Goal: Task Accomplishment & Management: Manage account settings

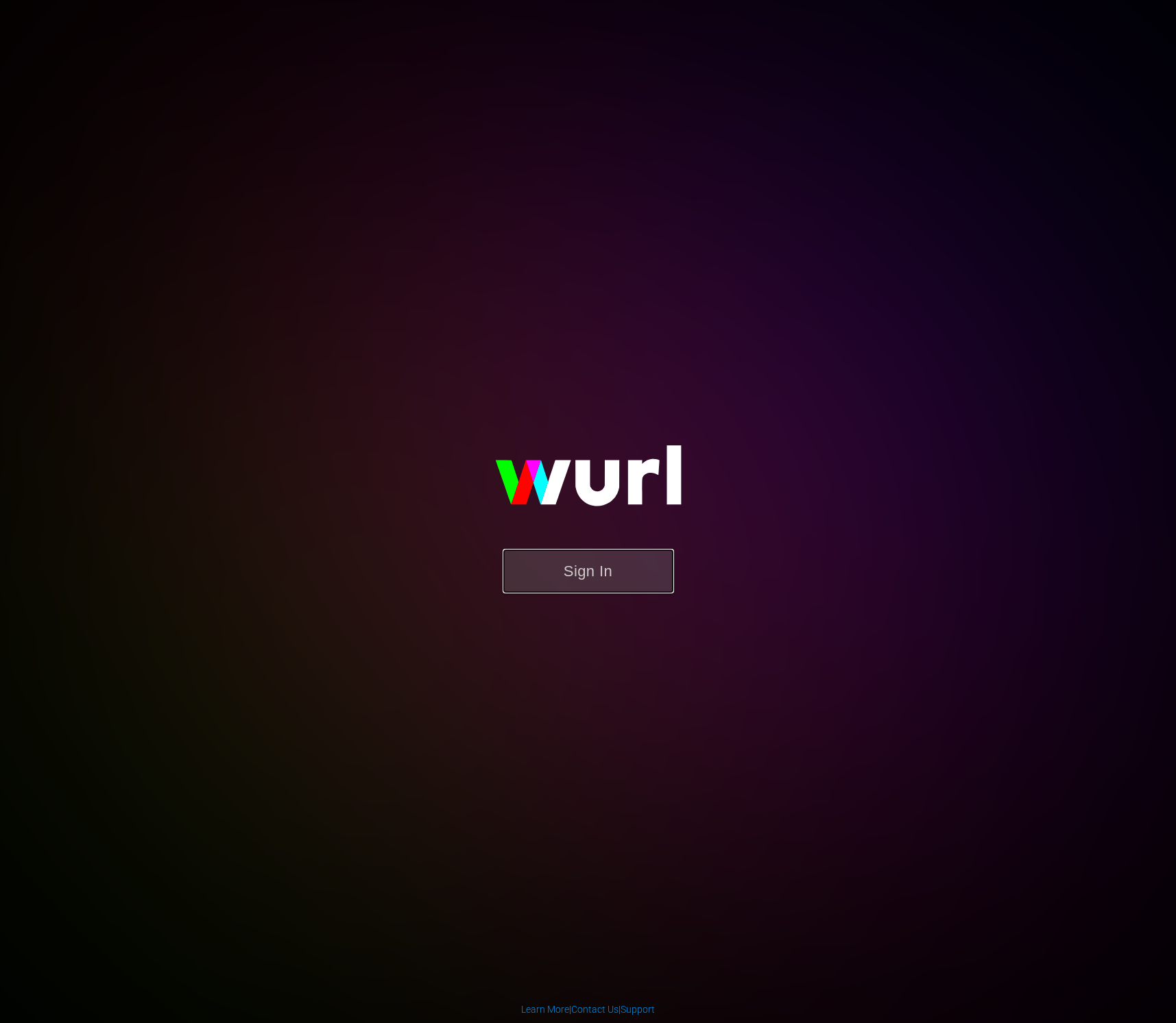
click at [643, 567] on button "Sign In" at bounding box center [588, 570] width 171 height 44
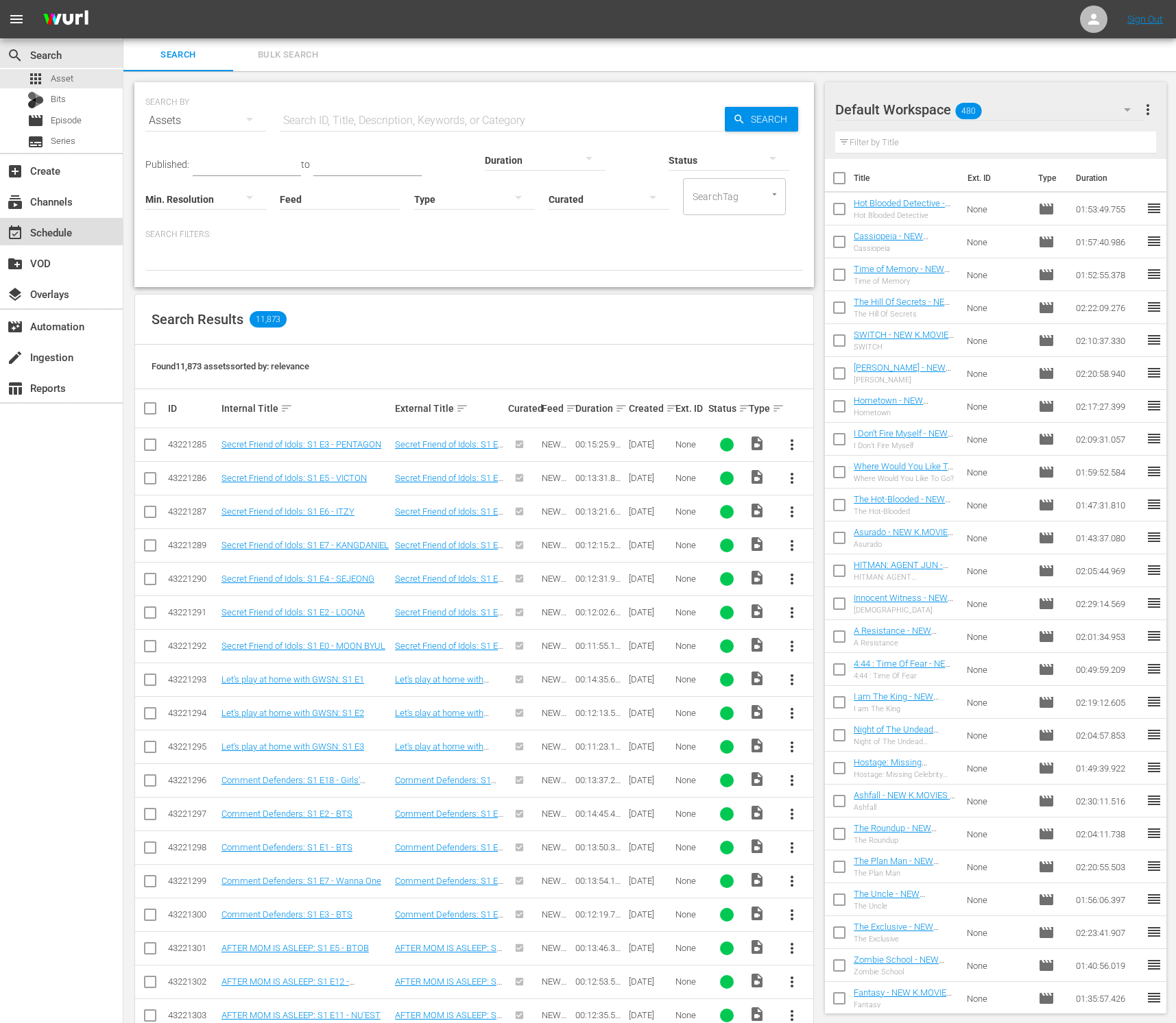
click at [96, 219] on div "event_available Schedule" at bounding box center [61, 232] width 123 height 27
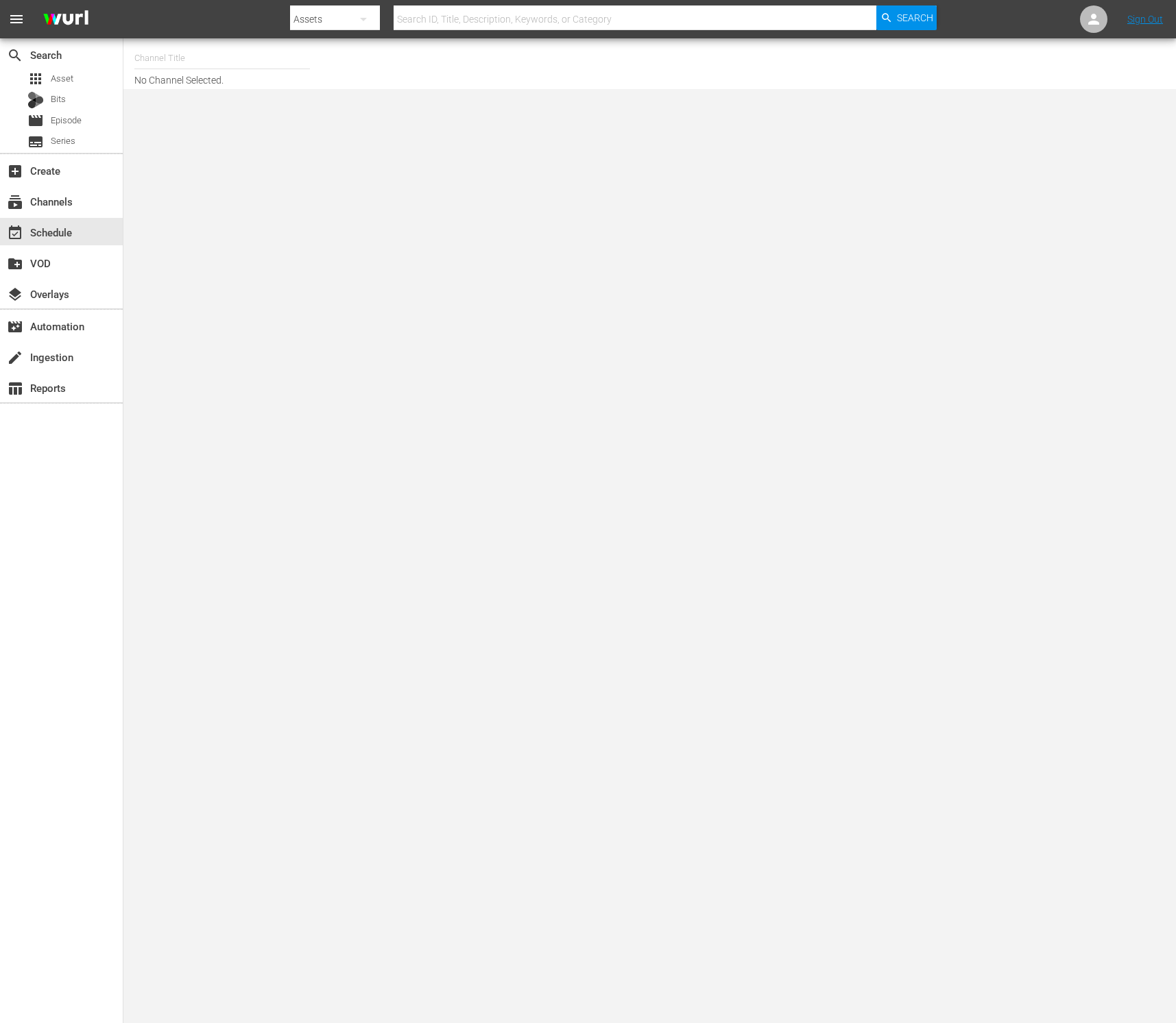
click at [720, 542] on body "menu Search By Assets Search ID, Title, Description, Keywords, or Category Sear…" at bounding box center [588, 512] width 1176 height 1023
click at [261, 69] on input "text" at bounding box center [222, 58] width 175 height 32
type input "ㅜ"
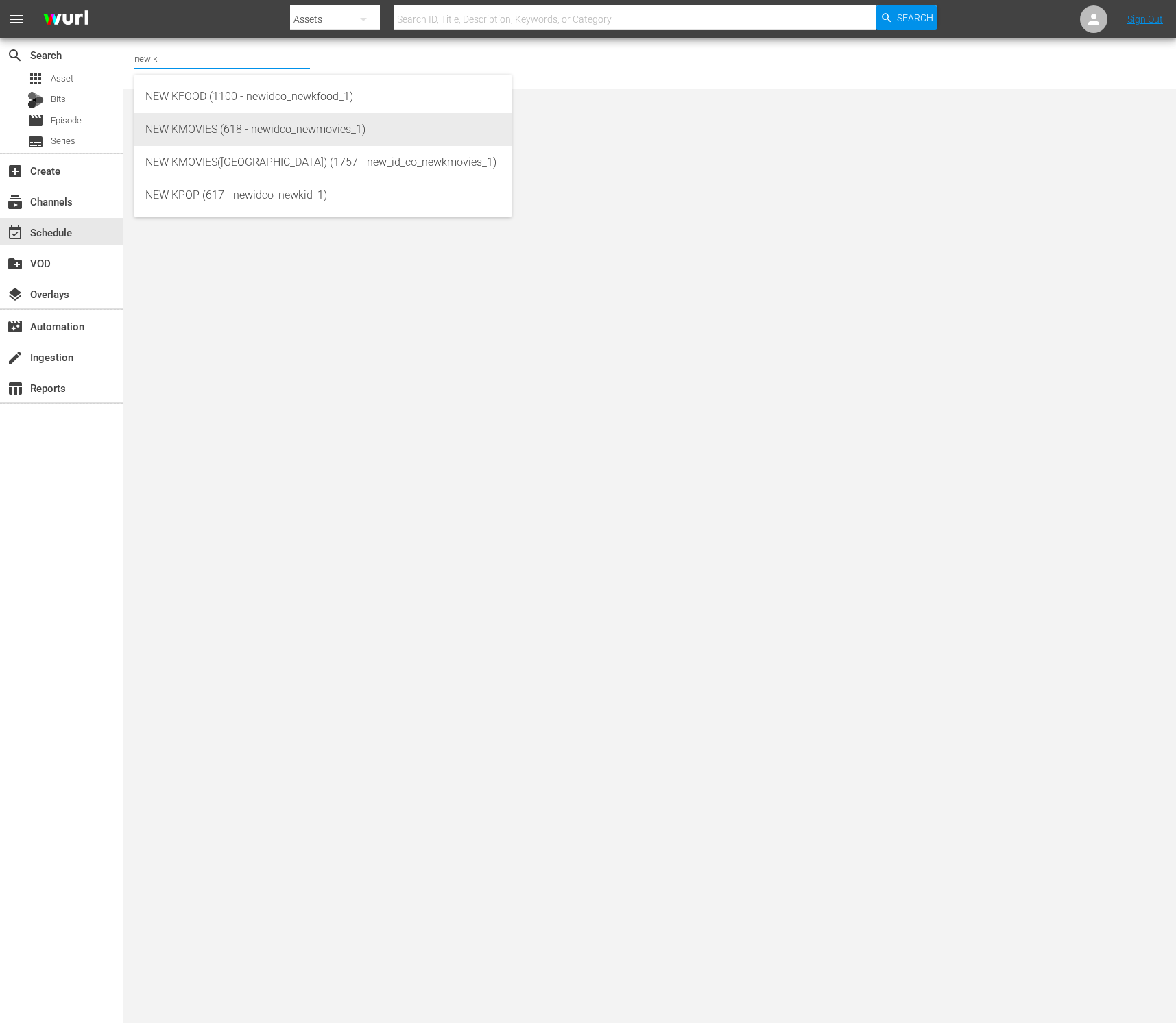
click at [271, 124] on div "NEW KMOVIES (618 - newidco_newmovies_1)" at bounding box center [322, 129] width 355 height 32
type input "NEW KMOVIES (618 - newidco_newmovies_1)"
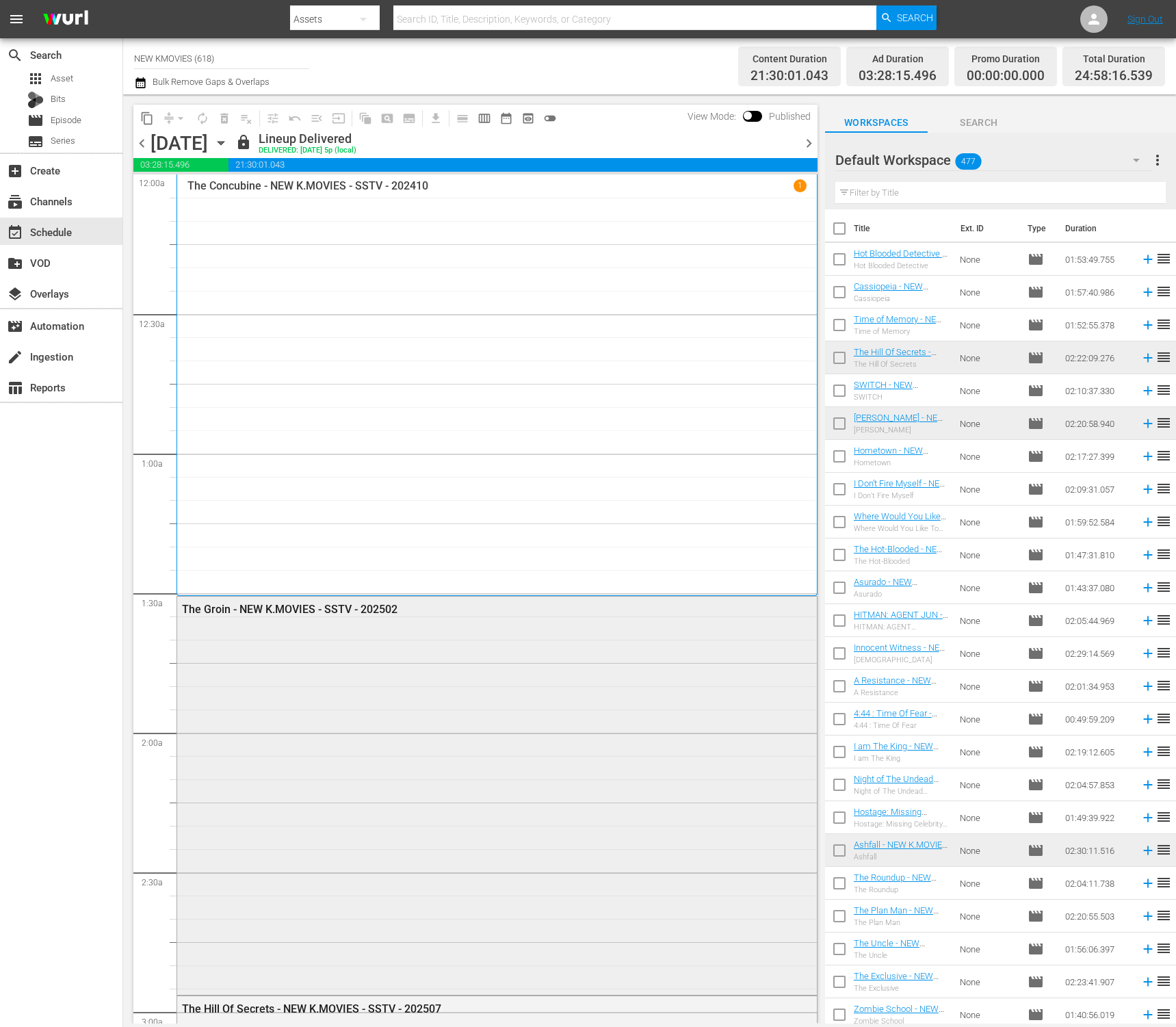
click at [546, 743] on div "The Groin - NEW K.MOVIES - SSTV - 202502" at bounding box center [497, 794] width 639 height 395
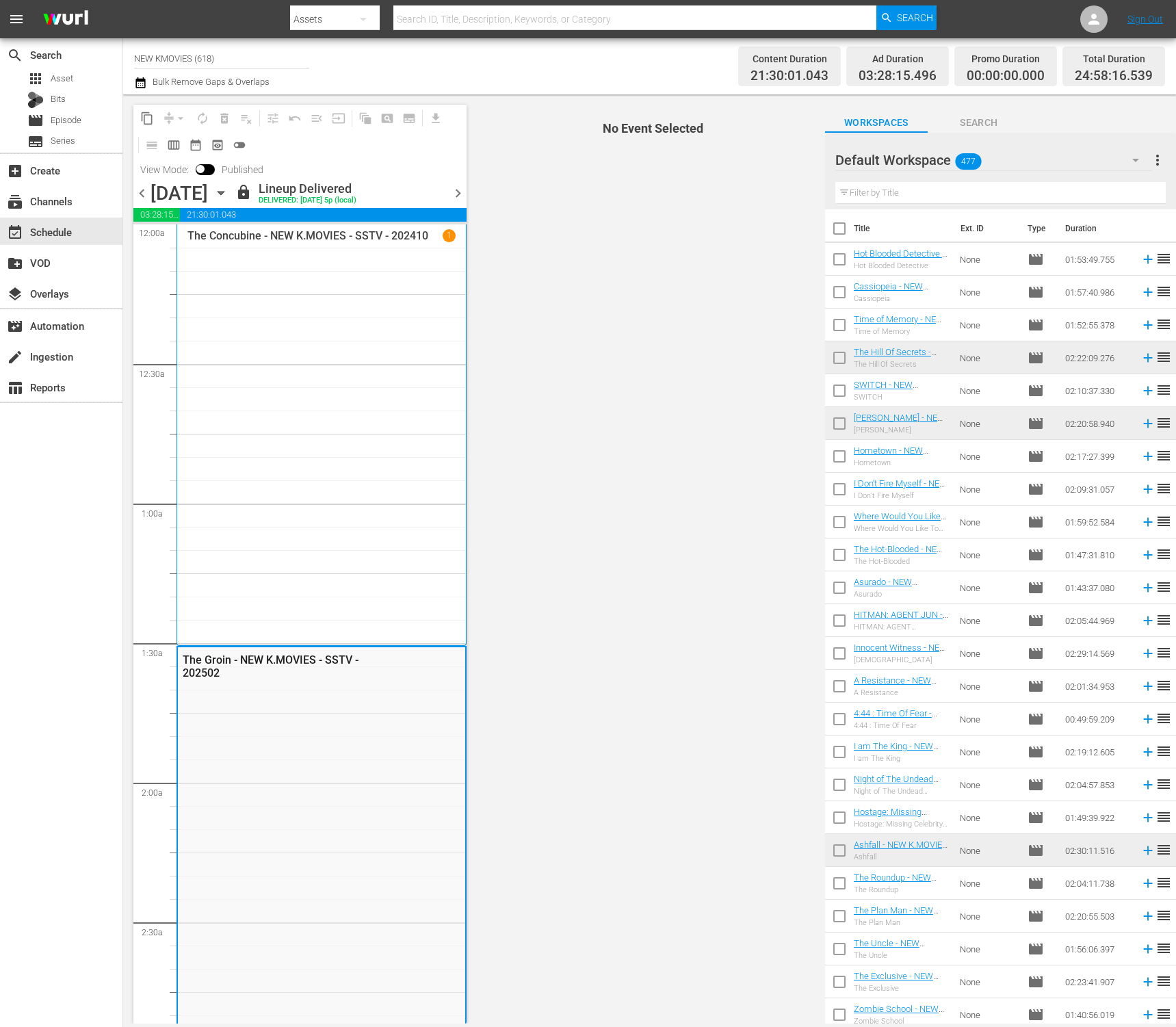
click at [470, 193] on div "content_copy compress arrow_drop_down autorenew_outlined delete_forever_outline…" at bounding box center [299, 559] width 351 height 930
click at [460, 195] on span "chevron_right" at bounding box center [457, 193] width 17 height 17
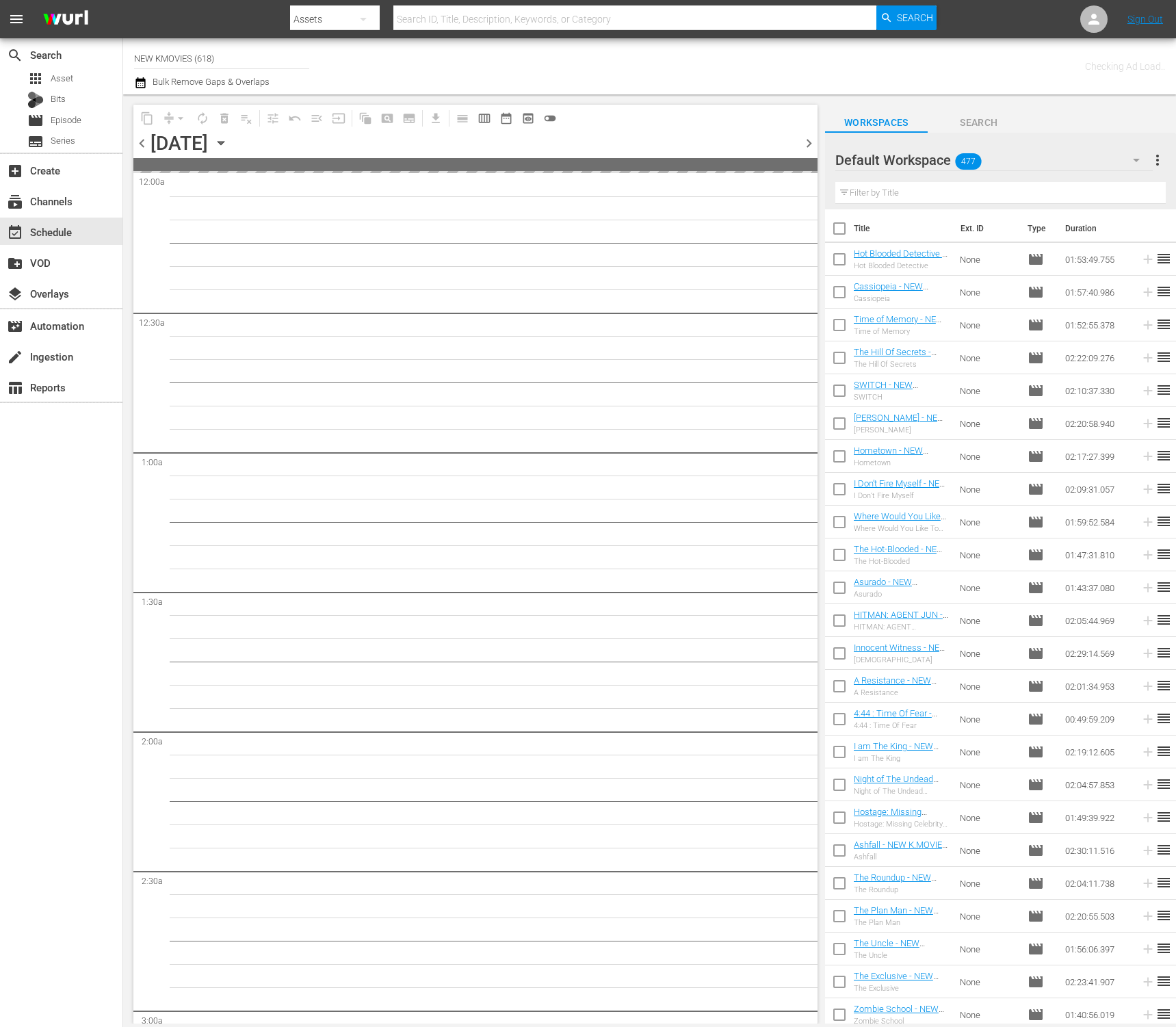
click at [813, 147] on span "chevron_right" at bounding box center [809, 143] width 17 height 17
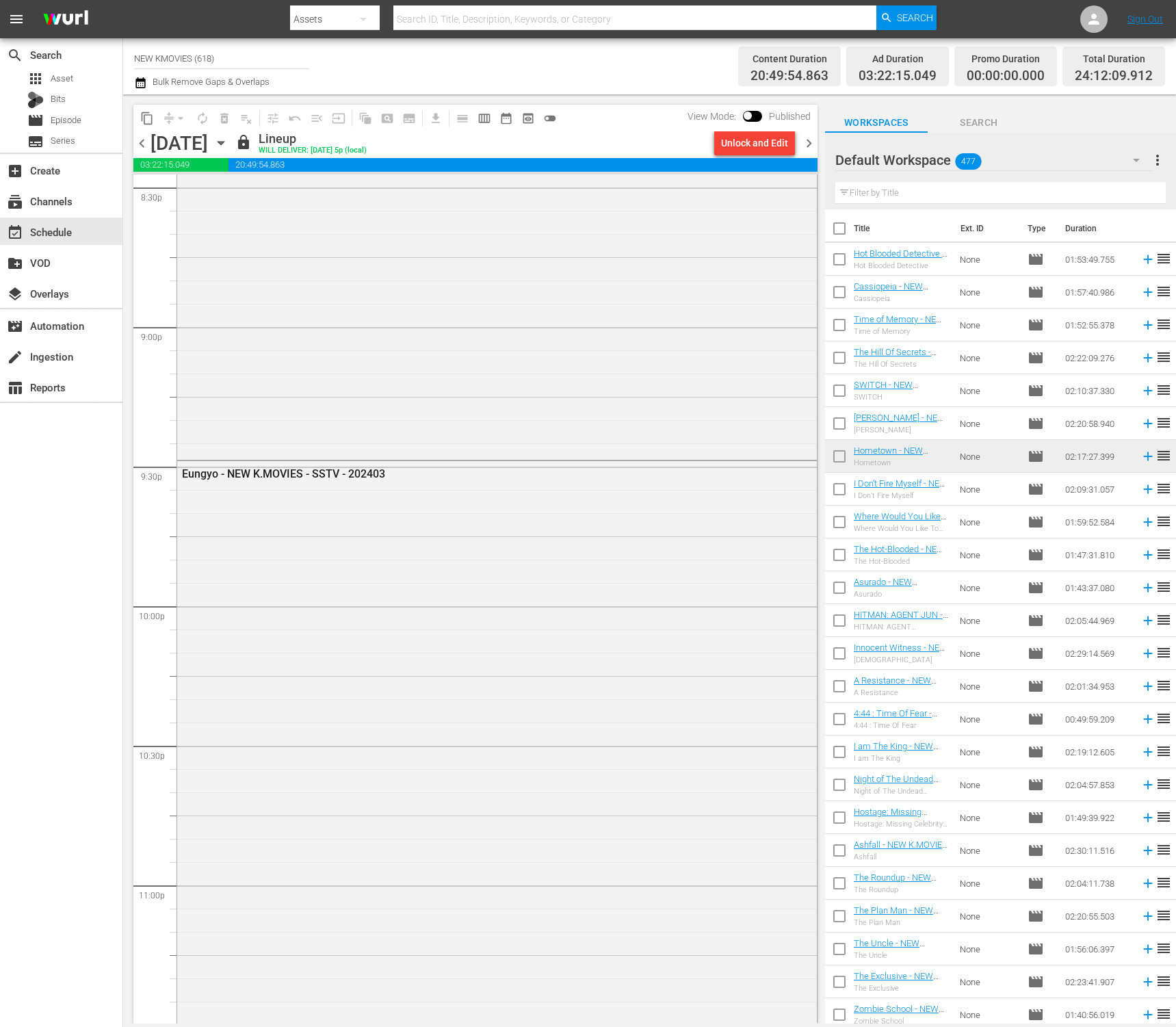
scroll to position [6348, 0]
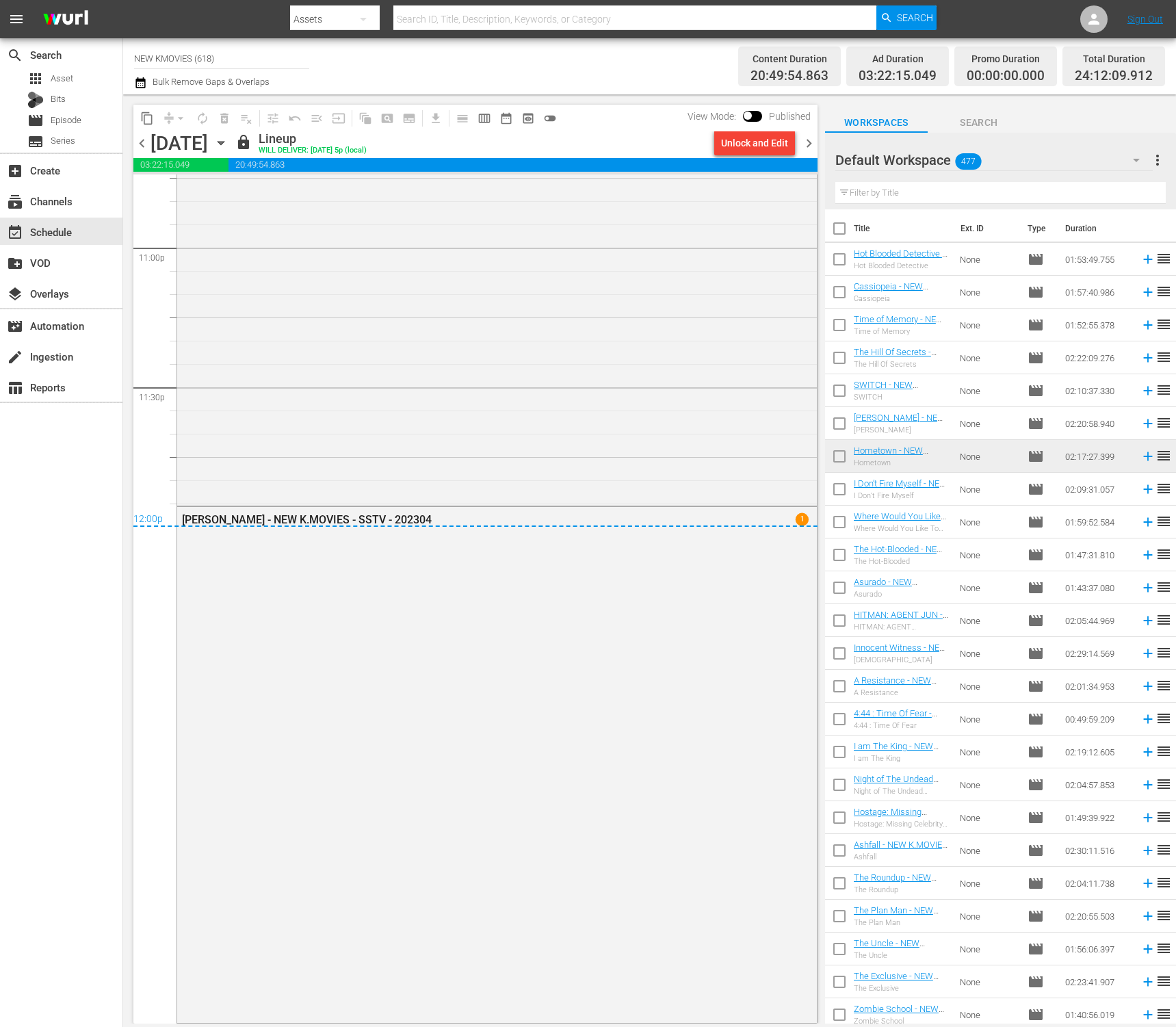
click at [802, 144] on span "chevron_right" at bounding box center [809, 143] width 17 height 17
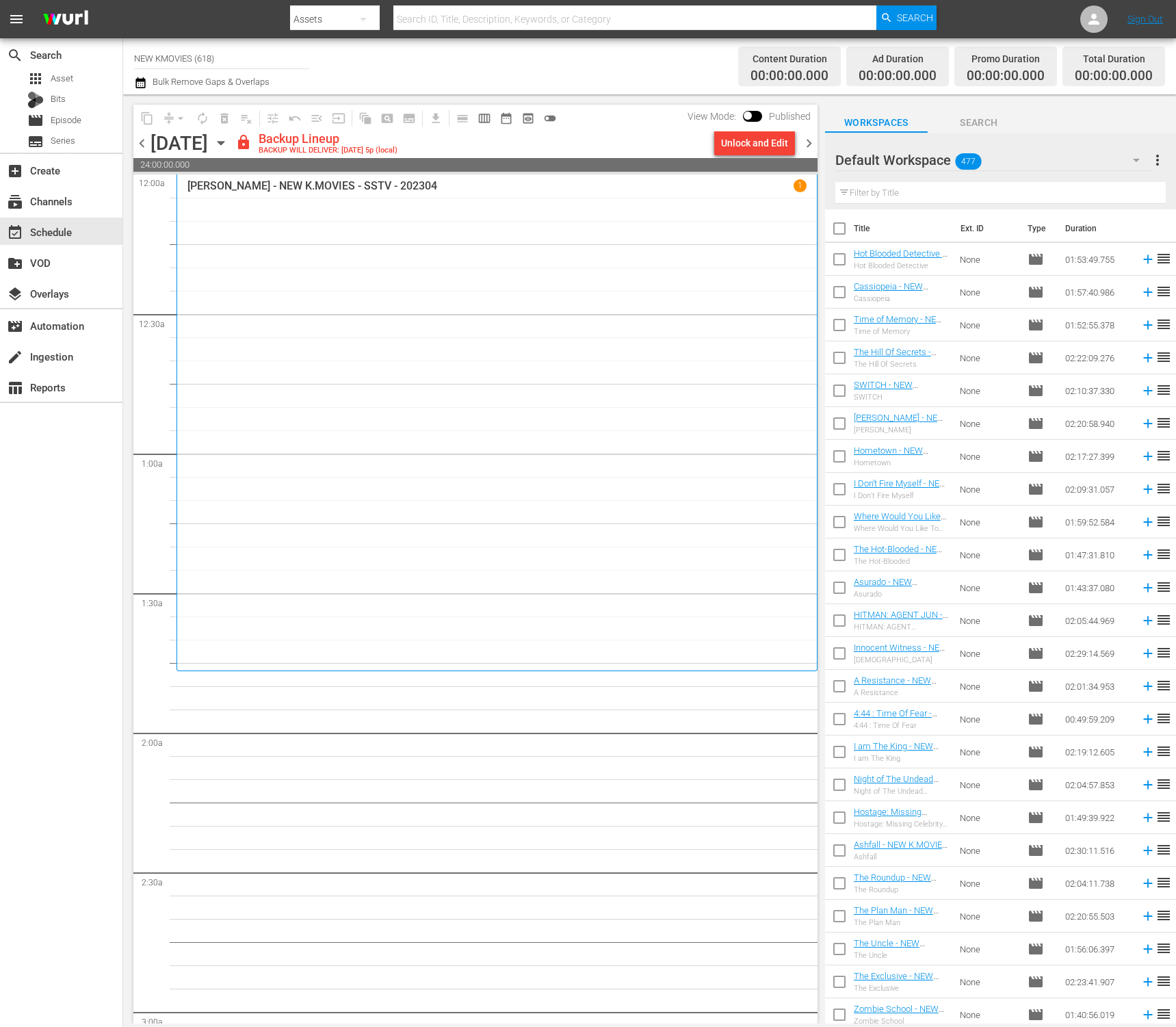
click at [775, 159] on span "24:00:00.000" at bounding box center [475, 164] width 684 height 14
click at [776, 142] on div "Unlock and Edit" at bounding box center [755, 142] width 67 height 24
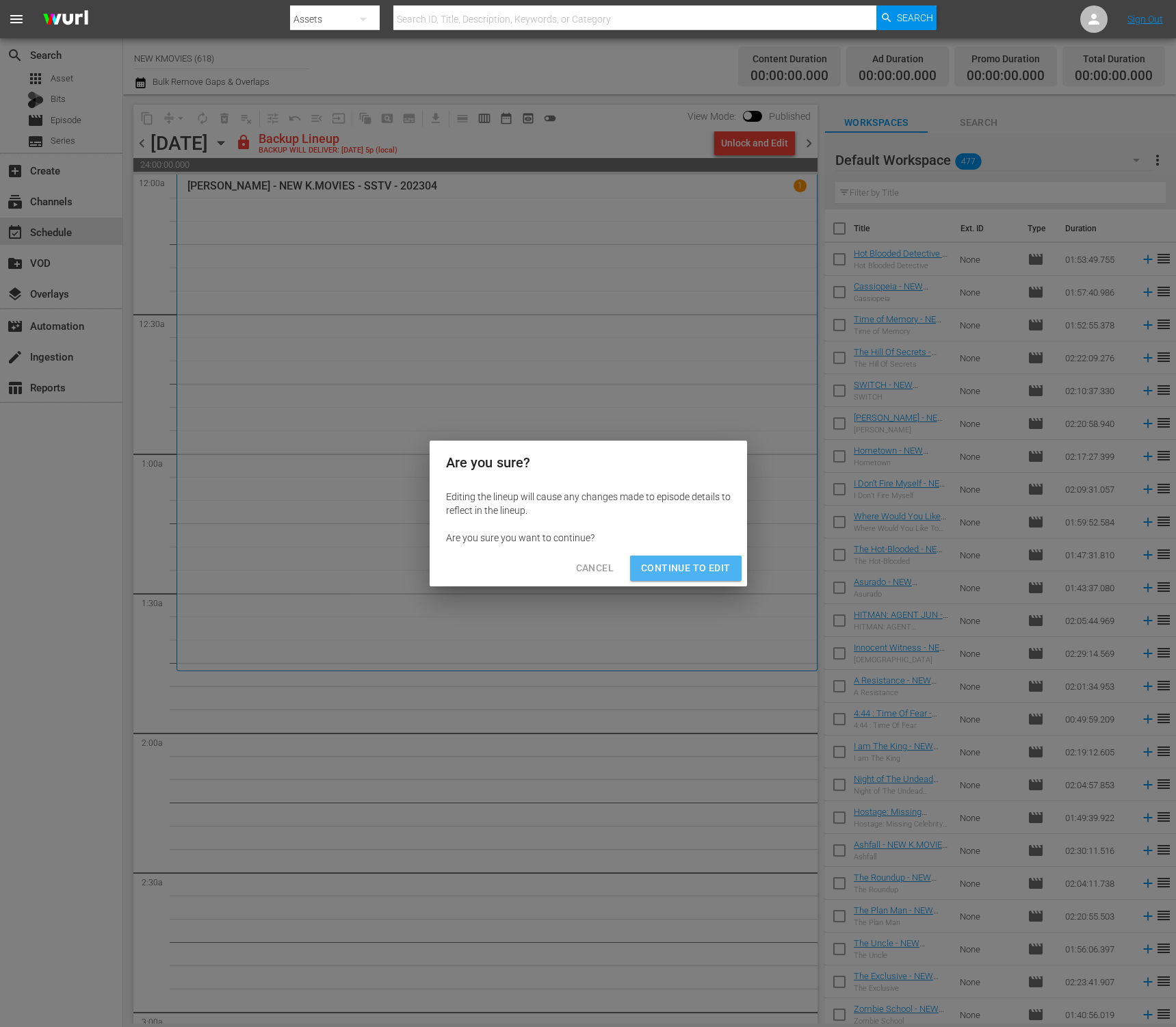
click at [713, 568] on span "Continue to Edit" at bounding box center [685, 568] width 89 height 17
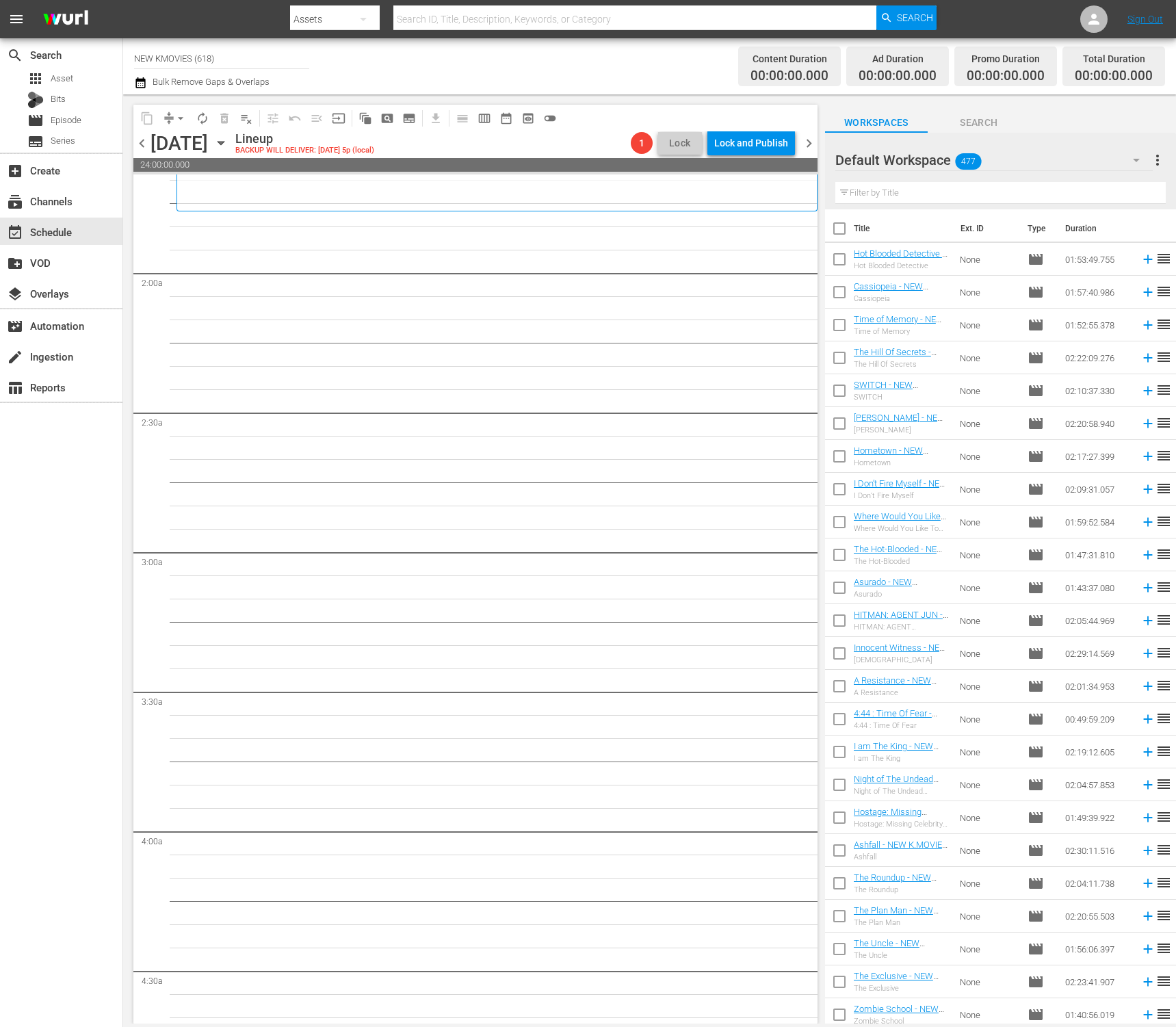
scroll to position [463, 0]
click at [916, 193] on input "text" at bounding box center [1000, 193] width 330 height 22
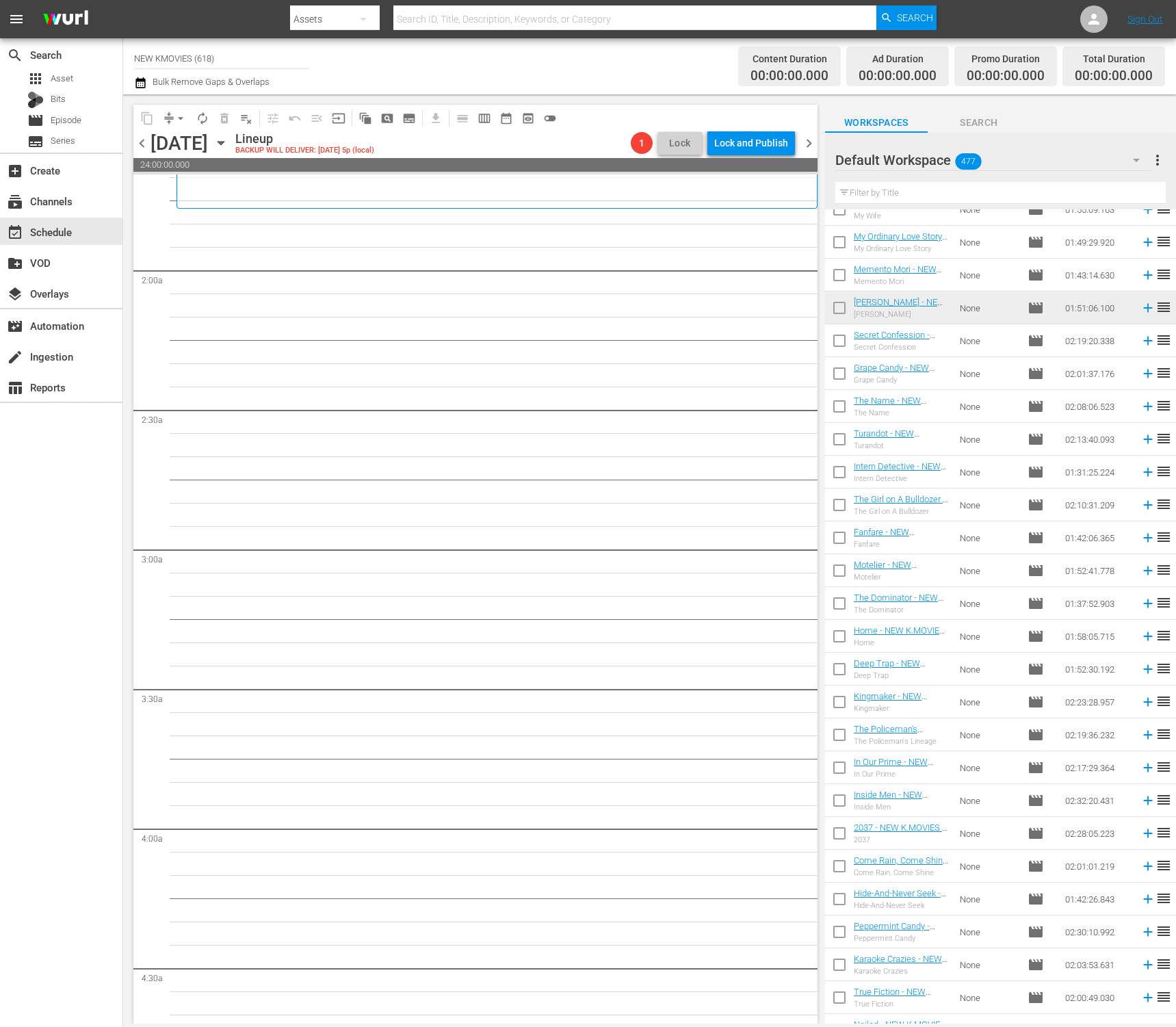
scroll to position [7134, 0]
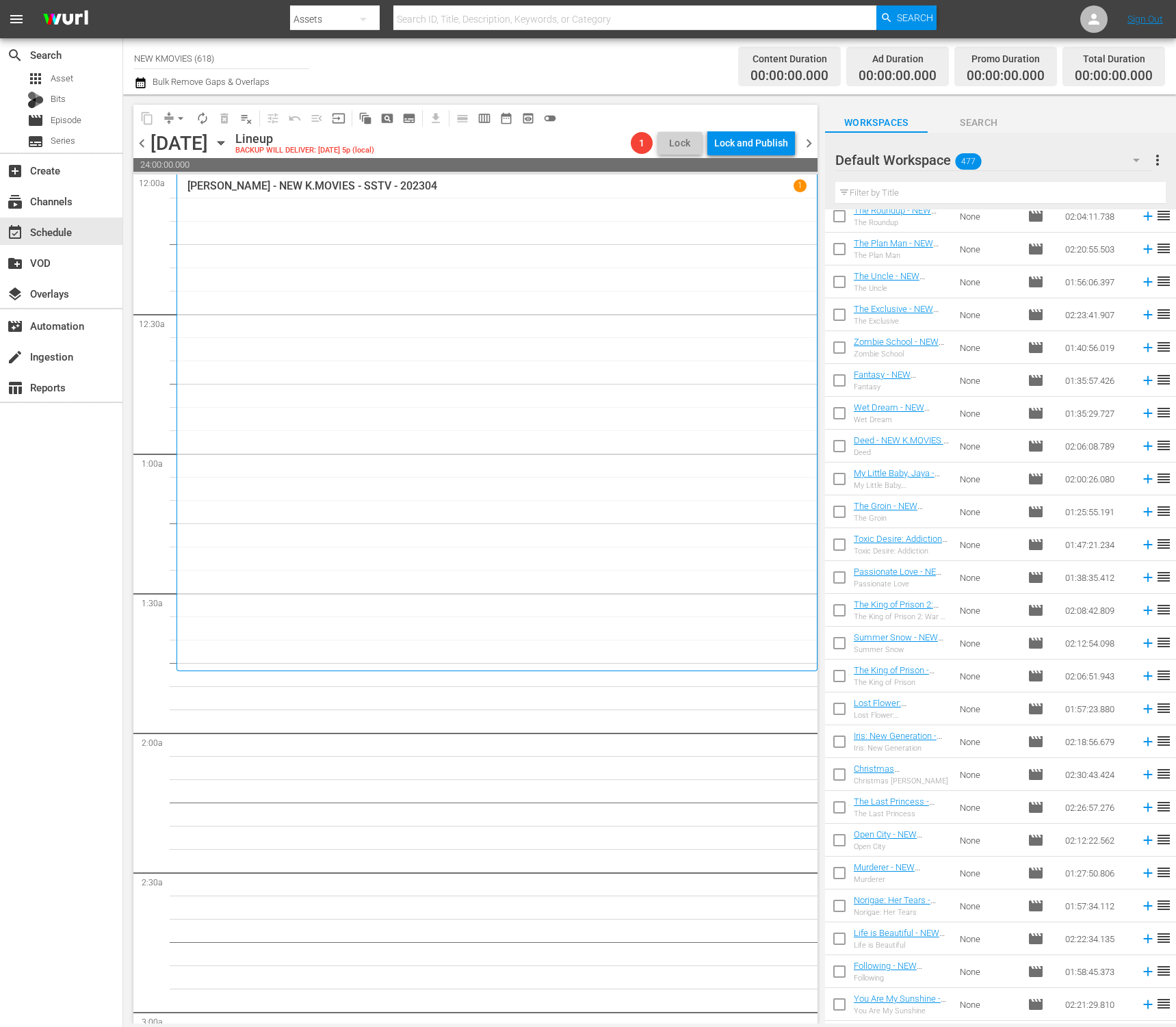
scroll to position [0, 0]
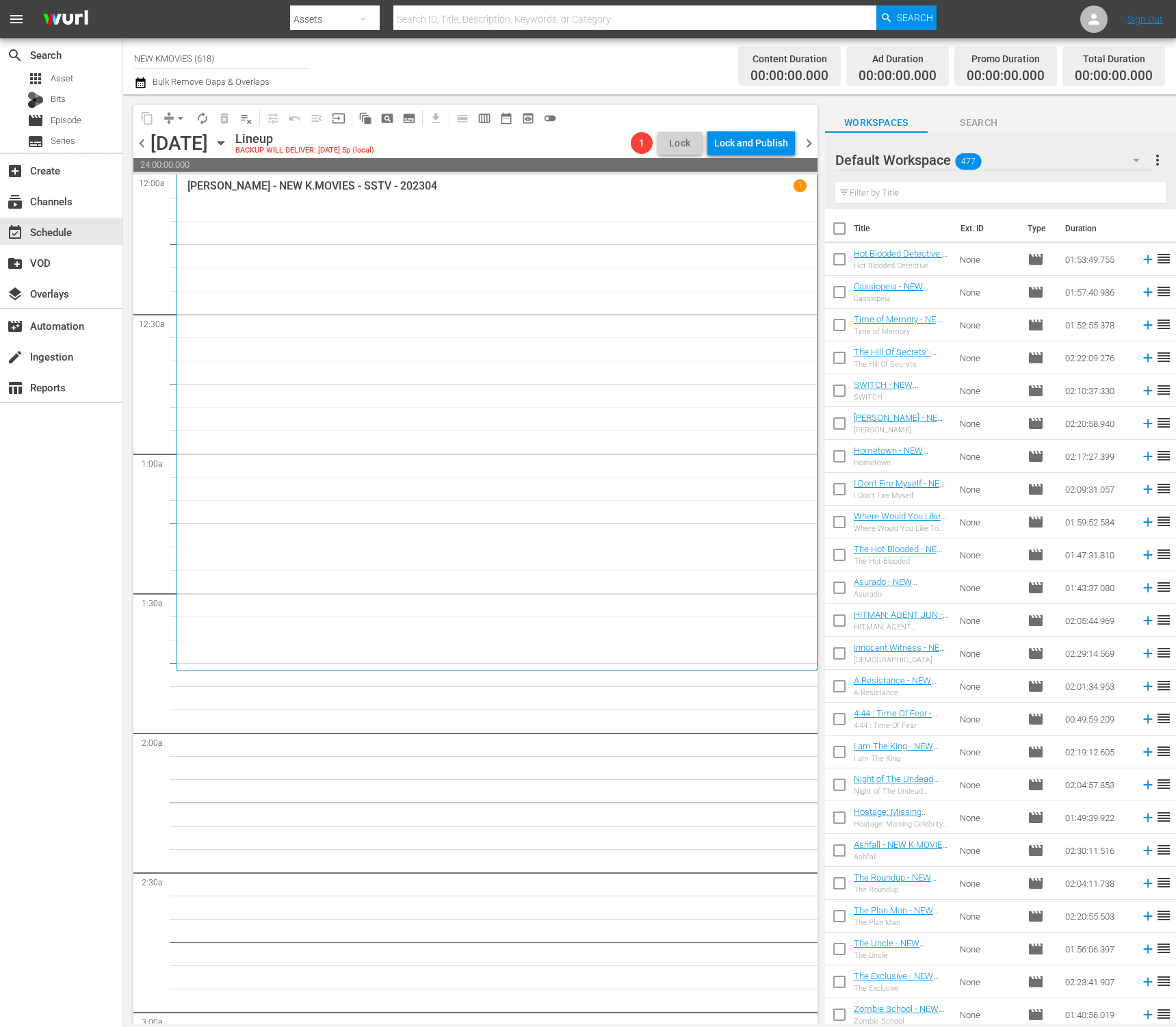
click at [899, 189] on input "text" at bounding box center [1000, 193] width 330 height 22
paste input "Troll Factory"
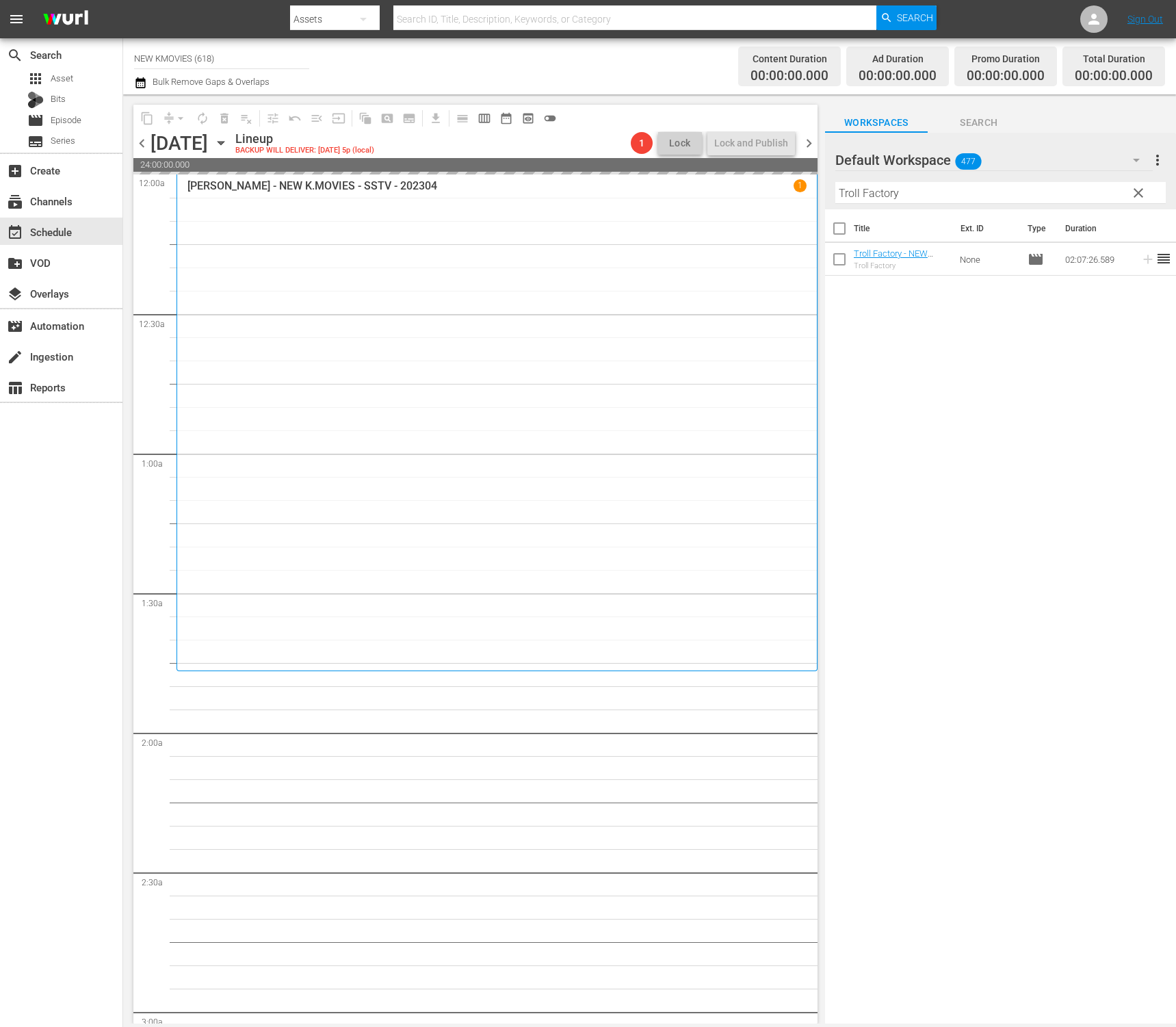
click at [966, 184] on input "Troll Factory" at bounding box center [1000, 193] width 330 height 22
paste input "he Grand Heist"
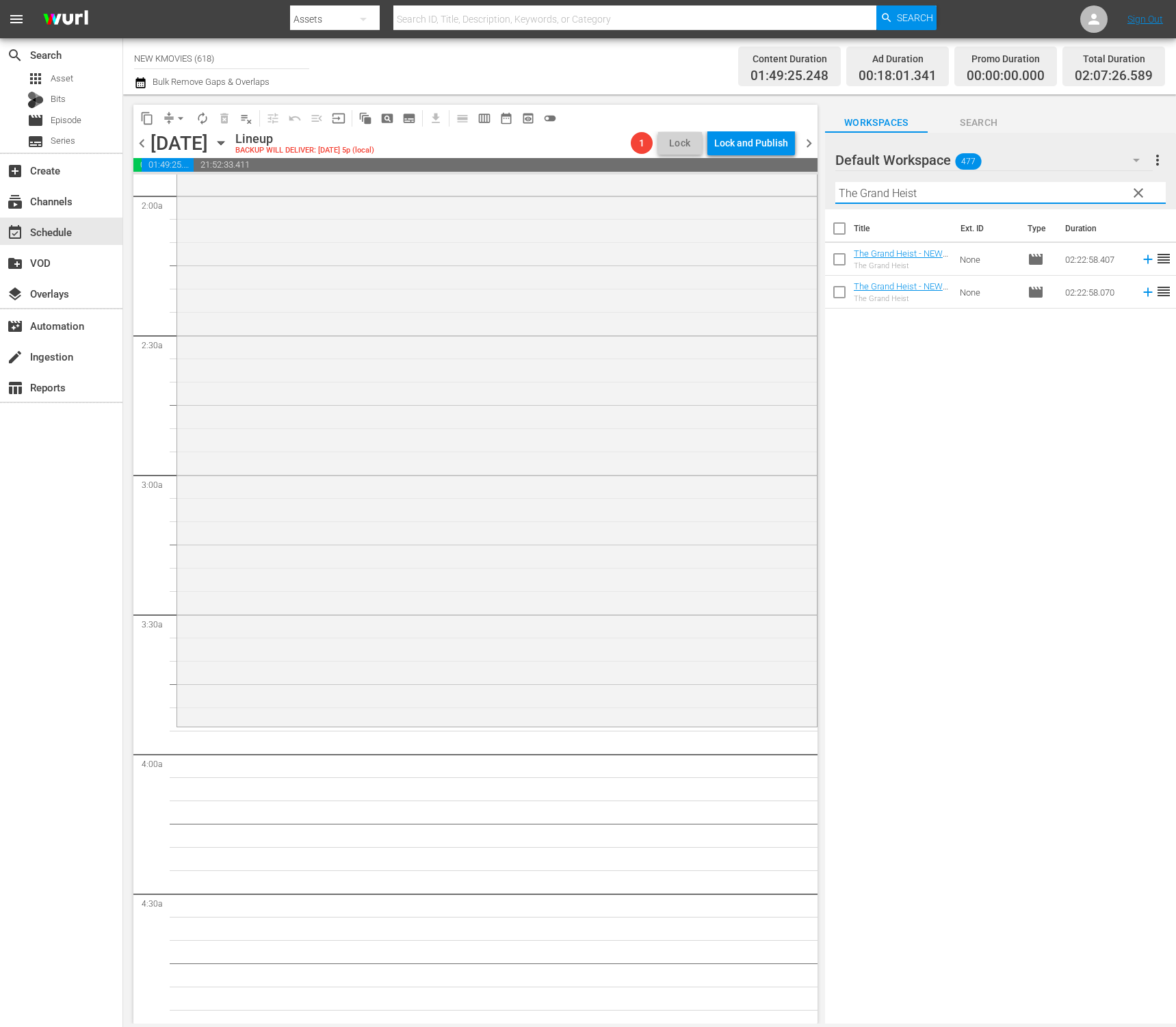
scroll to position [557, 0]
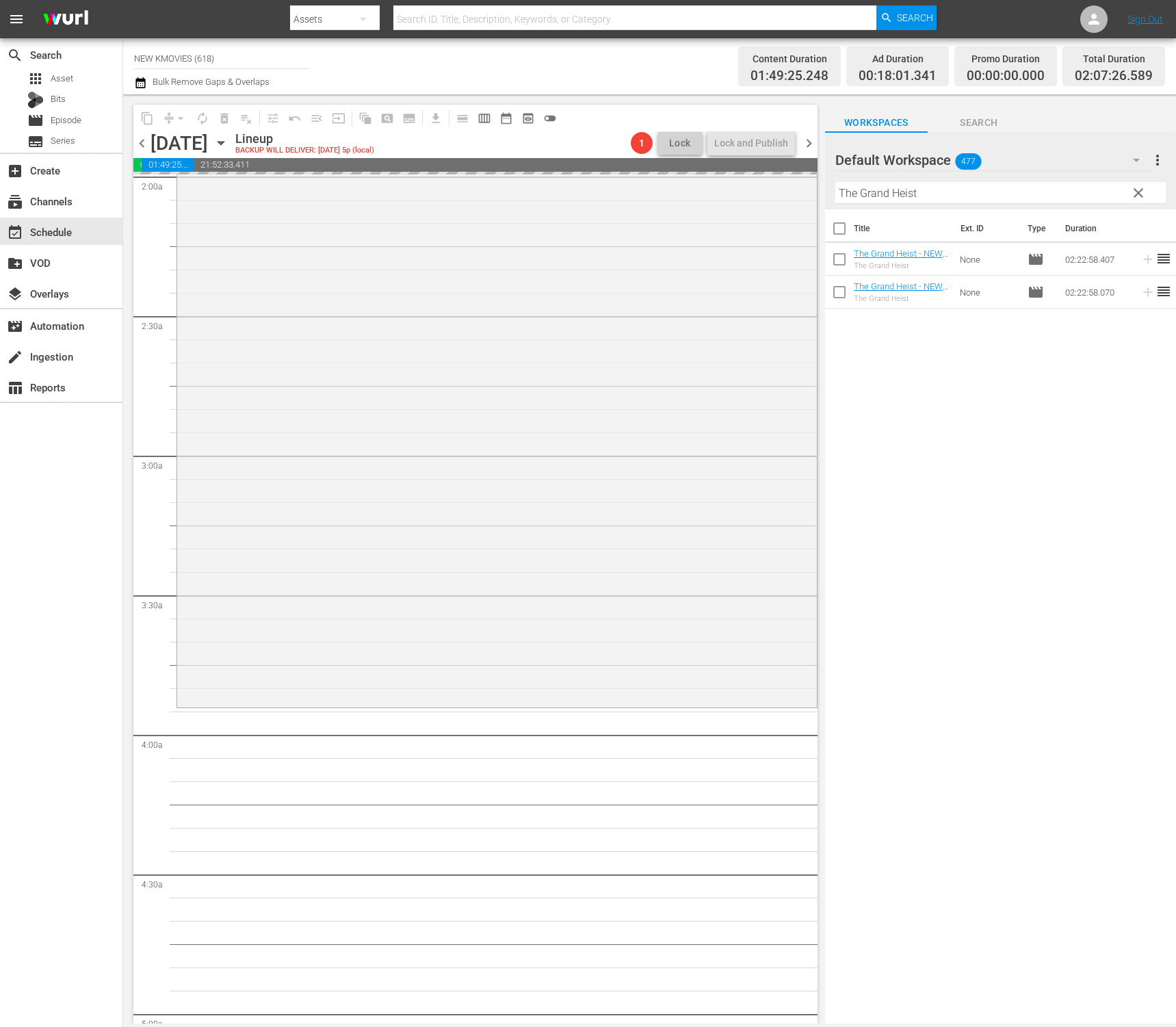
click at [952, 189] on input "The Grand Heist" at bounding box center [1000, 193] width 330 height 22
paste input "Love On-air"
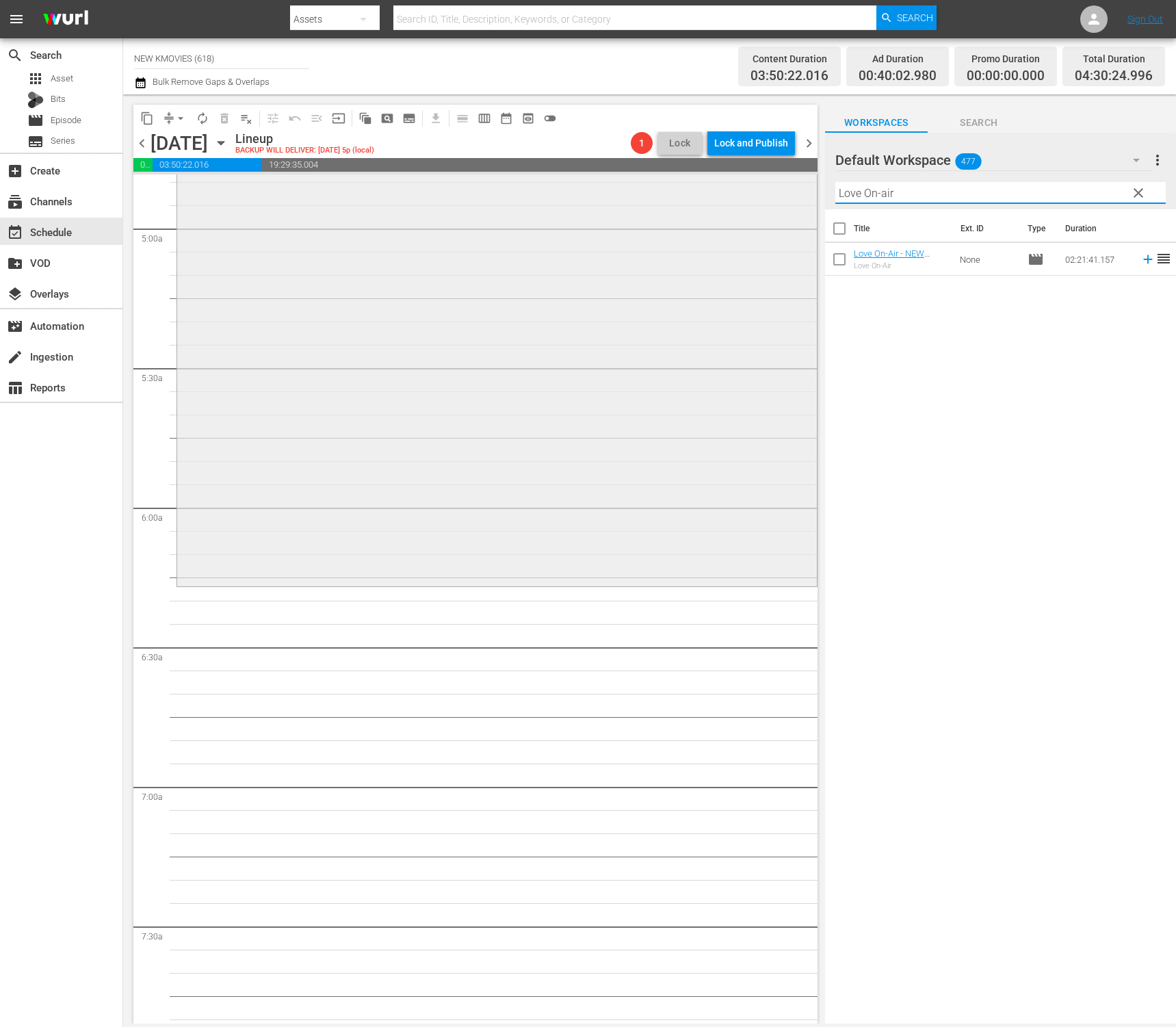
scroll to position [1357, 0]
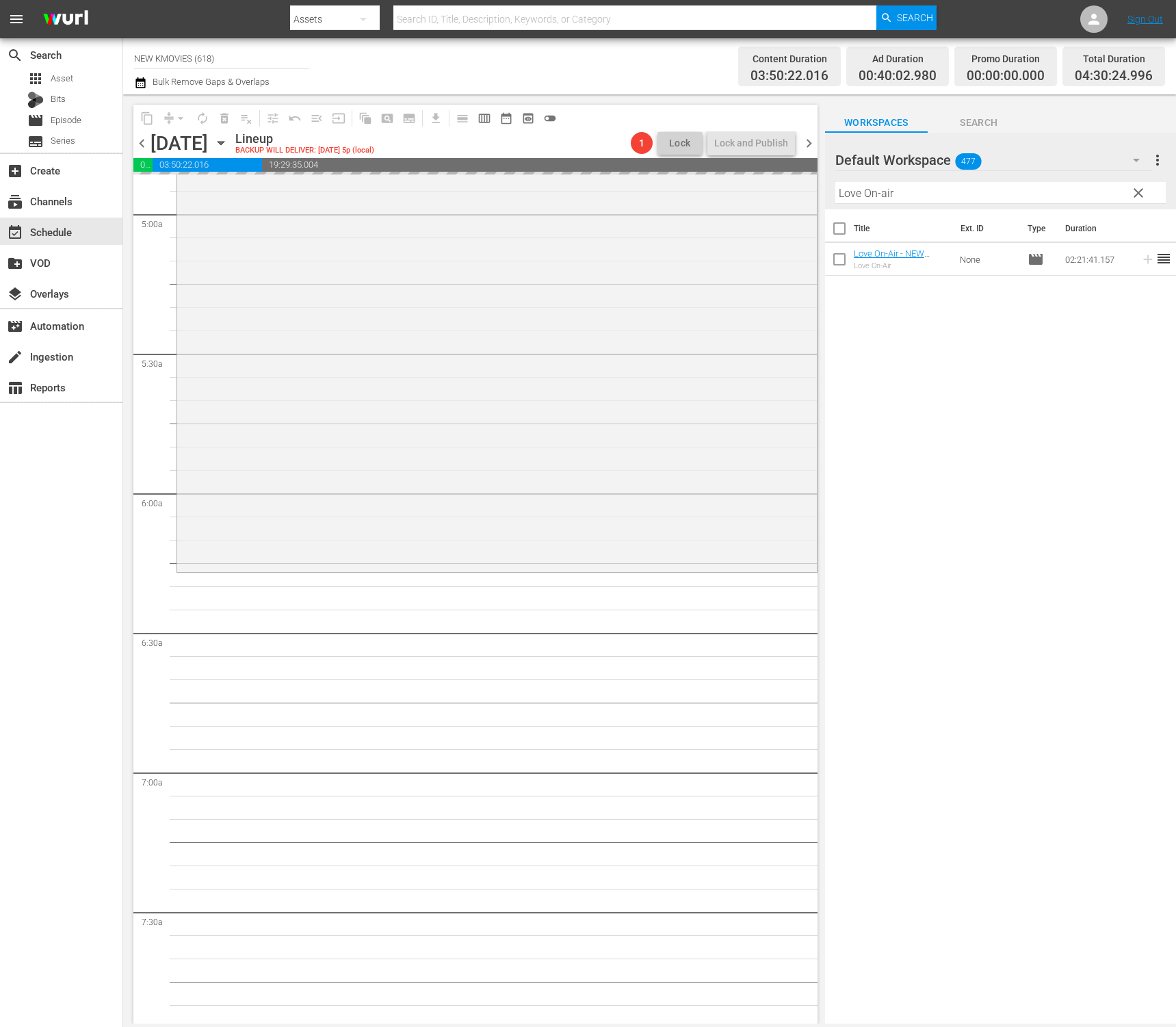
click at [981, 185] on input "Love On-air" at bounding box center [1000, 193] width 330 height 22
paste input "The Exclusive"
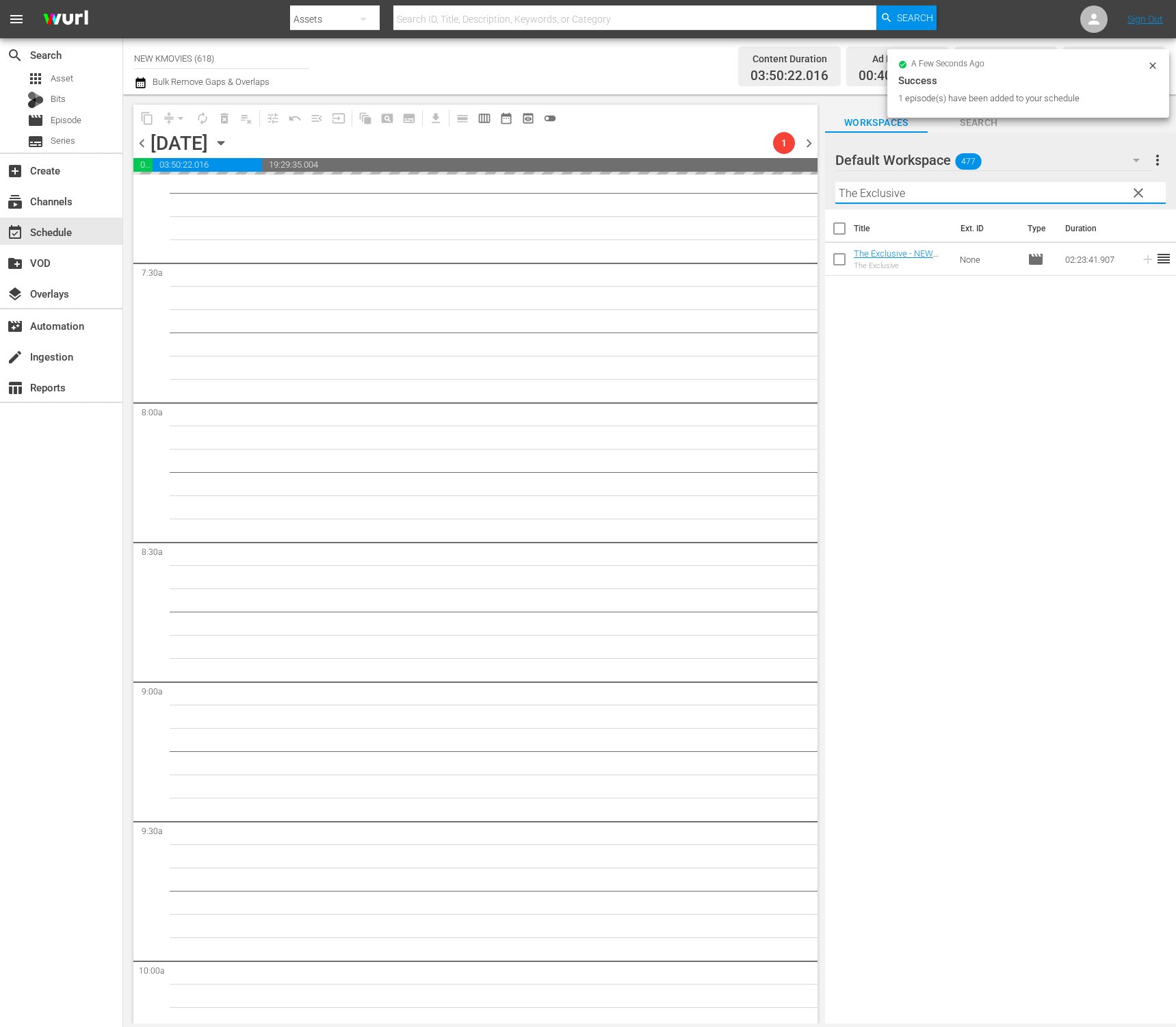
scroll to position [2006, 0]
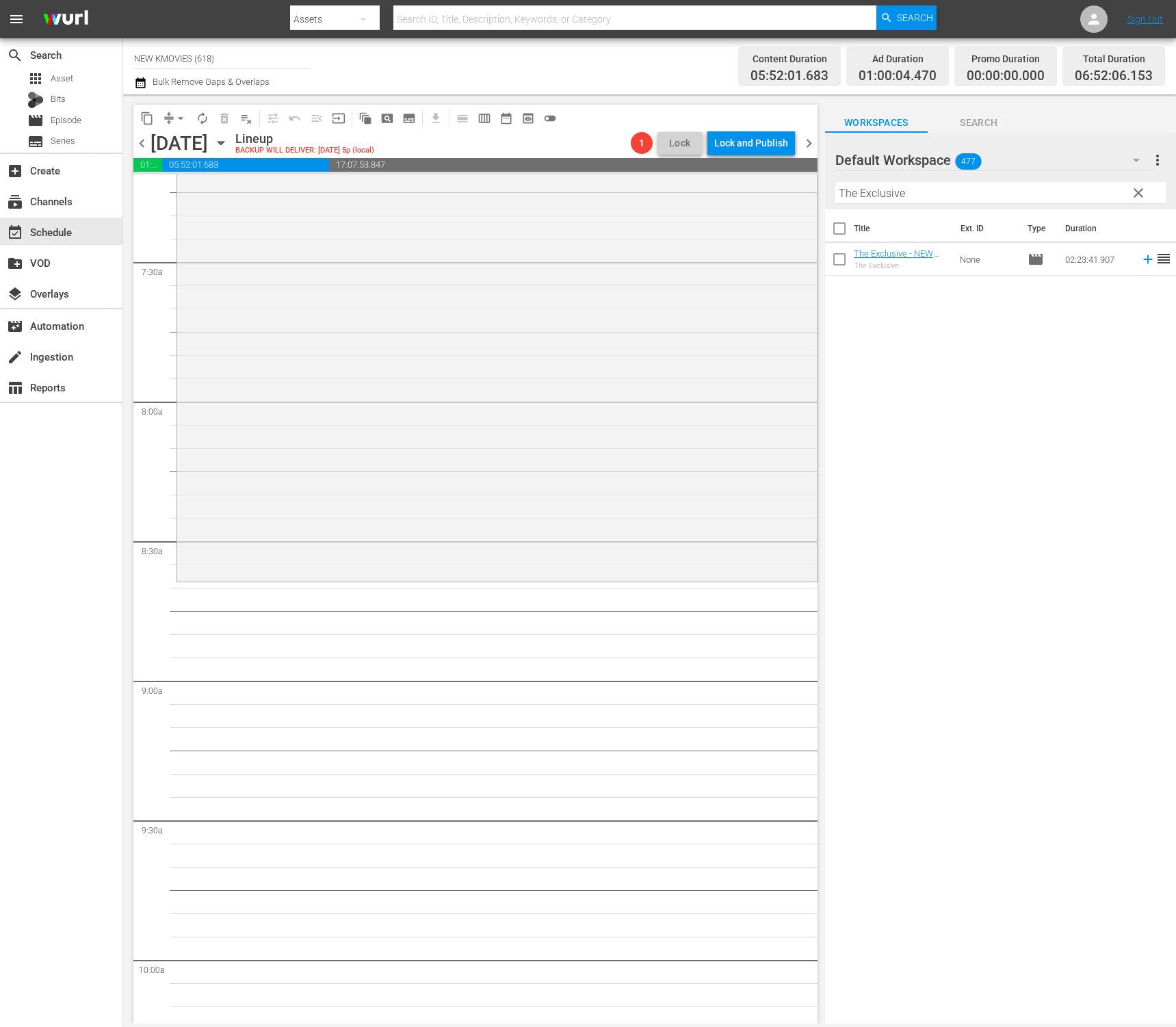
click at [865, 523] on div "Title Ext. ID Type Duration The Exclusive - NEW K.MOVIES - SSTV - 202503 The Ex…" at bounding box center [1000, 617] width 351 height 816
click at [916, 201] on input "The Exclusive" at bounding box center [1000, 193] width 330 height 22
paste input "Roundup"
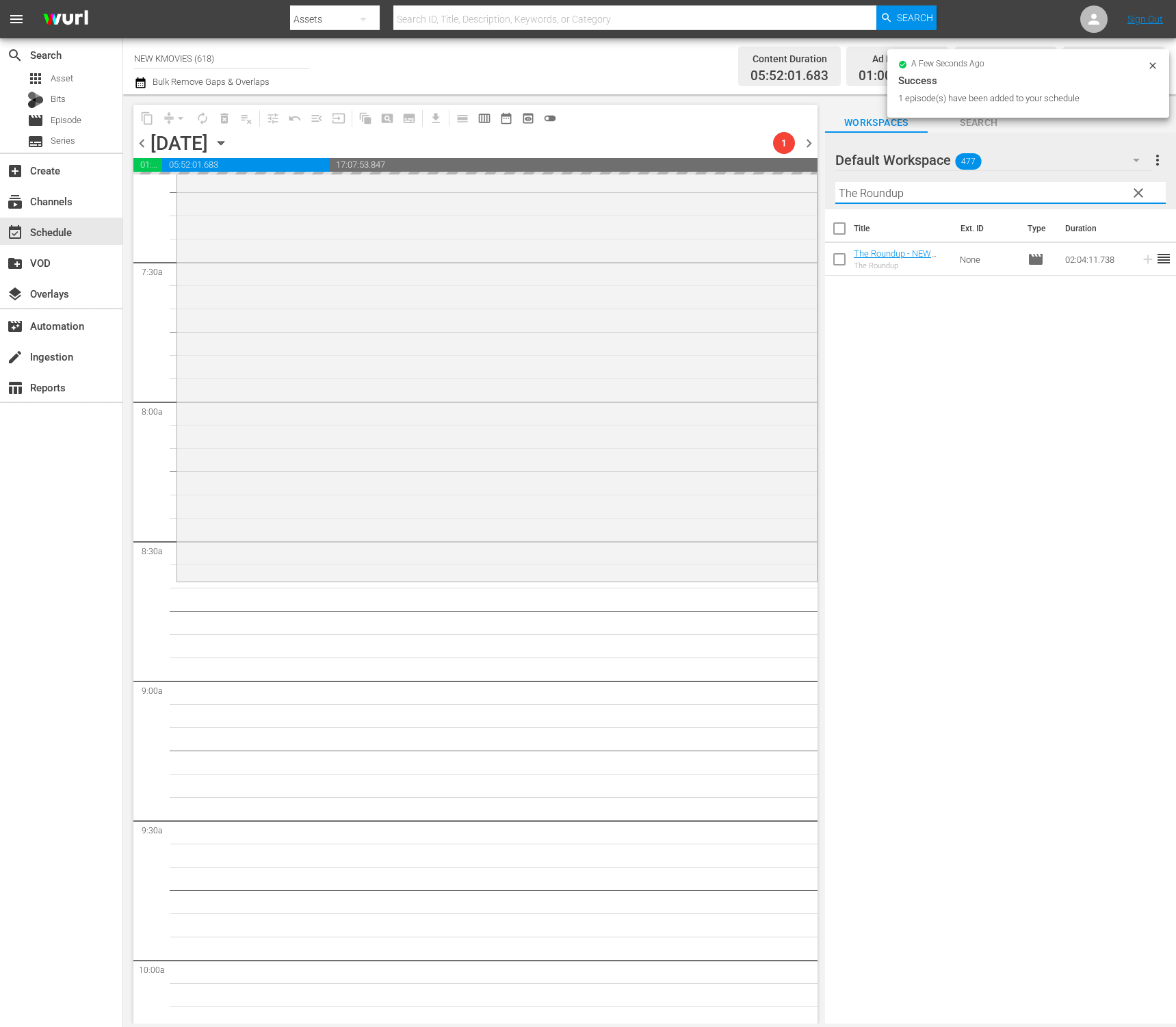
click at [1023, 285] on div "Title Ext. ID Type Duration The Roundup - NEW K.MOVIES - SSTV - 202504 The Roun…" at bounding box center [1000, 617] width 351 height 816
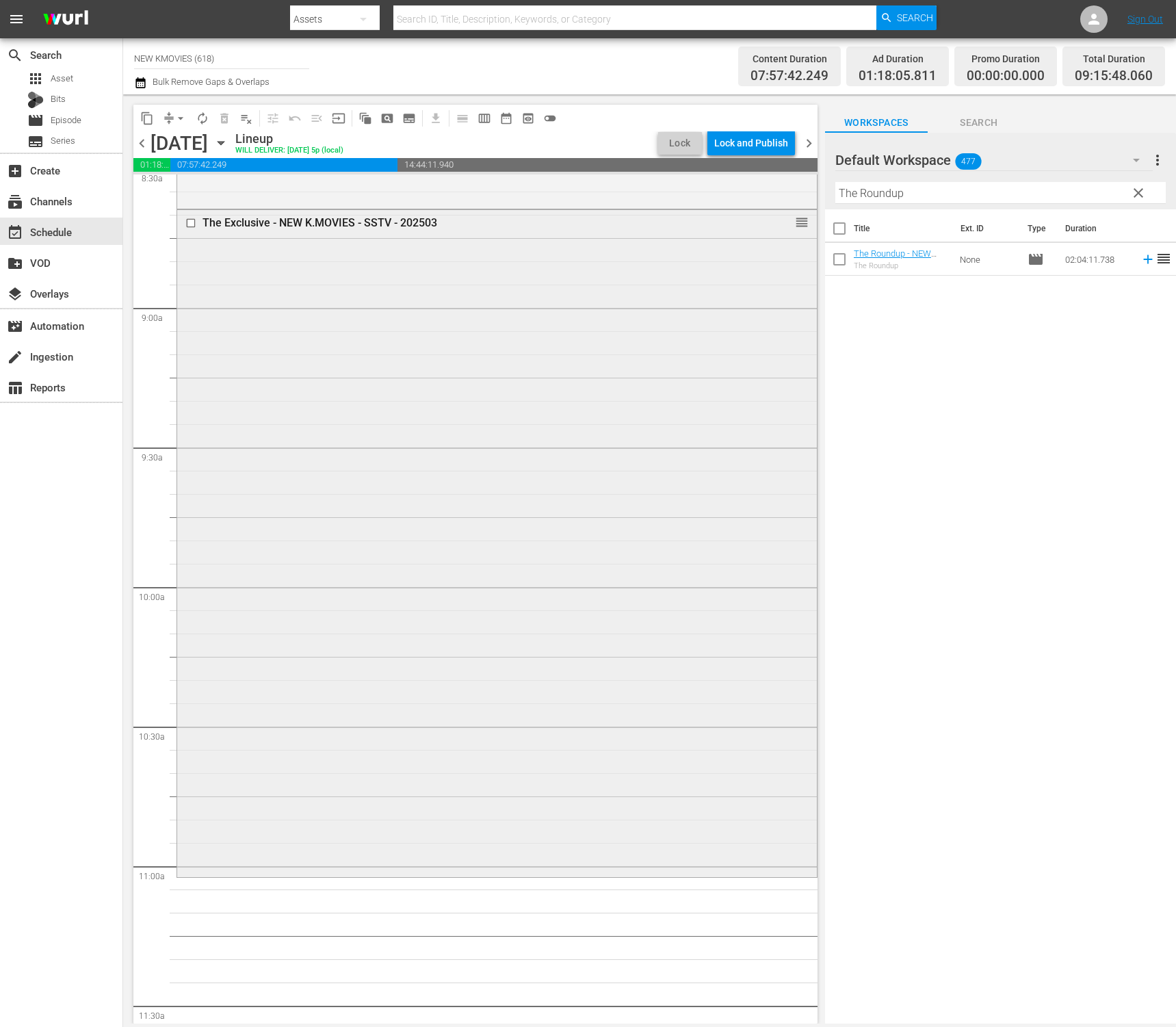
scroll to position [2432, 0]
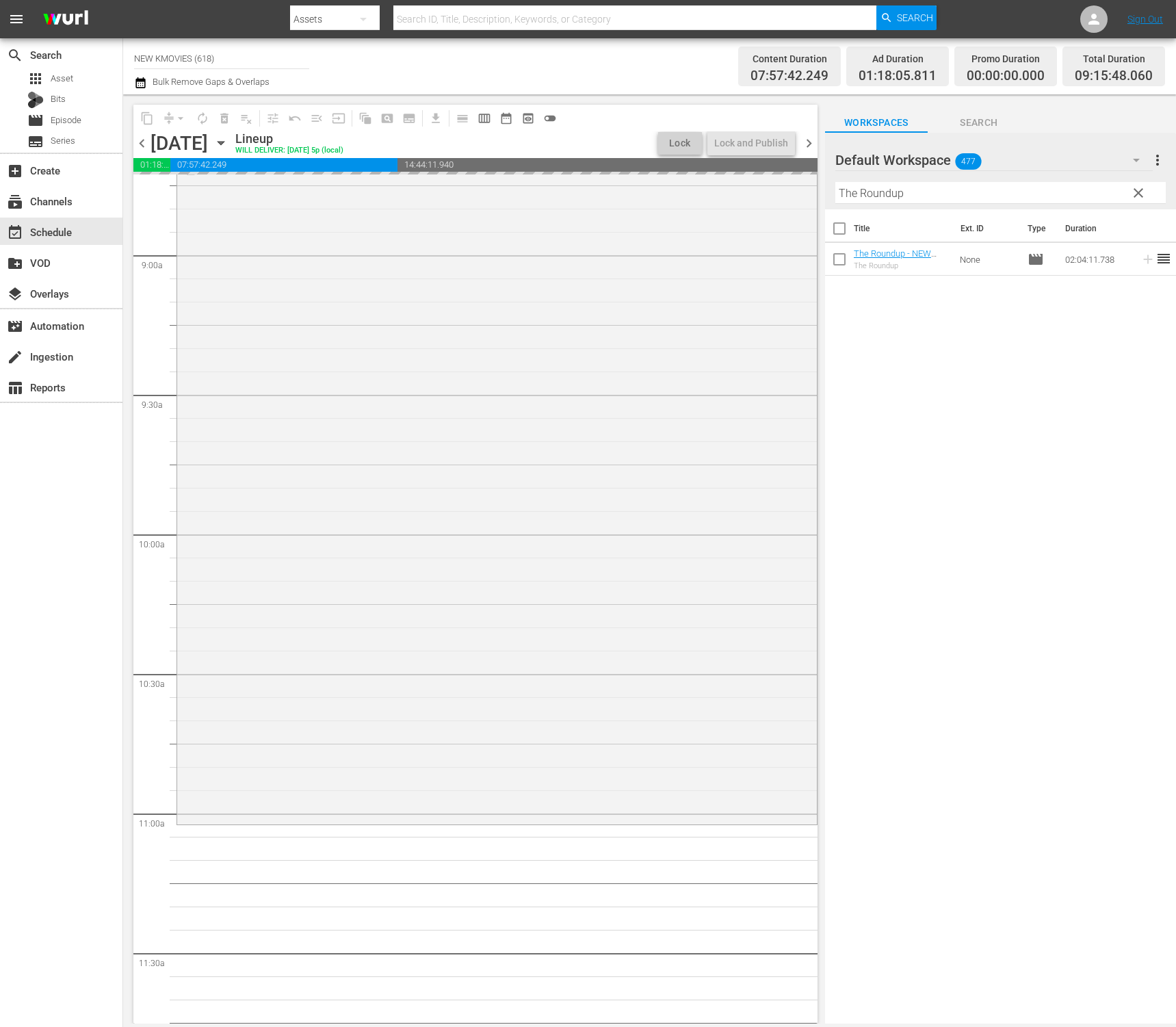
click at [903, 192] on input "The Roundup" at bounding box center [1000, 193] width 330 height 22
paste input "Huntresses"
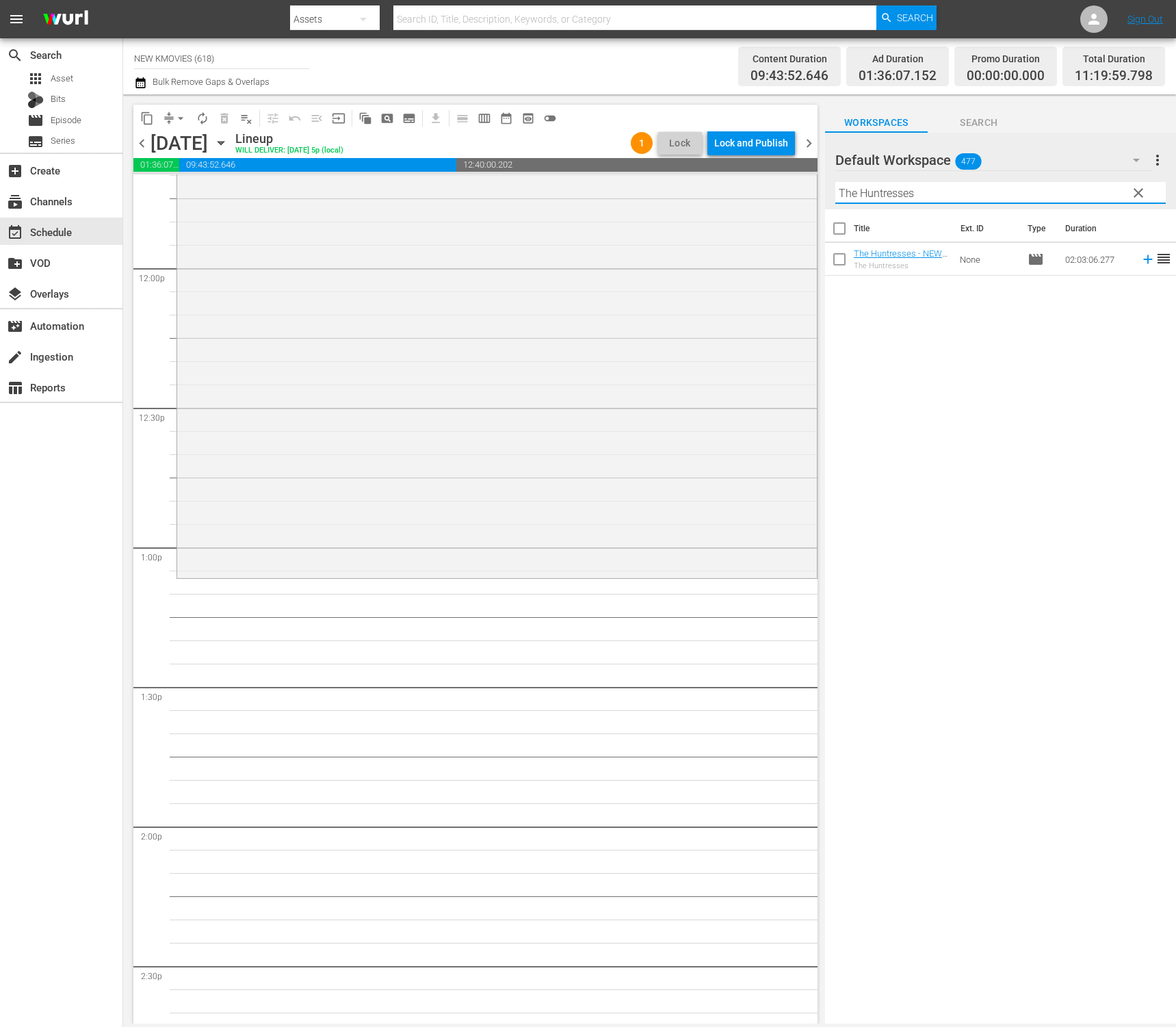
scroll to position [3414, 0]
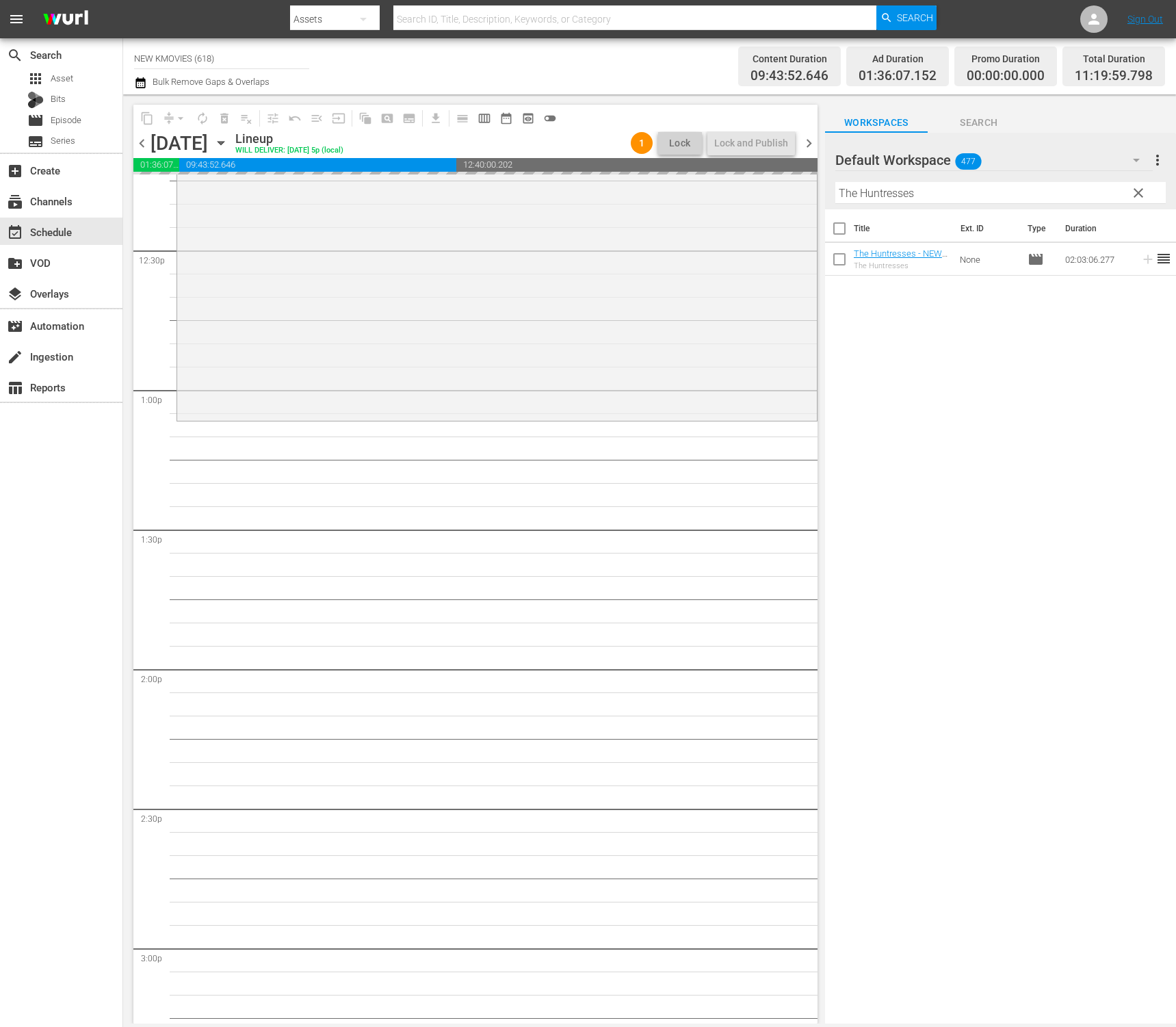
click at [963, 186] on input "The Huntresses" at bounding box center [1000, 193] width 330 height 22
paste input "Detective K: Secret of the Lost Island"
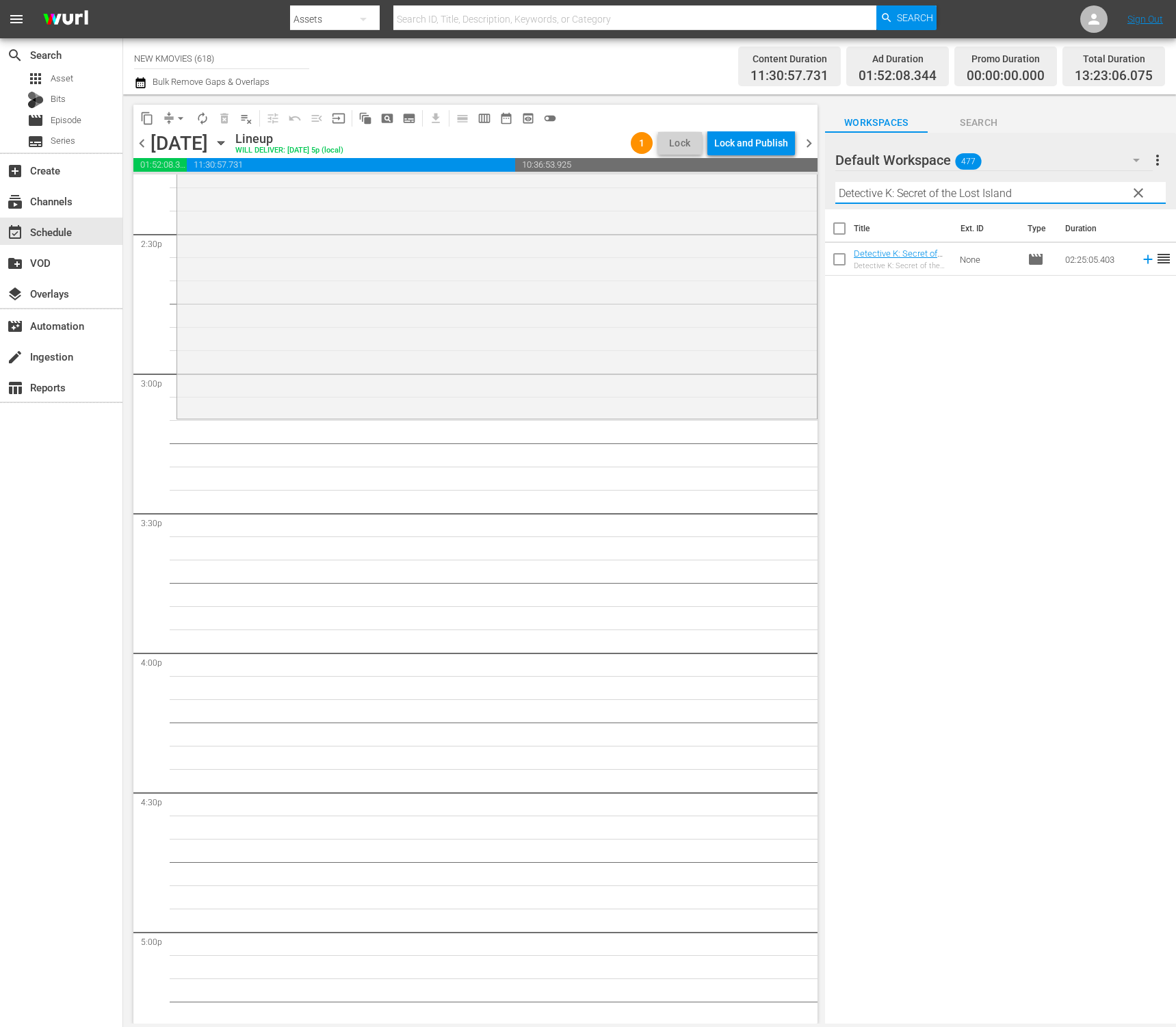
scroll to position [3986, 0]
type input "Detective K: Secret of the Lost Island"
click at [907, 308] on div "Title Ext. ID Type Duration Detective K: Secret of the lost island - NEW K.MOVI…" at bounding box center [1000, 617] width 351 height 816
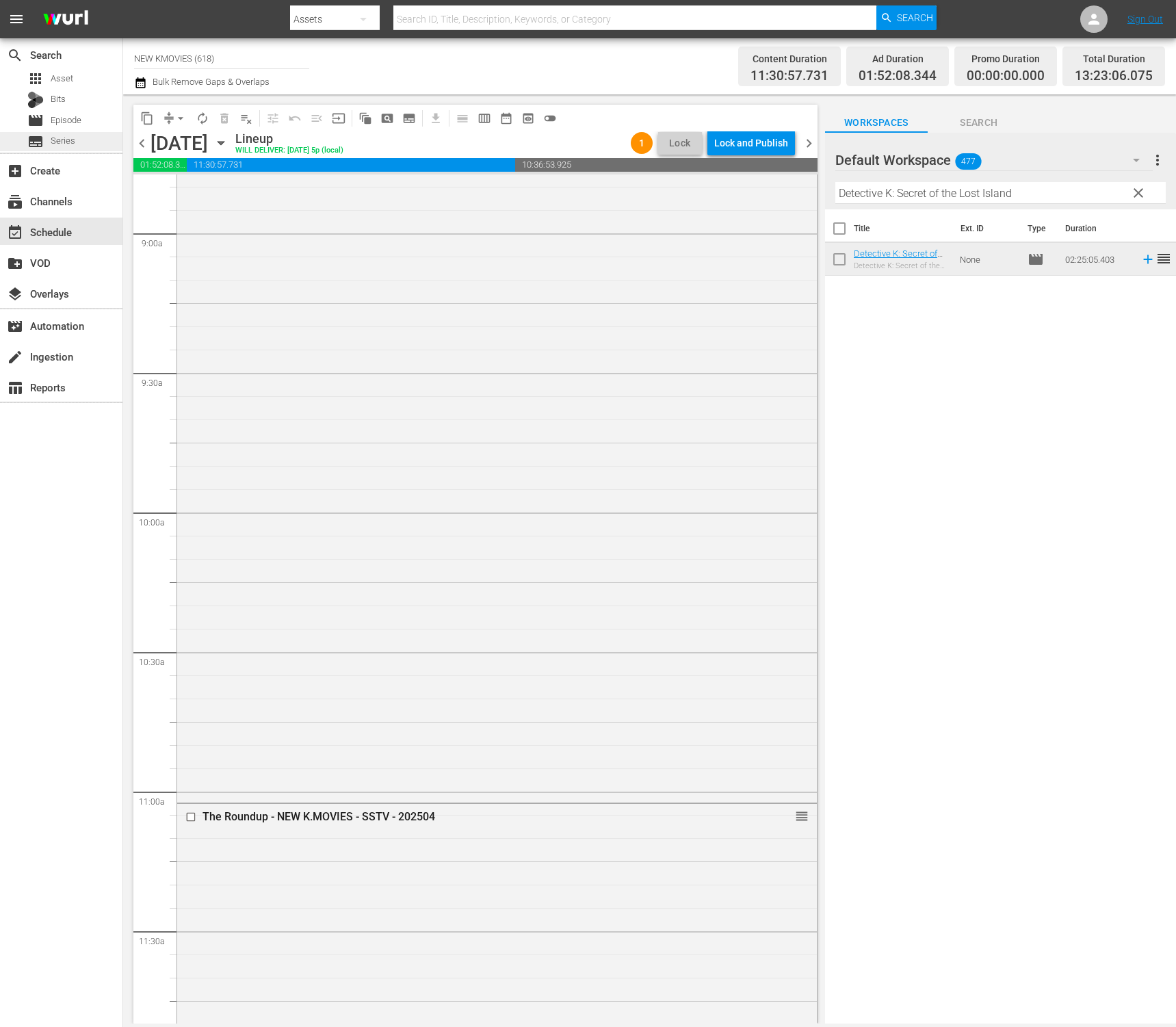
scroll to position [2196, 0]
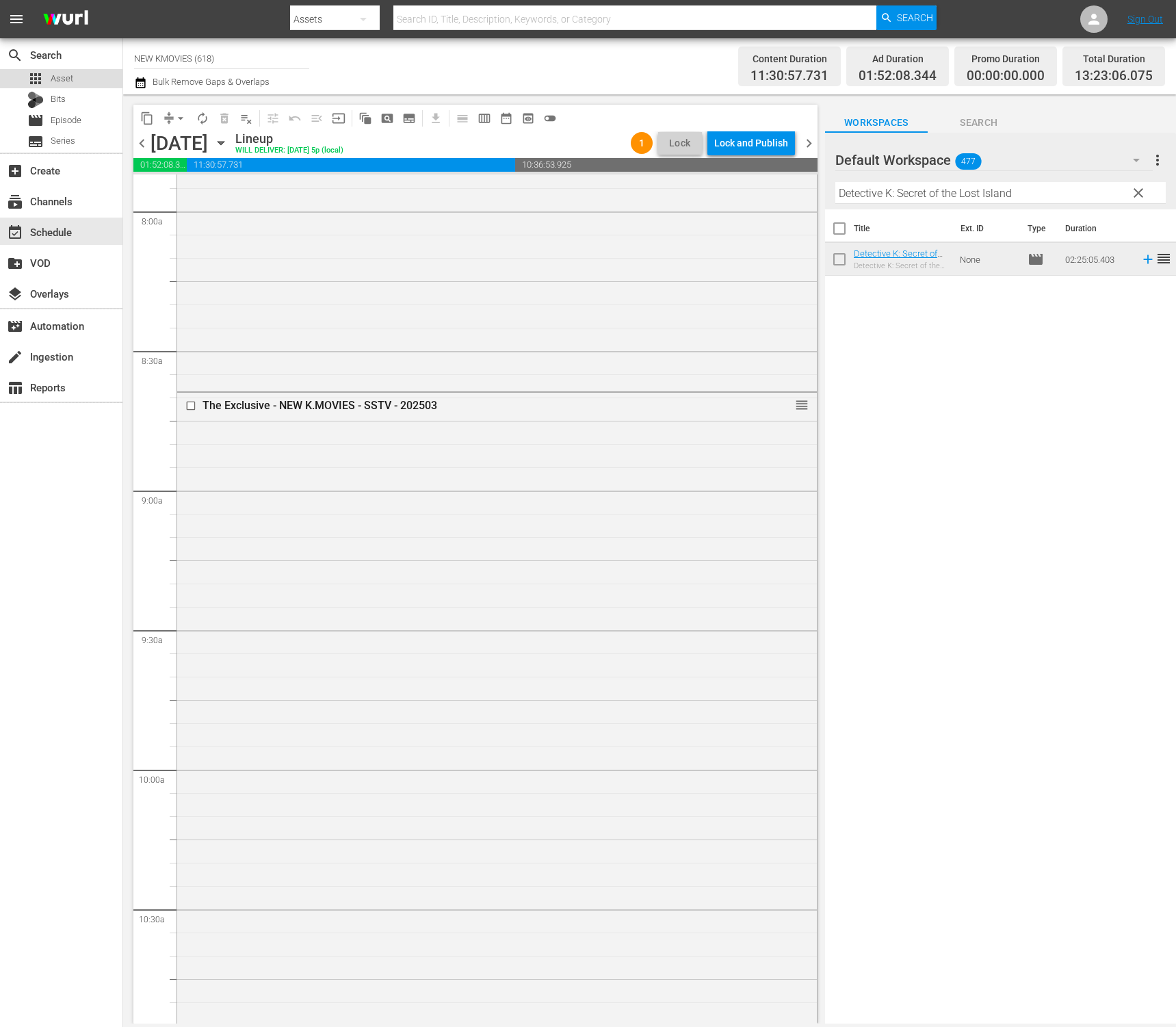
click at [93, 78] on div "apps Asset" at bounding box center [61, 78] width 122 height 19
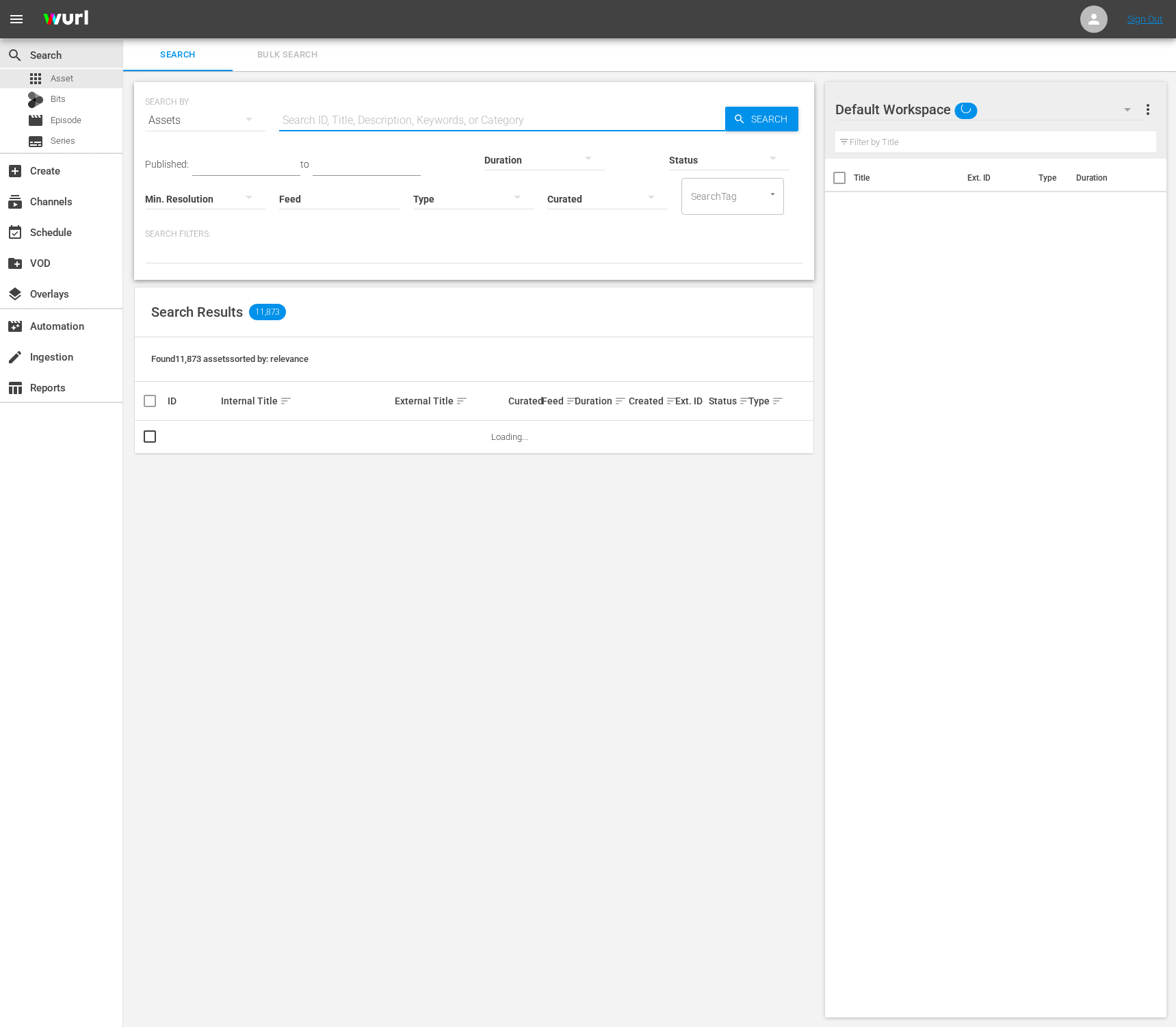
click at [429, 114] on input "text" at bounding box center [502, 120] width 446 height 32
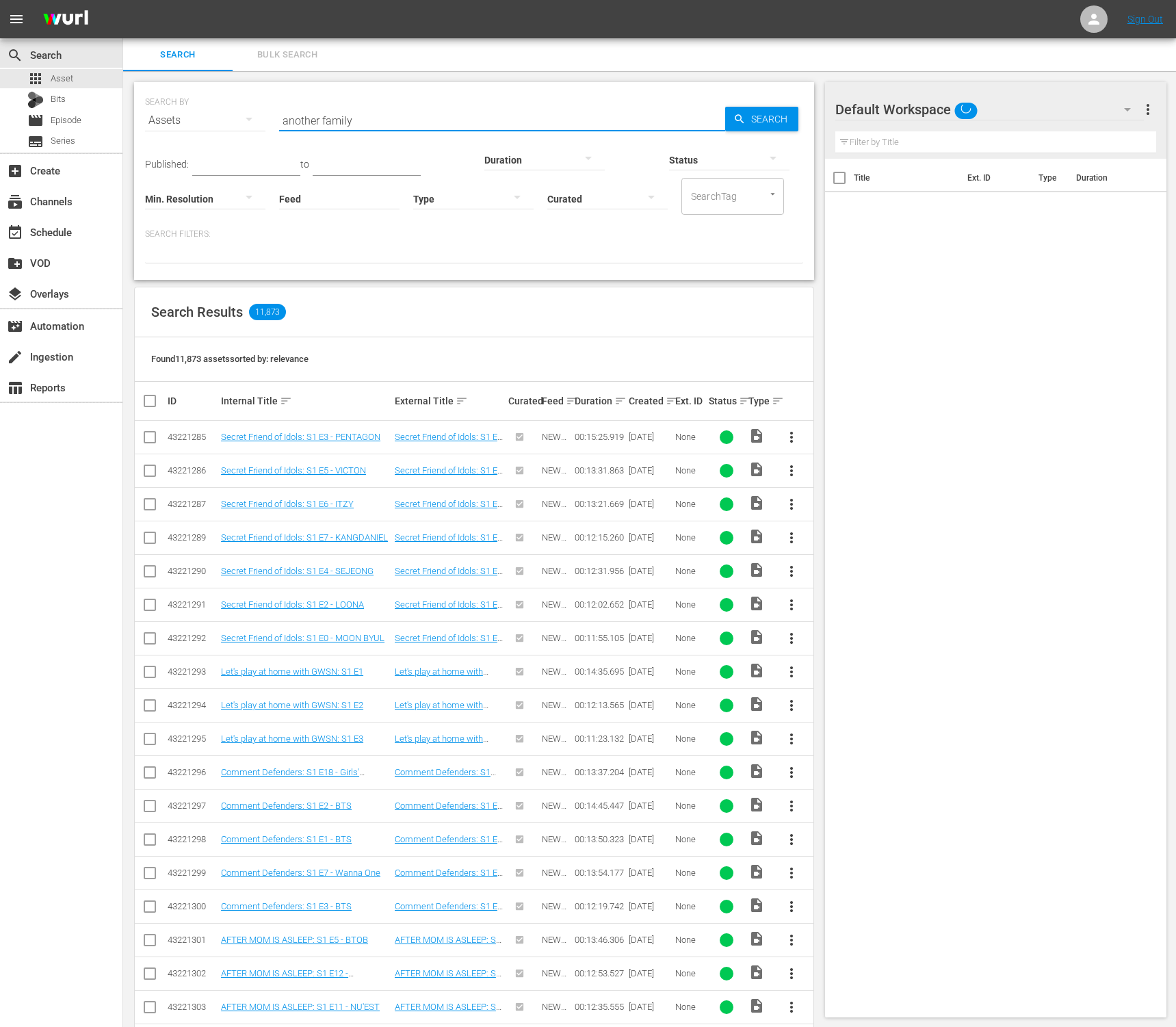
type input "another family"
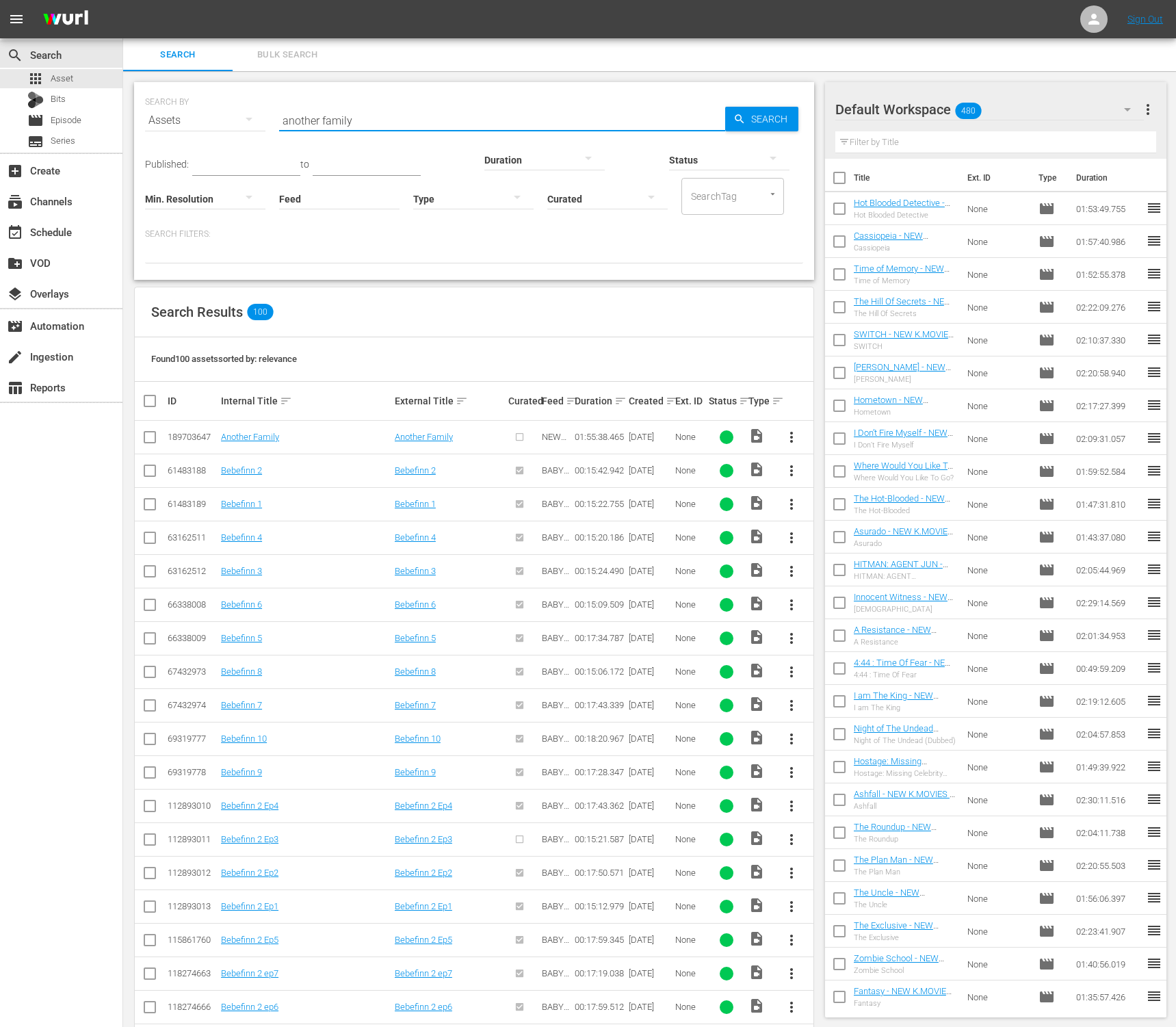
click at [780, 432] on button "more_vert" at bounding box center [792, 437] width 32 height 32
click at [842, 545] on div "Episode" at bounding box center [864, 541] width 93 height 32
click at [790, 433] on span "more_vert" at bounding box center [792, 437] width 16 height 16
click at [882, 545] on div "Episode" at bounding box center [864, 541] width 93 height 32
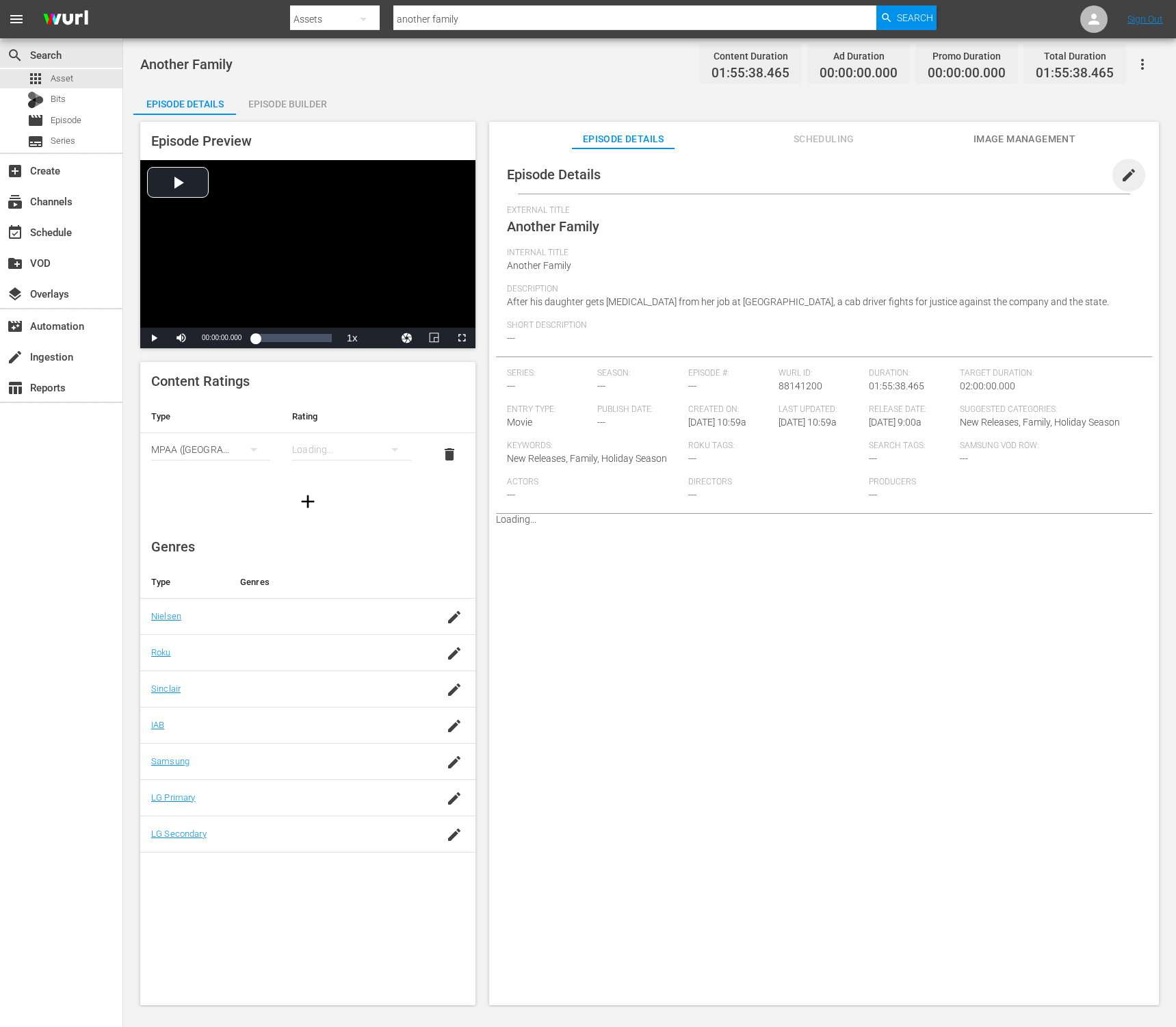
click at [1120, 183] on span "edit" at bounding box center [1128, 175] width 16 height 16
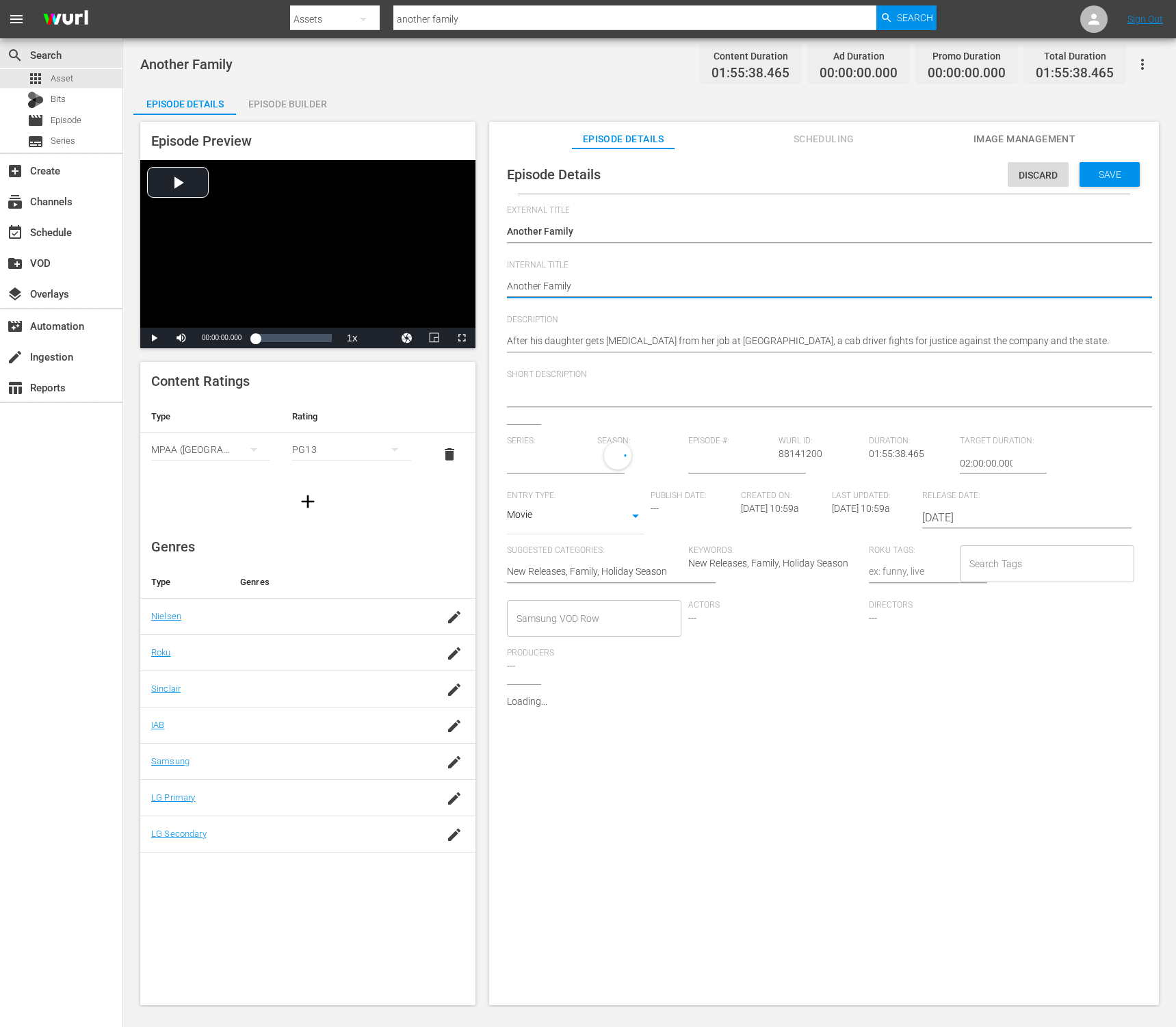
type textarea "Another Family"
type textarea "Another Family -"
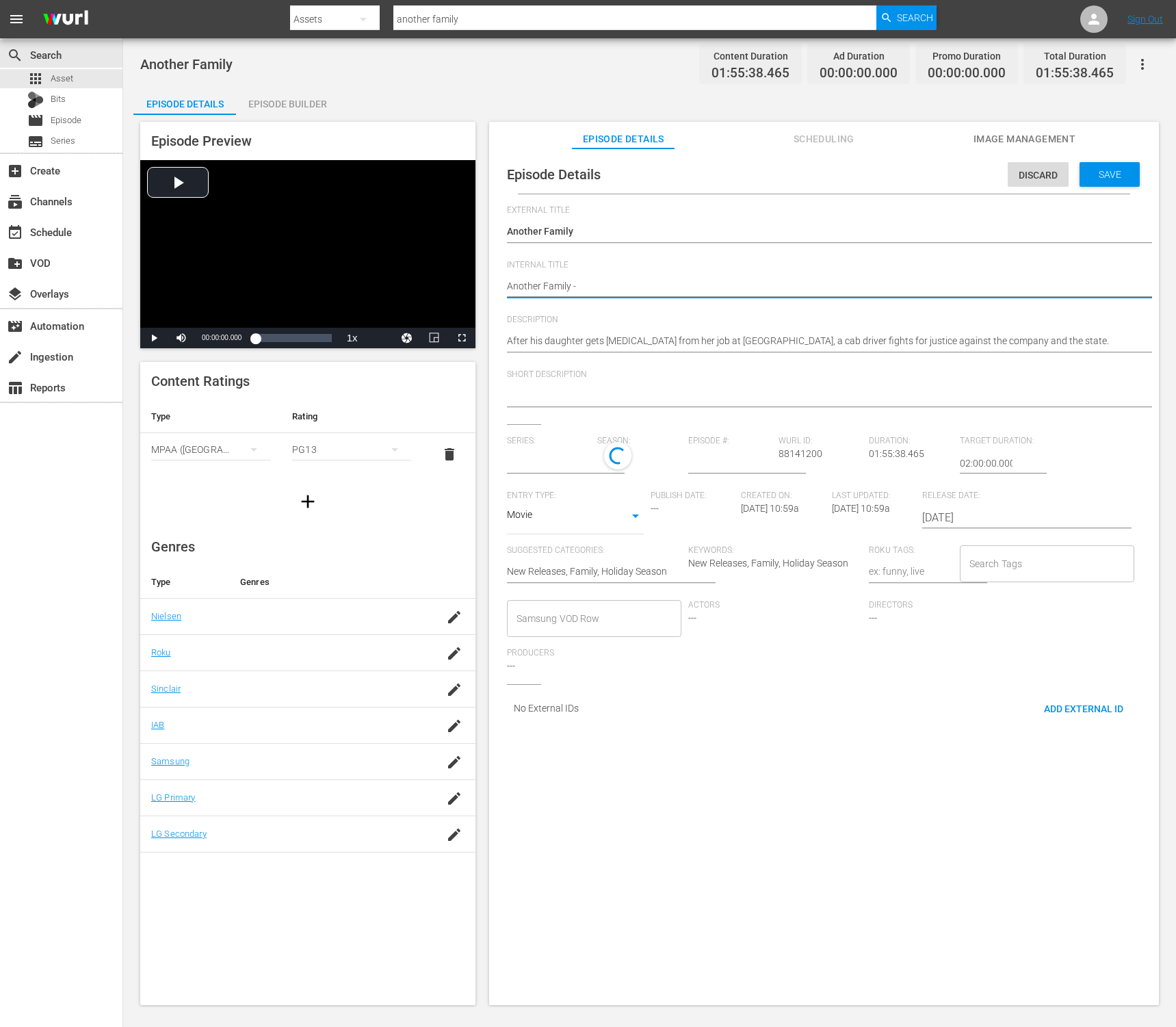
type textarea "Another Family -"
type textarea "Another Family - N"
type textarea "Another Family - NE"
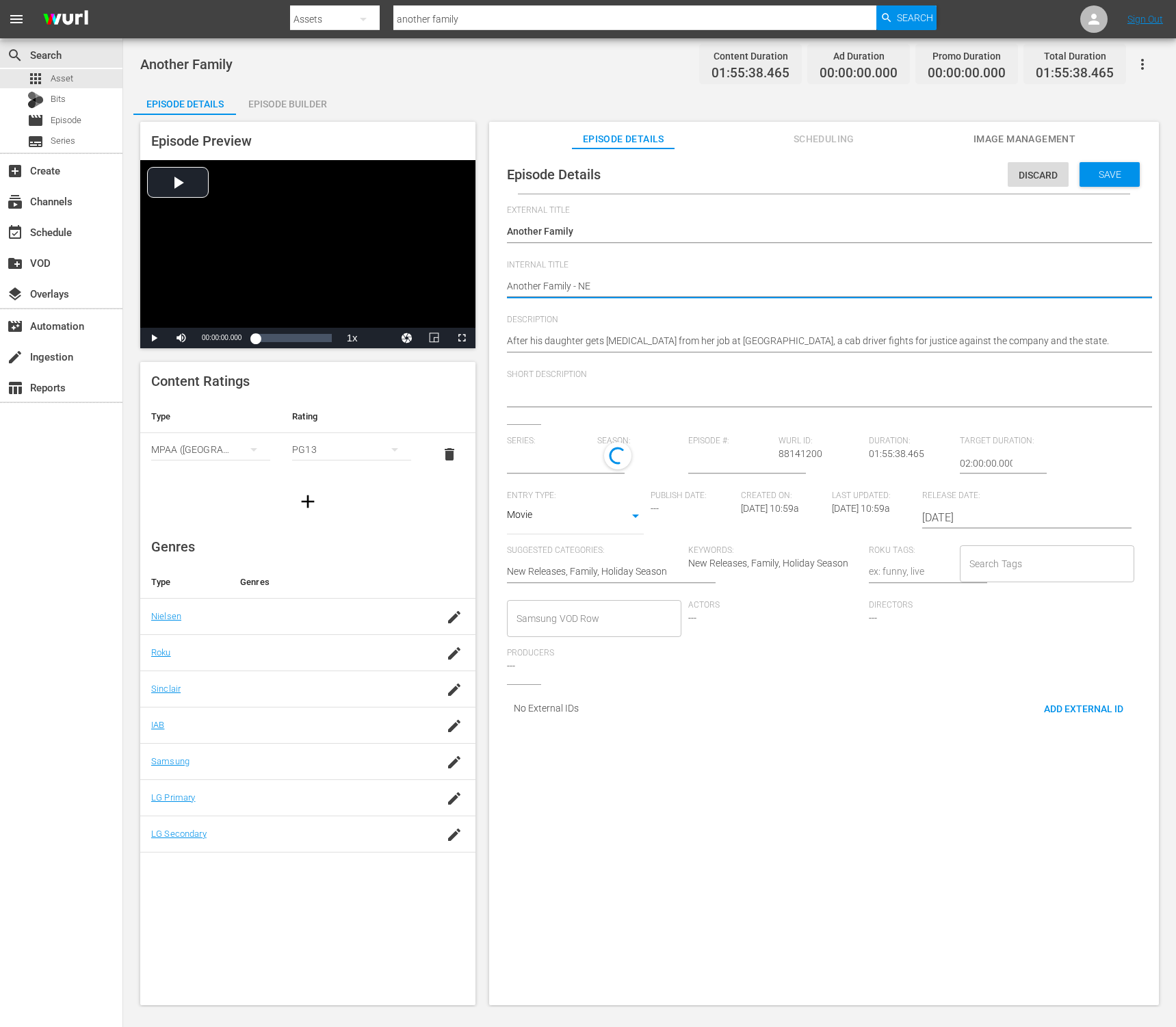
type textarea "Another Family - NEW"
type textarea "Another Family - NEW K"
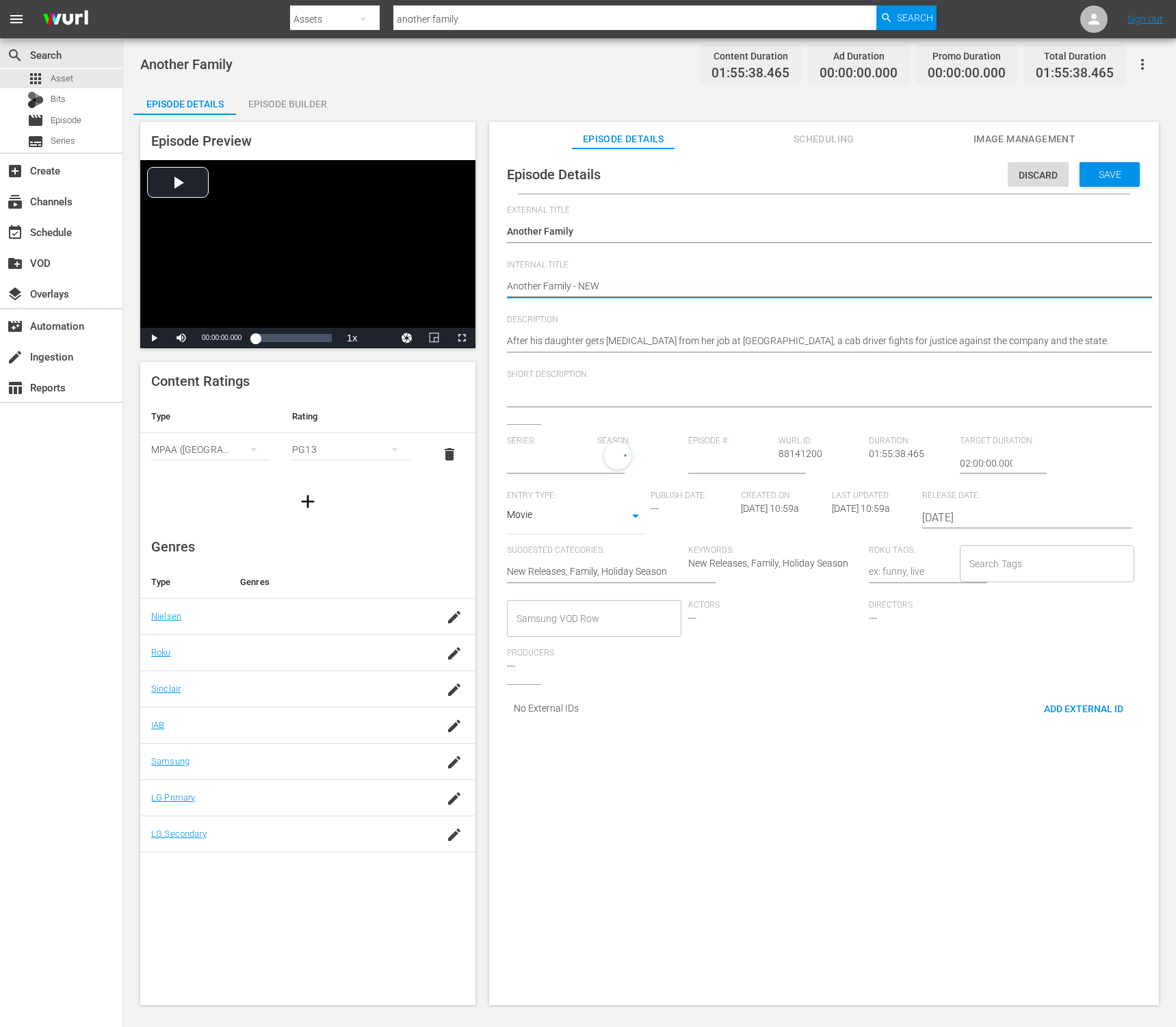
type textarea "Another Family - NEW K"
type textarea "Another Family - NEW K."
type textarea "Another Family - NEW K.M"
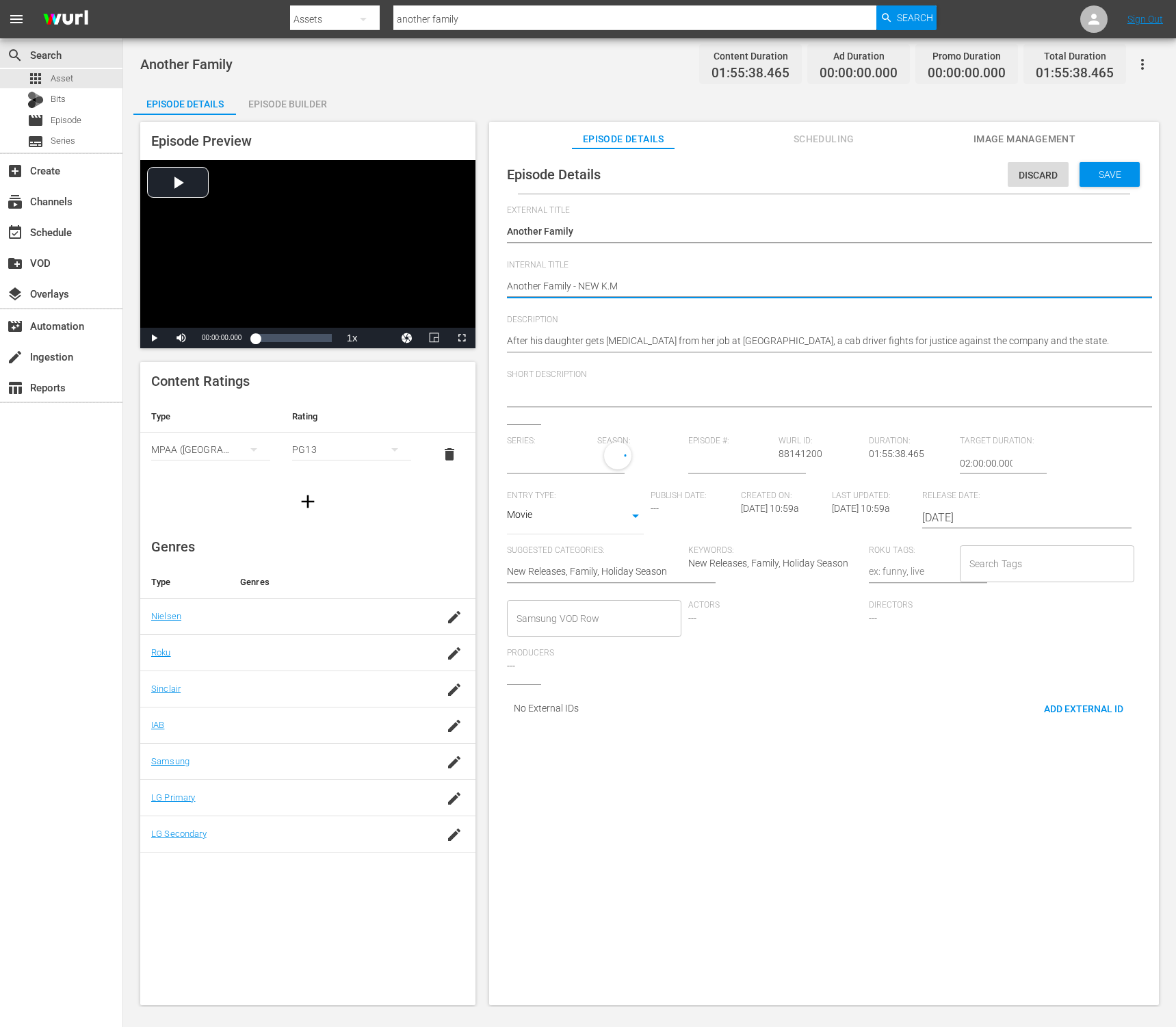
type textarea "Another Family - NEW K.MO"
type textarea "Another Family - NEW K.MOV"
type textarea "Another Family - NEW K.MOVI"
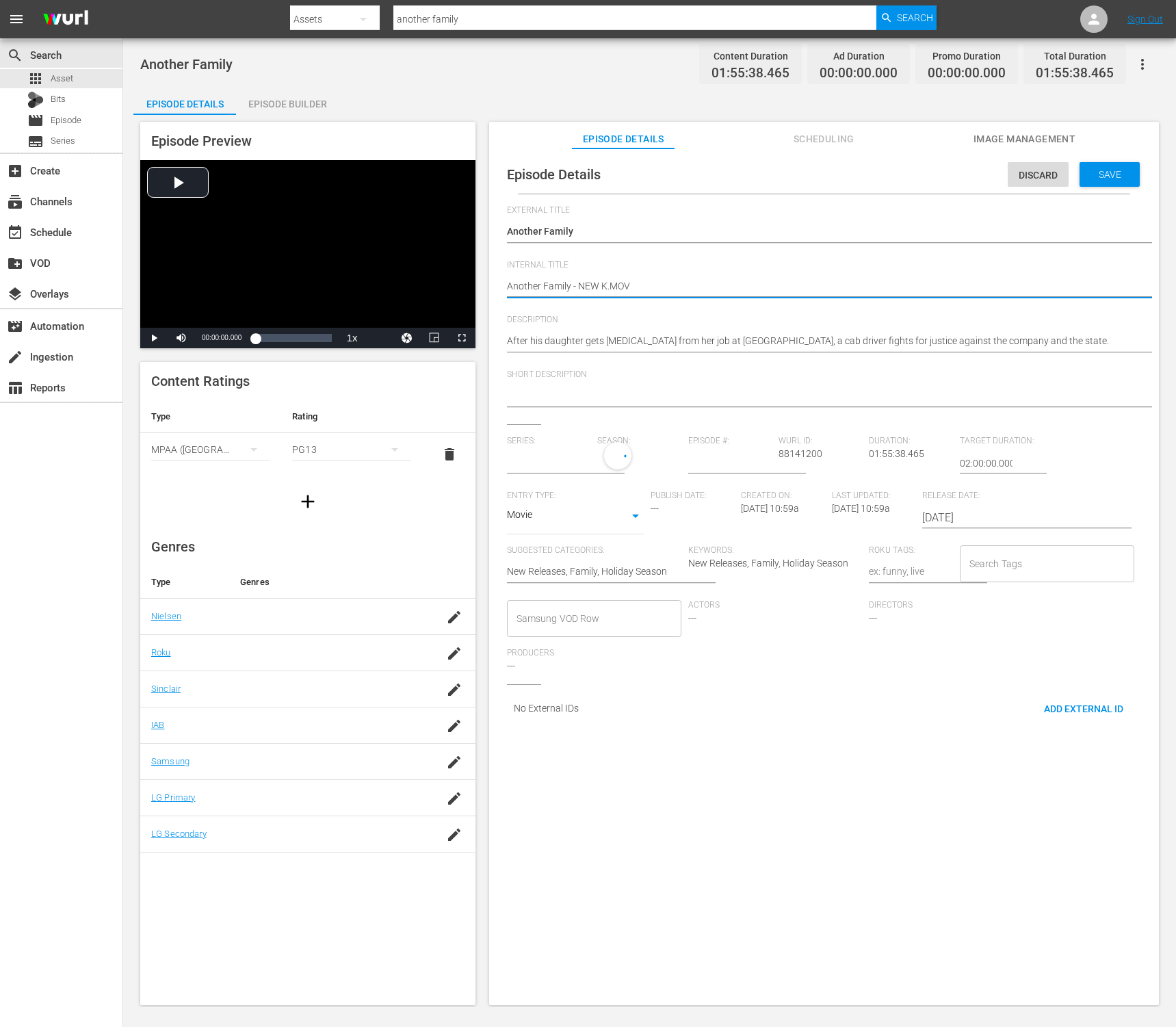
type textarea "Another Family - NEW K.MOVI"
type textarea "Another Family - NEW K.MOVIE"
type textarea "Another Family - NEW K.MOVIES"
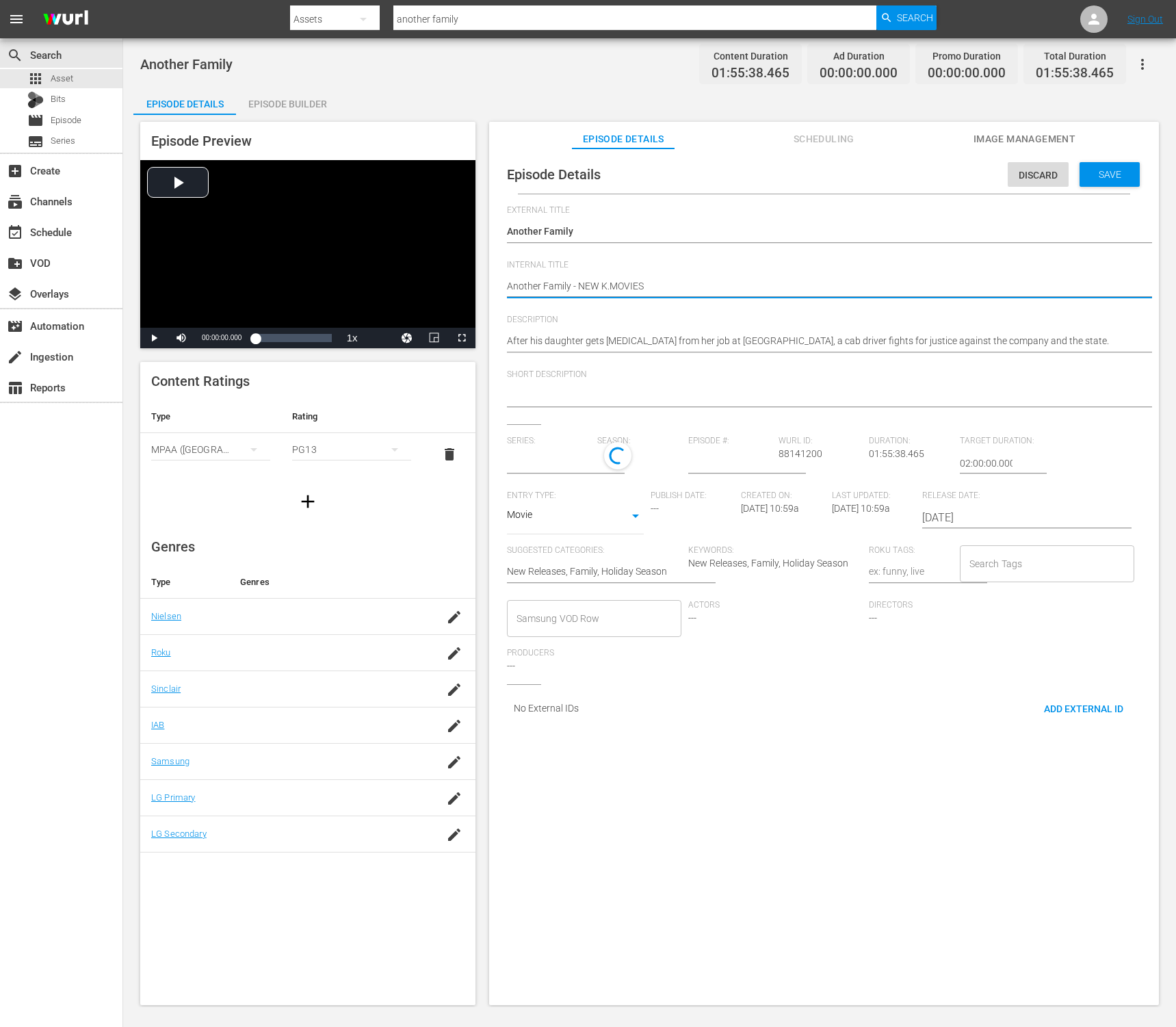
type textarea "Another Family - NEW K.MOVIES"
type textarea "Another Family - NEW K.MOVIES -"
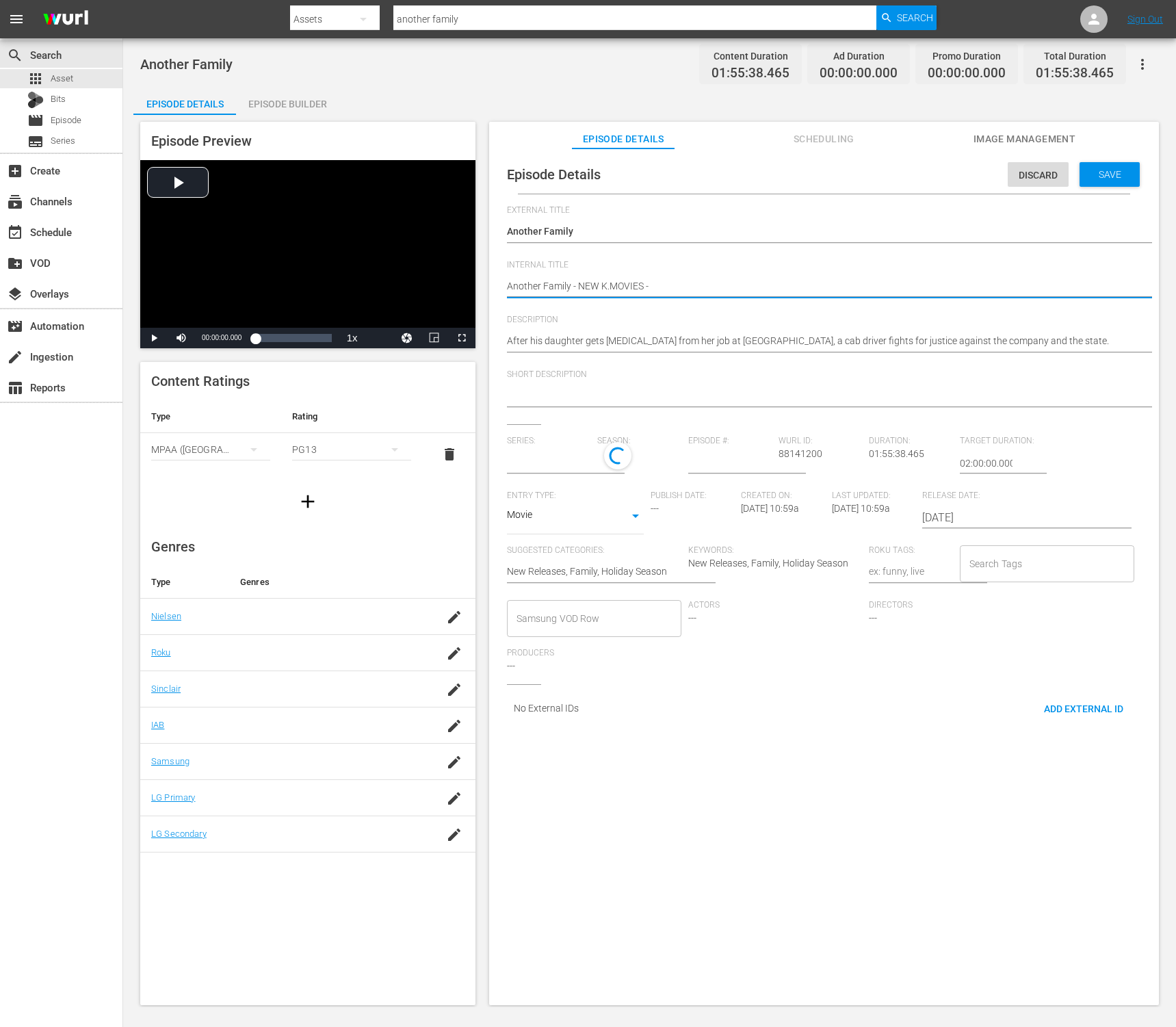
type textarea "Another Family - NEW K.MOVIES -"
type textarea "Another Family - NEW K.MOVIES - S"
type textarea "Another Family - NEW K.MOVIES - SS"
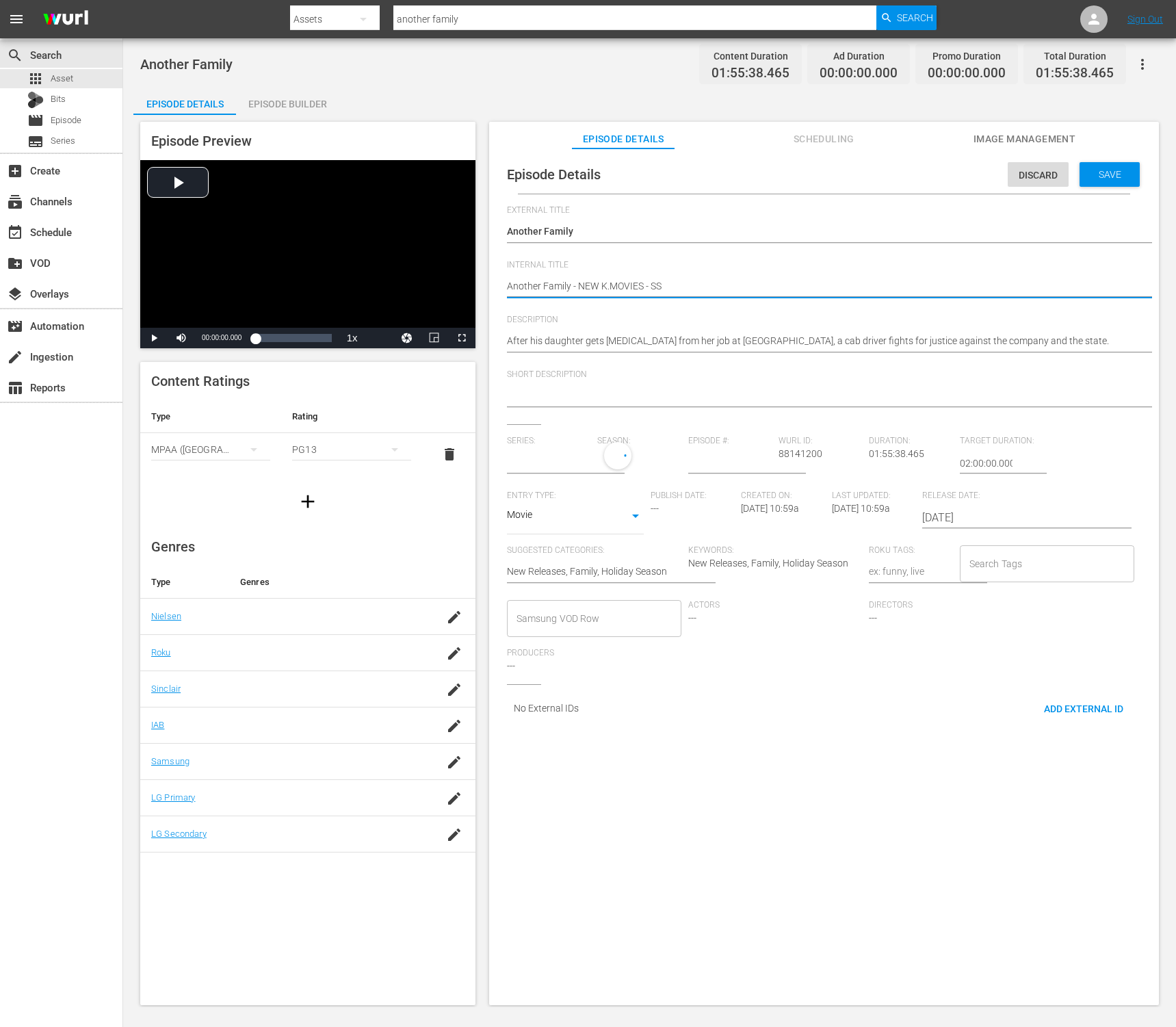
type textarea "Another Family - NEW K.MOVIES - SST"
type textarea "Another Family - NEW K.MOVIES - SSTV"
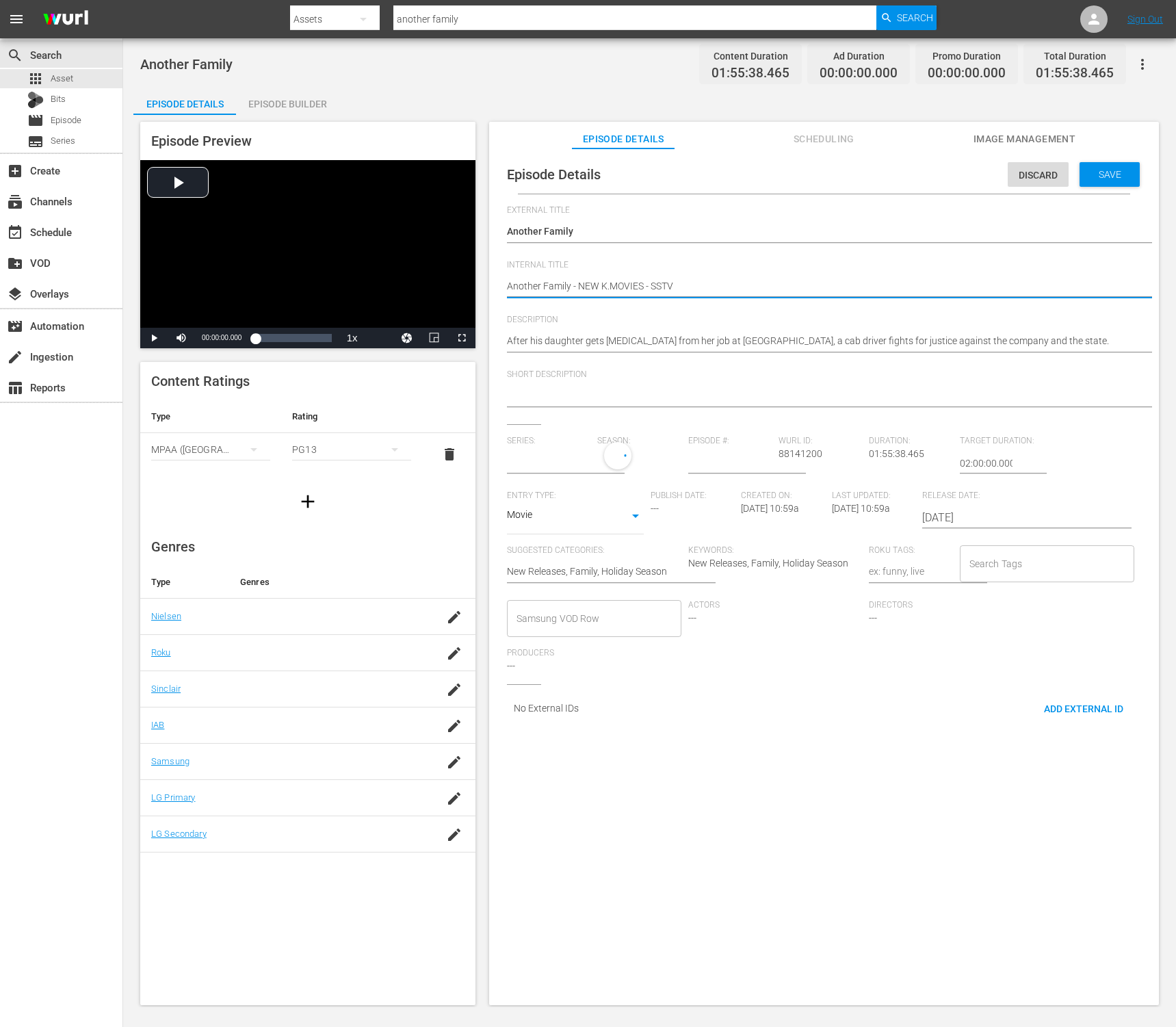
type textarea "Another Family - NEW K.MOVIES - SSTV"
type textarea "Another Family - NEW K.MOVIES - SSTV -"
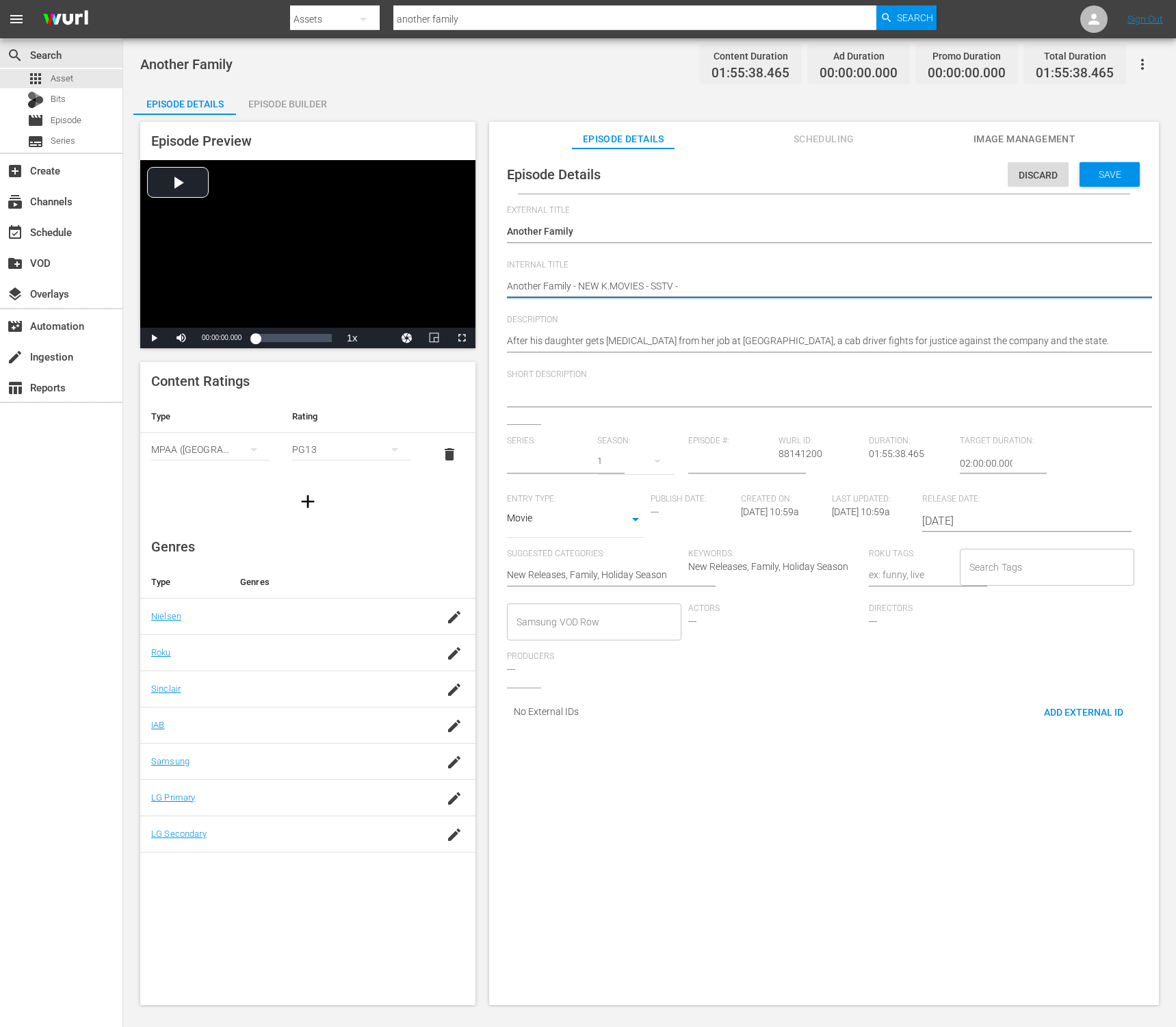
type input "No Series"
type textarea "Another Family - NEW K.MOVIES - SSTV - 2"
type textarea "Another Family - NEW K.MOVIES - SSTV - 20"
type textarea "Another Family - NEW K.MOVIES - SSTV - 202"
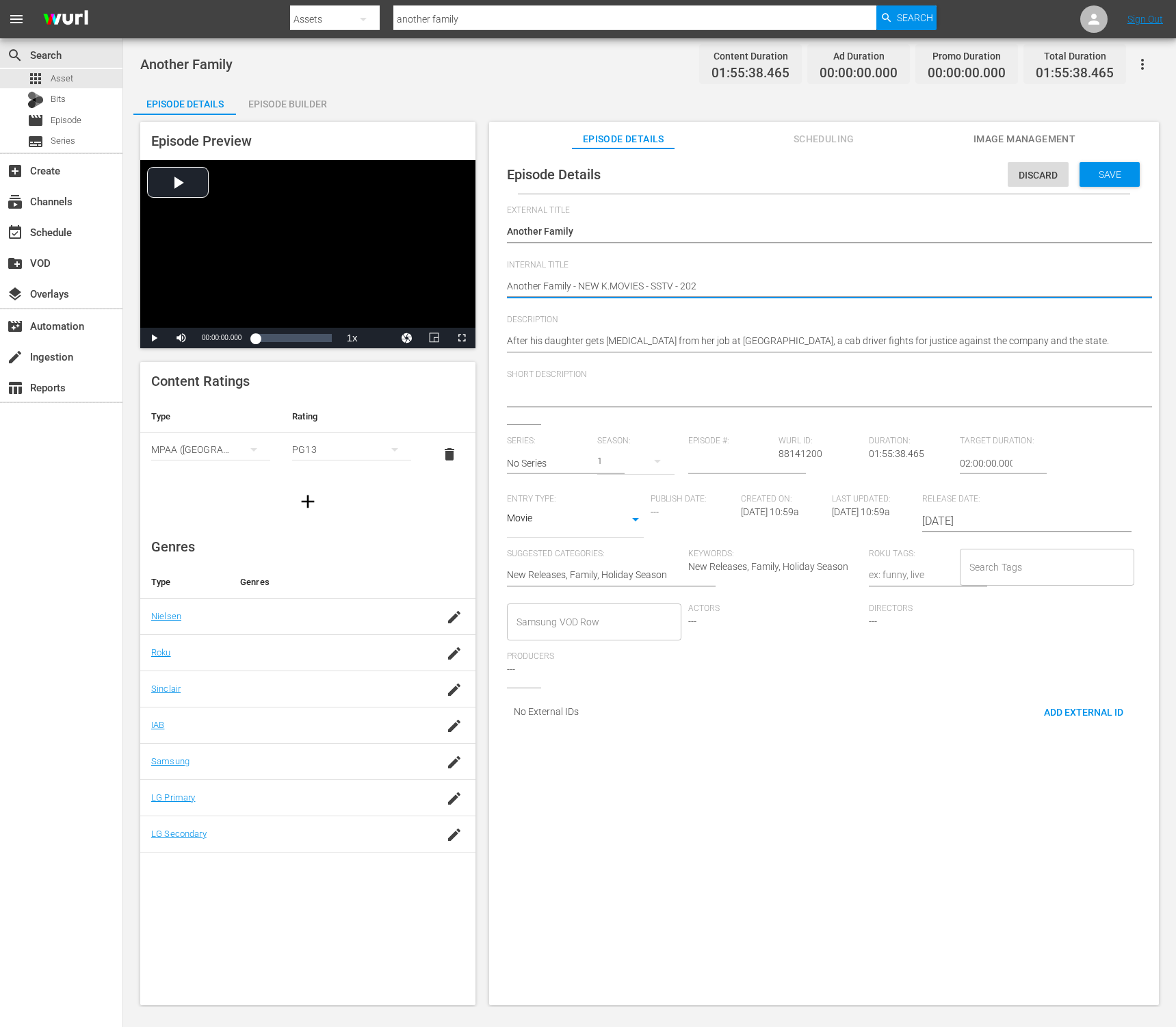
type textarea "Another Family - NEW K.MOVIES - SSTV - 2025"
type textarea "Another Family - NEW K.MOVIES - SSTV - 20250"
type textarea "Another Family - NEW K.MOVIES - SSTV - 202508"
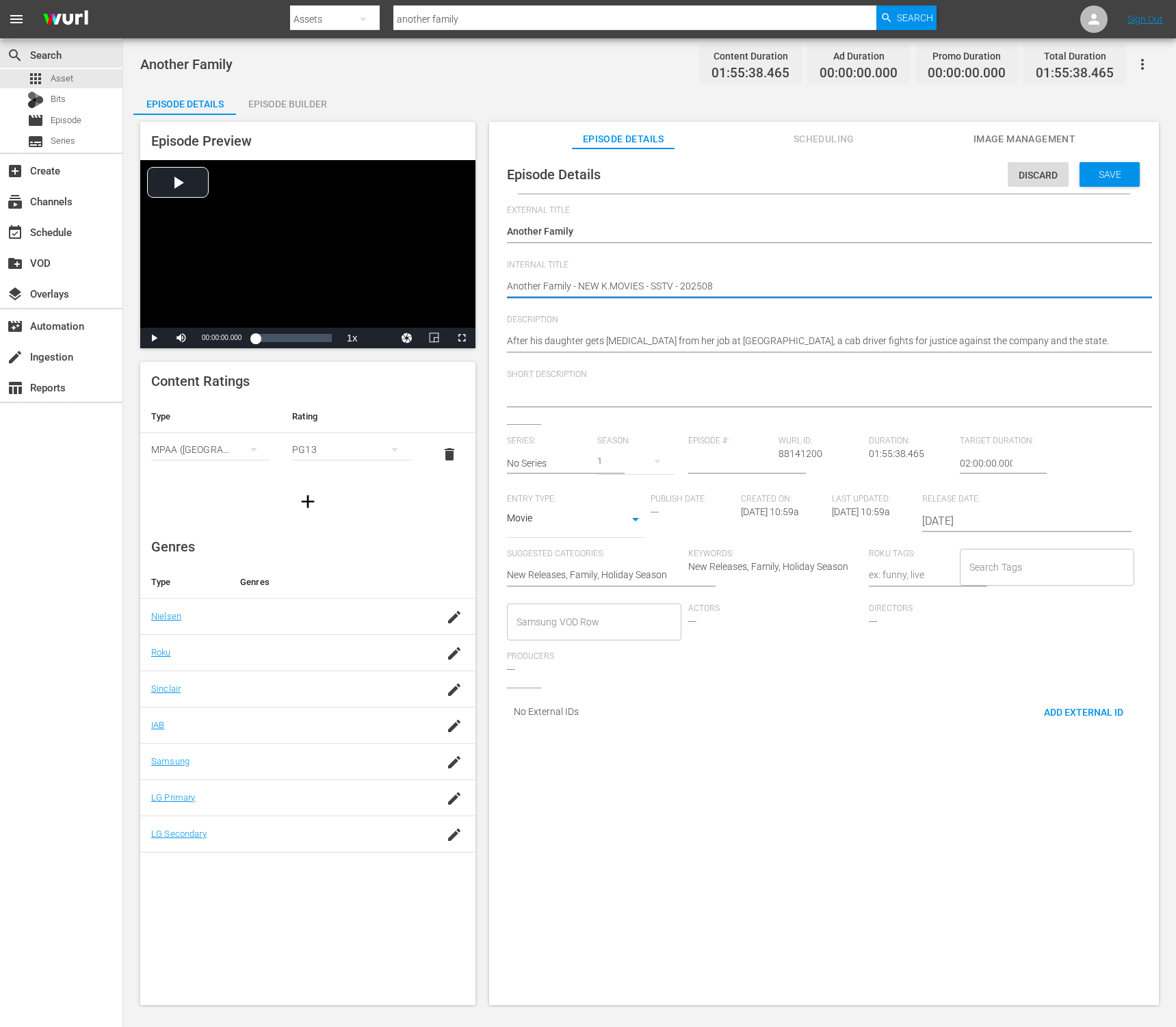
type textarea "Another Family - NEW K.MOVIES - SSTV - 202508"
click at [794, 328] on div "After his daughter gets leukemia from her job at Jinsung, a cab driver fights f…" at bounding box center [820, 342] width 628 height 32
click at [794, 331] on div "After his daughter gets leukemia from her job at Jinsung, a cab driver fights f…" at bounding box center [820, 342] width 628 height 32
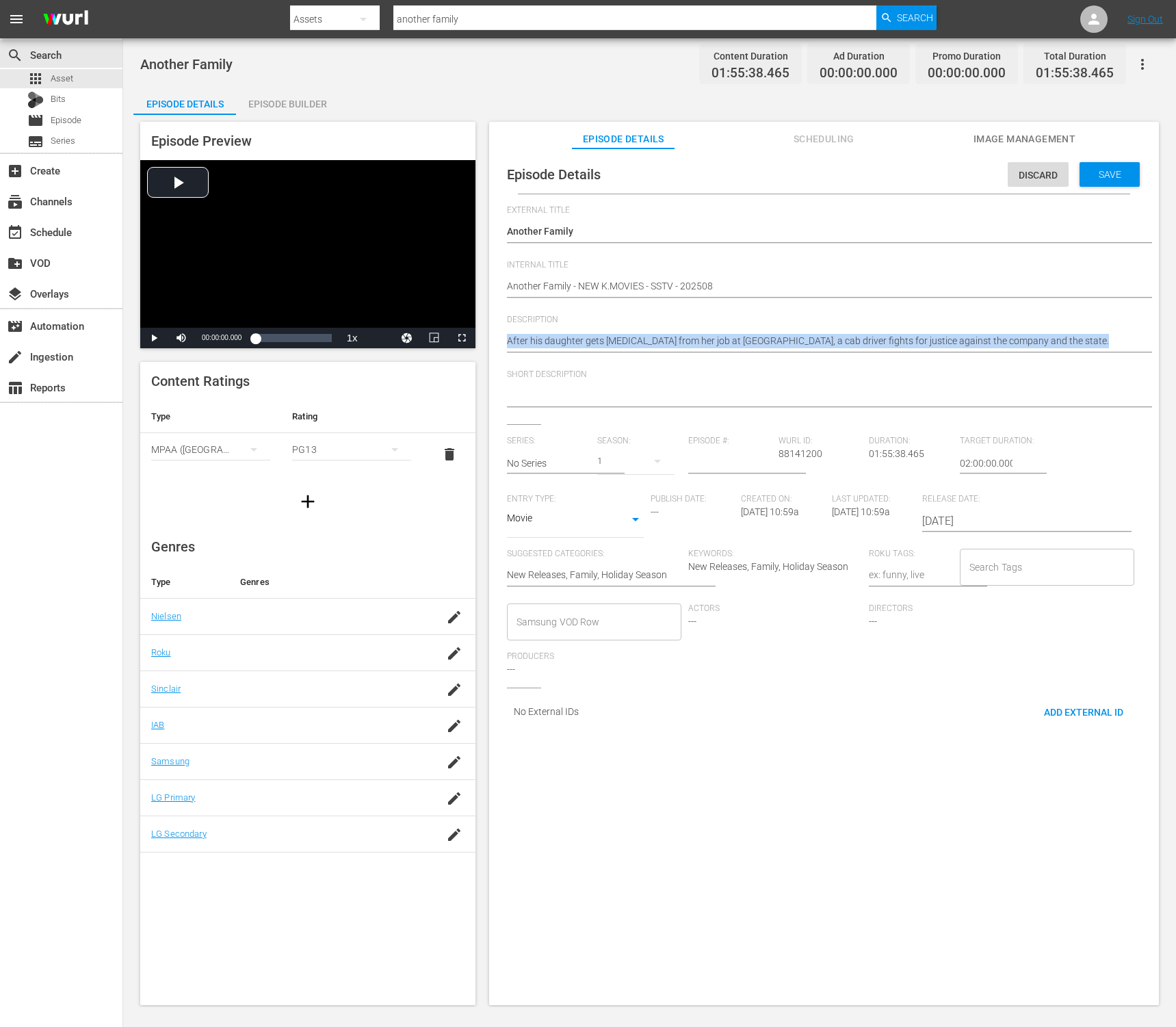
click at [794, 331] on div "After his daughter gets leukemia from her job at Jinsung, a cab driver fights f…" at bounding box center [820, 342] width 628 height 32
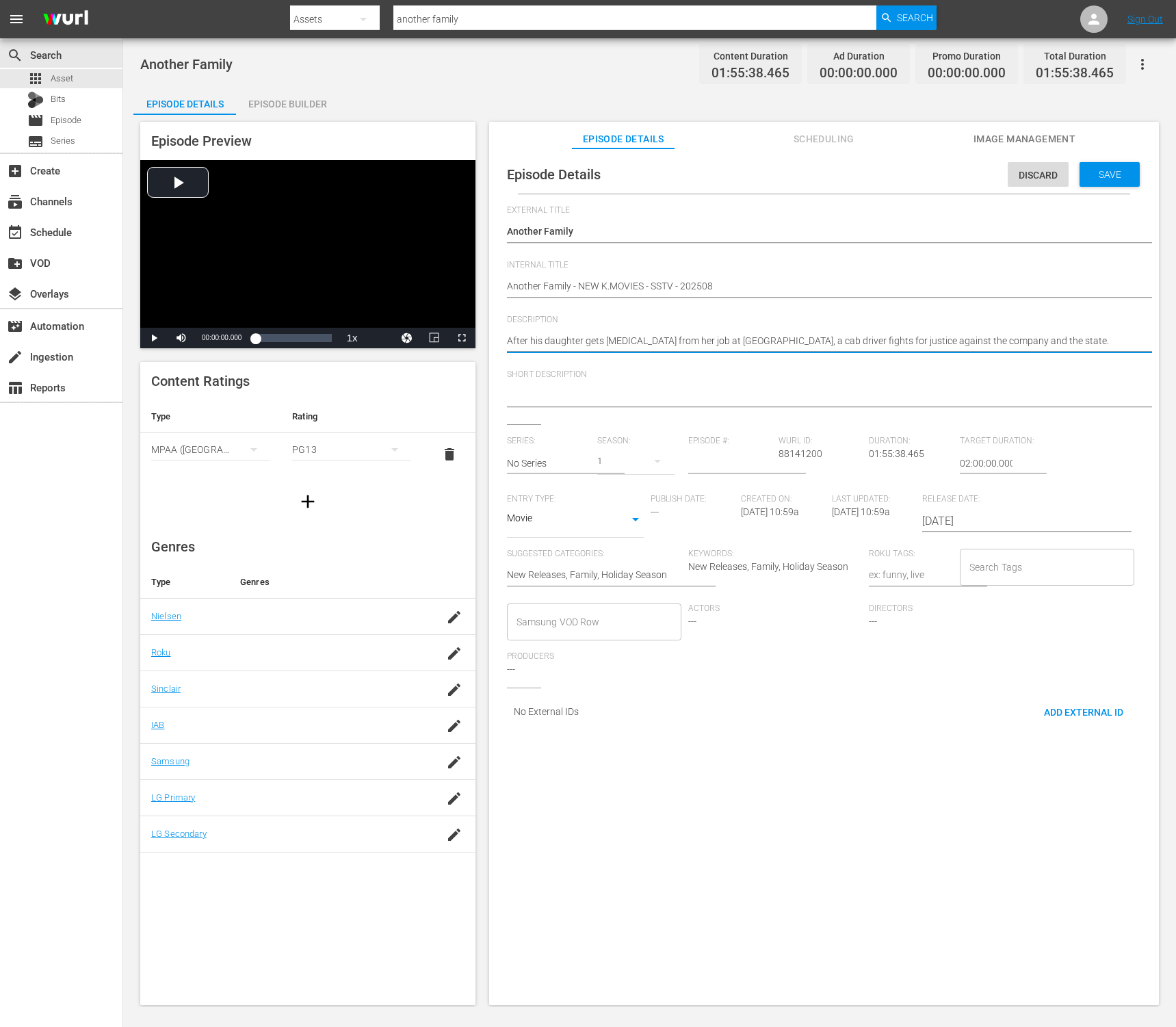
click at [795, 342] on textarea "After his daughter gets leukemia from her job at Jinsung, a cab driver fights f…" at bounding box center [820, 342] width 628 height 16
click at [762, 400] on textarea at bounding box center [820, 396] width 628 height 16
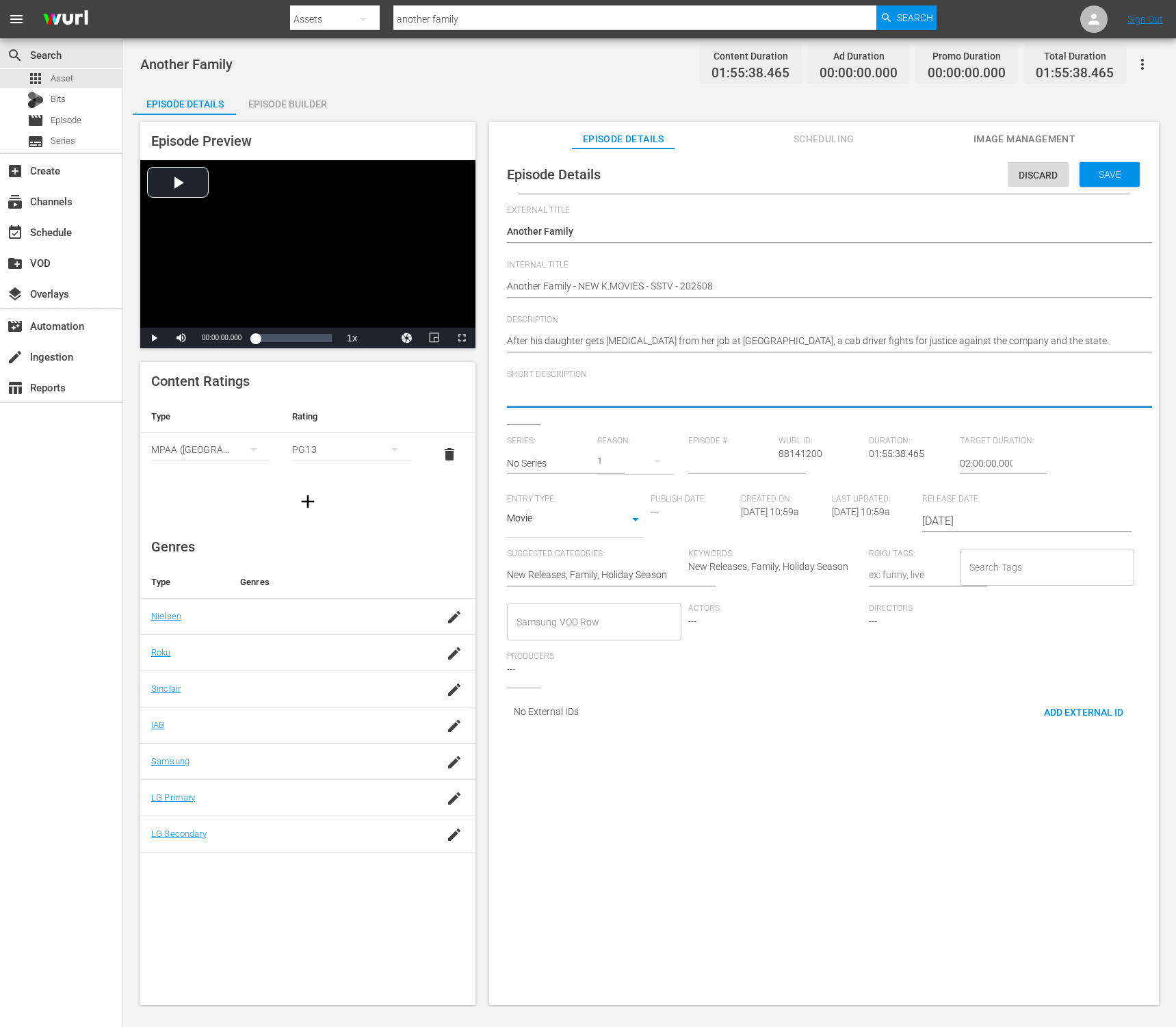
paste textarea "After his daughter gets leukemia from her job at Jinsung, a cab driver fights f…"
type textarea "After his daughter gets leukemia from her job at Jinsung, a cab driver fights f…"
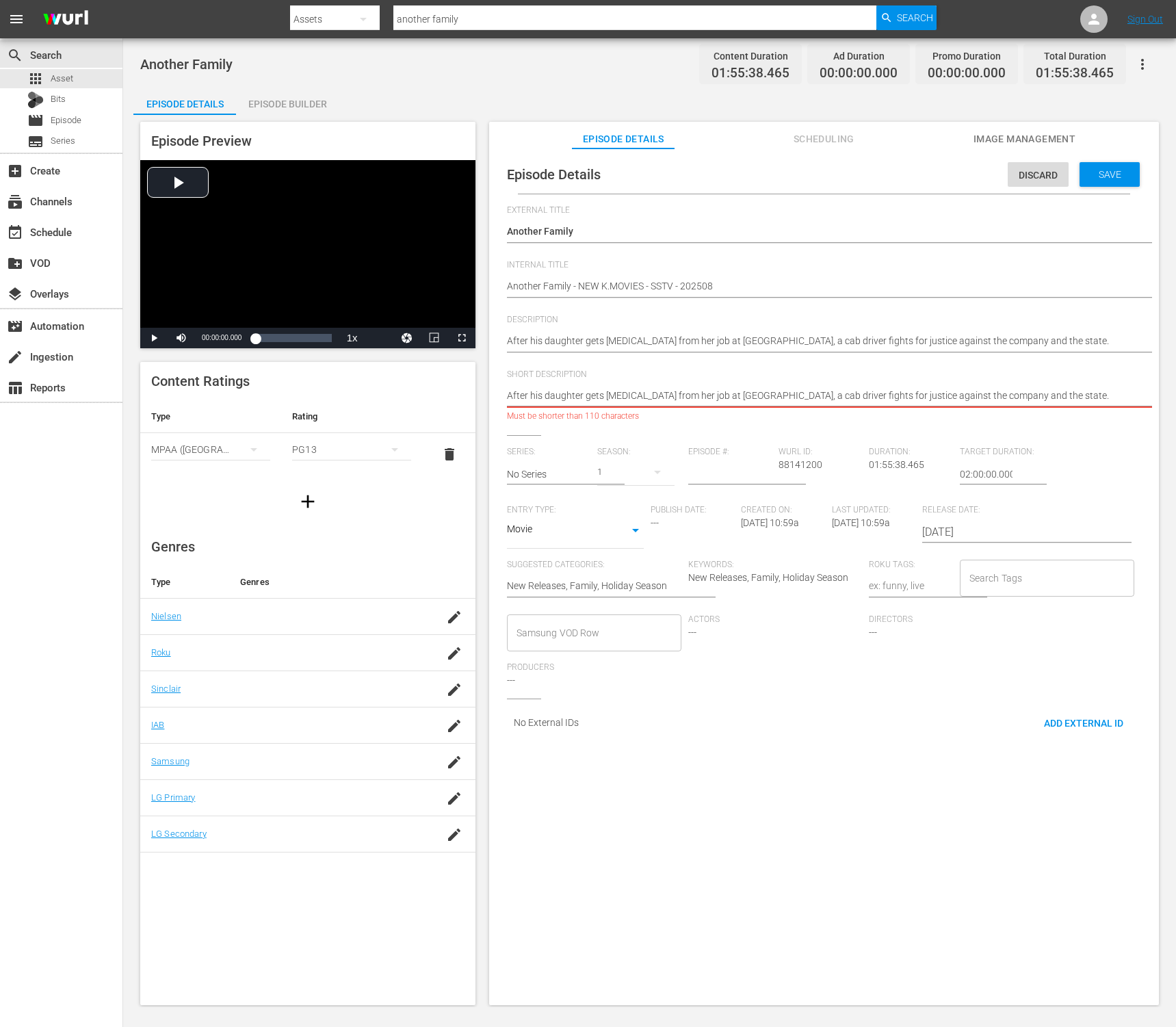
type textarea "After his daughter gets leukemia from her job at Jinsung, a cab driver fights f…"
click at [715, 378] on span "Short Description" at bounding box center [820, 375] width 628 height 11
click at [716, 398] on textarea "After his daughter gets leukemia from her job at Jinsung, a cab driver fights f…" at bounding box center [820, 396] width 628 height 16
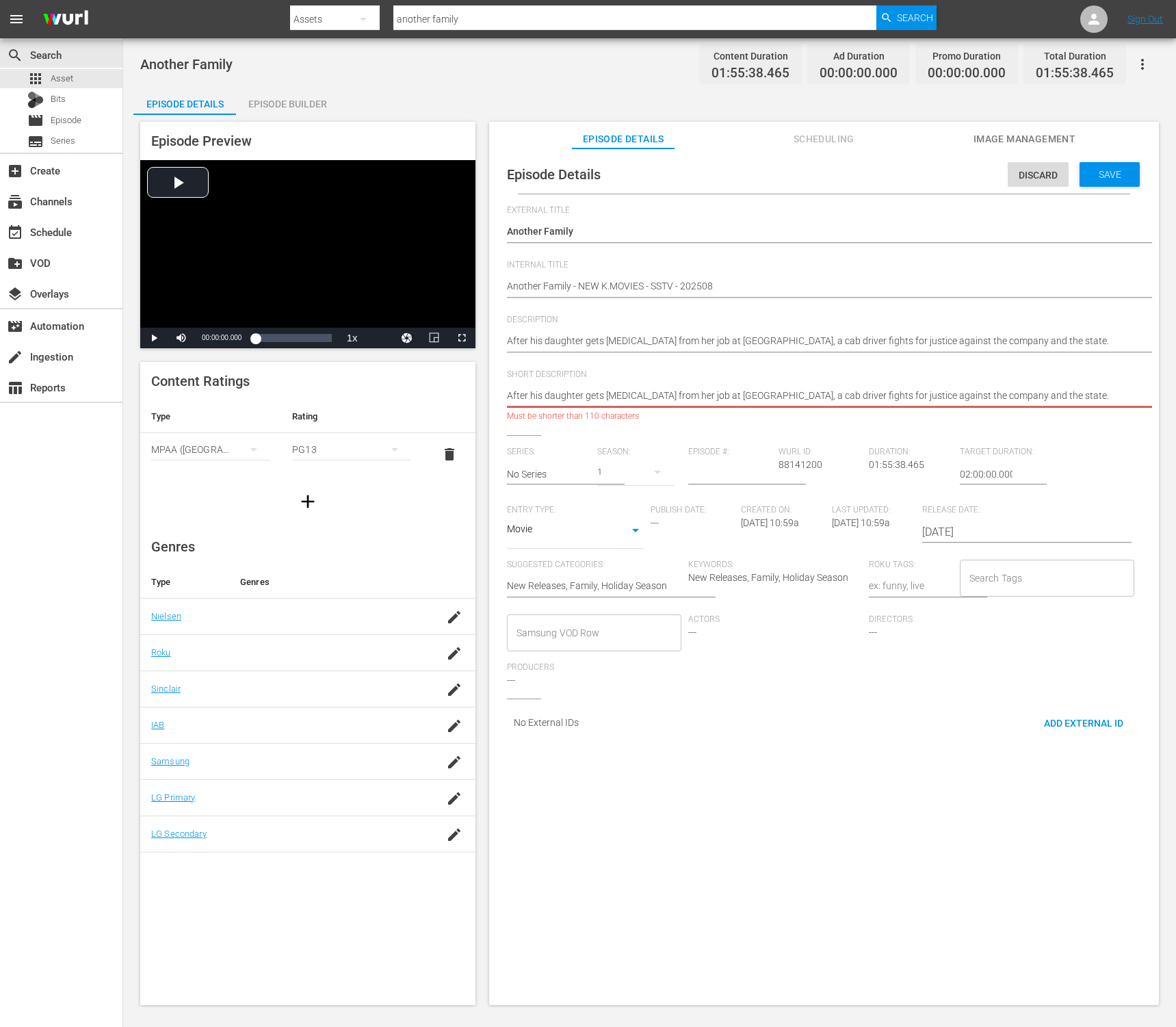
paste textarea "cab driver's daughter gets leukemia from her job at Jinsung. He battles the com…"
type textarea "A cab driver's daughter gets leukemia from her job at Jinsung. He battles the c…"
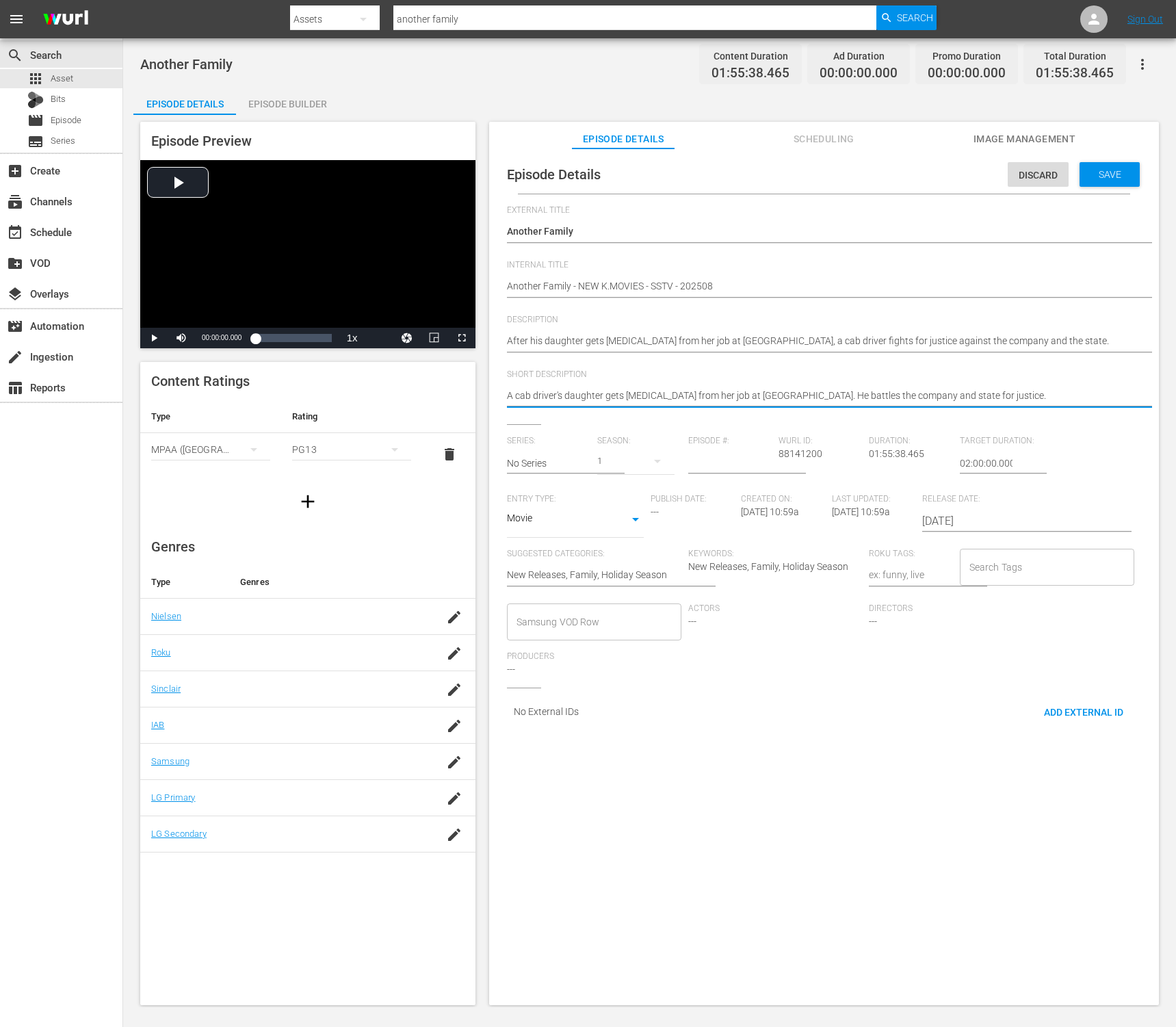
type textarea "A cab driver's daughter gets leukemia from her job at Jinsung. He battles the c…"
click at [995, 515] on input "2014-01-01" at bounding box center [1009, 522] width 175 height 32
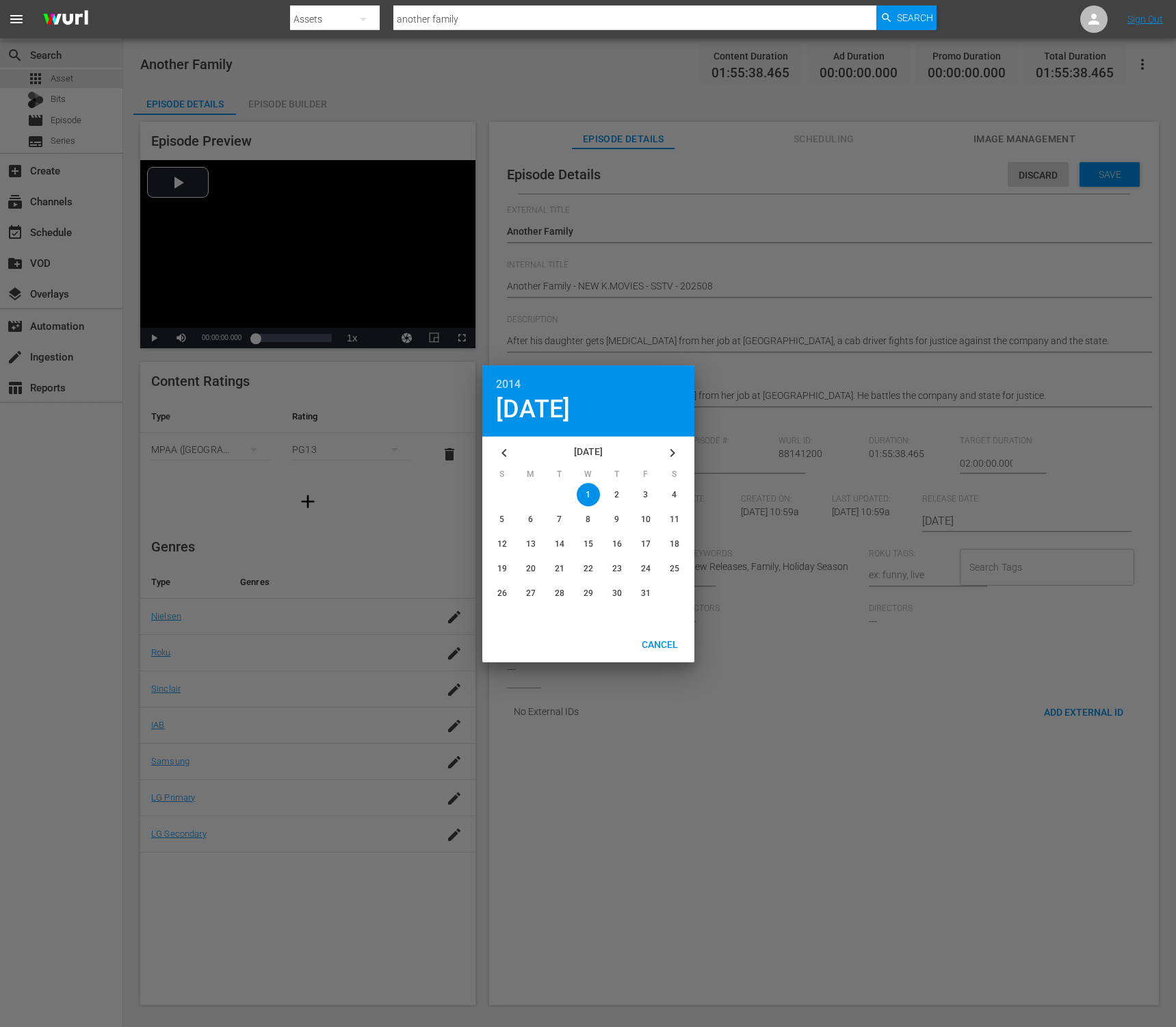
click at [662, 448] on button "button" at bounding box center [673, 453] width 32 height 32
click at [617, 520] on div "button" at bounding box center [617, 520] width 0 height 0
type input "2014-02-06"
click at [1036, 588] on div at bounding box center [588, 514] width 1176 height 1027
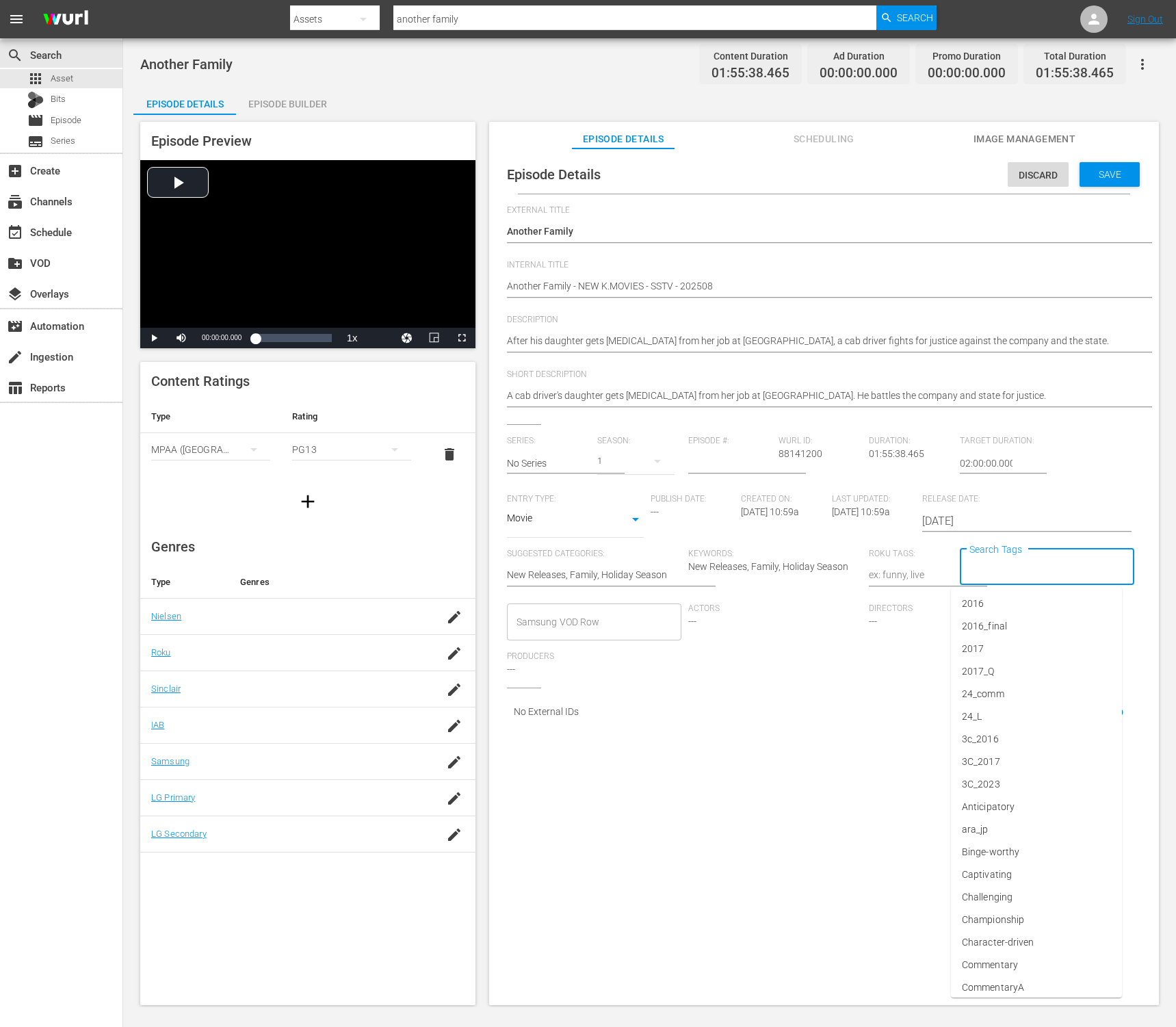
click at [1039, 567] on input "Search Tags" at bounding box center [1036, 567] width 141 height 24
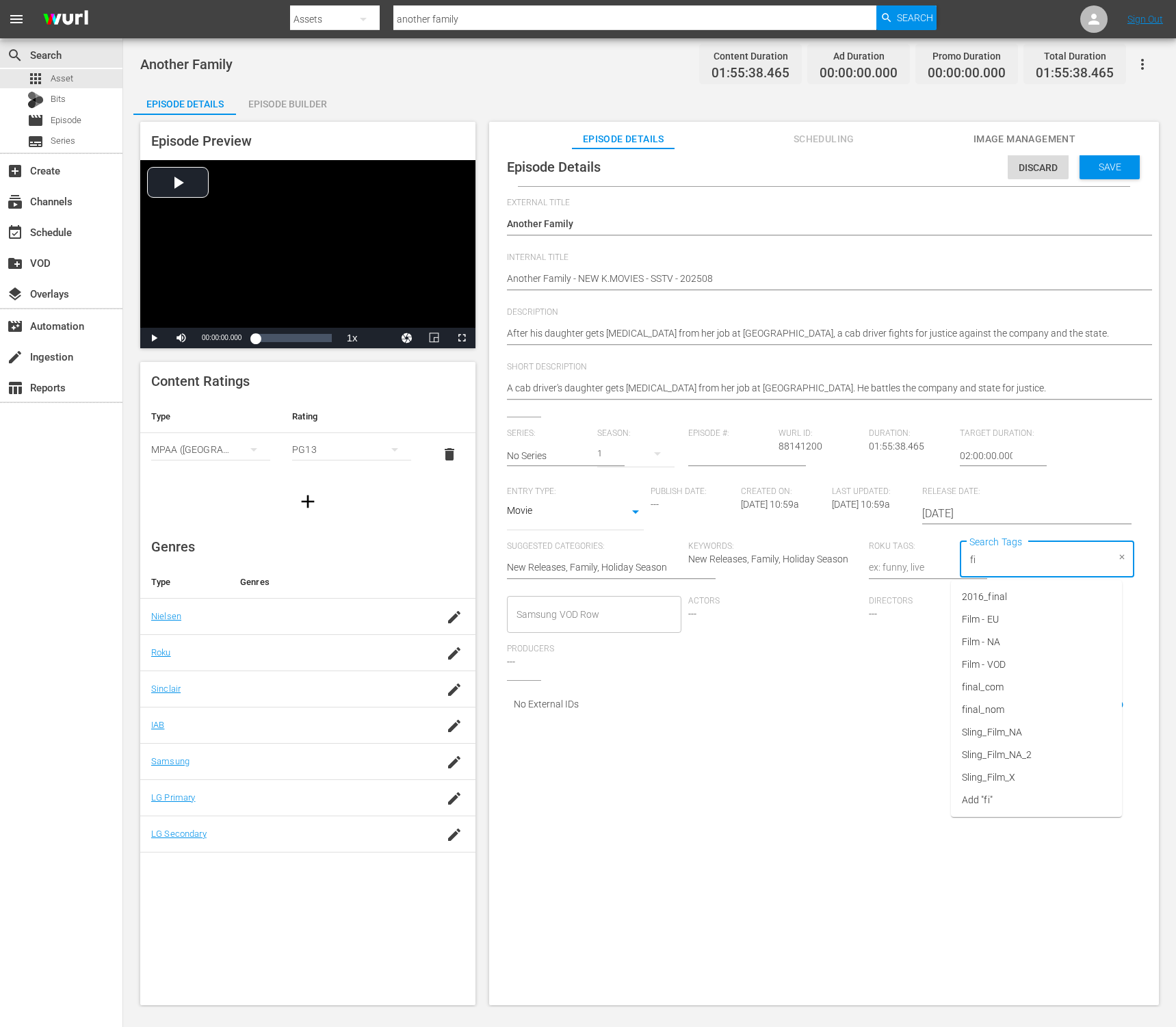
type input "fil"
click at [1050, 622] on li "Film - NA" at bounding box center [1036, 619] width 171 height 23
click at [874, 628] on div "Directors ---" at bounding box center [959, 620] width 181 height 48
click at [1073, 186] on hr at bounding box center [824, 186] width 612 height 1
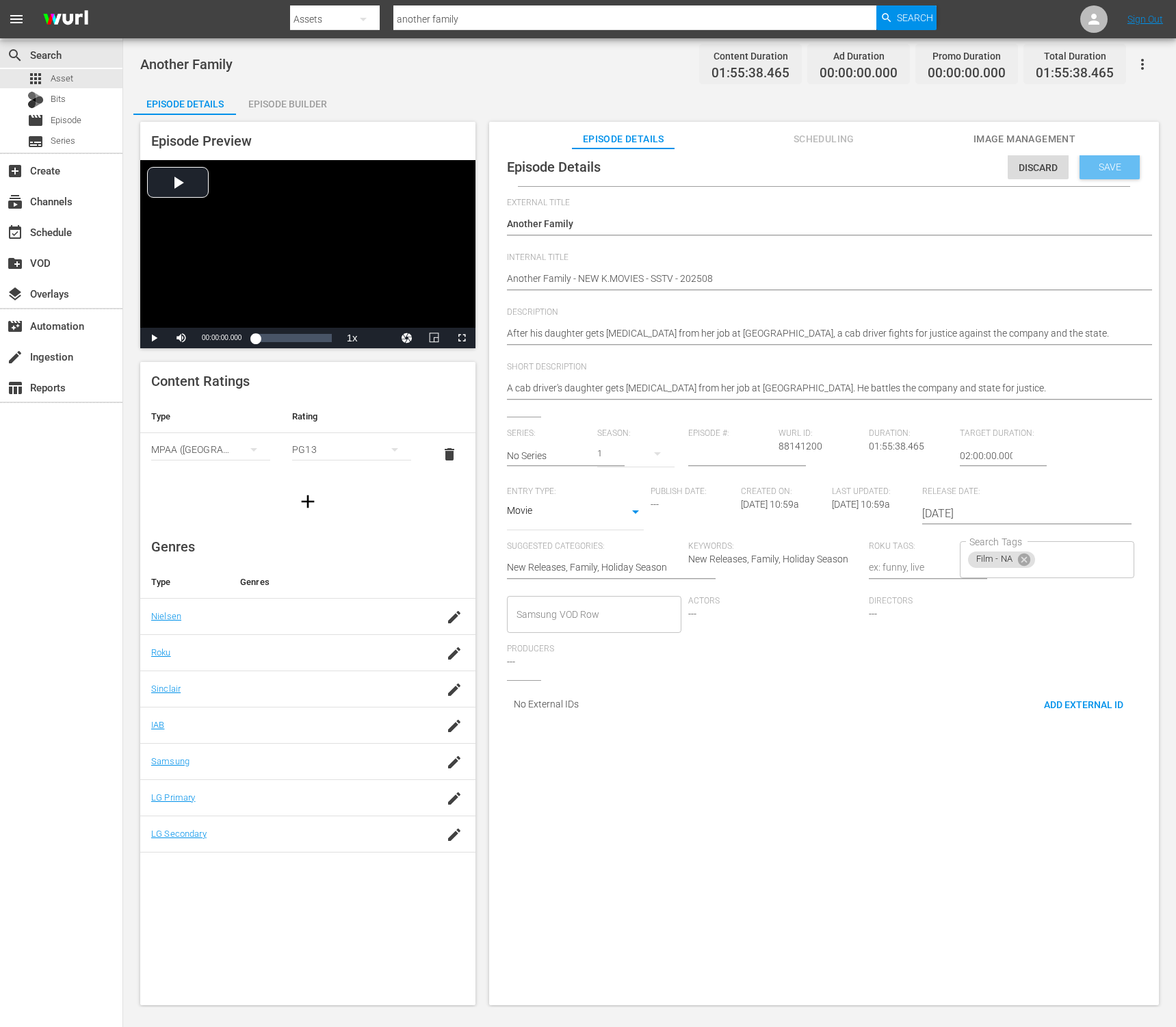
click at [1103, 169] on span "Save" at bounding box center [1109, 167] width 44 height 11
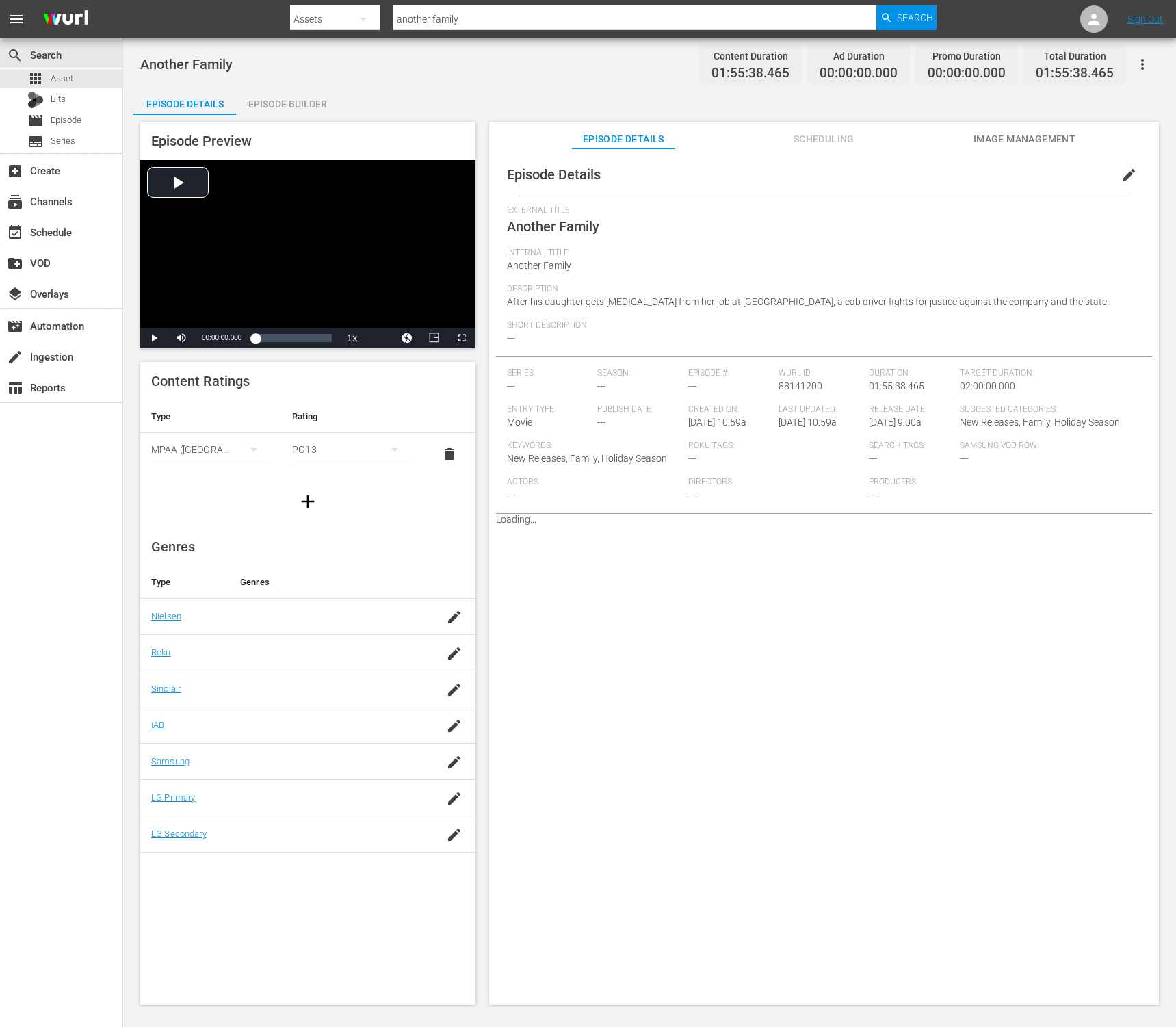
scroll to position [0, 0]
click at [456, 774] on td at bounding box center [454, 762] width 42 height 36
click at [459, 764] on icon "button" at bounding box center [454, 762] width 16 height 16
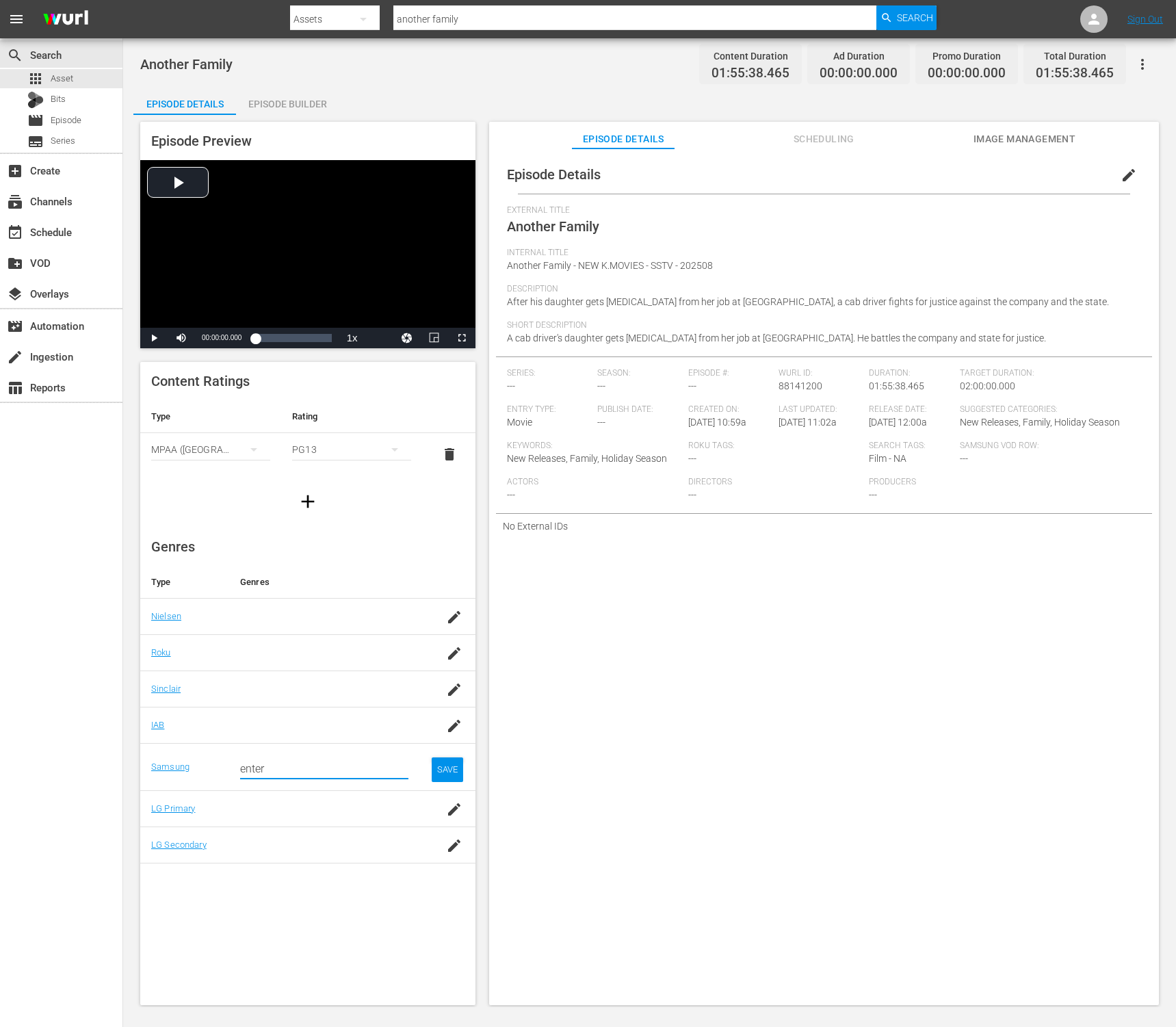
type input "enter"
drag, startPoint x: 338, startPoint y: 767, endPoint x: 338, endPoint y: 791, distance: 24.0
click at [338, 767] on input "enter" at bounding box center [324, 768] width 168 height 32
click at [338, 809] on div "Entertainment (G1004)" at bounding box center [343, 806] width 108 height 32
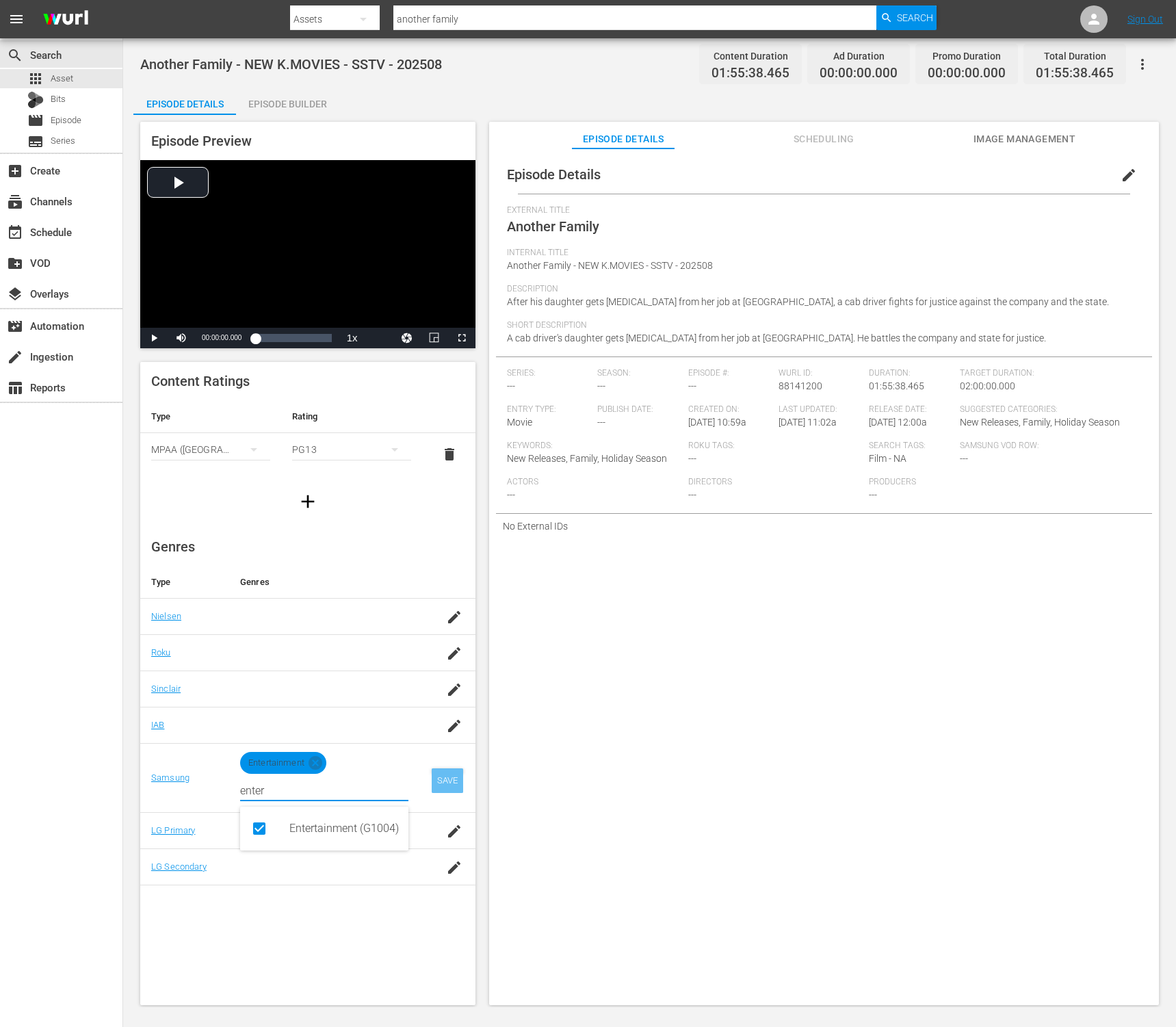
click at [447, 776] on div "SAVE" at bounding box center [447, 780] width 32 height 24
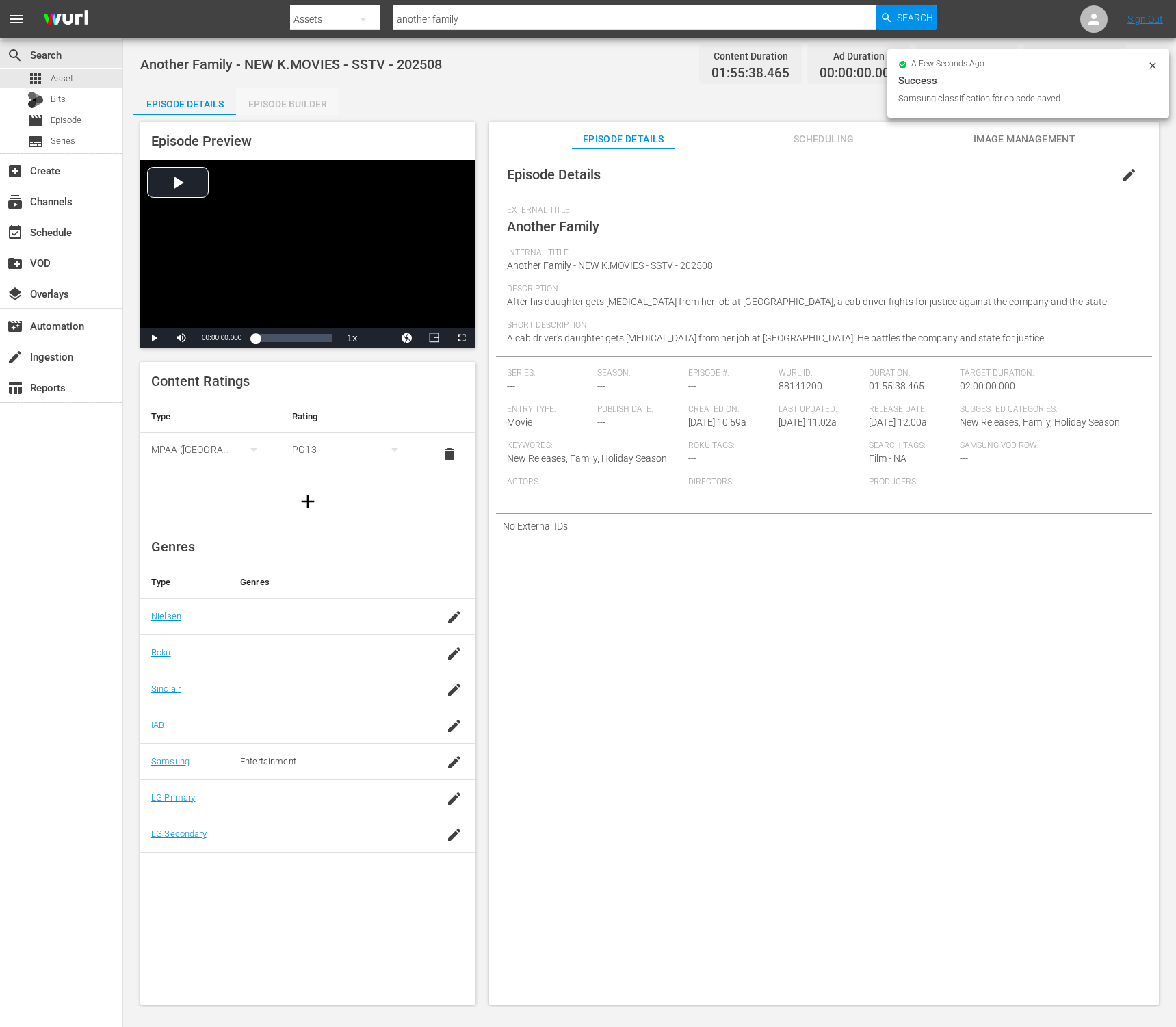
click at [287, 98] on div "Episode Builder" at bounding box center [287, 104] width 103 height 32
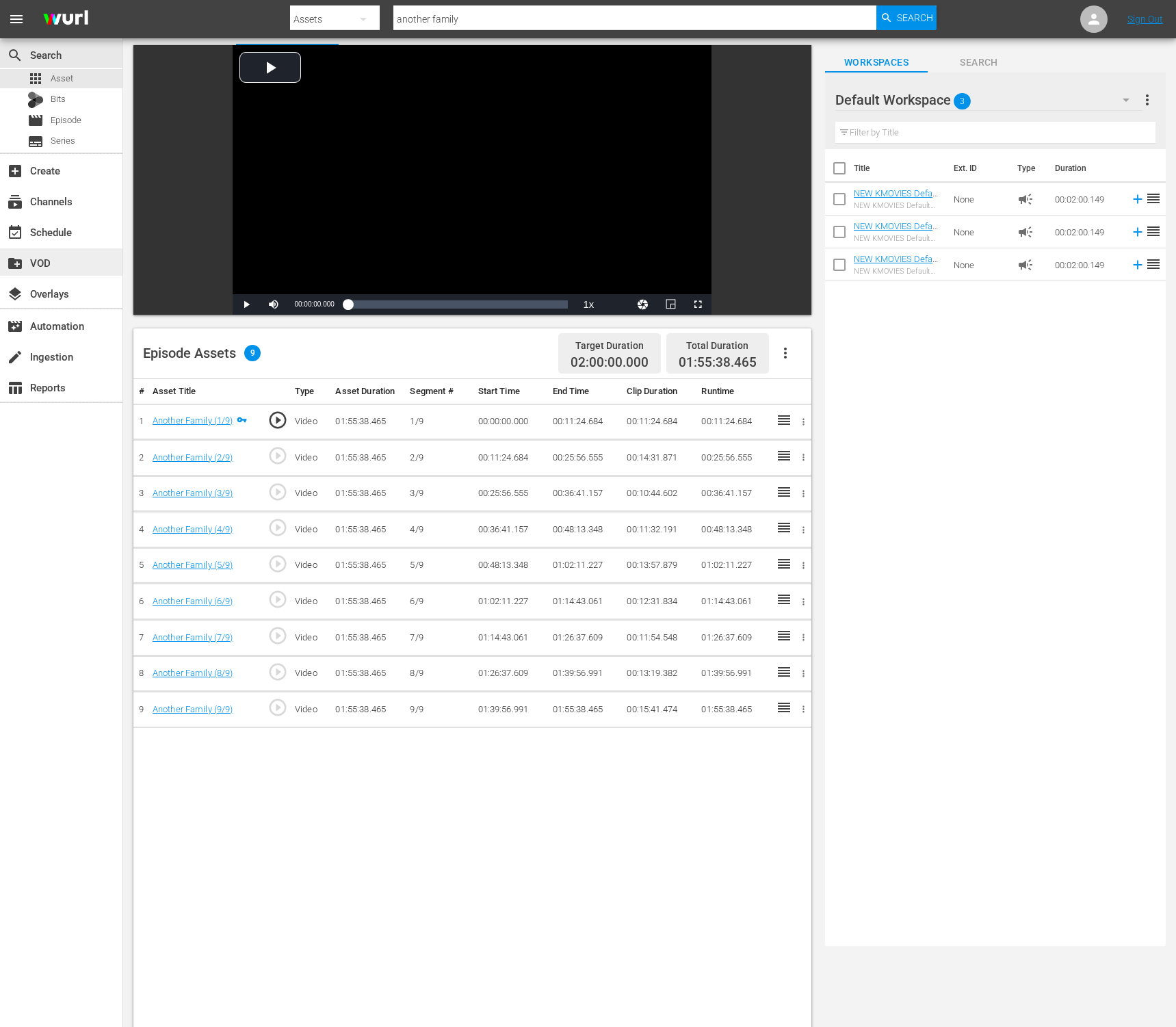
scroll to position [78, 0]
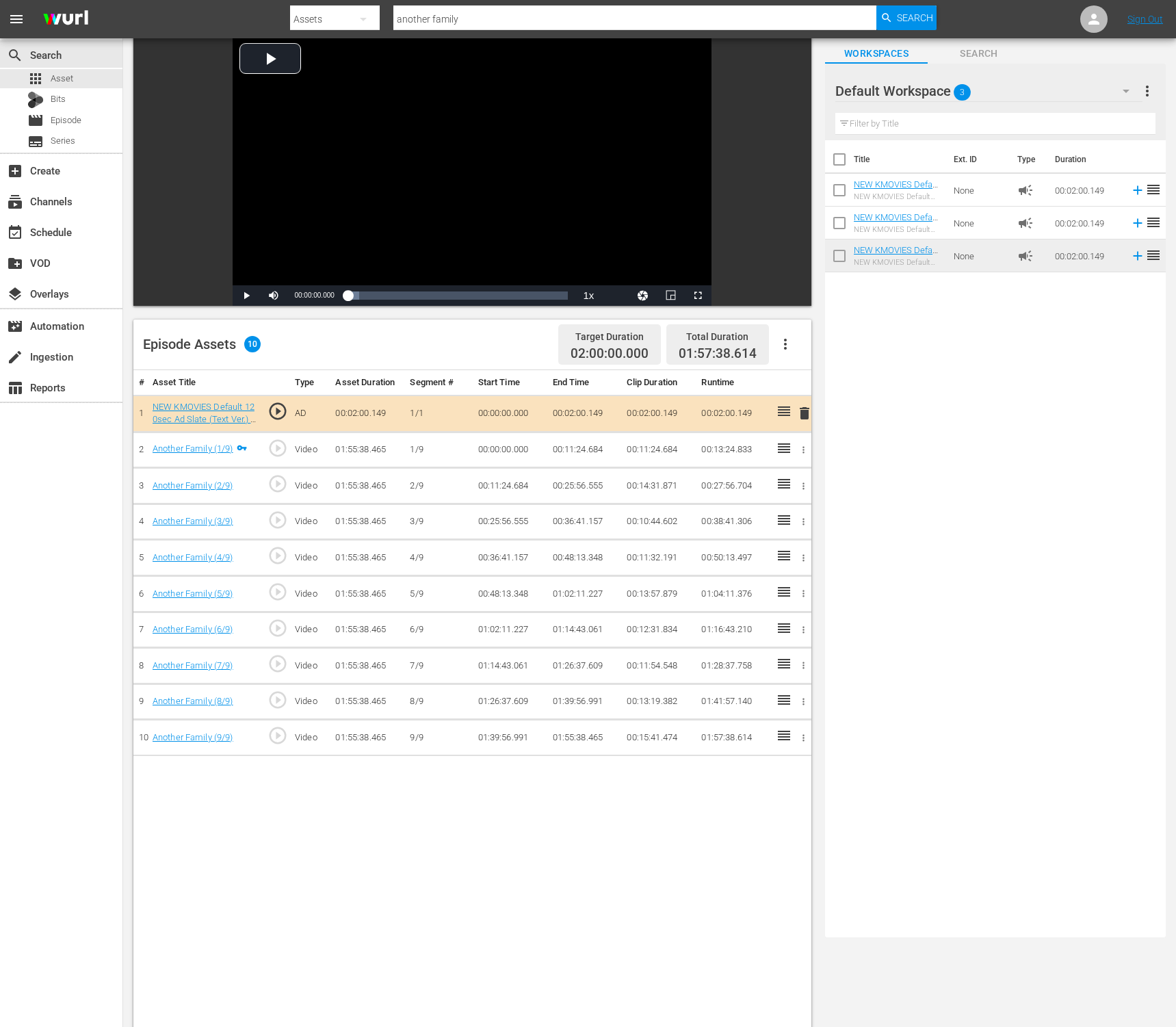
drag, startPoint x: 931, startPoint y: 235, endPoint x: 934, endPoint y: 228, distance: 7.6
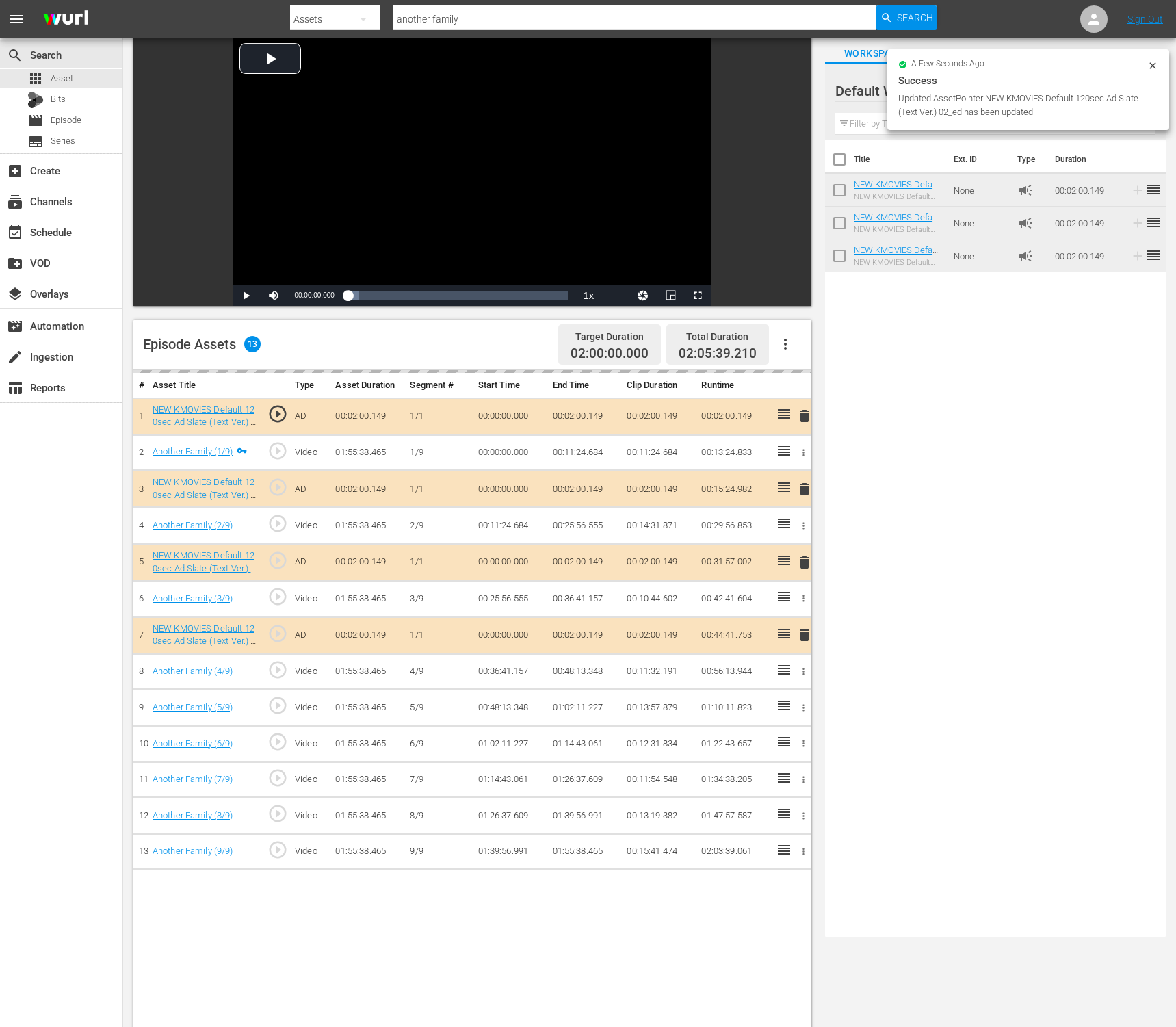
click at [1096, 375] on div "Title Ext. ID Type Duration NEW KMOVIES Default 120sec Ad Slate (Text Ver.) 03_…" at bounding box center [995, 536] width 340 height 792
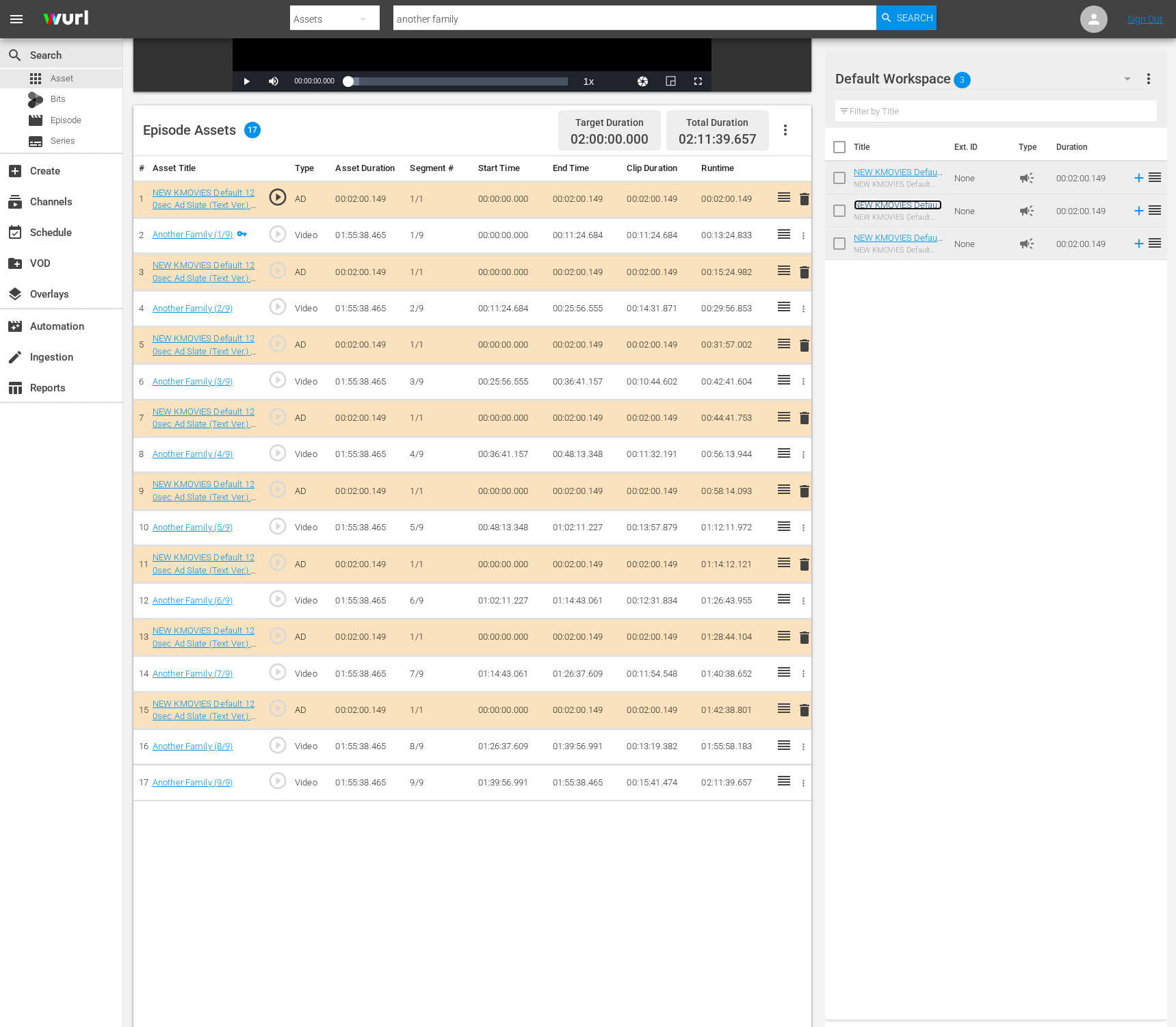
scroll to position [294, 0]
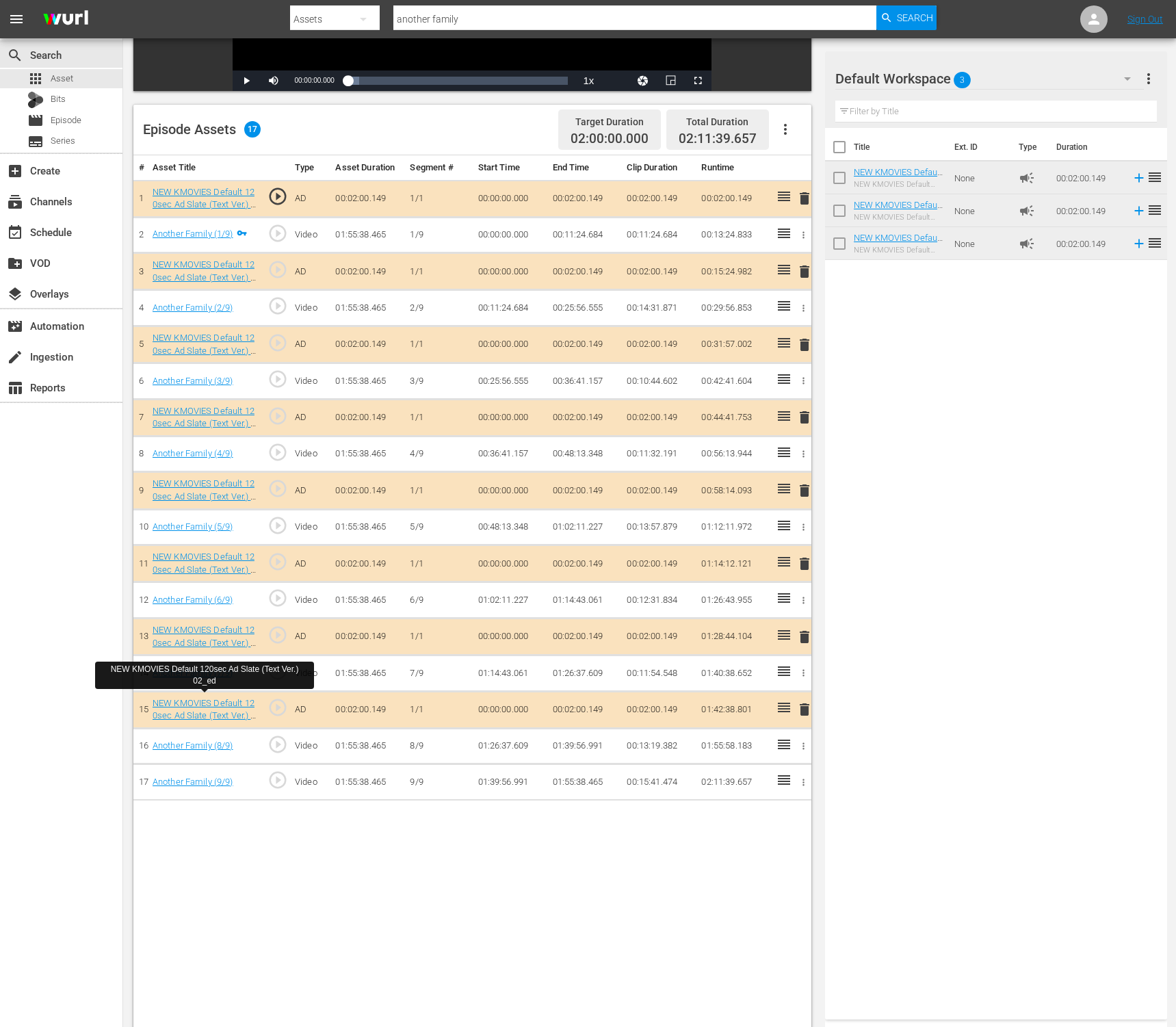
click at [952, 432] on div "Title Ext. ID Type Duration NEW KMOVIES Default 120sec Ad Slate (Text Ver.) 03_…" at bounding box center [996, 571] width 342 height 886
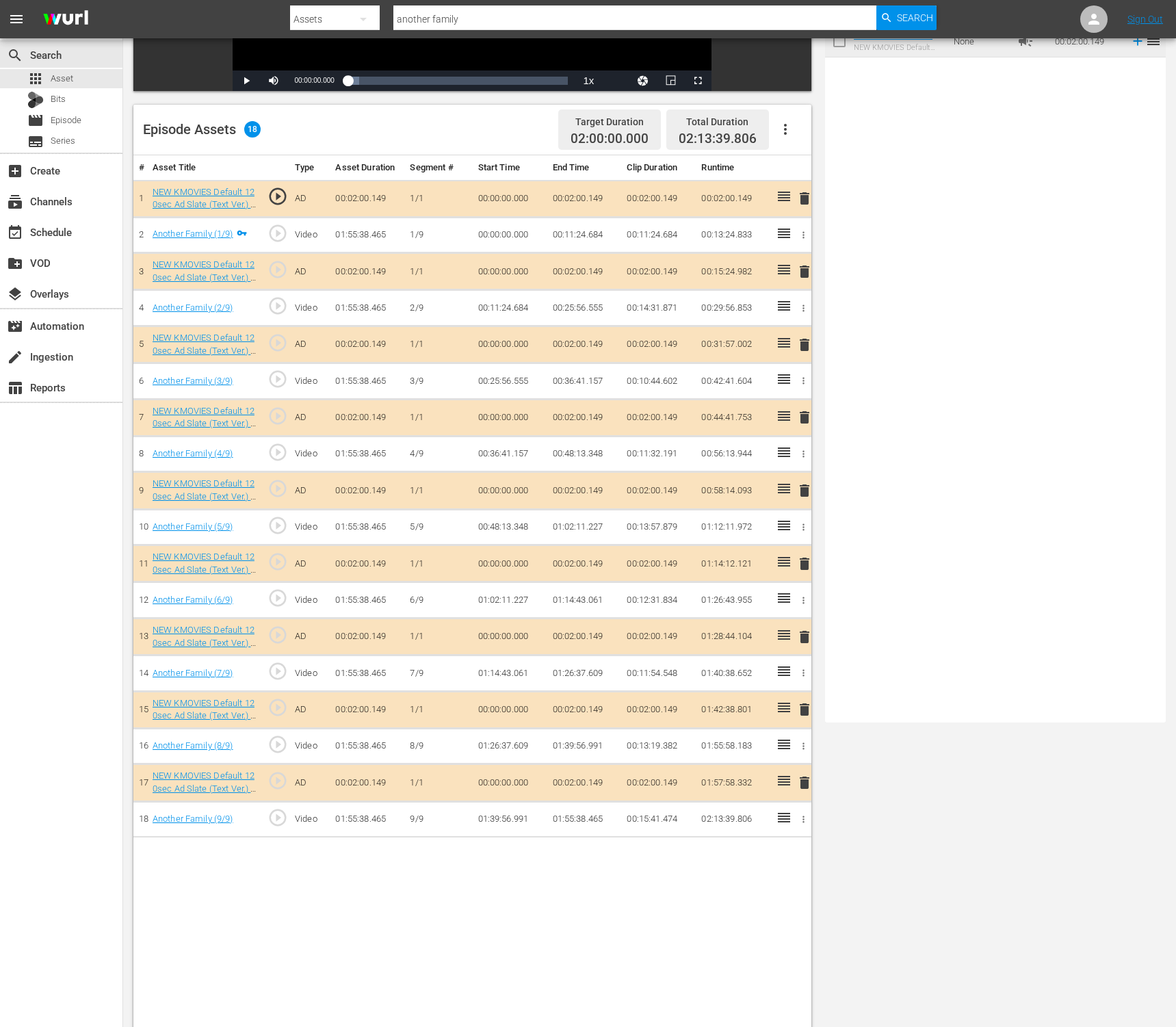
scroll to position [0, 0]
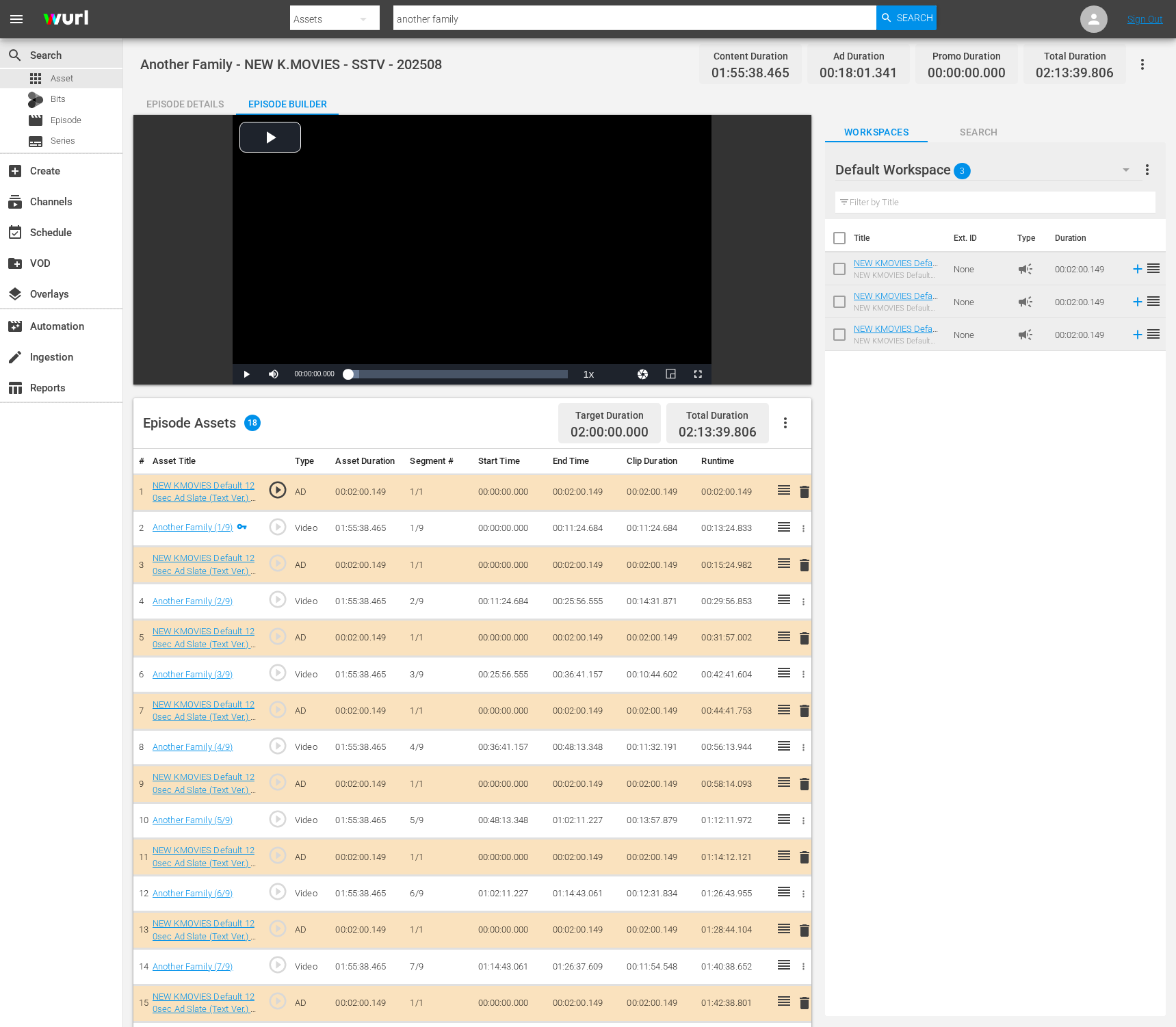
click at [1148, 60] on icon "button" at bounding box center [1143, 64] width 16 height 16
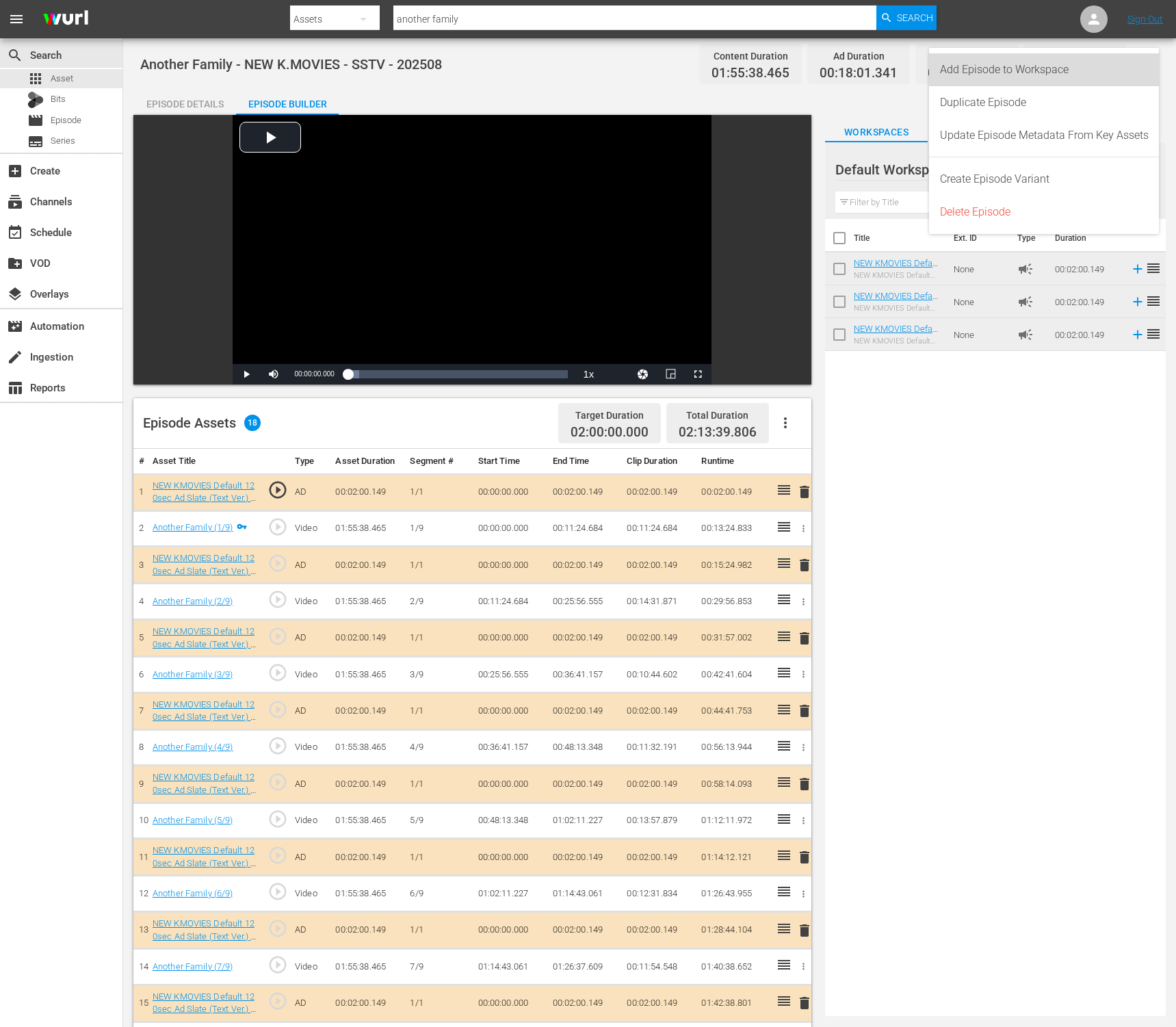
click at [1098, 67] on div "Add Episode to Workspace" at bounding box center [1045, 69] width 209 height 32
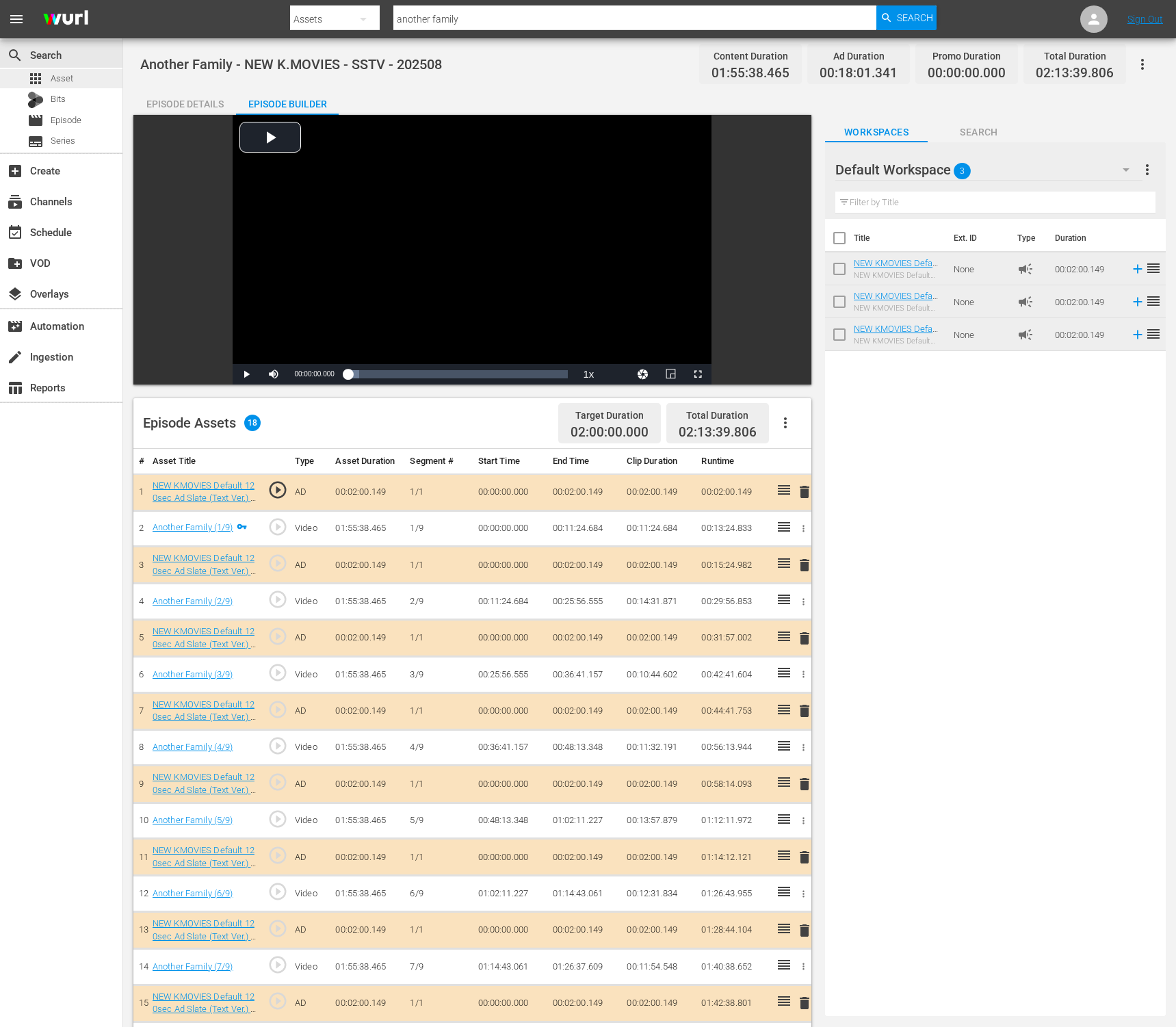
click at [90, 81] on div "apps Asset" at bounding box center [61, 78] width 122 height 19
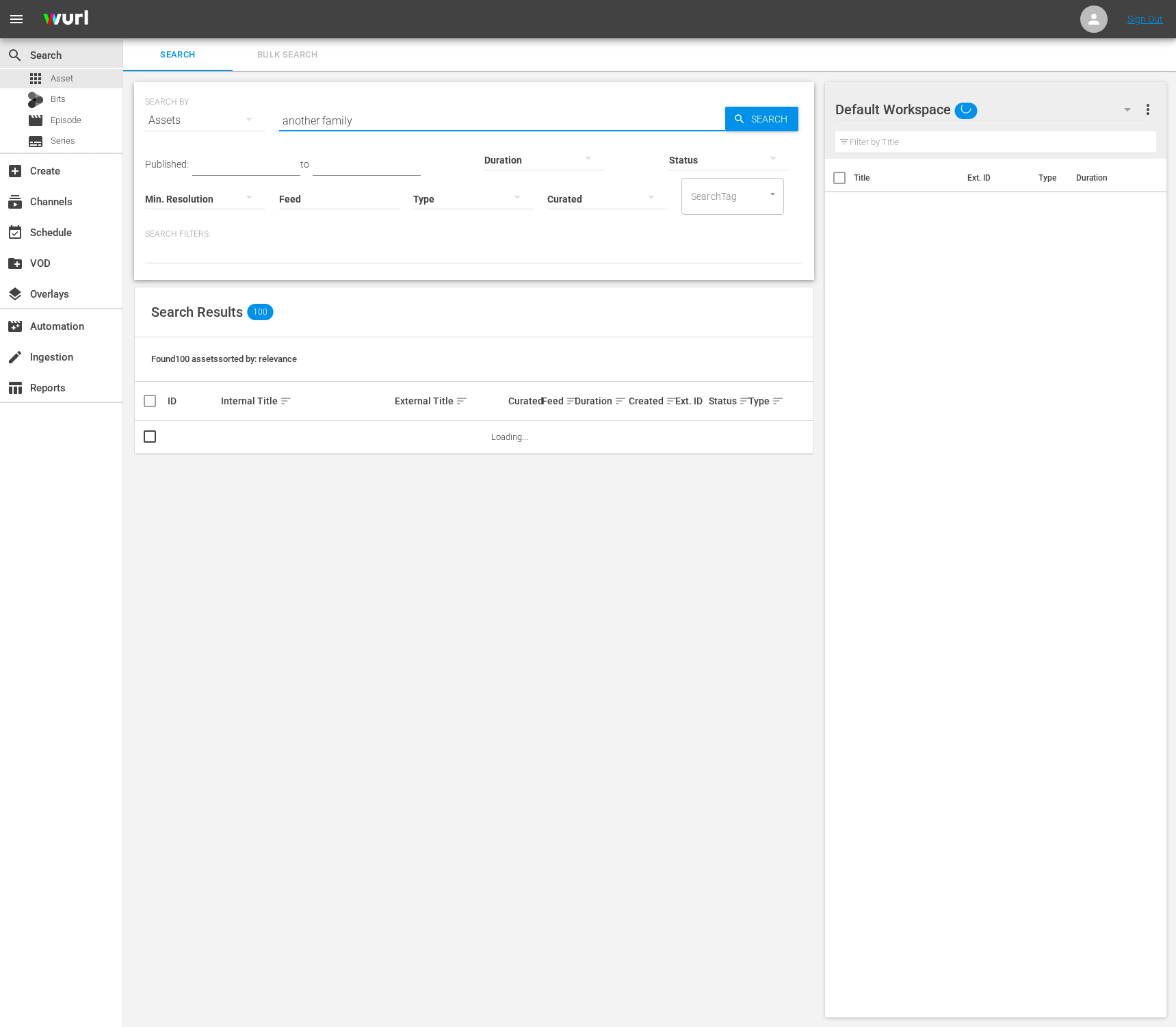
click at [326, 121] on input "another family" at bounding box center [502, 120] width 446 height 32
type input "ㄹ"
type input "ㅎ"
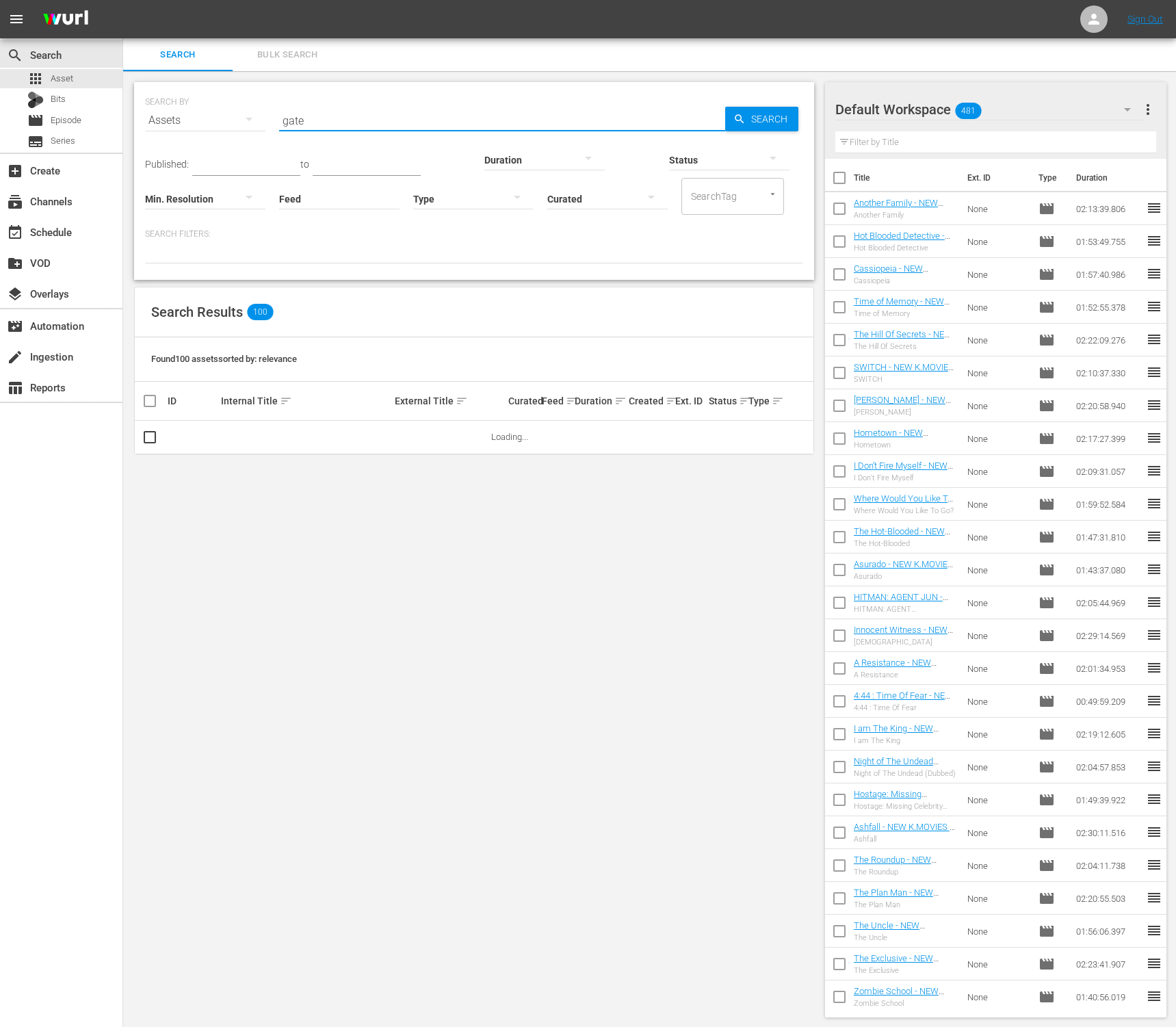
type input "gate"
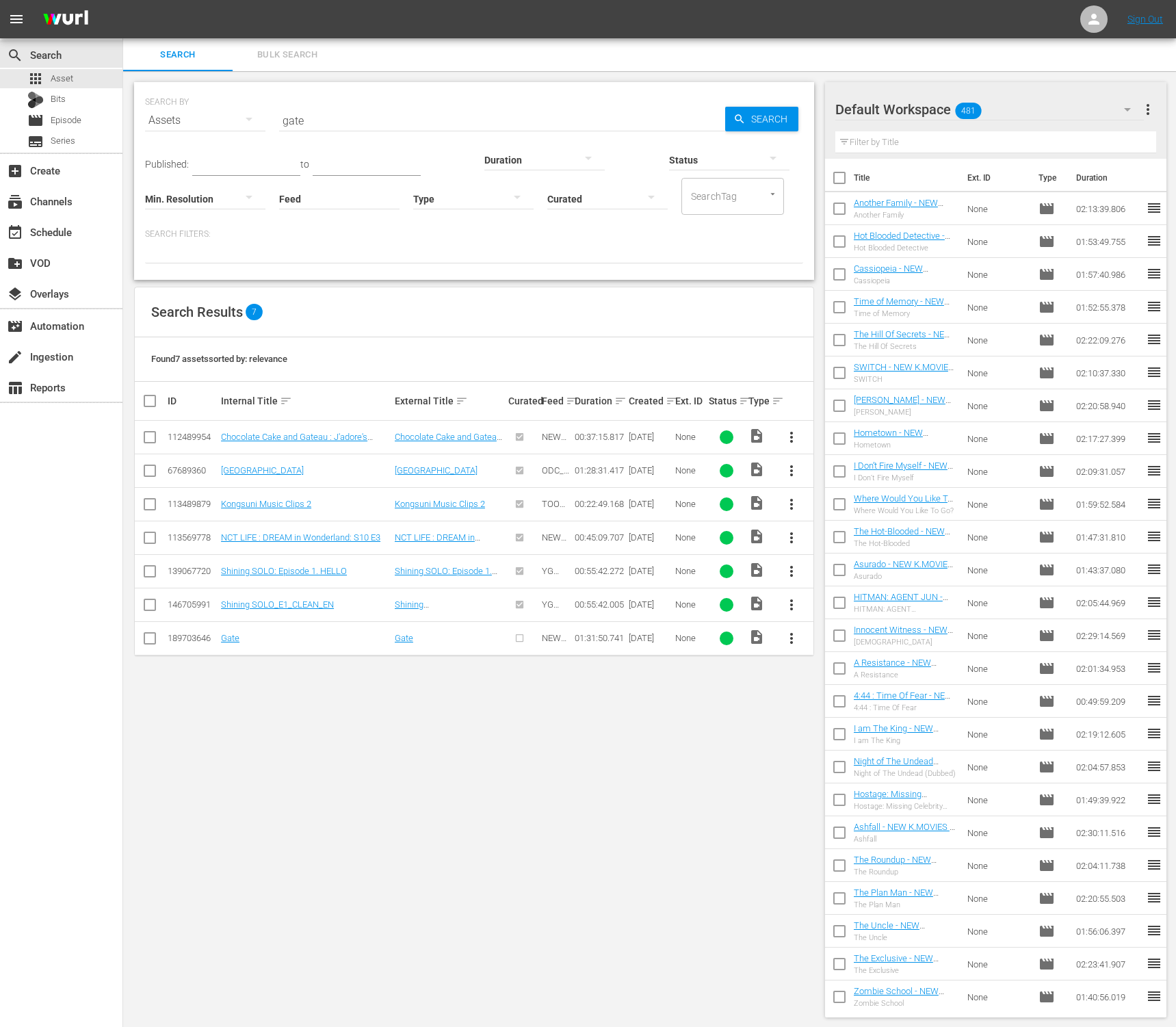
scroll to position [2, 0]
click at [584, 341] on div "Found 7 assets sorted by: relevance" at bounding box center [475, 358] width 679 height 44
click at [801, 640] on button "more_vert" at bounding box center [792, 637] width 32 height 32
click at [866, 725] on div "Episode" at bounding box center [864, 741] width 93 height 32
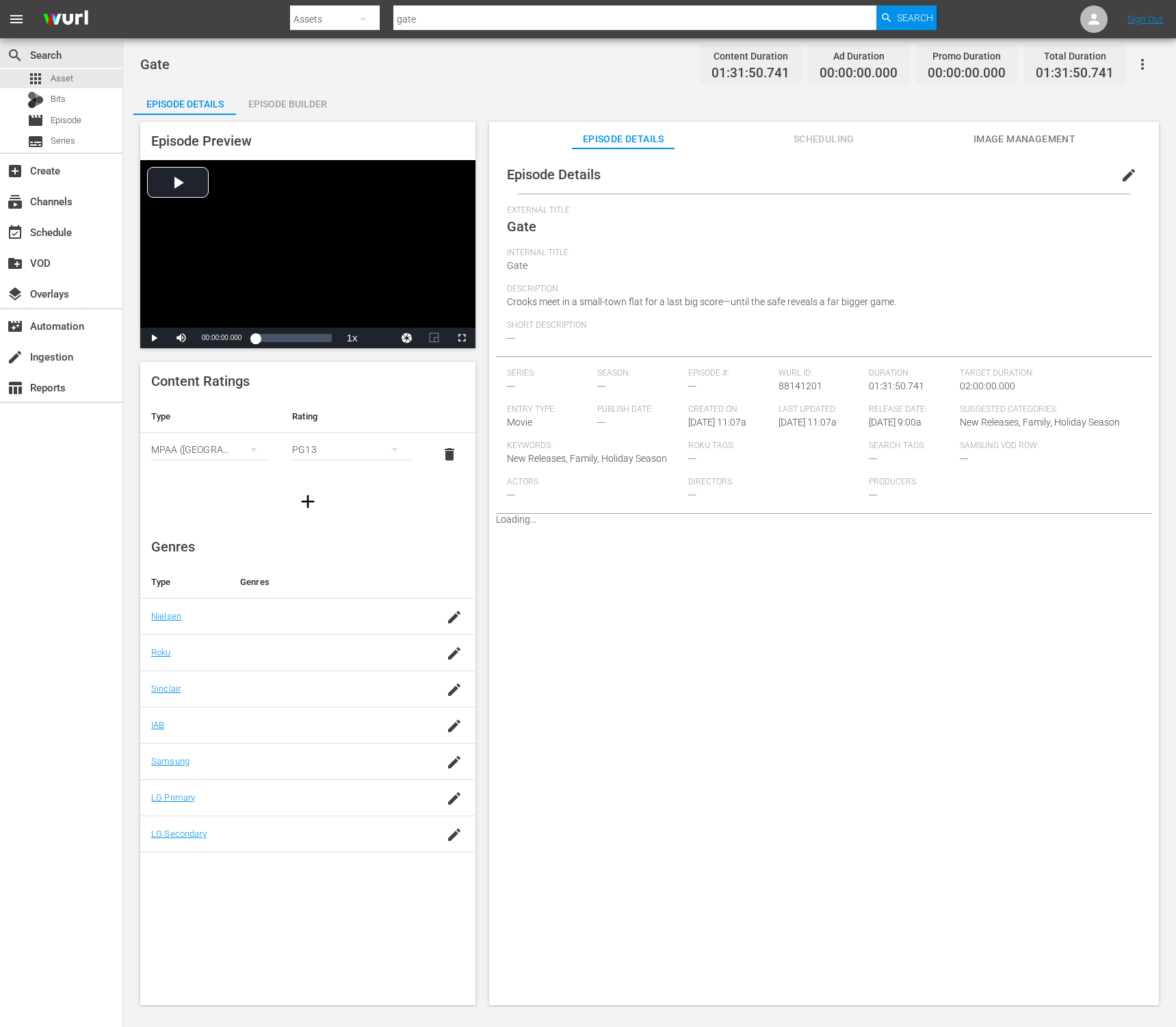
click at [1112, 176] on button "edit" at bounding box center [1128, 175] width 32 height 32
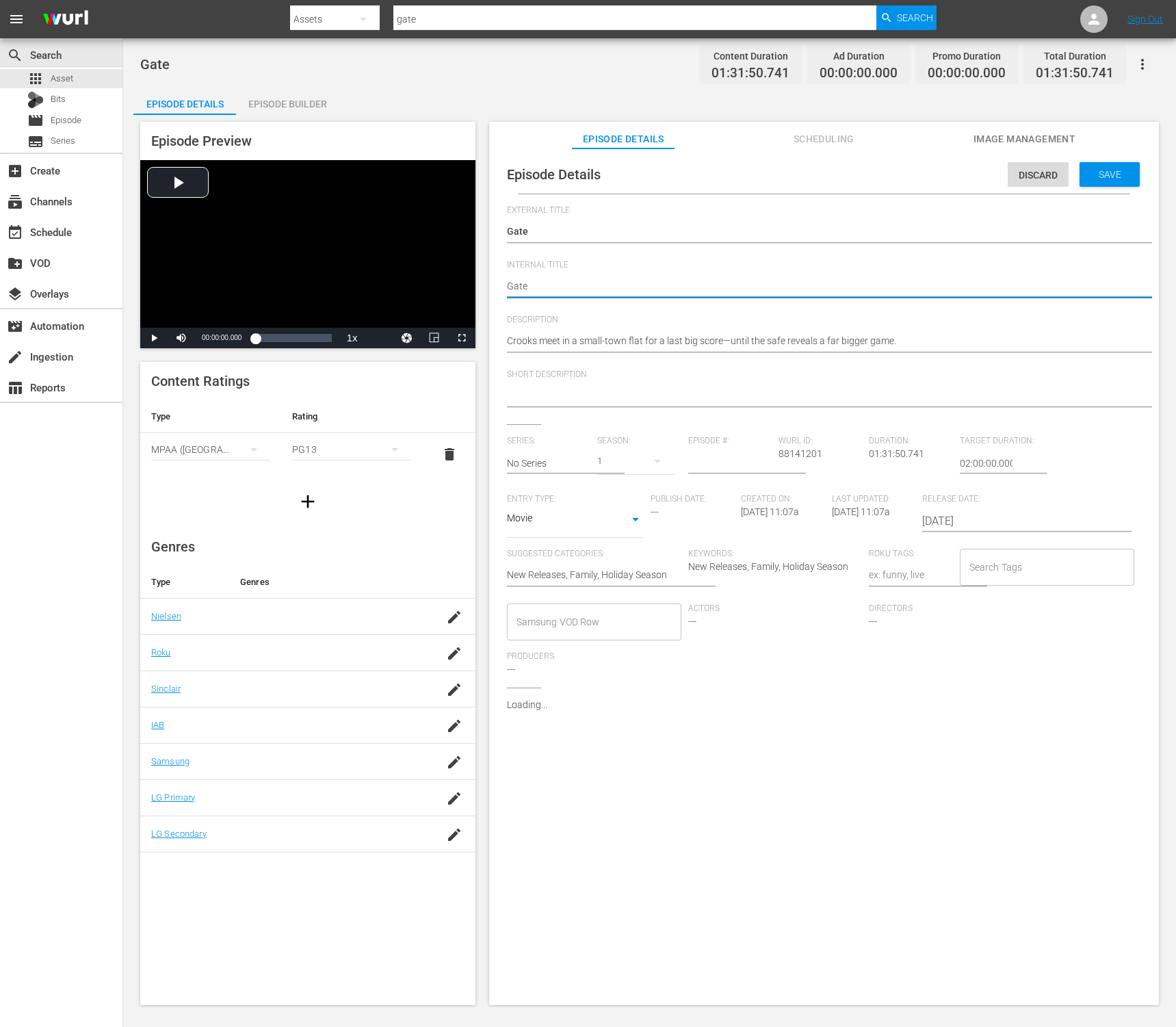
type textarea "Gate"
type textarea "Gate -"
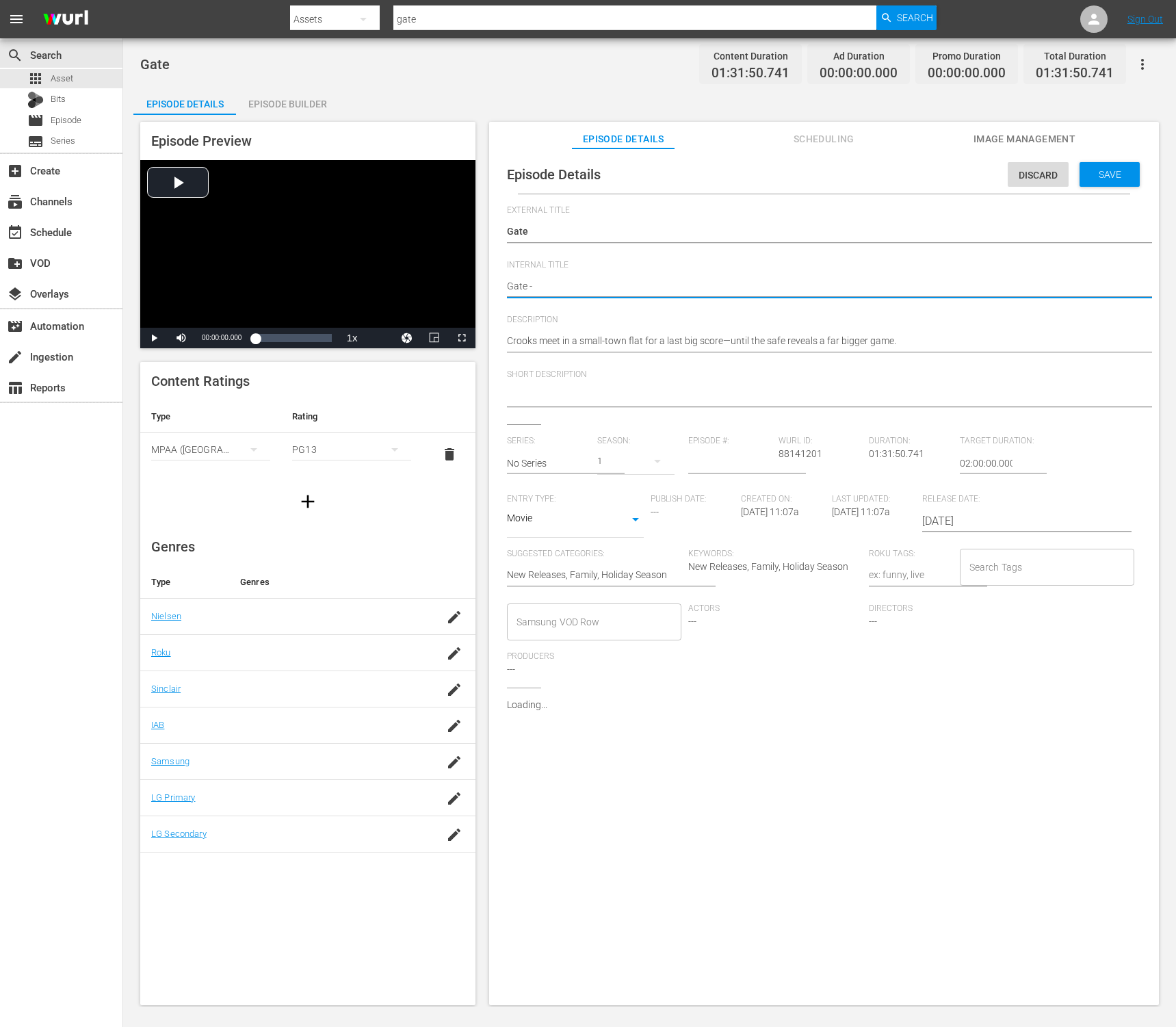
type textarea "Gate -"
type textarea "Gate - N"
type textarea "Gate - NE"
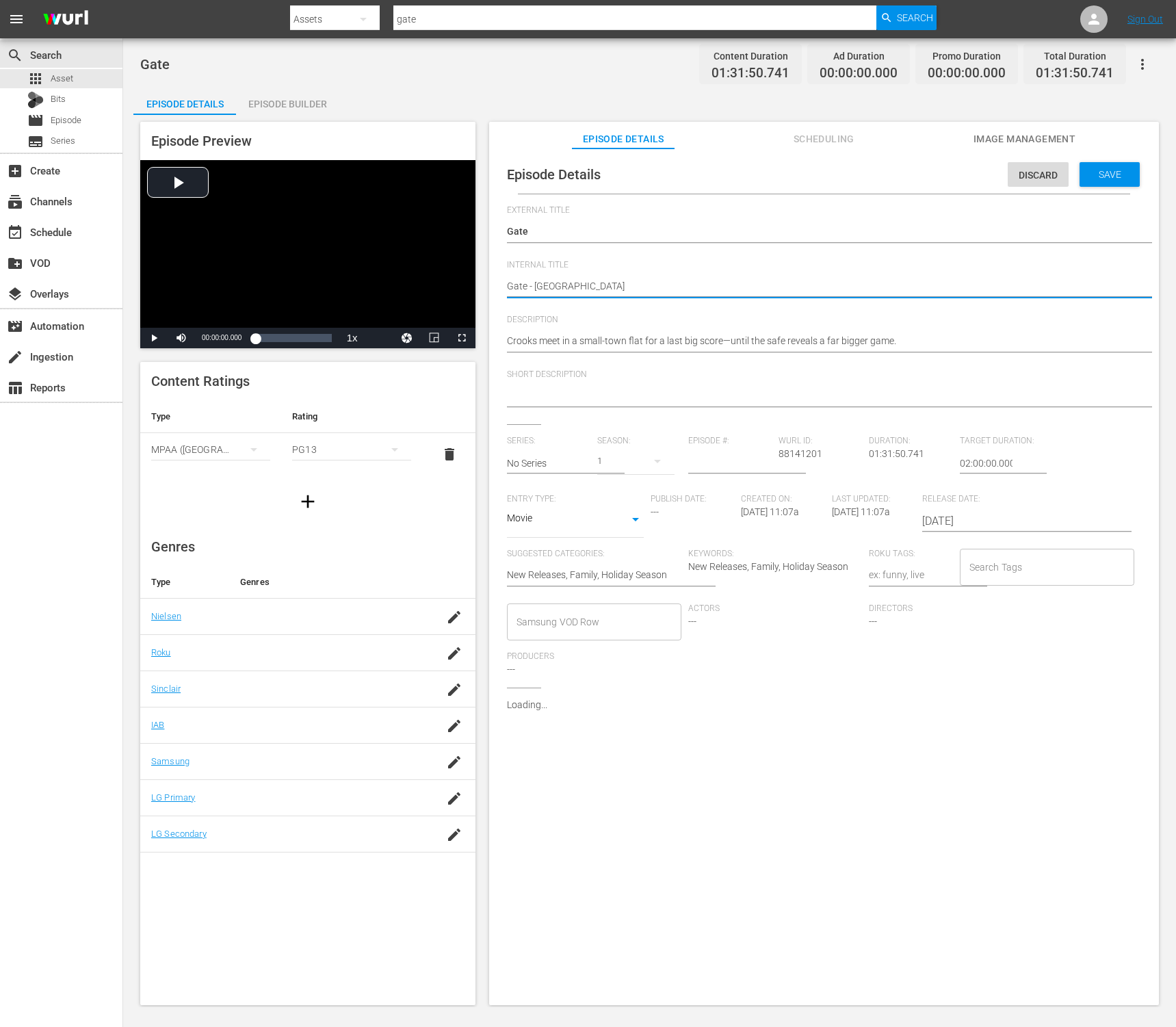
type textarea "Gate - NEW"
type textarea "Gate - NEW K"
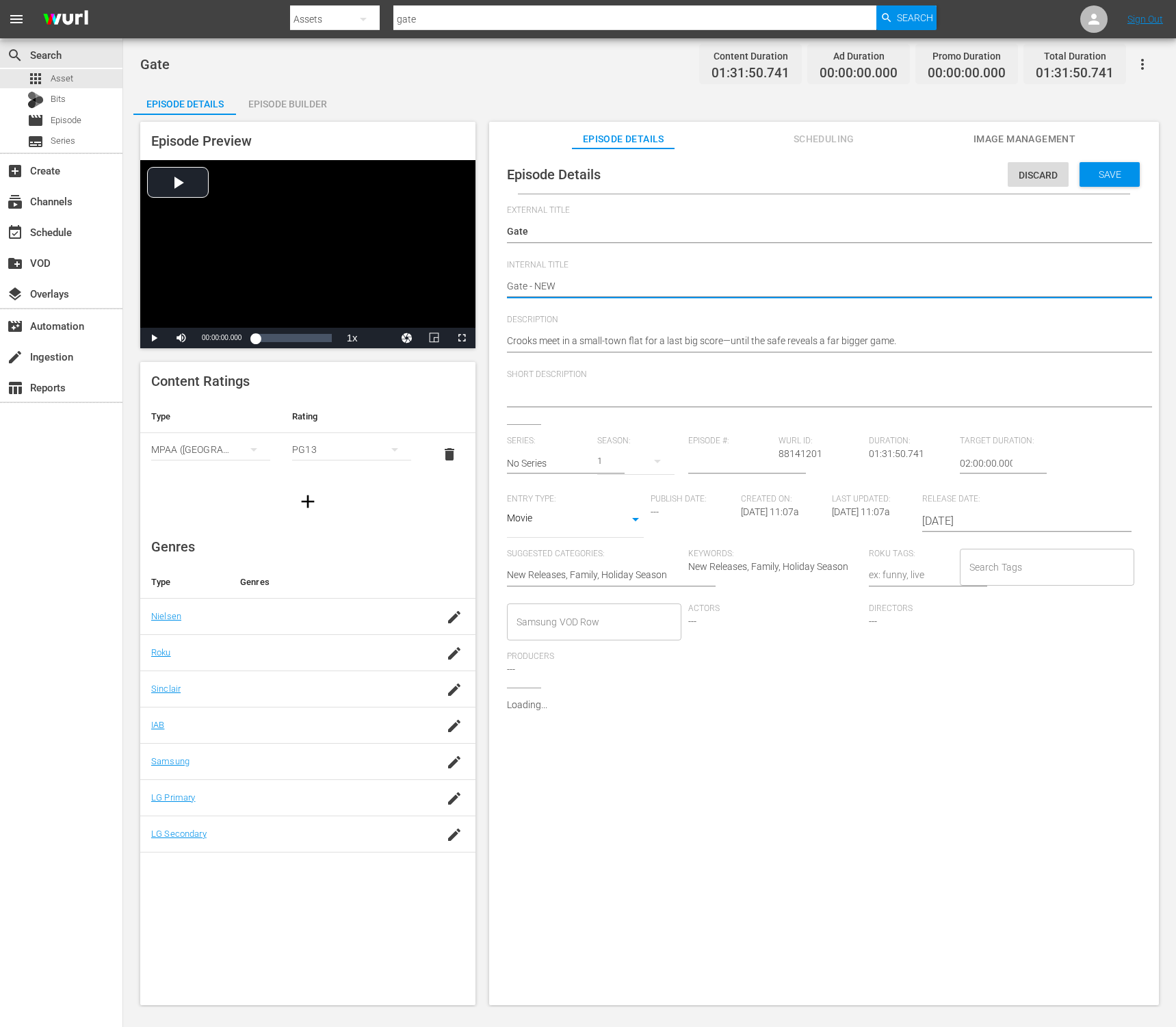
type textarea "Gate - NEW K"
type textarea "Gate - NEW K."
type textarea "Gate - NEW K.M"
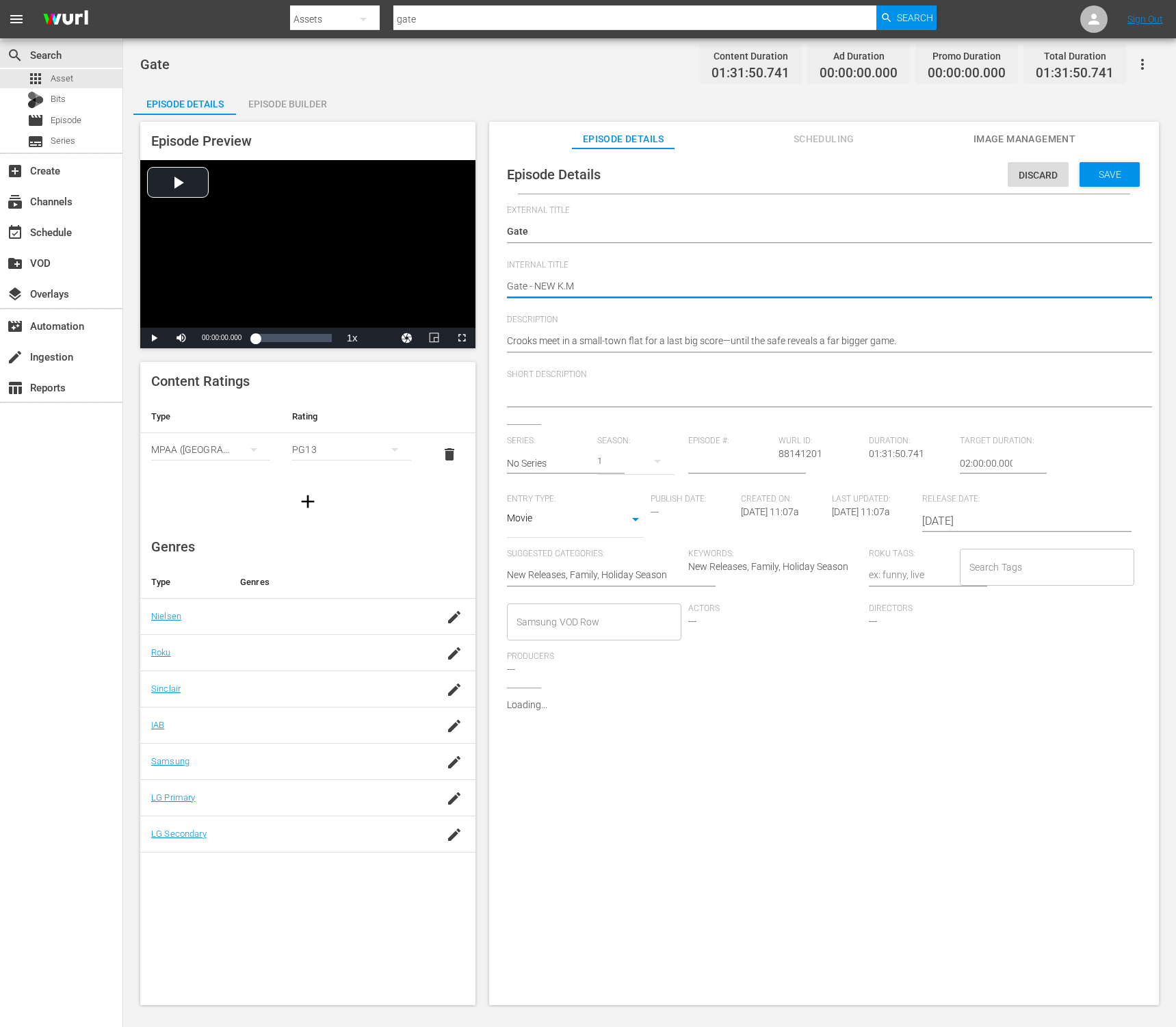
type textarea "Gate - NEW K.MO"
type textarea "Gate - NEW K.MOV"
type textarea "Gate - NEW K.MOVI"
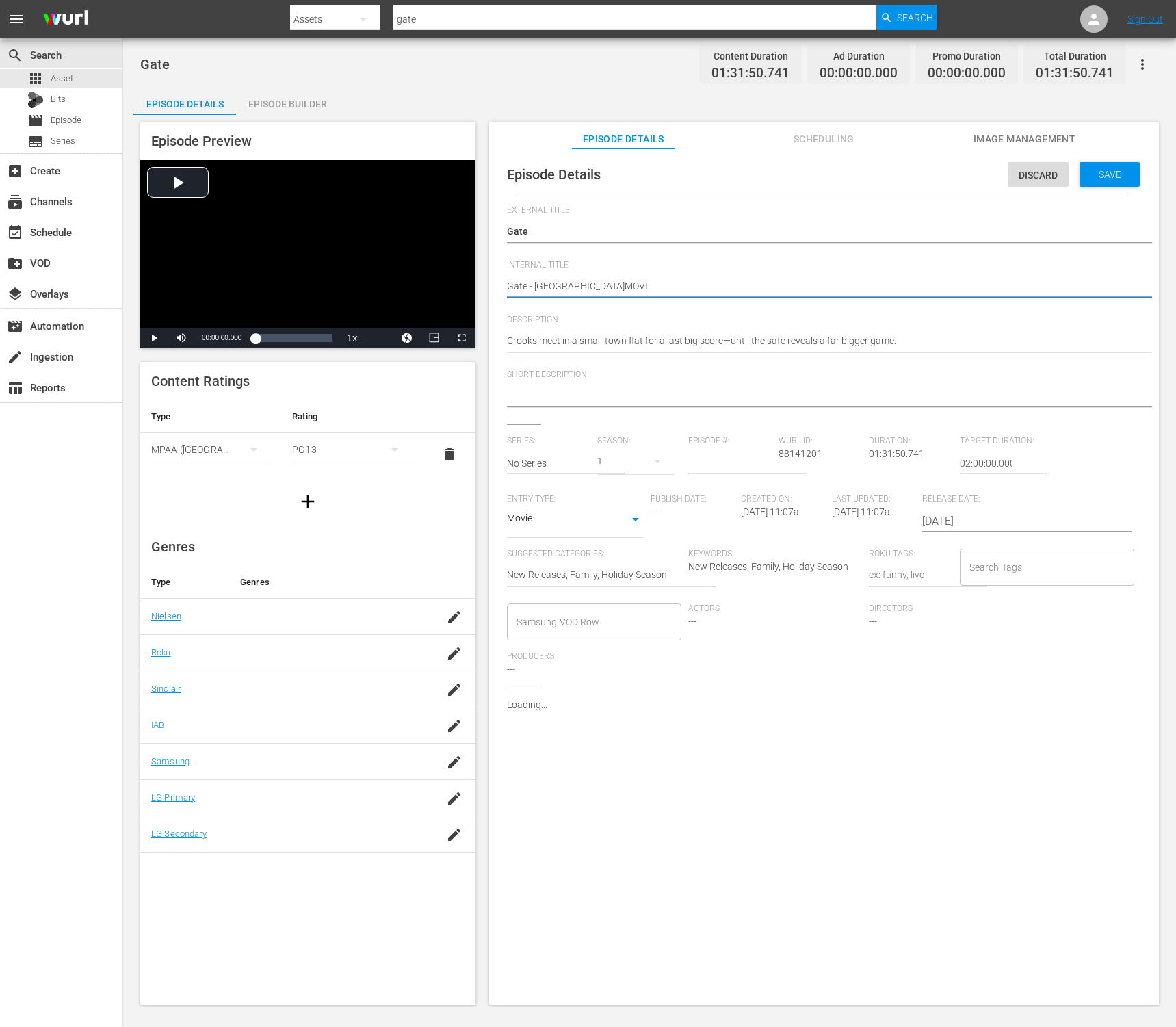
type textarea "Gate - NEW K.MOVIE"
type textarea "Gate - NEW K.MOVIES"
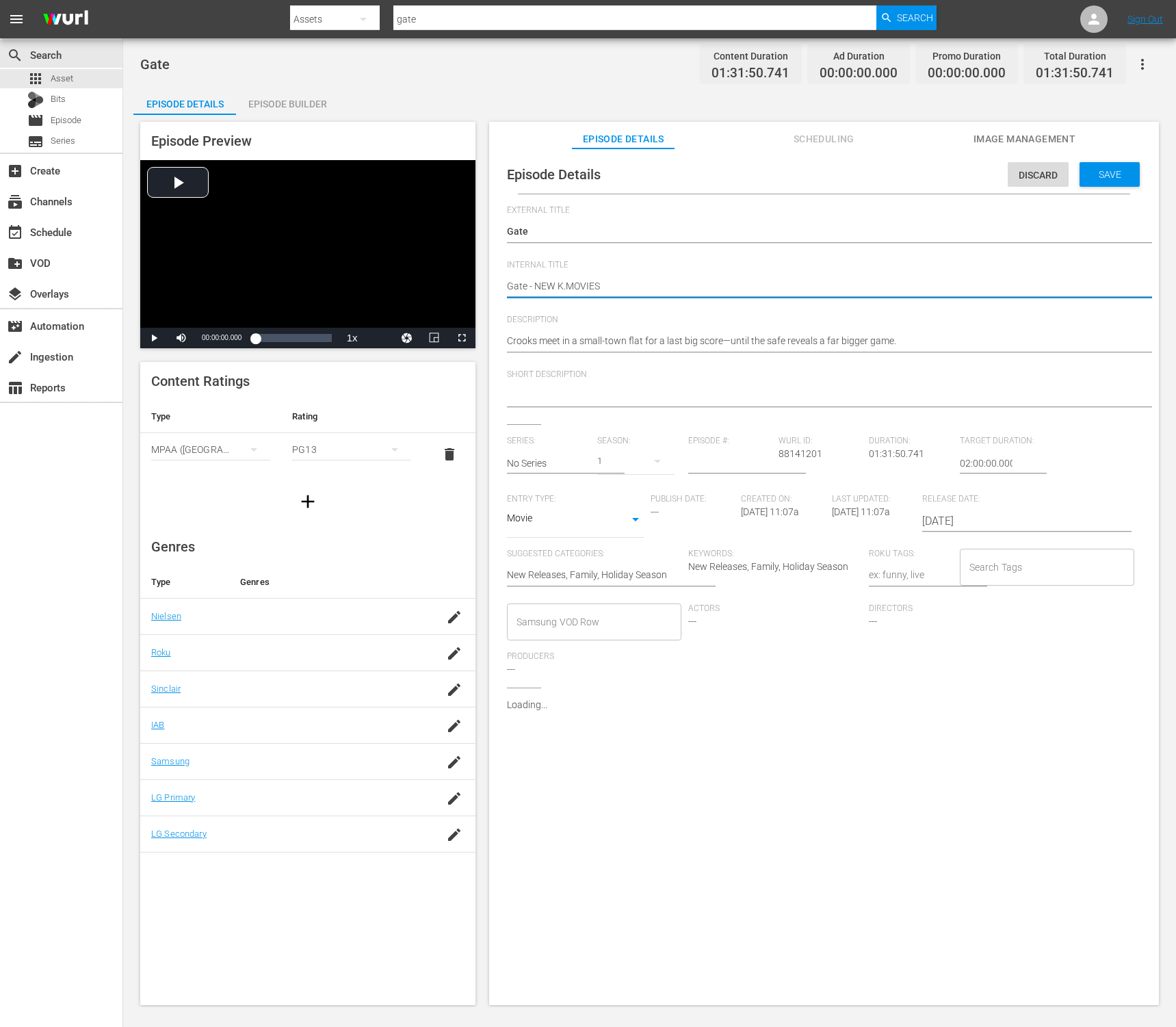
type textarea "Gate - NEW K.MOVIES -"
type textarea "Gate - NEW K.MOVIES - S"
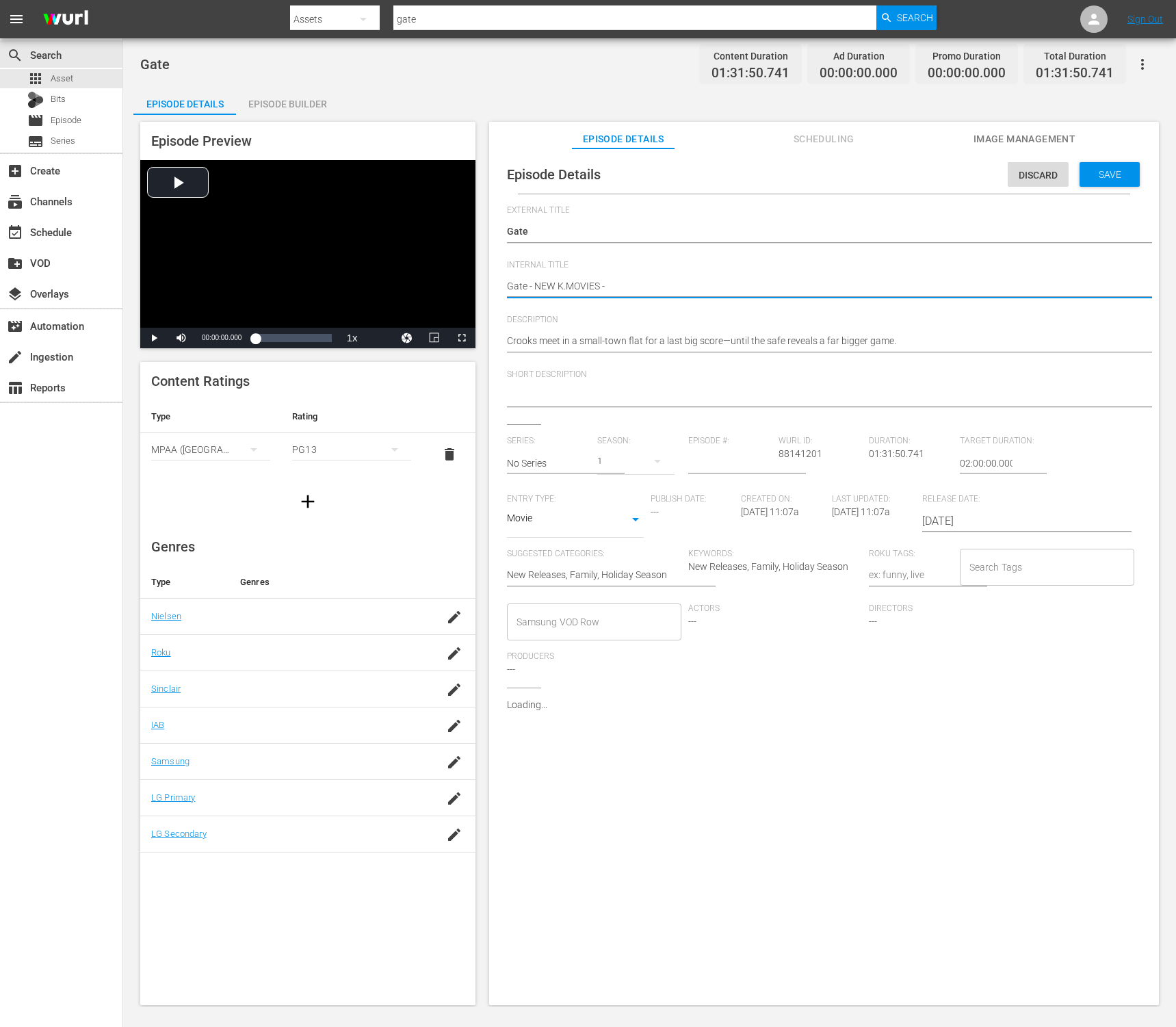
type textarea "Gate - NEW K.MOVIES - S"
type textarea "Gate - NEW K.MOVIES - SS"
type textarea "Gate - NEW K.MOVIES - SST"
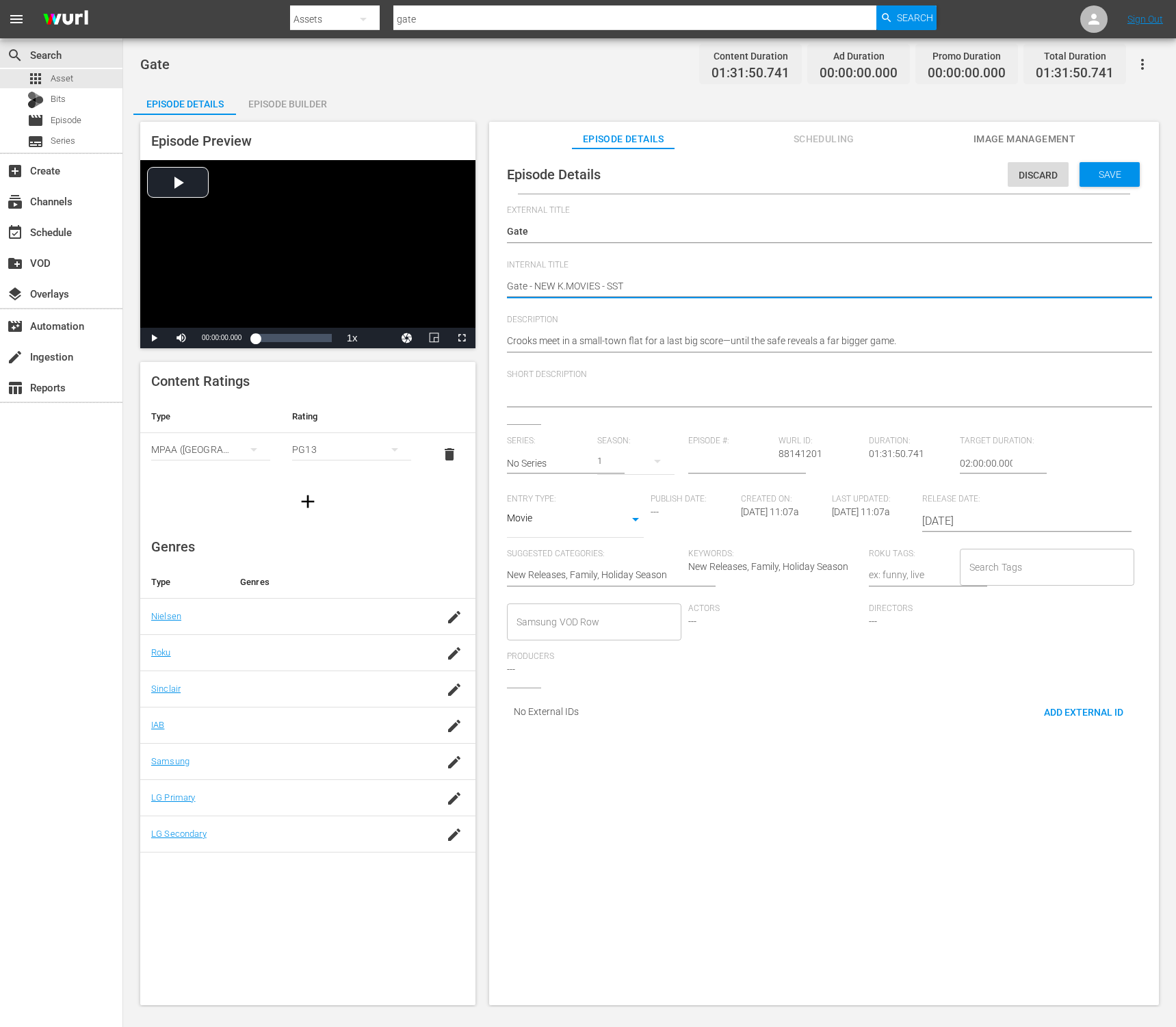
type textarea "Gate - NEW K.MOVIES - SSTV"
type textarea "Gate - NEW K.MOVIES - SSTV -"
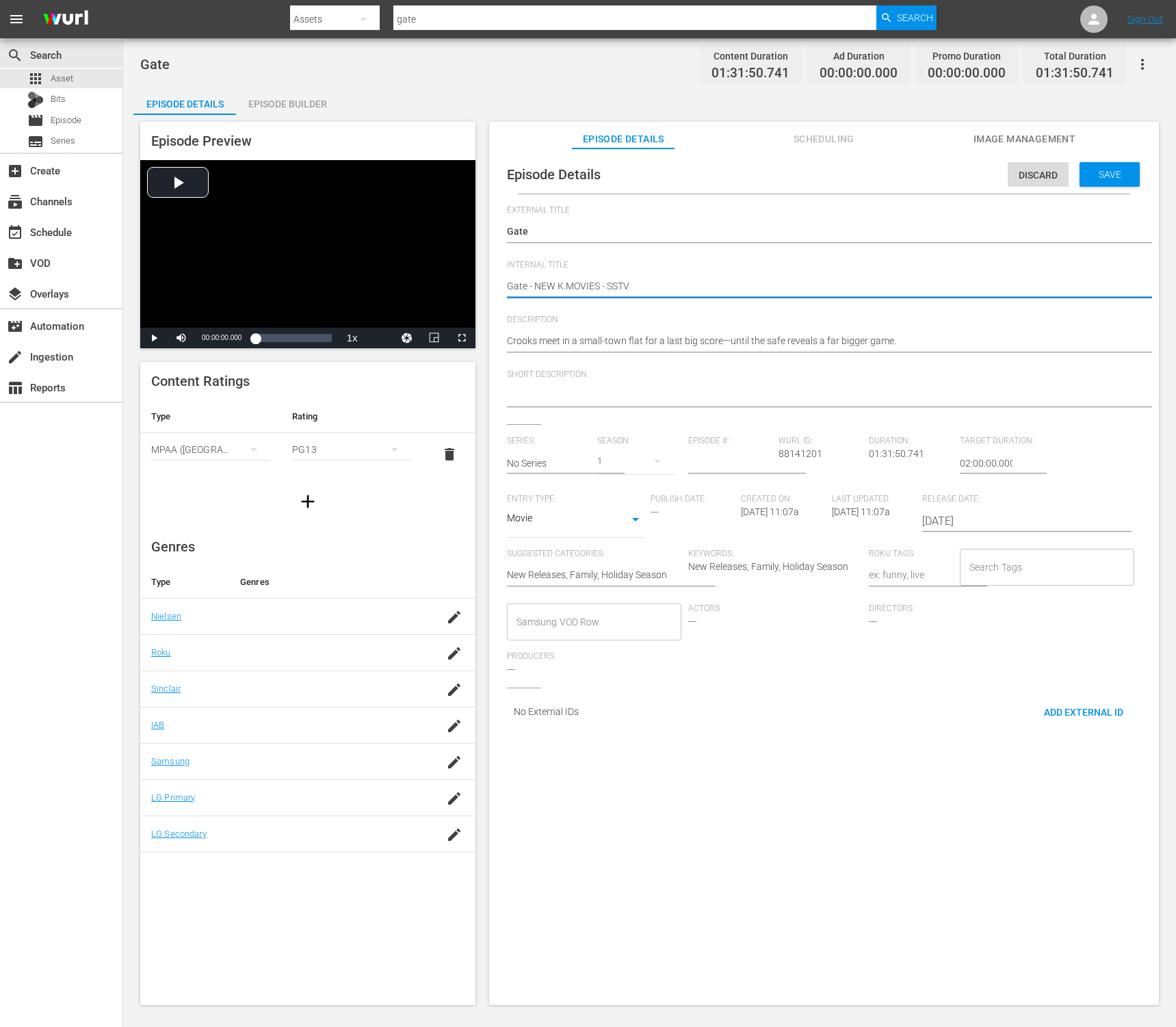
type textarea "Gate - NEW K.MOVIES - SSTV -"
type textarea "Gate - NEW K.MOVIES - SSTV - 2"
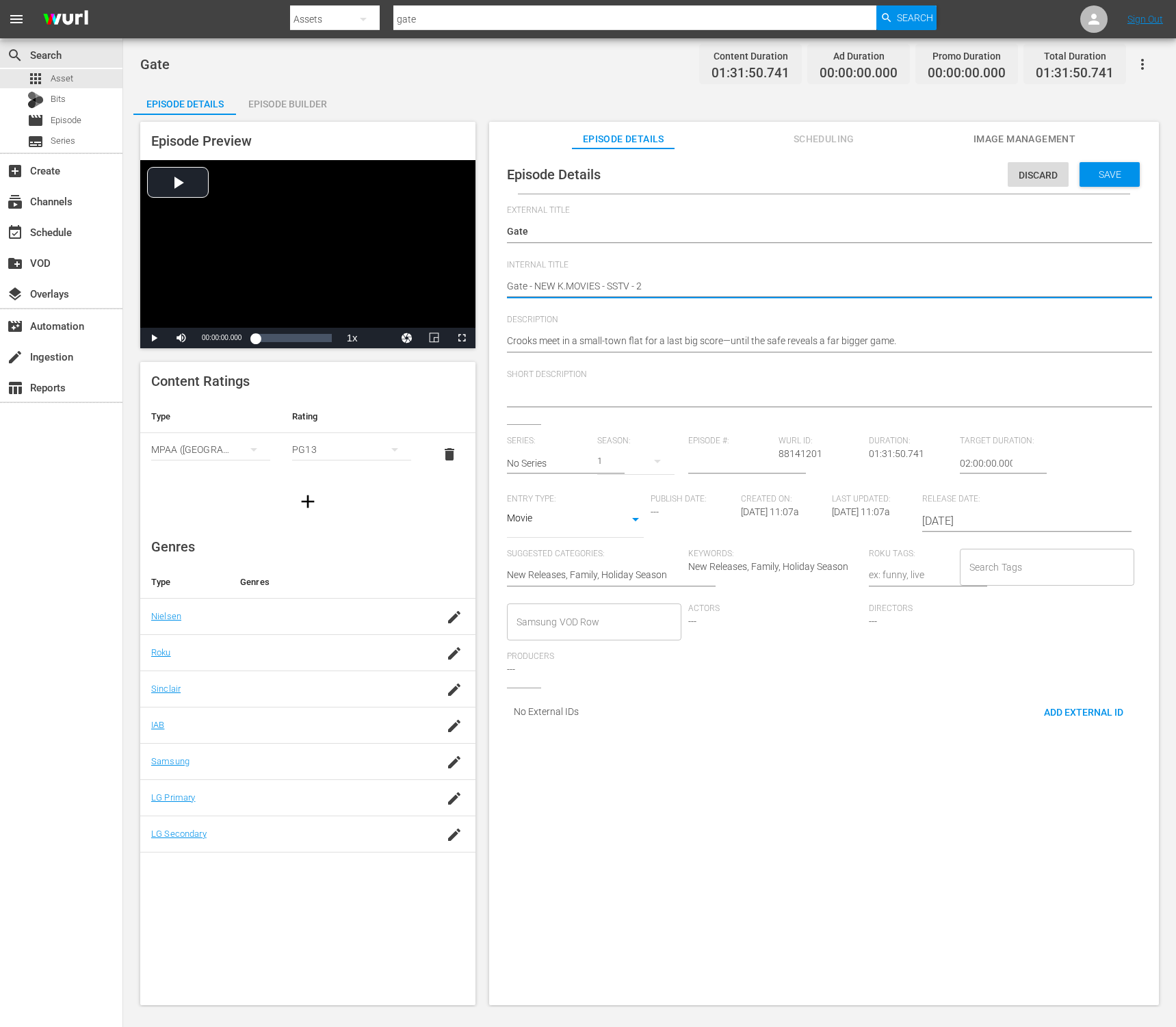
type textarea "Gate - NEW K.MOVIES - SSTV - 20"
type textarea "Gate - NEW K.MOVIES - SSTV - 202"
type textarea "Gate - NEW K.MOVIES - SSTV - 2025"
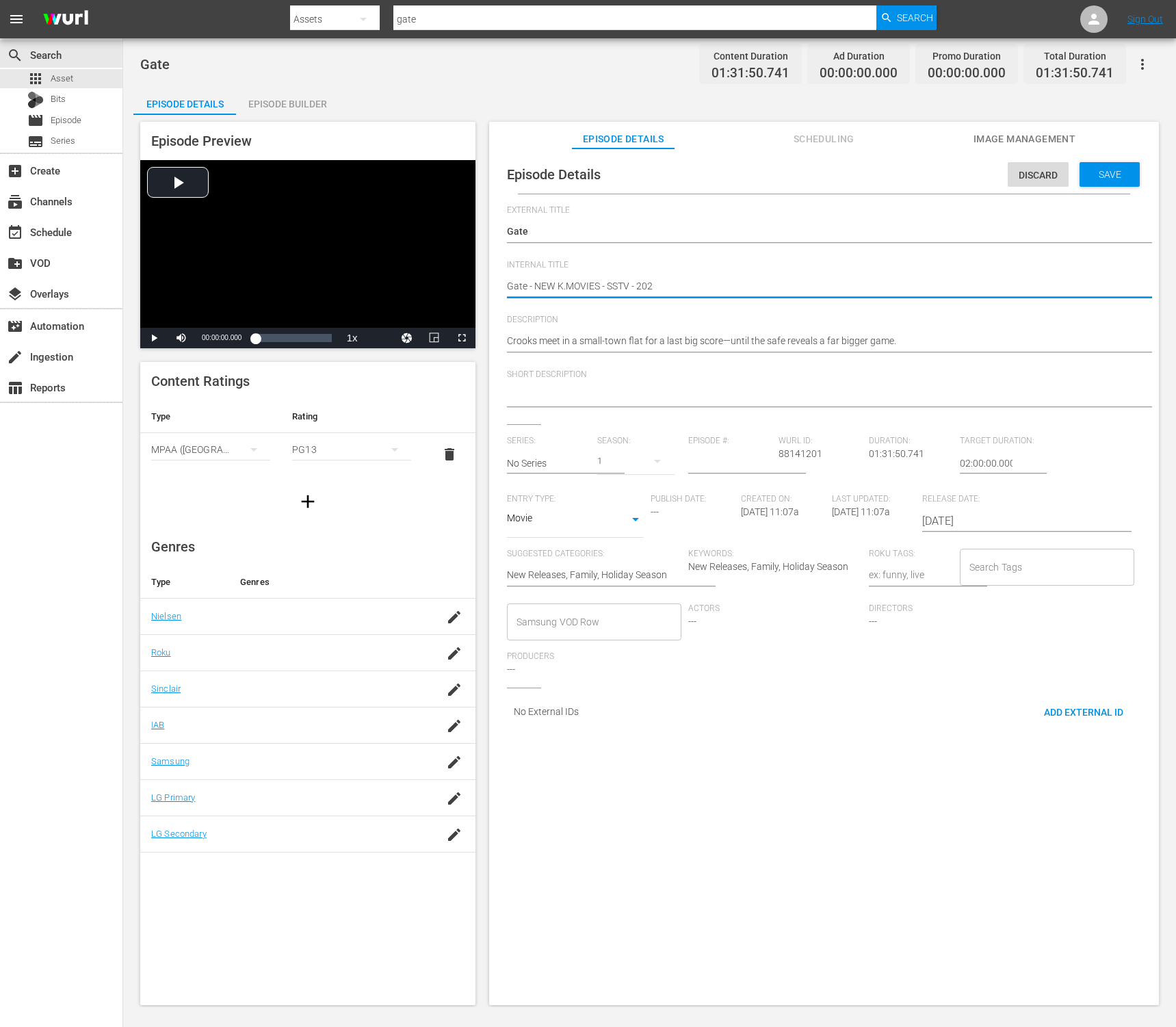
type textarea "Gate - NEW K.MOVIES - SSTV - 2025"
type textarea "Gate - NEW K.MOVIES - SSTV - 20250"
type textarea "Gate - NEW K.MOVIES - SSTV - 202508"
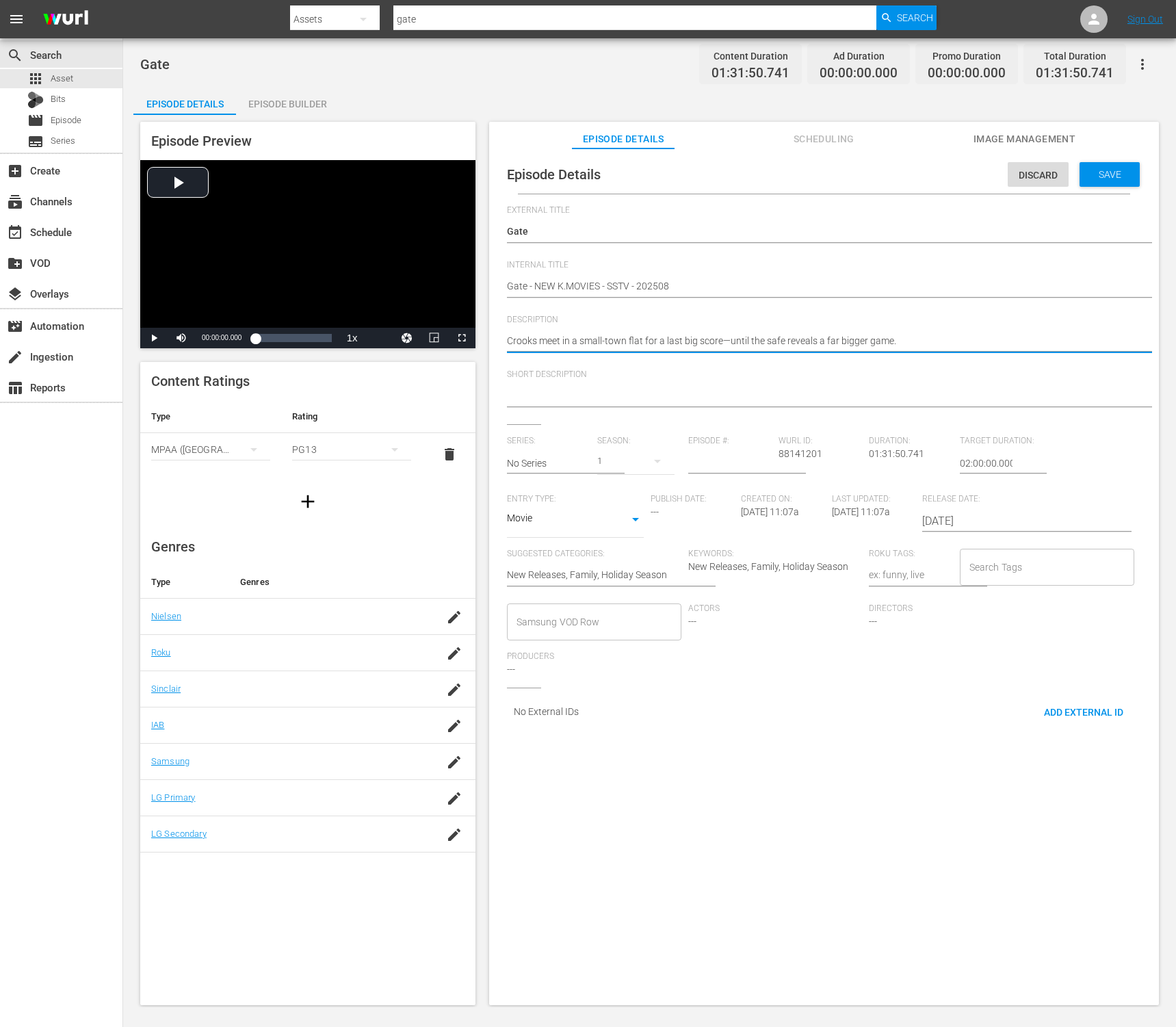
click at [661, 340] on textarea "Crooks meet in a small-town flat for a last big score—until the safe reveals a …" at bounding box center [820, 342] width 628 height 16
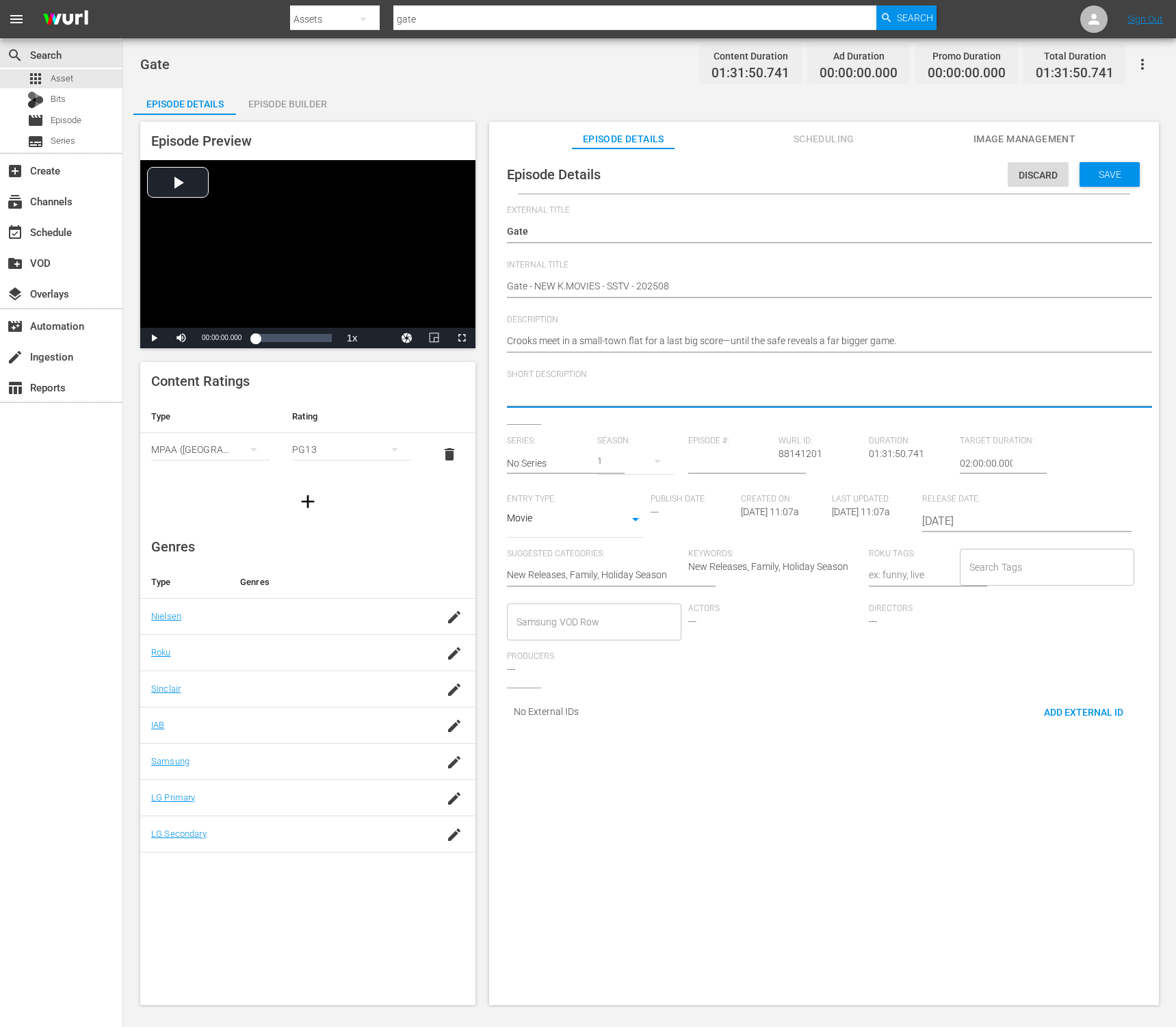
click at [663, 402] on textarea at bounding box center [820, 396] width 628 height 16
paste textarea "Crooks meet in a small-town flat for a last big score—until the safe reveals a …"
type textarea "Crooks meet in a small-town flat for a last big score—until the safe reveals a …"
click at [982, 564] on input "Search Tags" at bounding box center [1036, 567] width 141 height 24
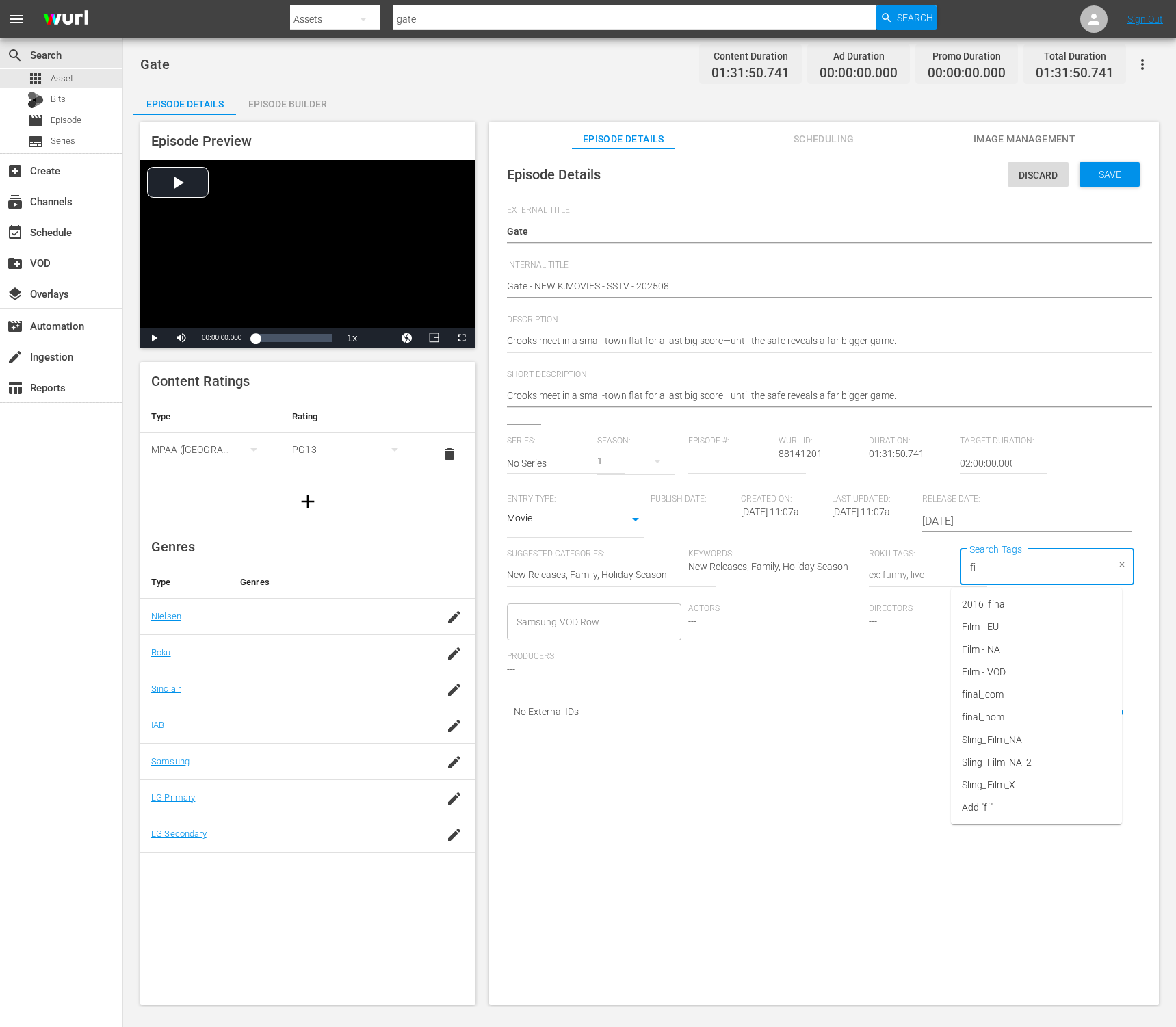
type input "fil"
click at [1029, 632] on li "Film - NA" at bounding box center [1036, 627] width 171 height 23
click at [977, 523] on input "2018-01-01" at bounding box center [1009, 522] width 175 height 32
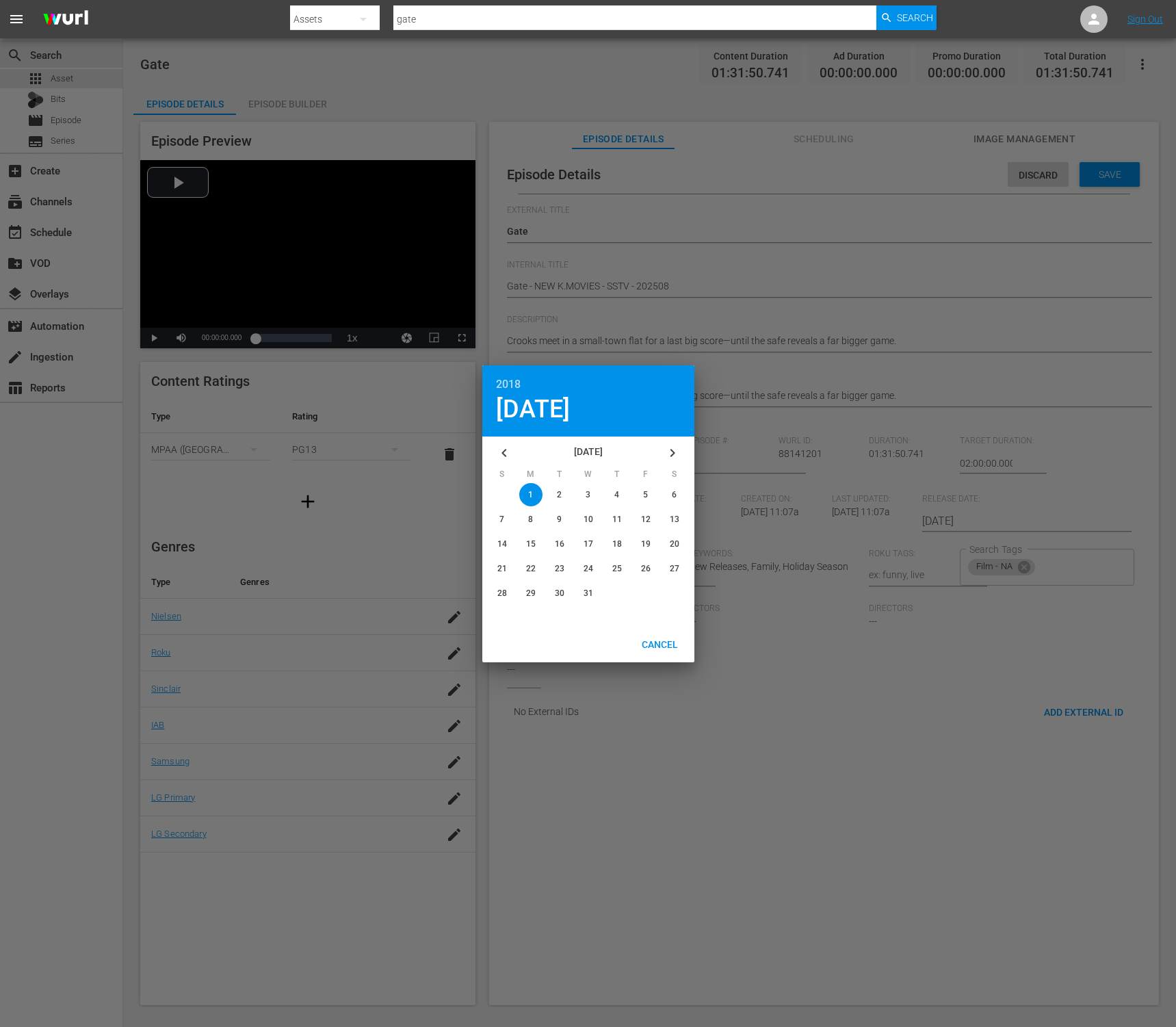
click at [679, 451] on icon "button" at bounding box center [673, 453] width 16 height 16
click at [589, 592] on span "28" at bounding box center [588, 593] width 10 height 10
type input "2018-02-28"
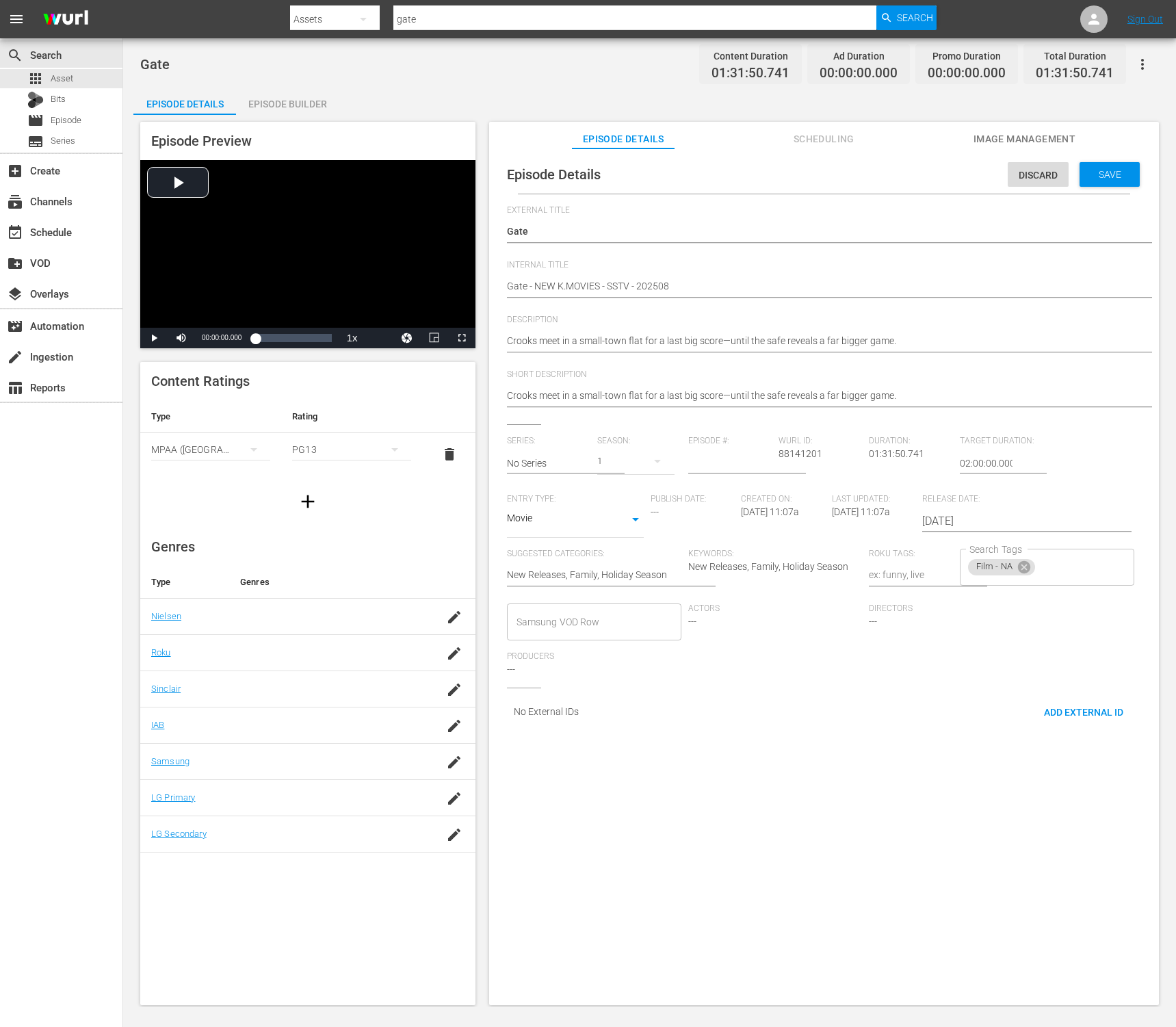
click at [1088, 174] on span "Save" at bounding box center [1109, 175] width 44 height 11
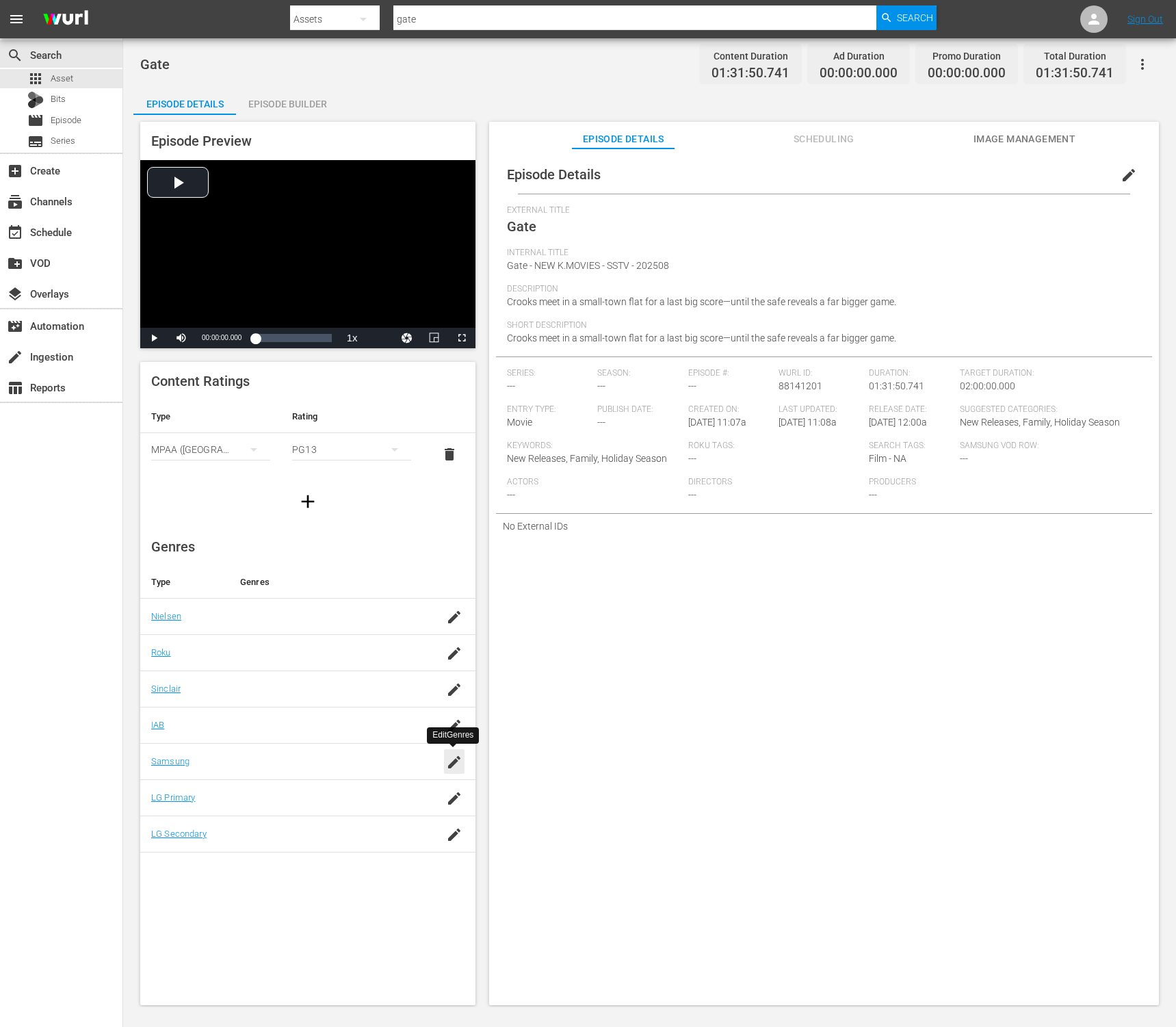
click at [456, 761] on icon "button" at bounding box center [455, 762] width 13 height 13
type input "ㄷ"
click at [313, 811] on div "Entertainment (G1004)" at bounding box center [343, 806] width 108 height 32
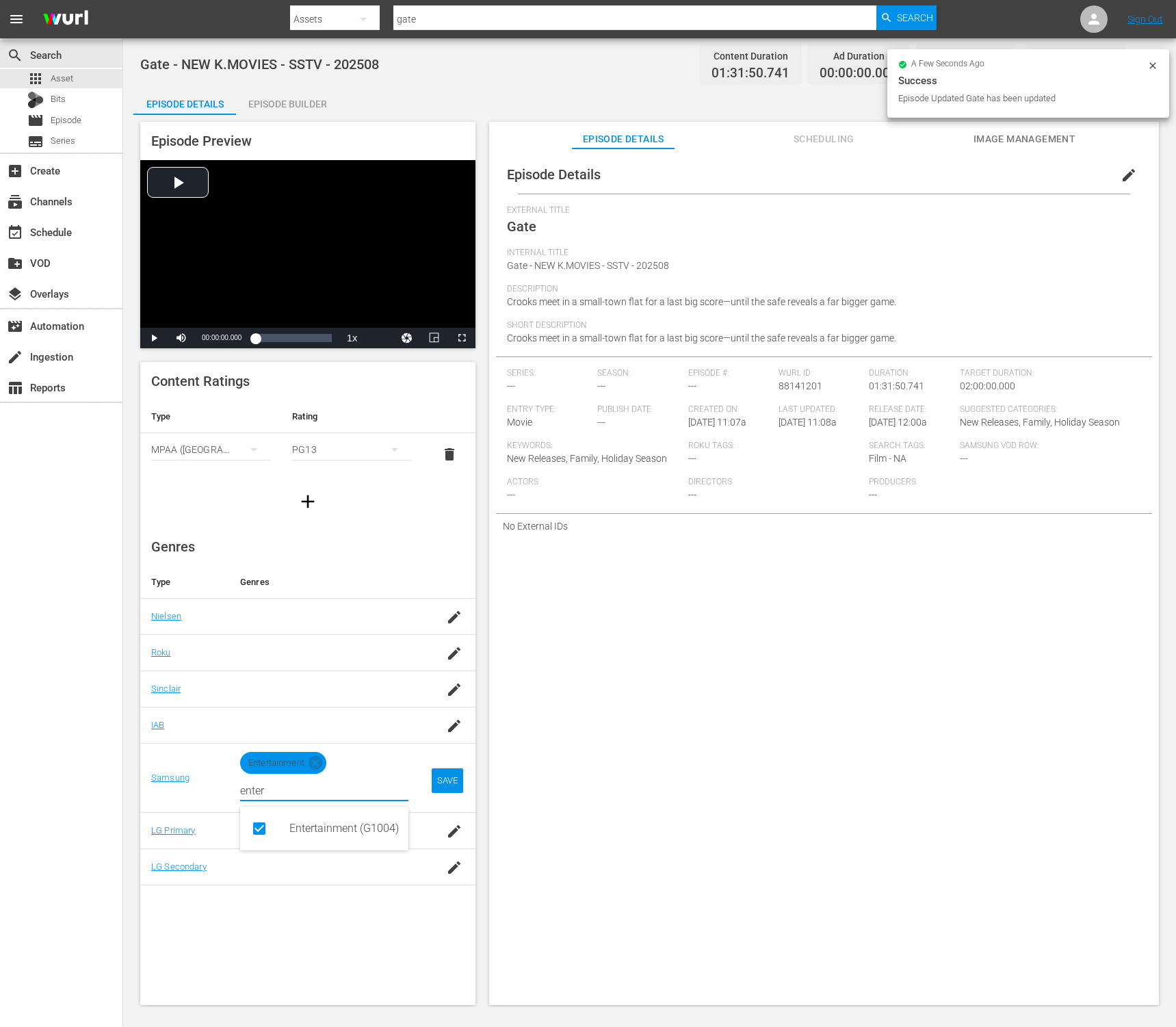
type input "enter"
click at [466, 785] on td "SAVE" at bounding box center [448, 778] width 56 height 69
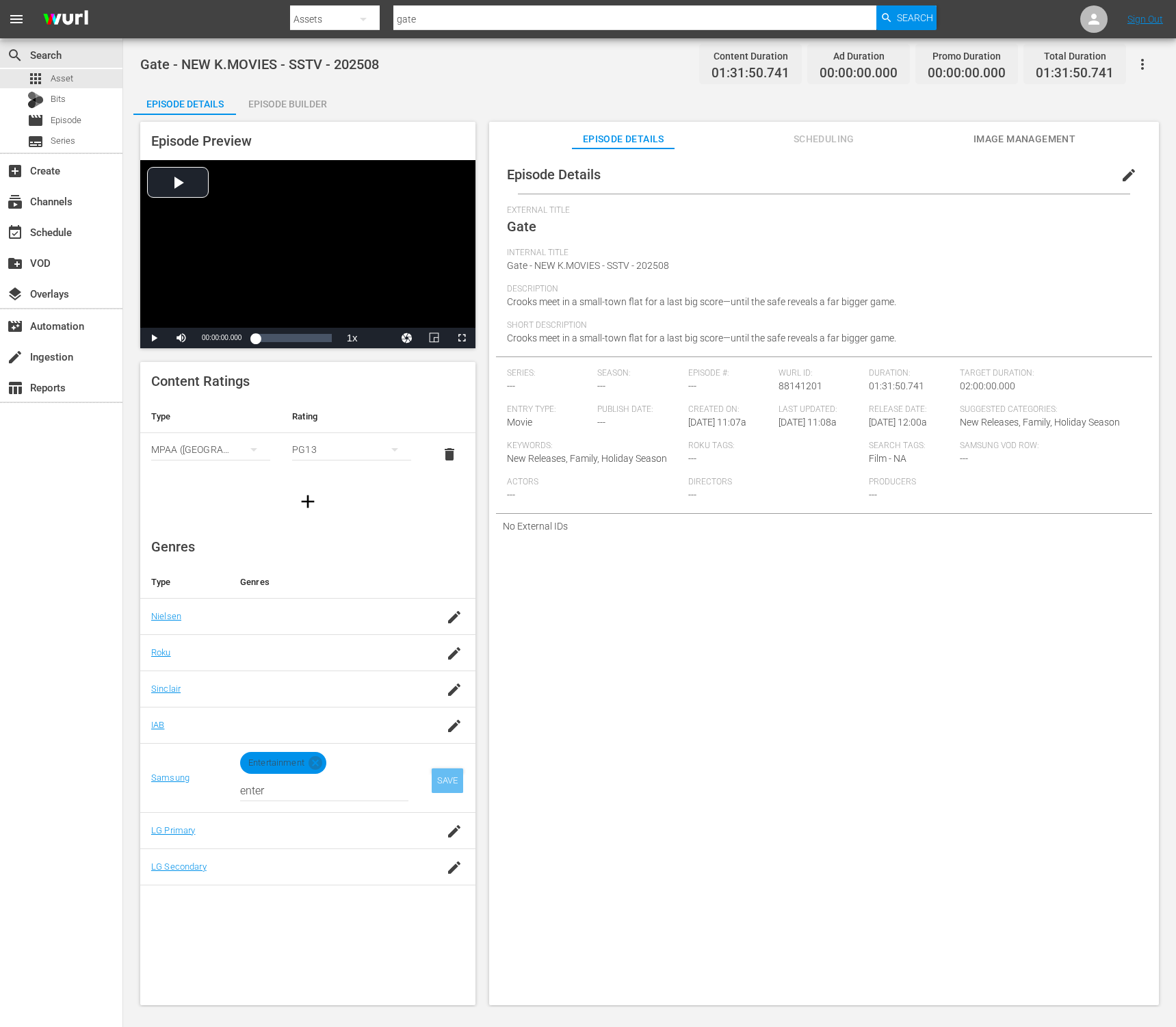
click at [447, 790] on div "SAVE" at bounding box center [447, 780] width 32 height 24
click at [289, 110] on div "Episode Builder" at bounding box center [287, 104] width 103 height 32
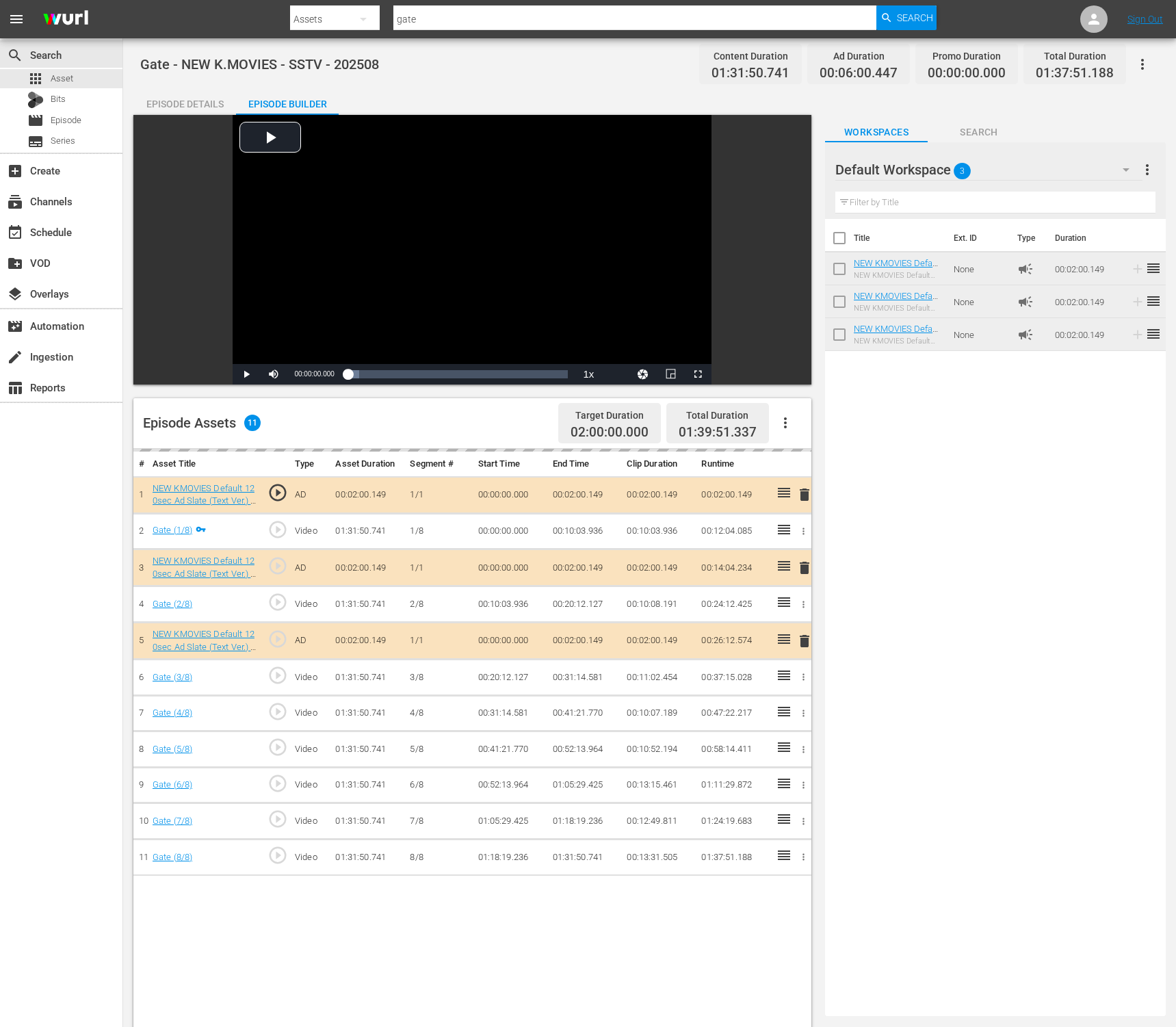
click at [924, 451] on div "Title Ext. ID Type Duration NEW KMOVIES Default 120sec Ad Slate (Text Ver.) 03_…" at bounding box center [995, 614] width 340 height 792
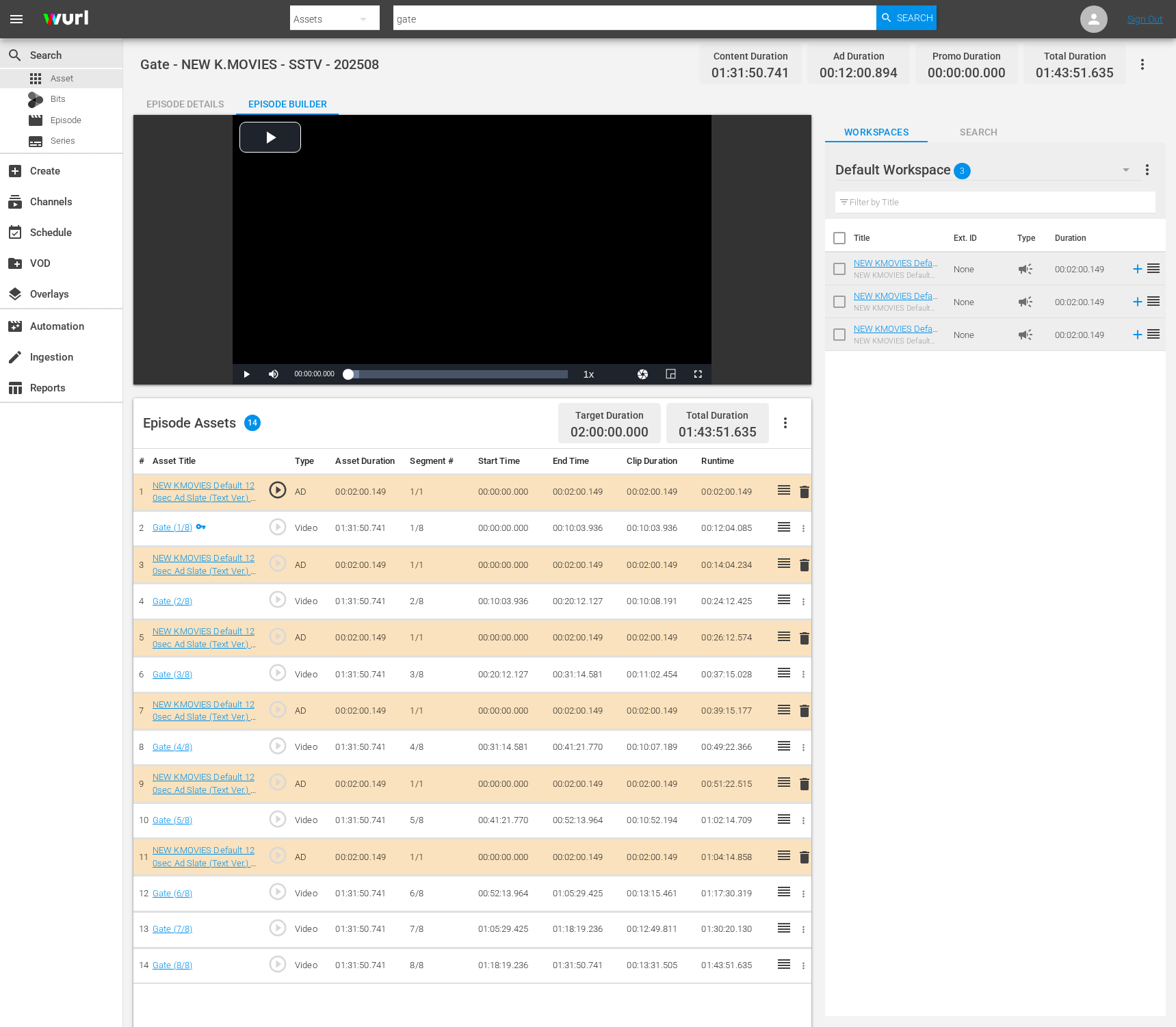
drag, startPoint x: 1008, startPoint y: 572, endPoint x: 588, endPoint y: 546, distance: 420.8
click at [1008, 572] on div "Title Ext. ID Type Duration NEW KMOVIES Default 120sec Ad Slate (Text Ver.) 03_…" at bounding box center [995, 614] width 340 height 792
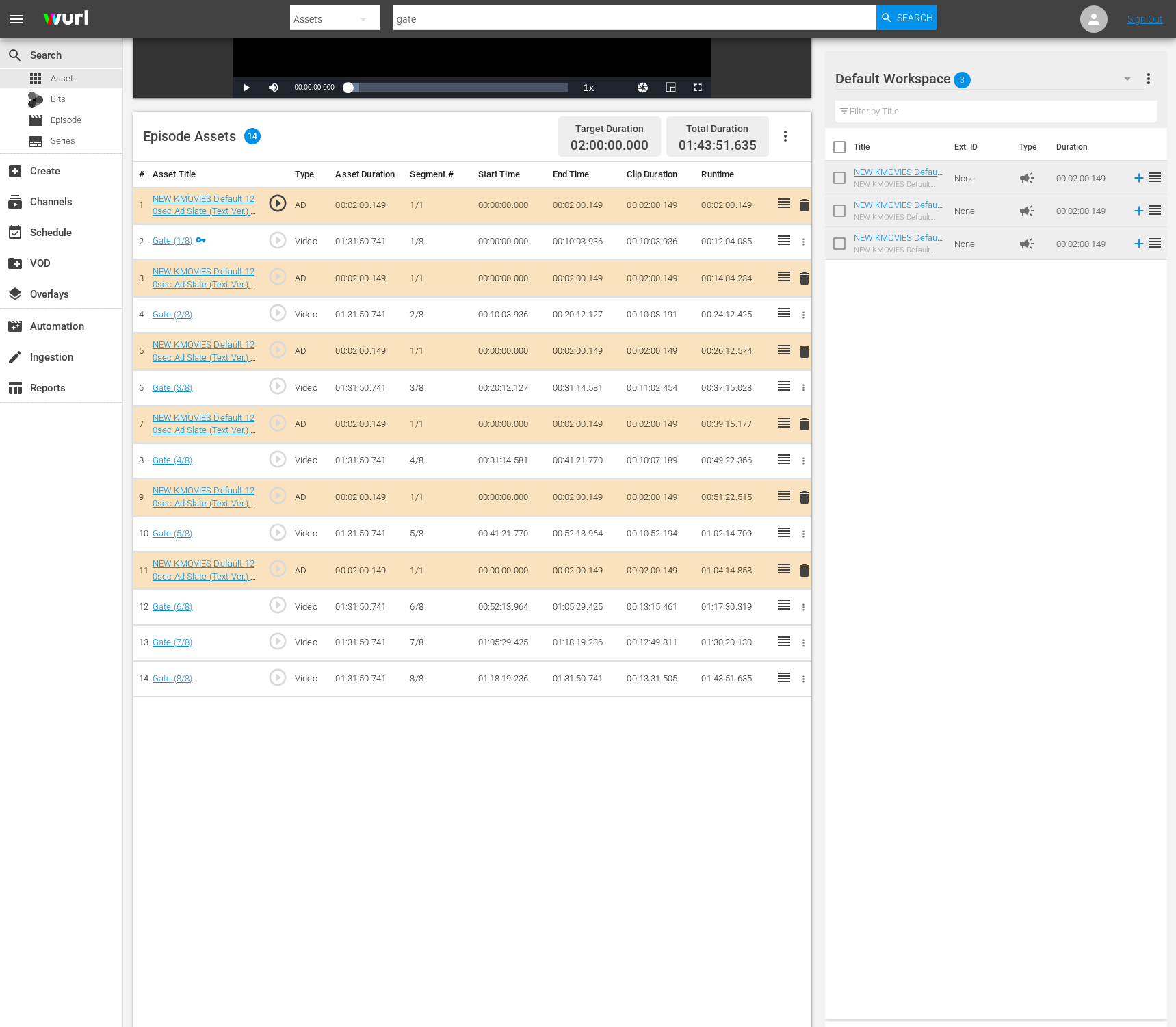
scroll to position [356, 0]
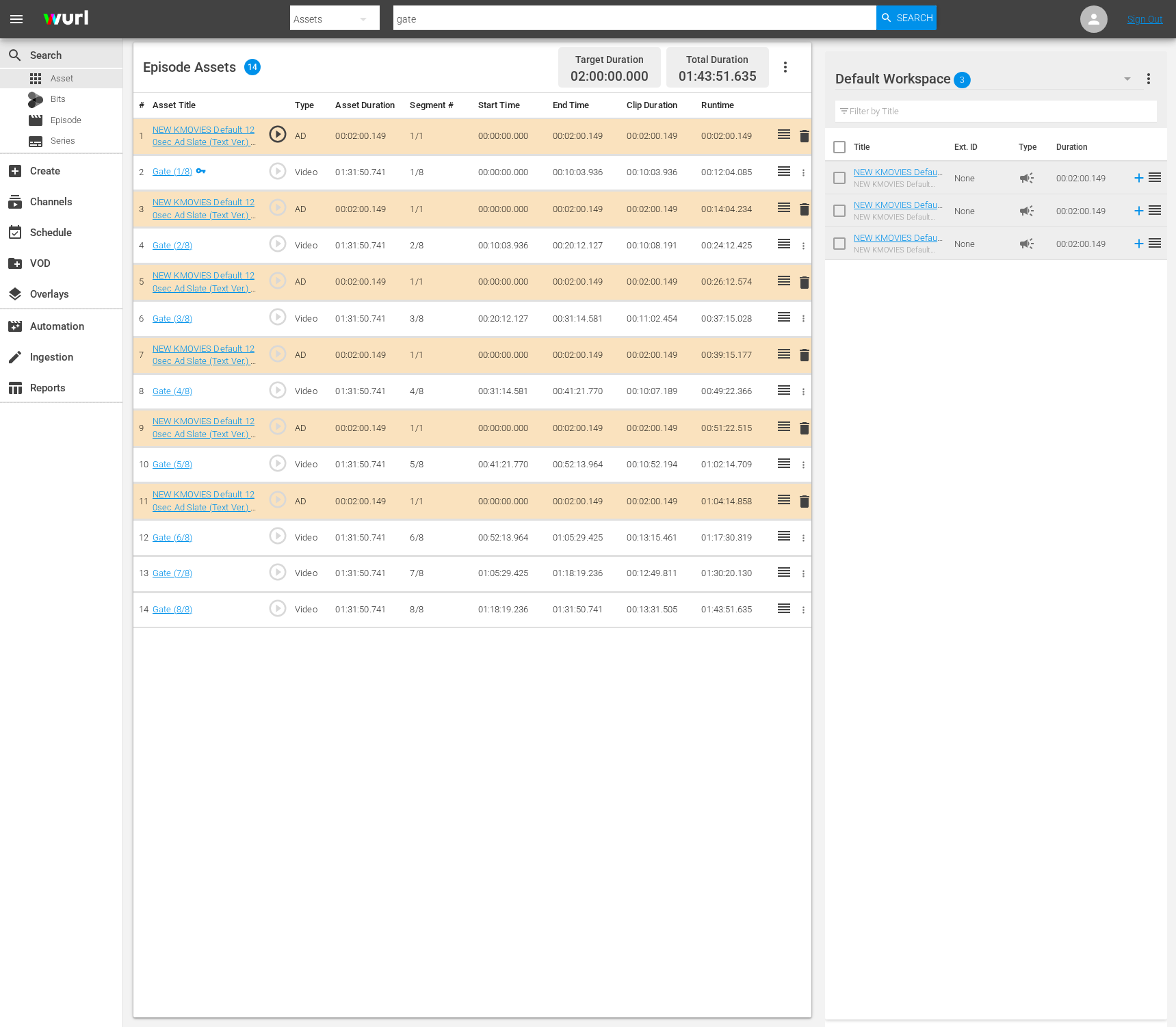
click at [1028, 453] on div "Title Ext. ID Type Duration NEW KMOVIES Default 120sec Ad Slate (Text Ver.) 03_…" at bounding box center [996, 571] width 342 height 886
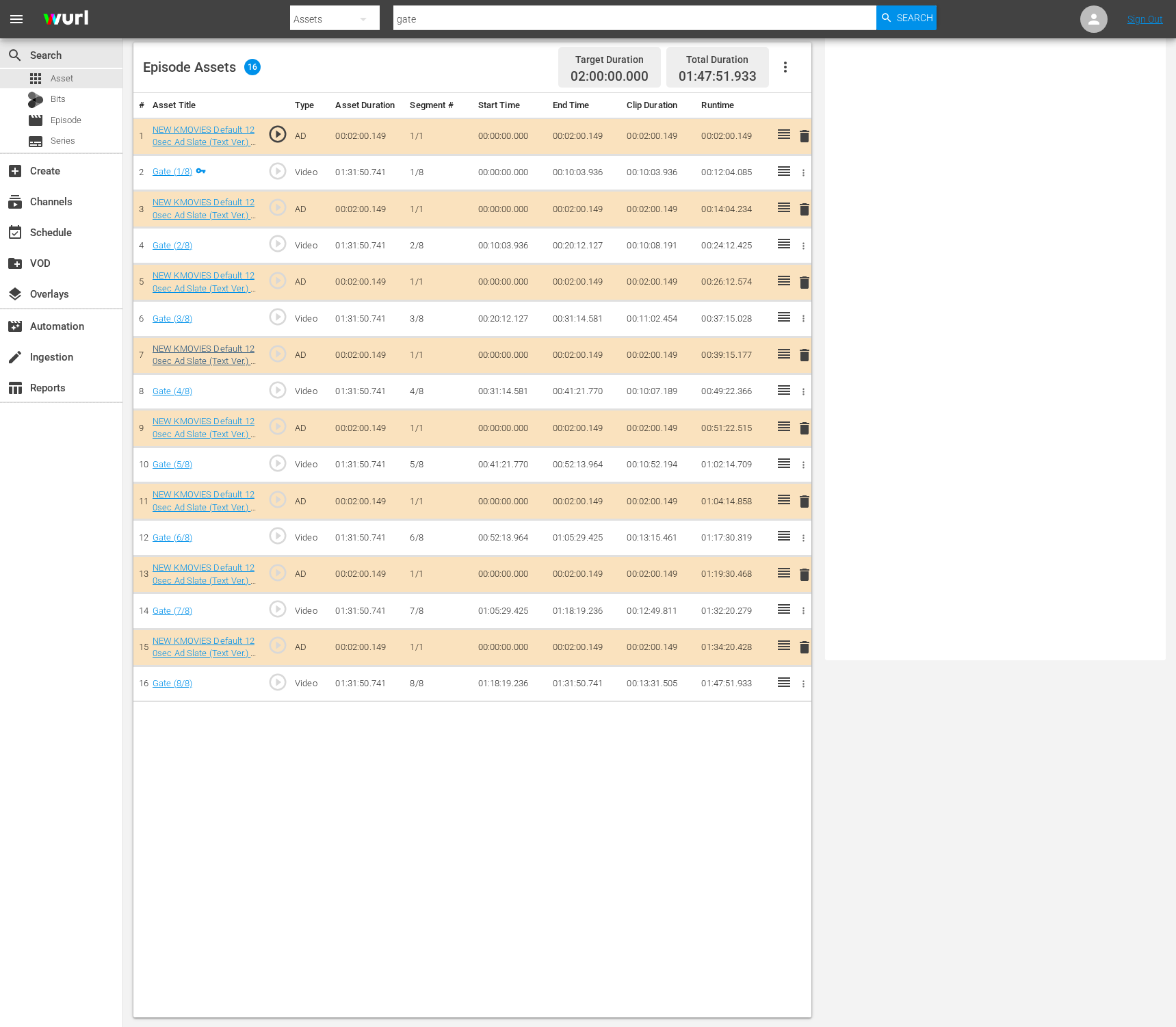
scroll to position [0, 0]
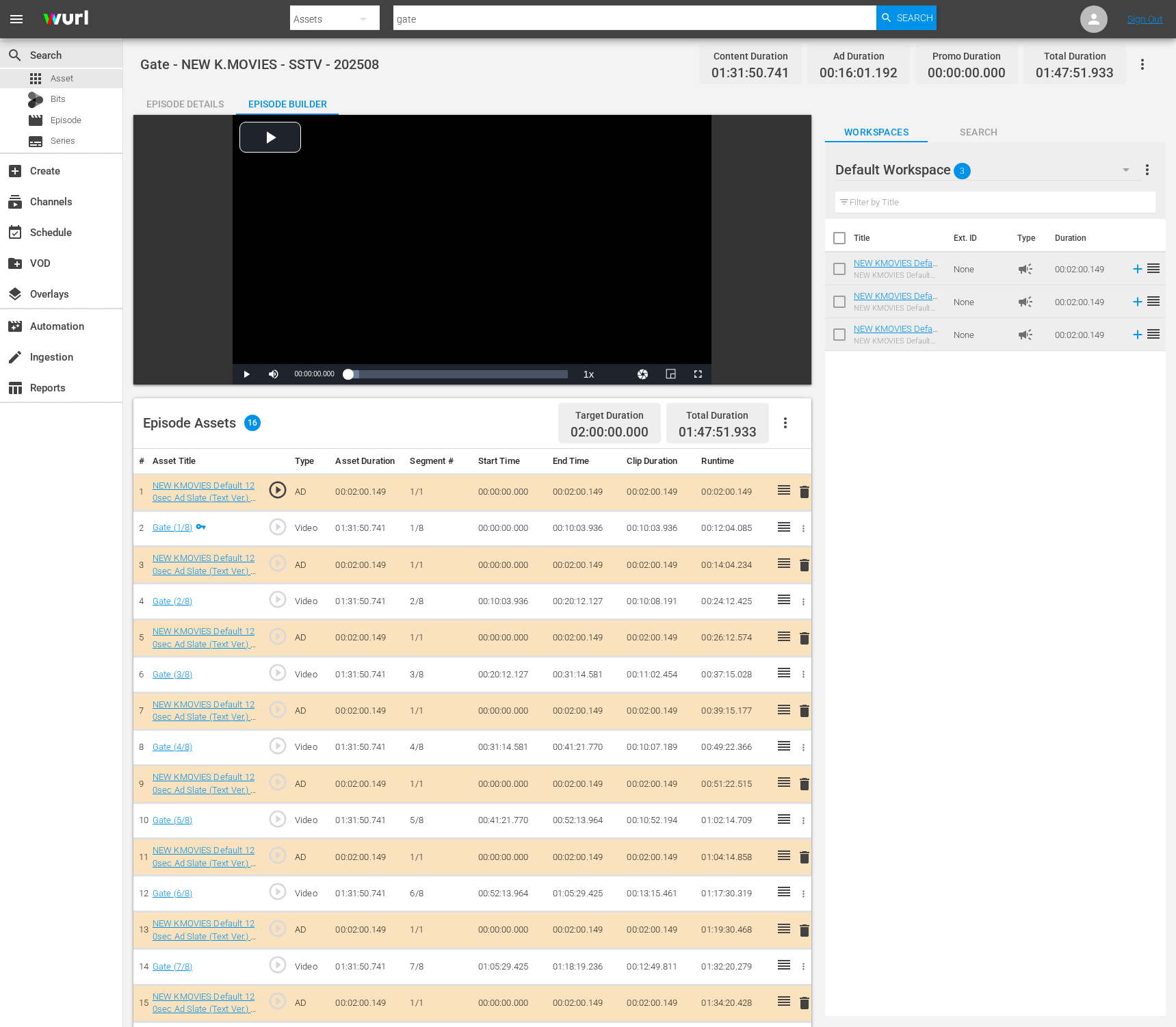
click at [1137, 57] on icon "button" at bounding box center [1143, 64] width 16 height 16
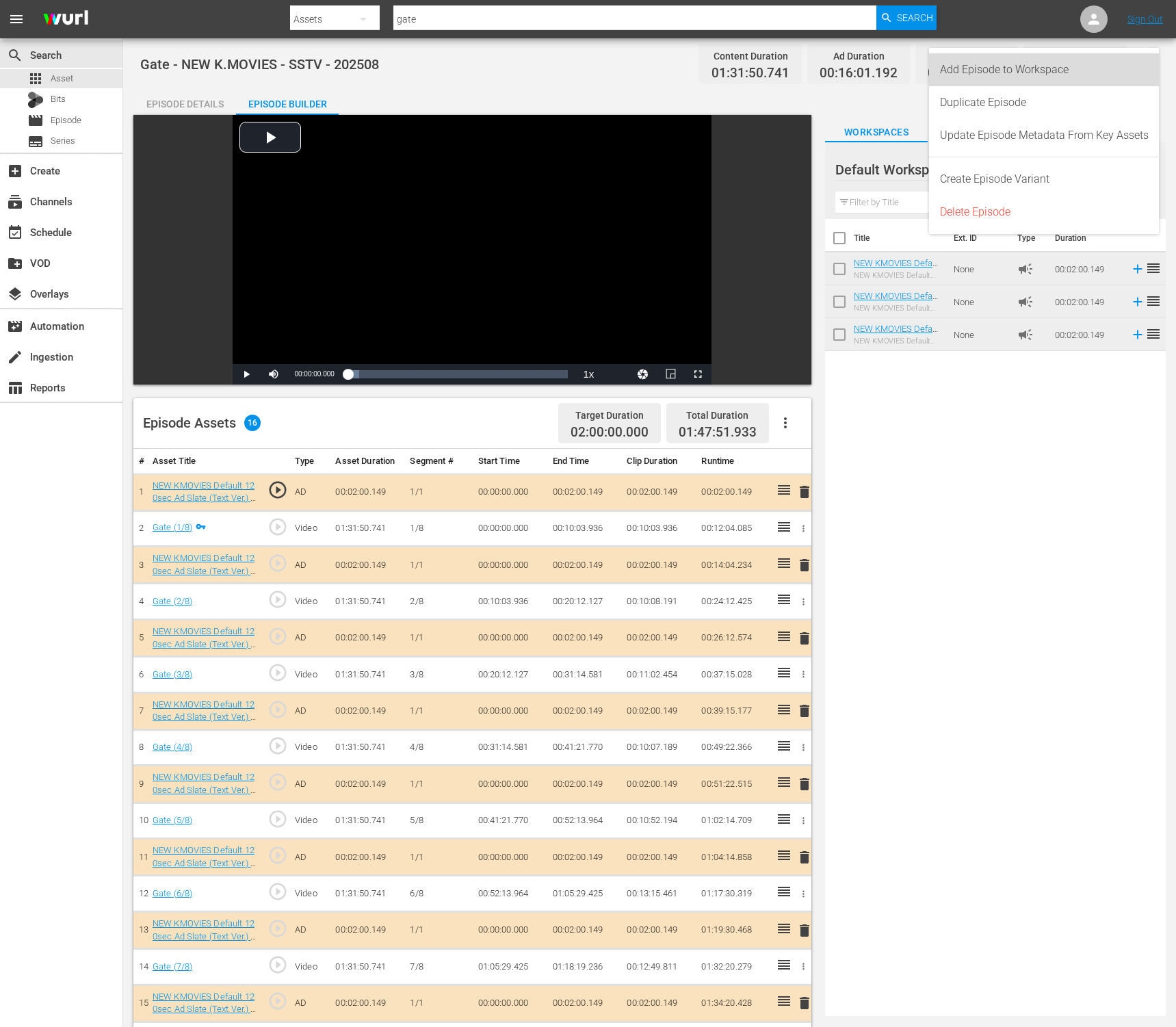
click at [1120, 74] on div "Add Episode to Workspace" at bounding box center [1045, 69] width 209 height 32
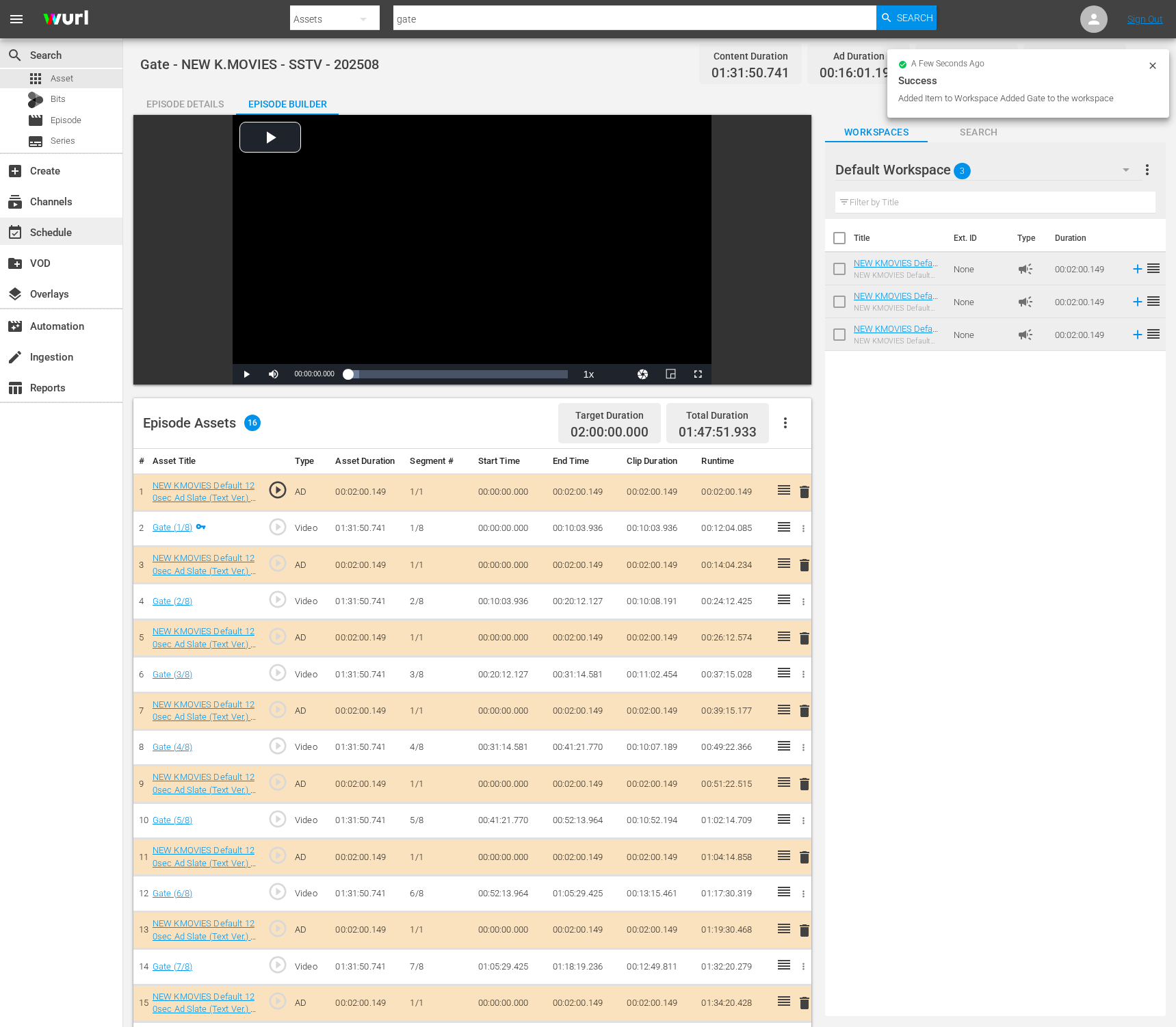
click at [59, 236] on div "event_available Schedule" at bounding box center [38, 230] width 77 height 13
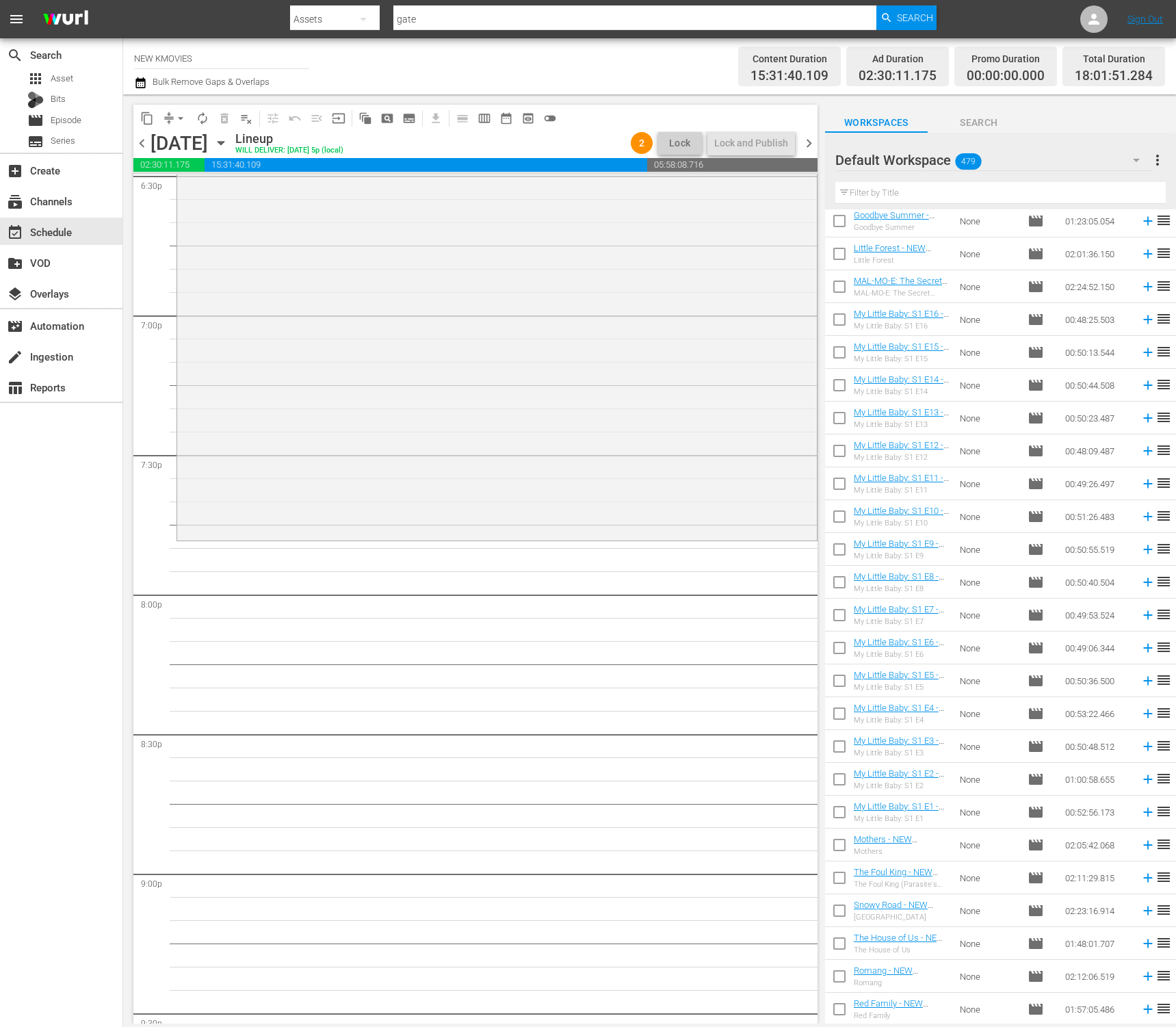
scroll to position [5197, 0]
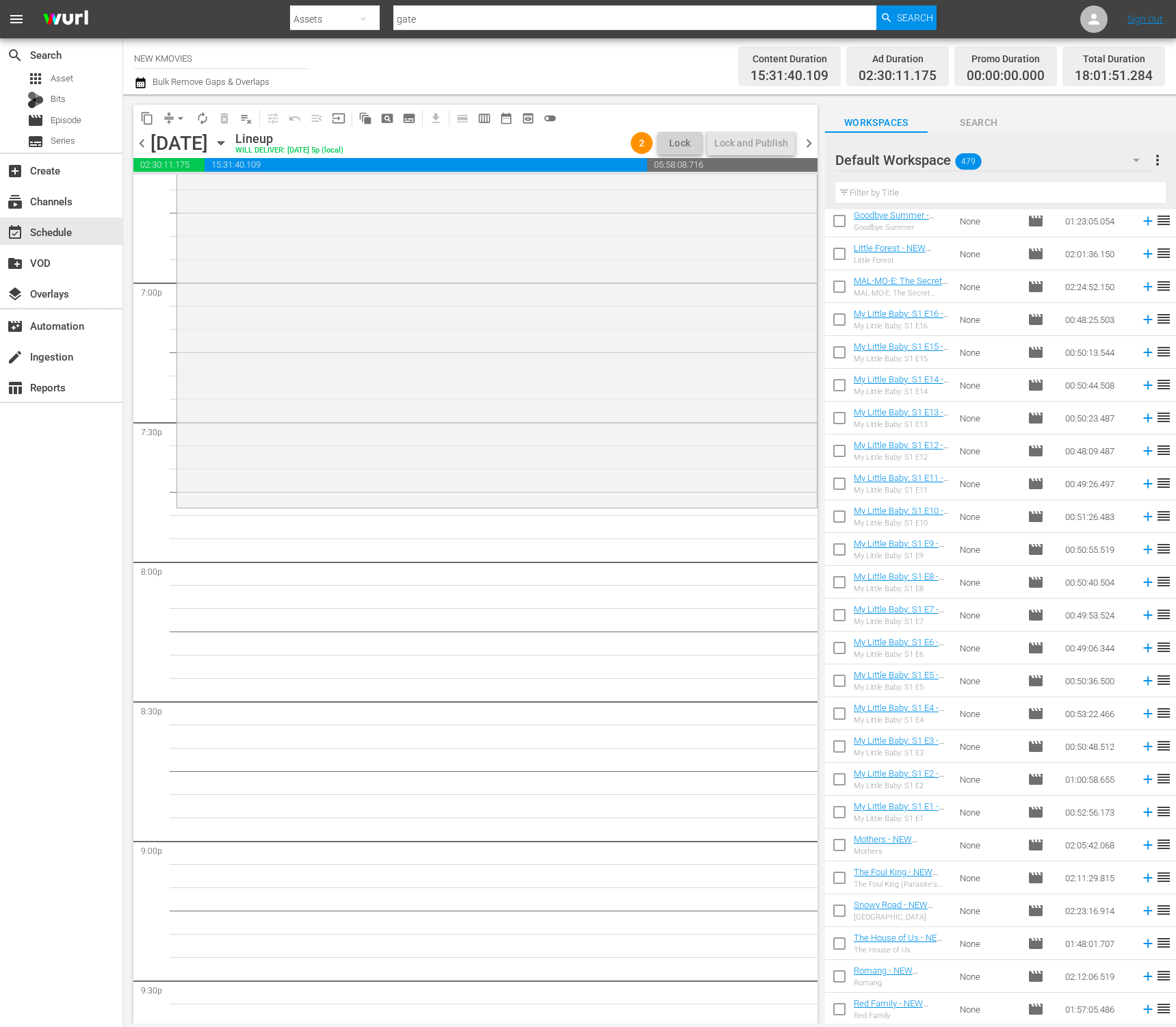
click at [971, 195] on input "text" at bounding box center [1000, 193] width 330 height 22
paste input "I Don't Fire Myself"
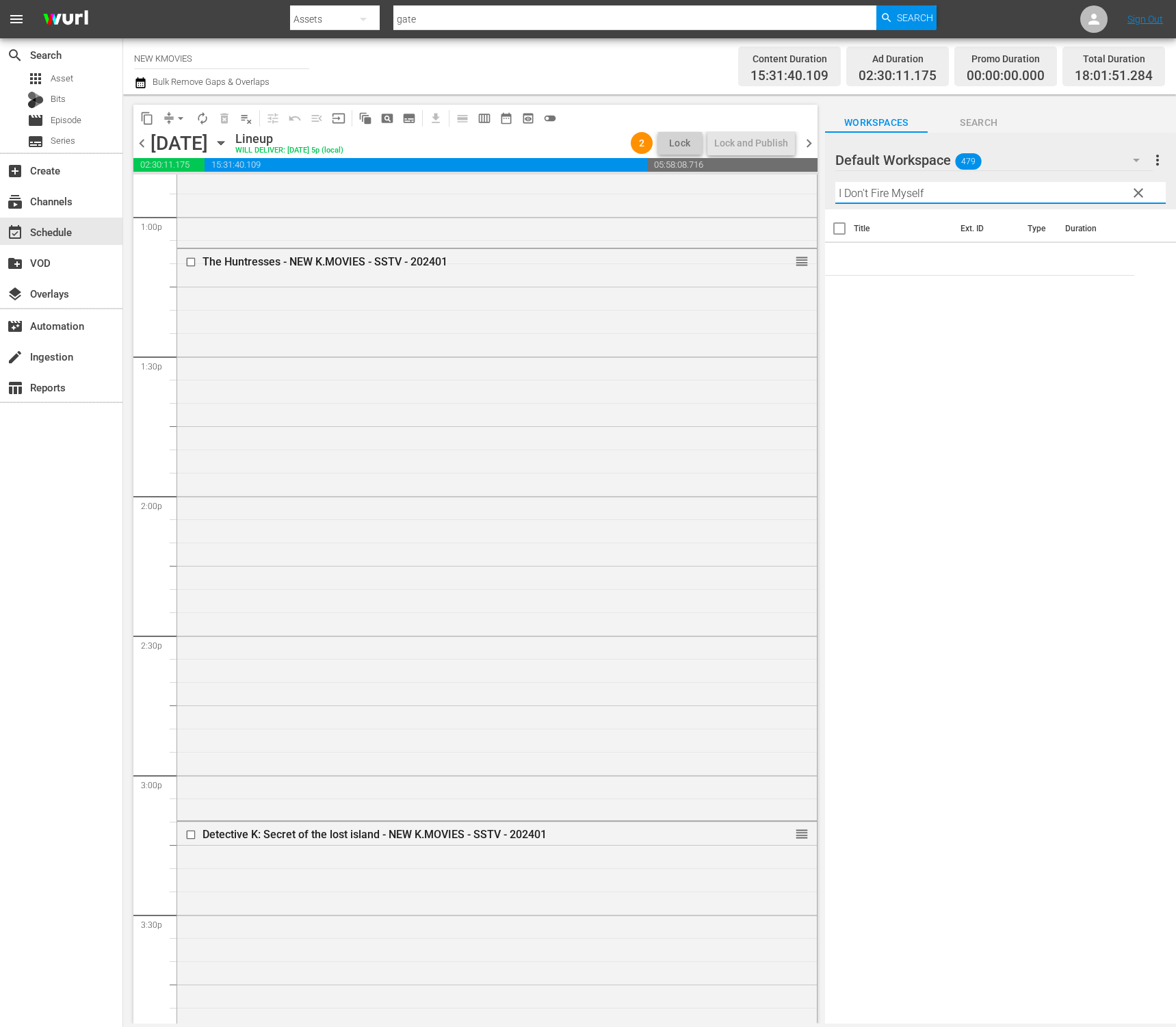
scroll to position [3506, 0]
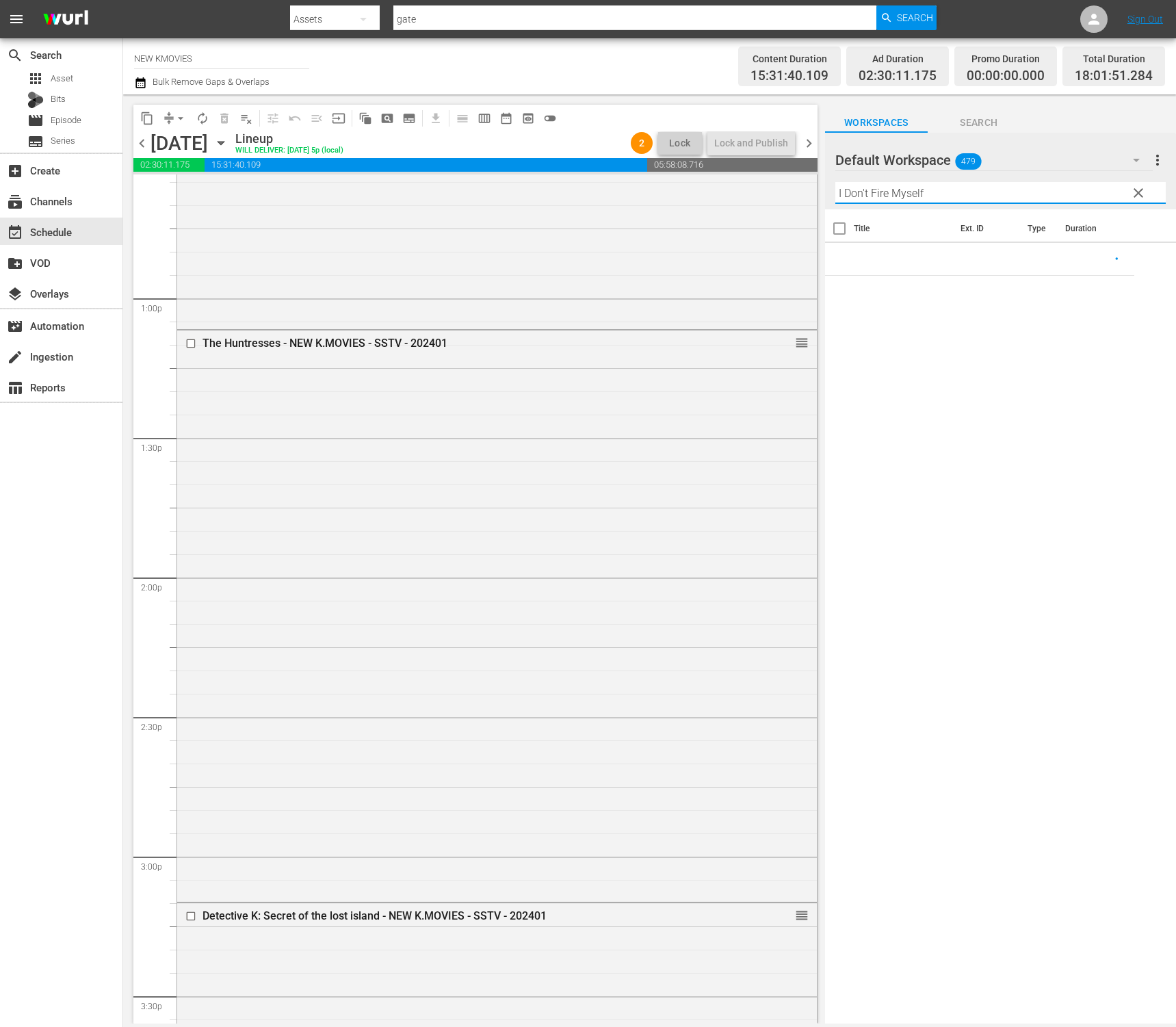
type input "I Don't Fire Myself"
click at [1135, 192] on span "clear" at bounding box center [1138, 193] width 16 height 16
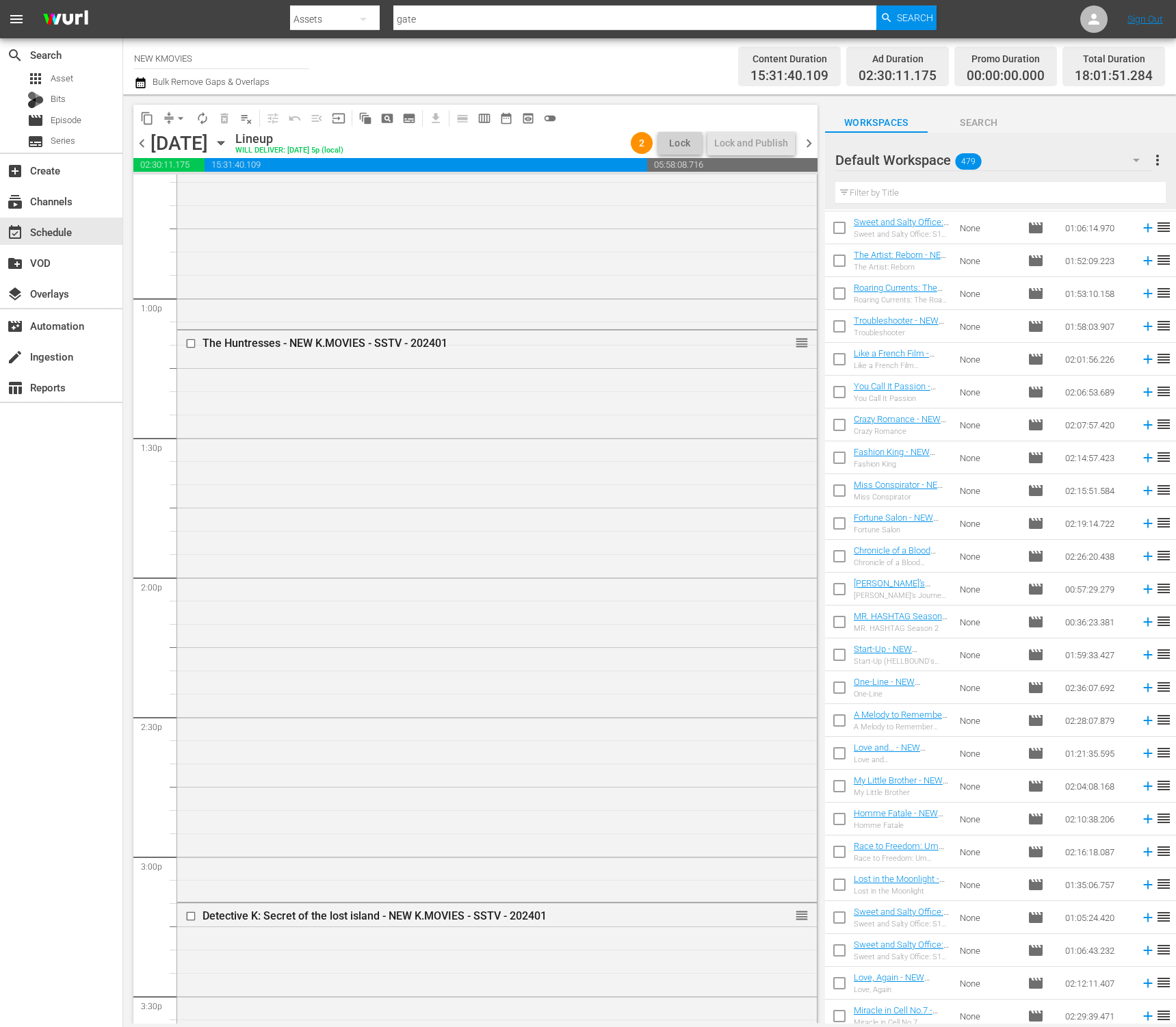
scroll to position [14952, 0]
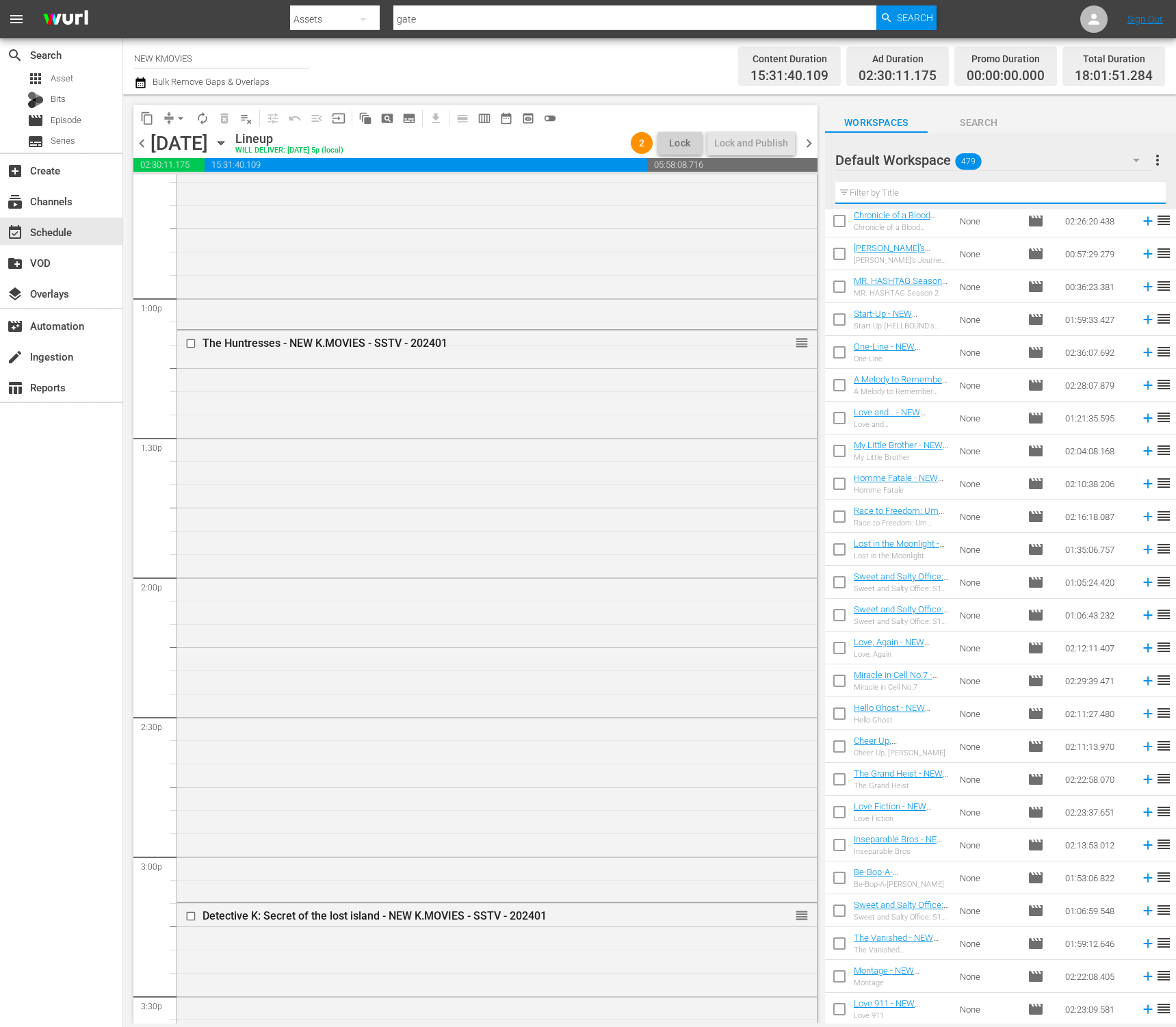
click at [970, 192] on input "text" at bounding box center [1000, 193] width 330 height 22
paste input "I Don't Fire Myself"
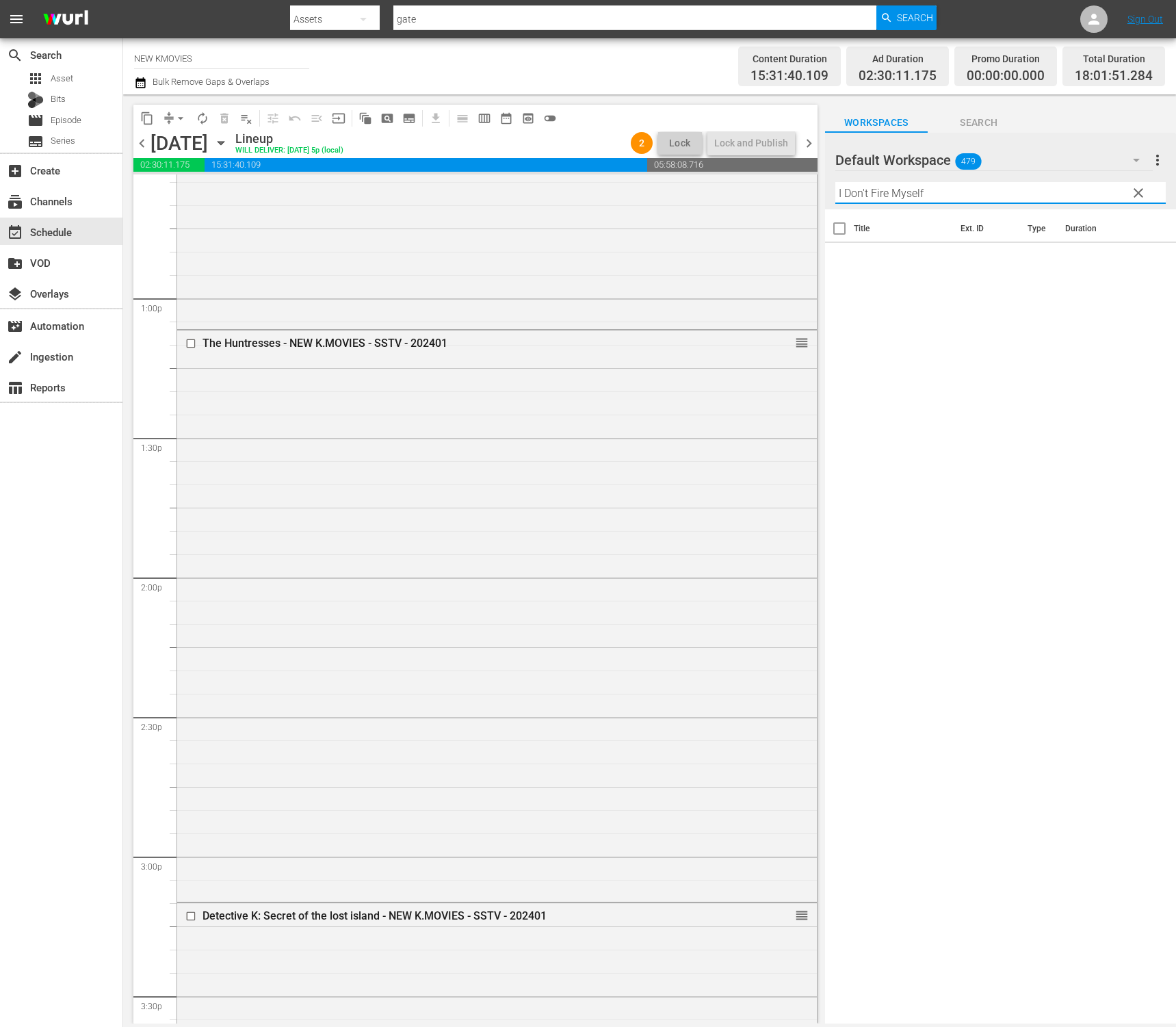
scroll to position [0, 0]
drag, startPoint x: 870, startPoint y: 191, endPoint x: 735, endPoint y: 180, distance: 135.4
click at [735, 180] on div "content_copy compress arrow_drop_down autorenew_outlined delete_forever_outline…" at bounding box center [649, 559] width 1053 height 930
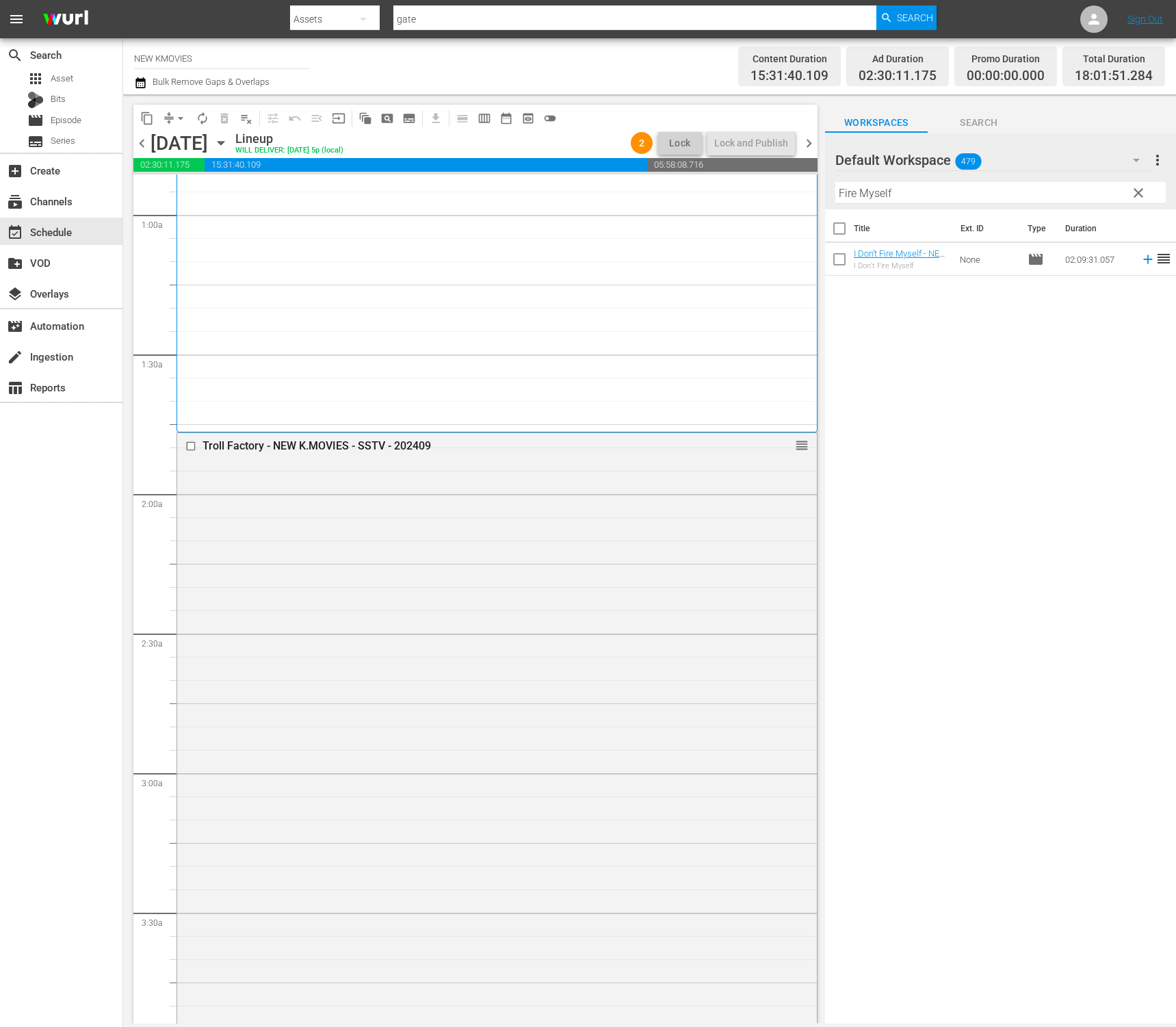
scroll to position [286, 0]
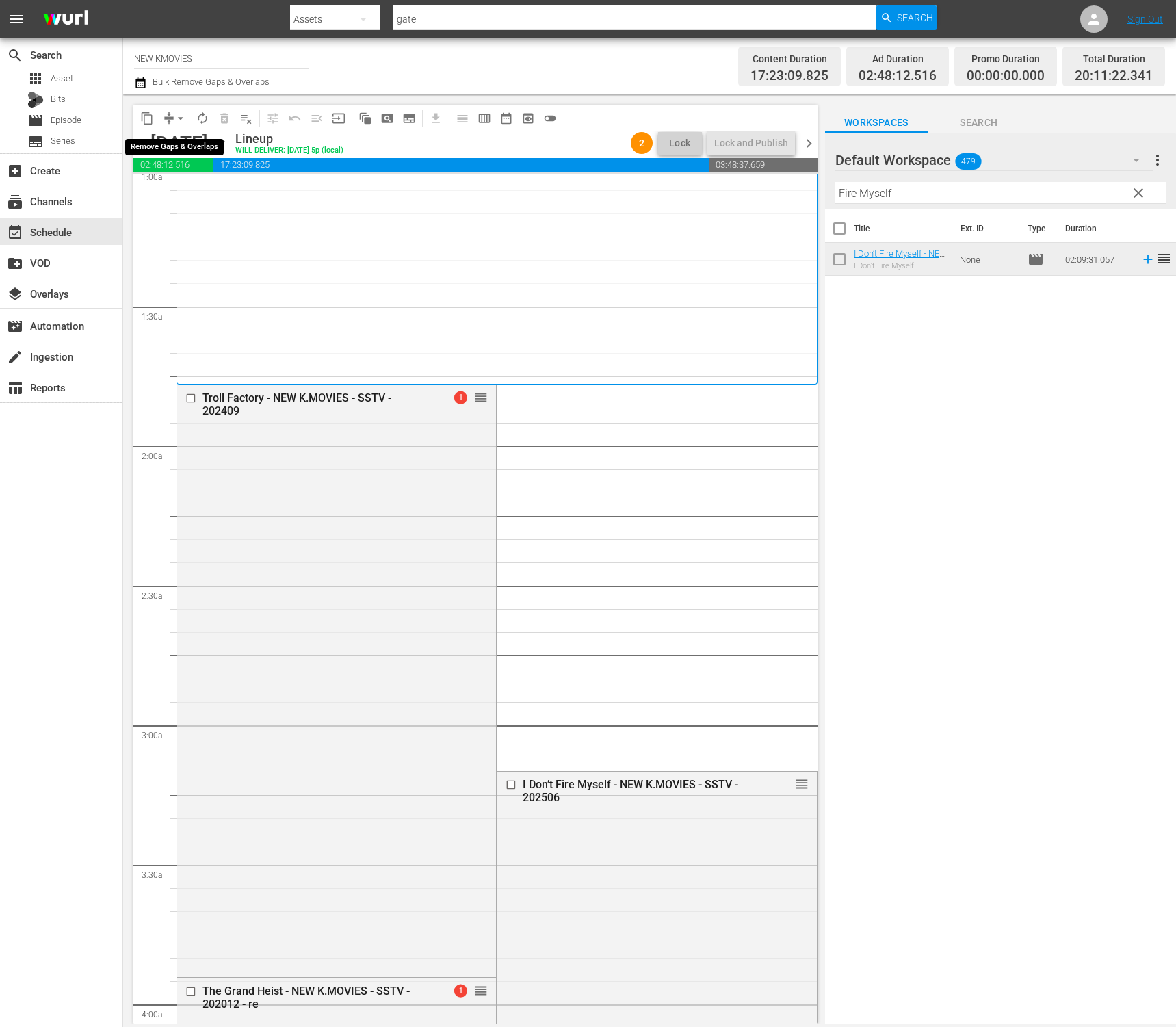
click at [184, 118] on span "arrow_drop_down" at bounding box center [180, 118] width 14 height 14
click at [194, 186] on li "Align to End of Previous Day" at bounding box center [182, 191] width 144 height 23
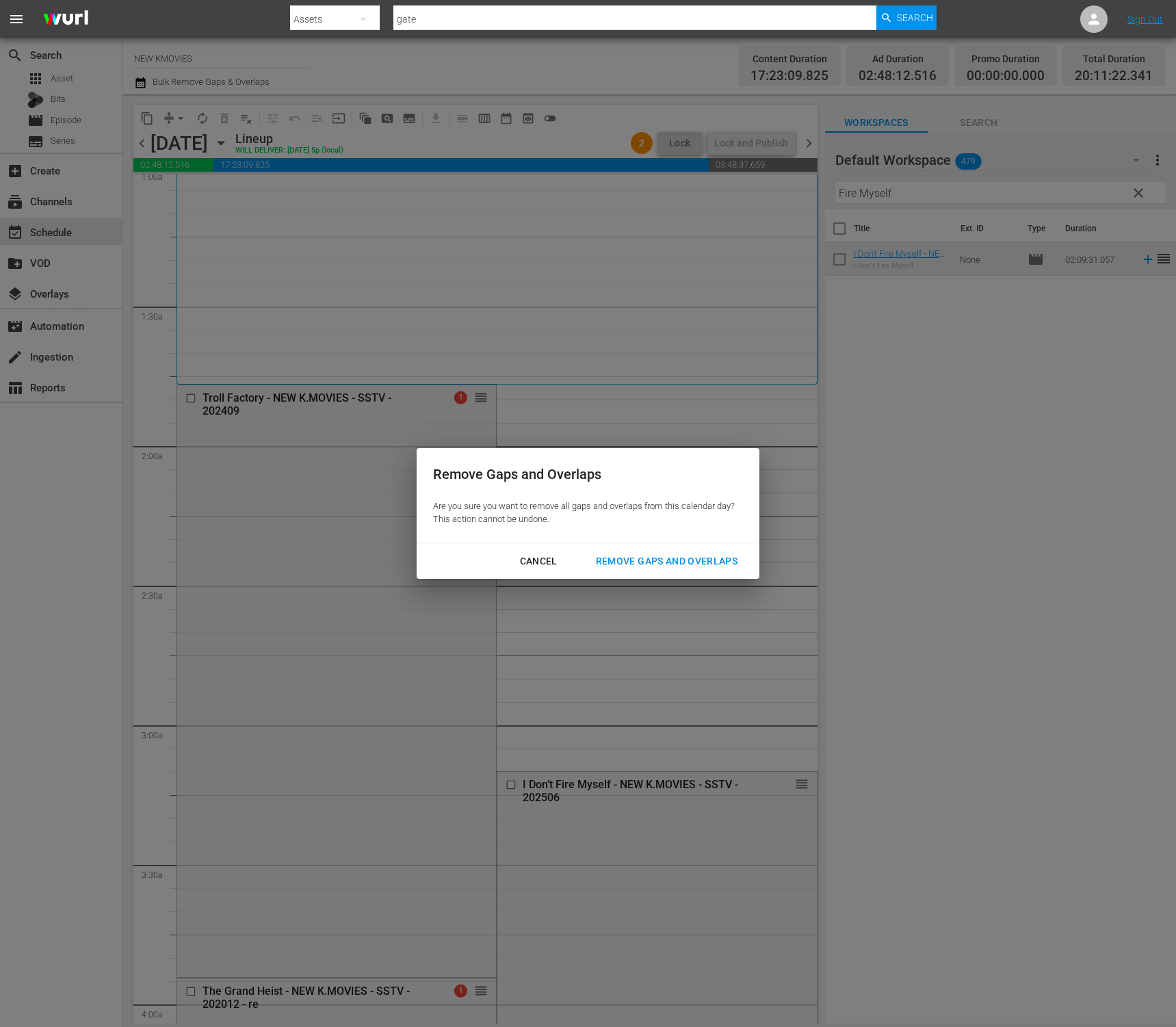
click at [692, 565] on div "Remove Gaps and Overlaps" at bounding box center [667, 561] width 164 height 17
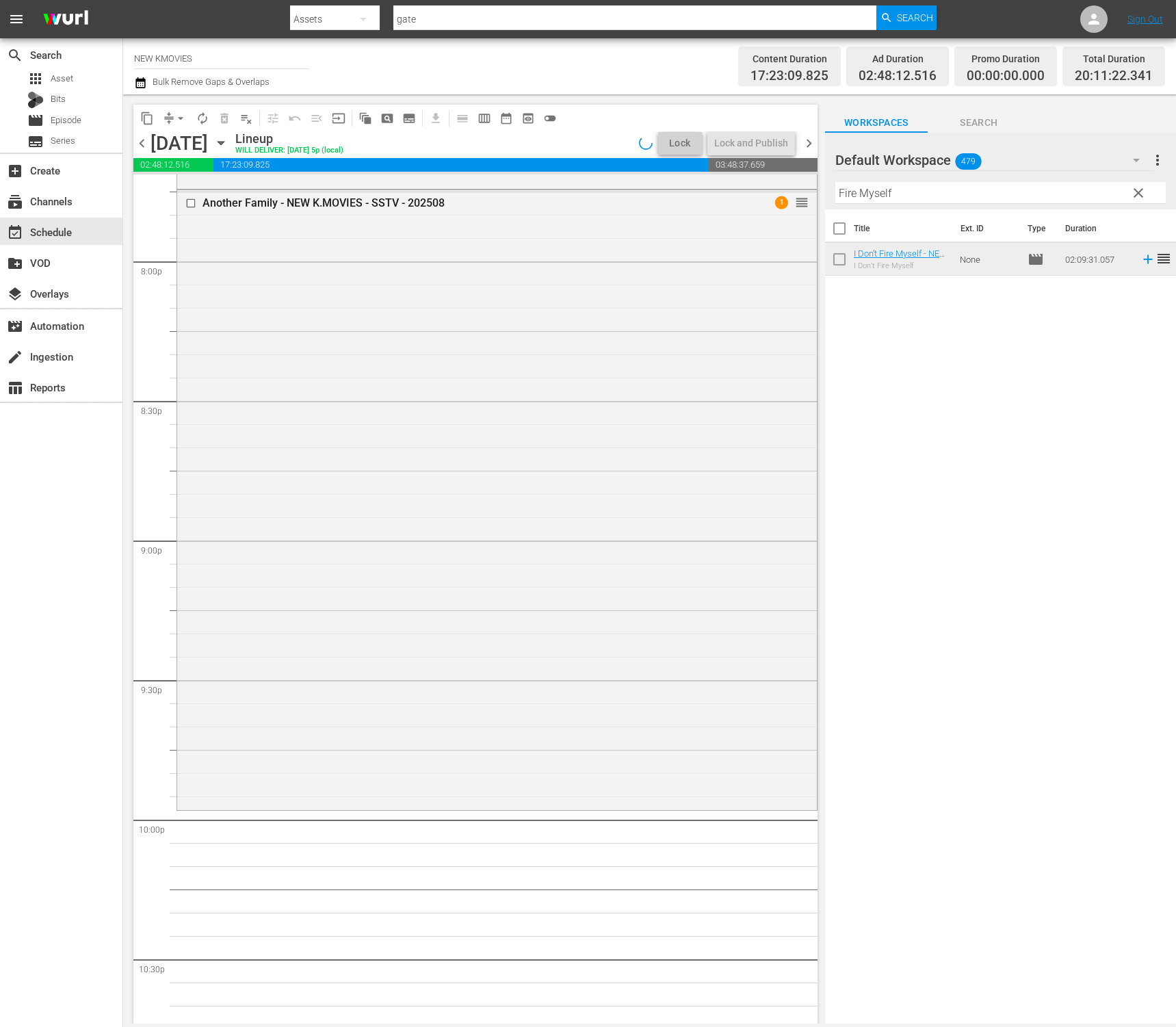
scroll to position [5498, 0]
click at [1003, 195] on input "Fire Myself" at bounding box center [1000, 193] width 330 height 22
paste input "Blind"
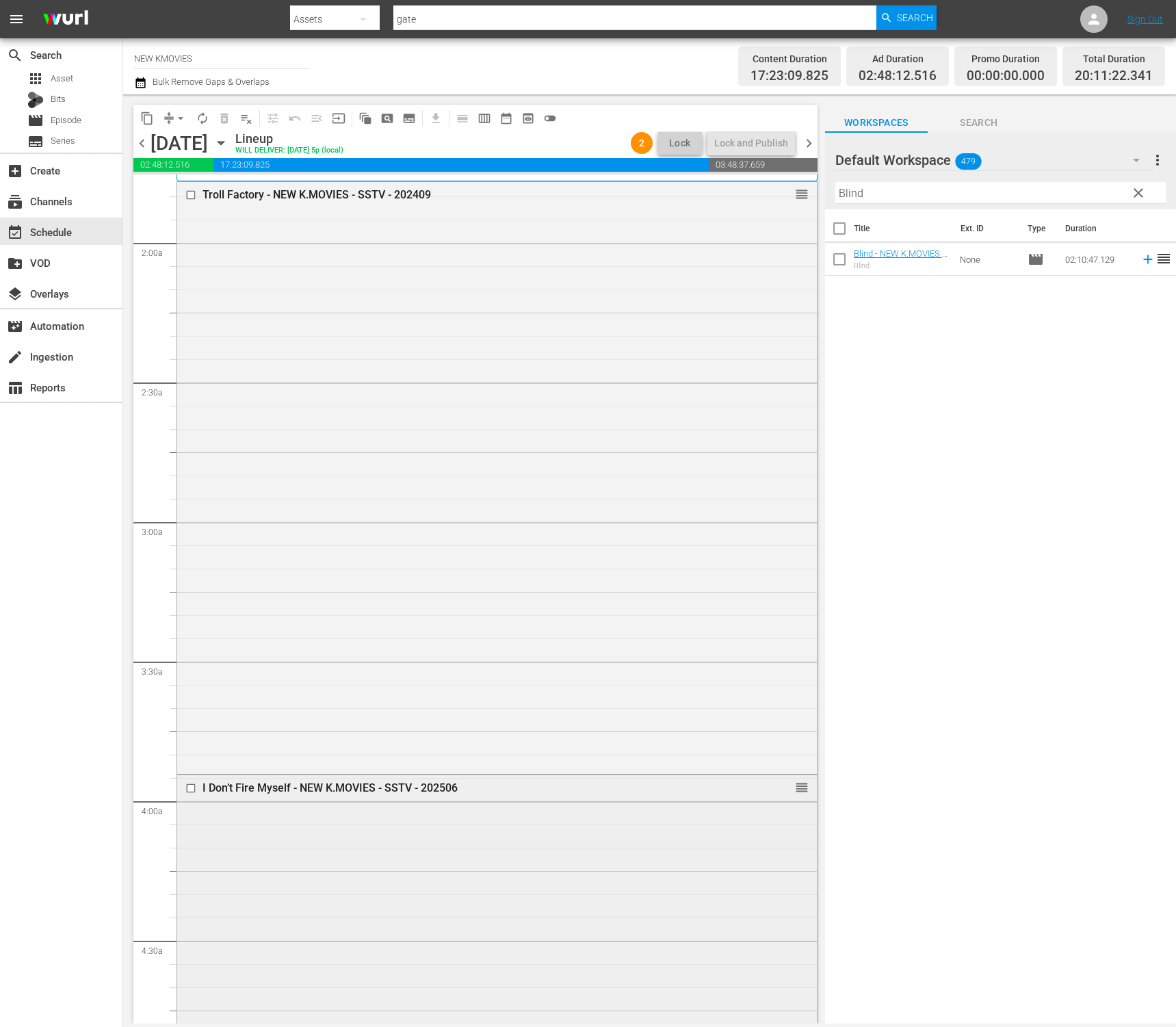
scroll to position [494, 0]
click at [195, 787] on input "checkbox" at bounding box center [193, 784] width 14 height 12
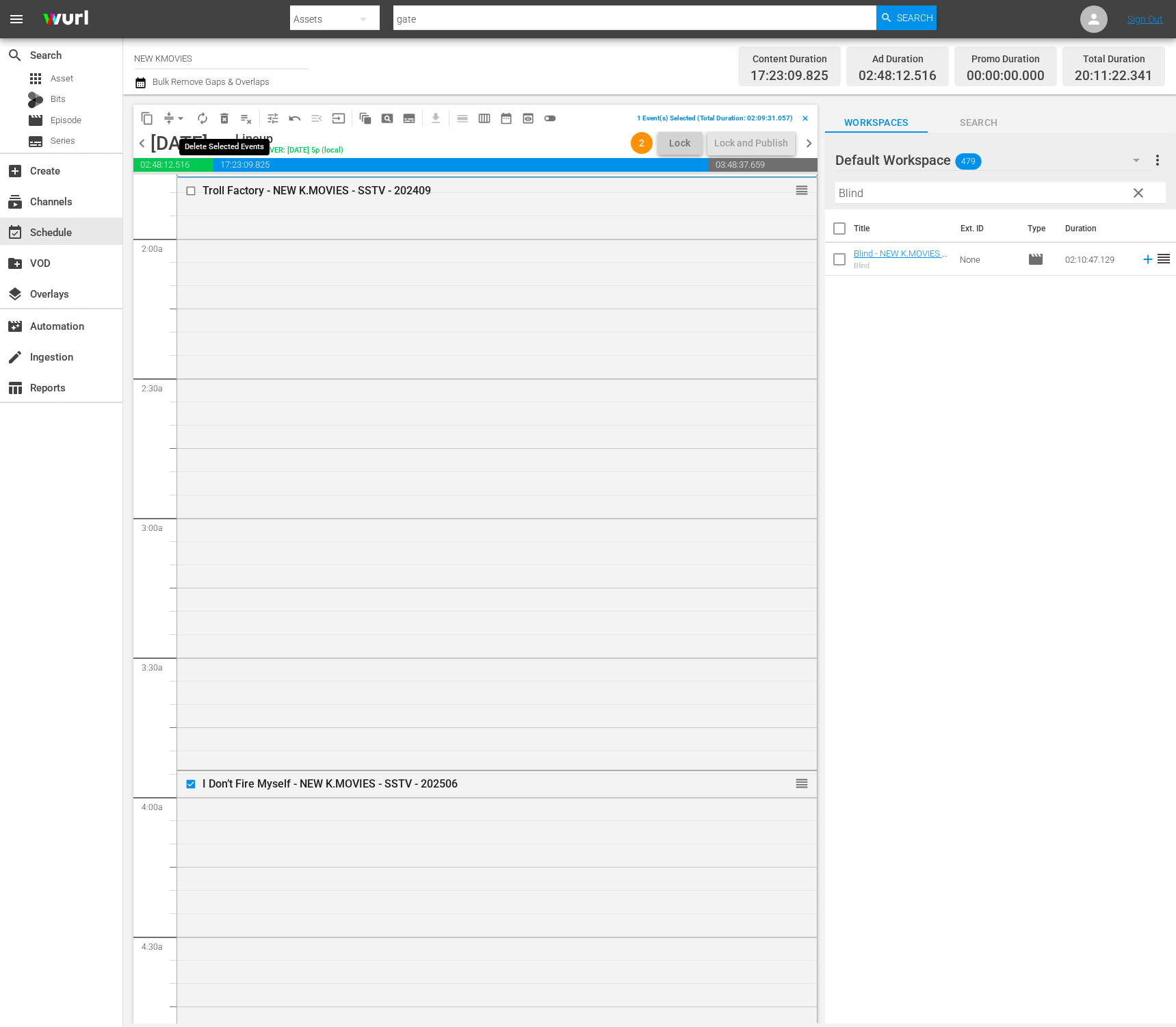
click at [222, 121] on span "delete_forever_outlined" at bounding box center [224, 118] width 14 height 14
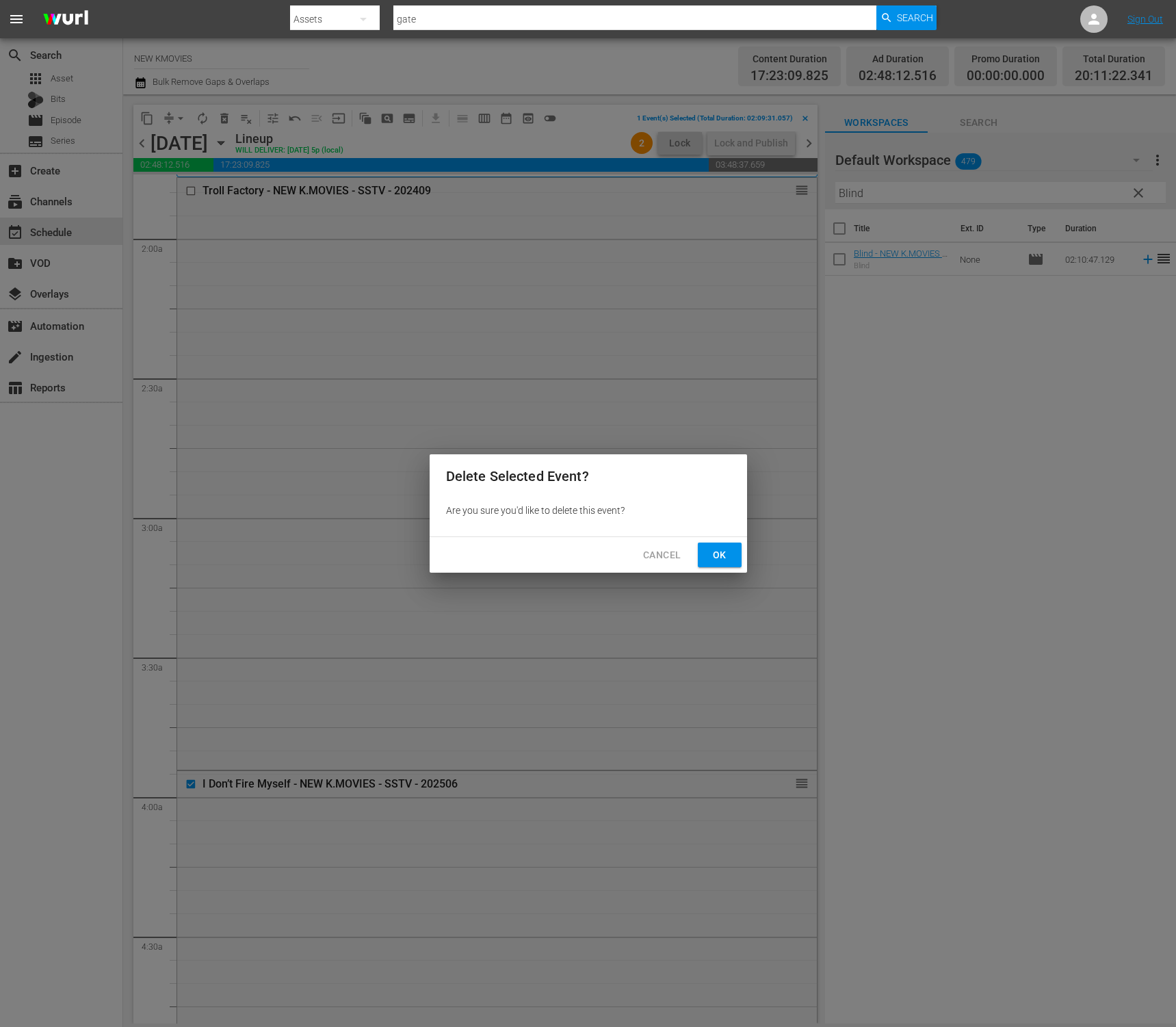
click at [736, 553] on button "Ok" at bounding box center [719, 555] width 44 height 25
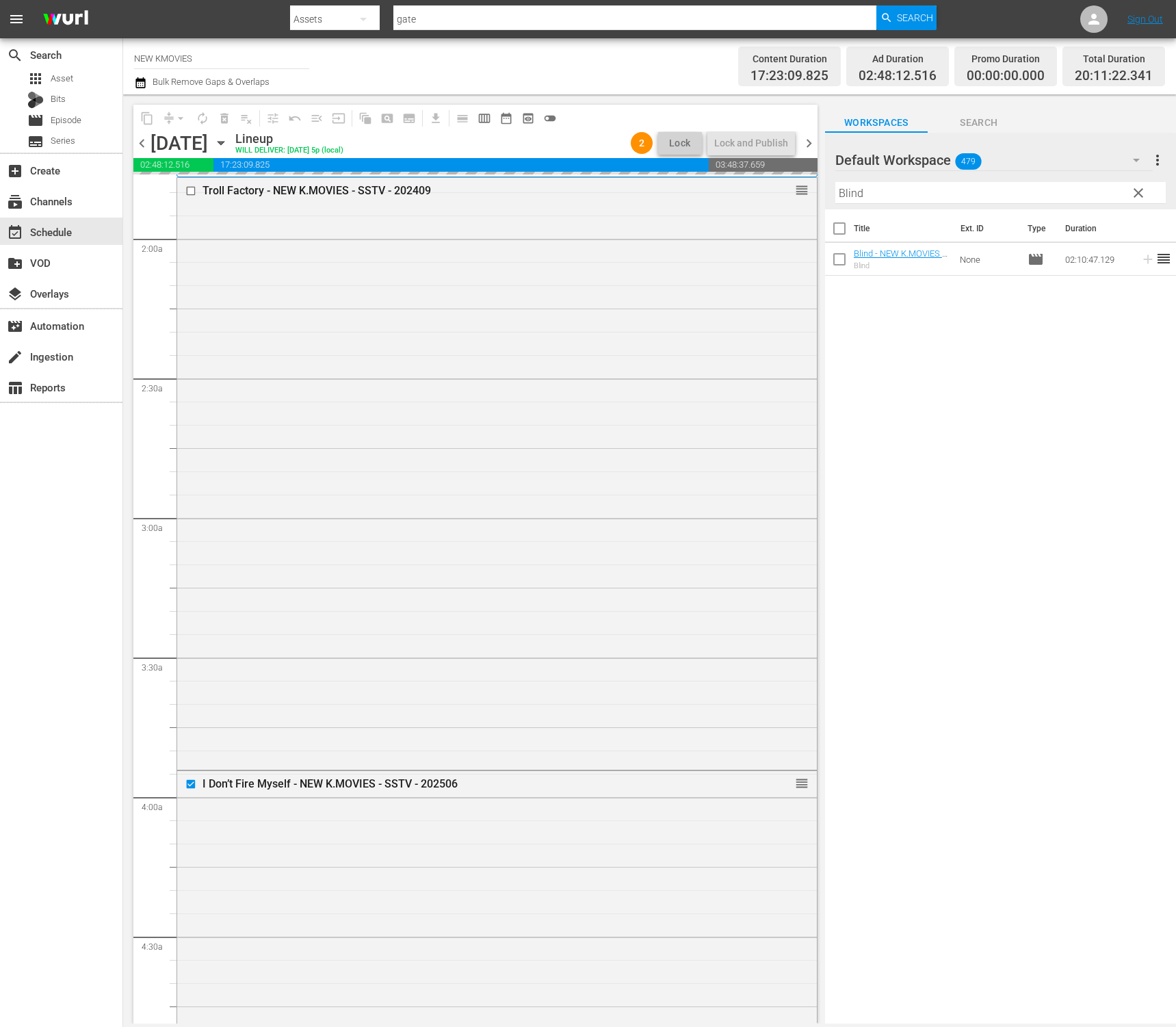
click at [924, 193] on input "Blind" at bounding box center [1000, 193] width 330 height 22
paste input "The Table"
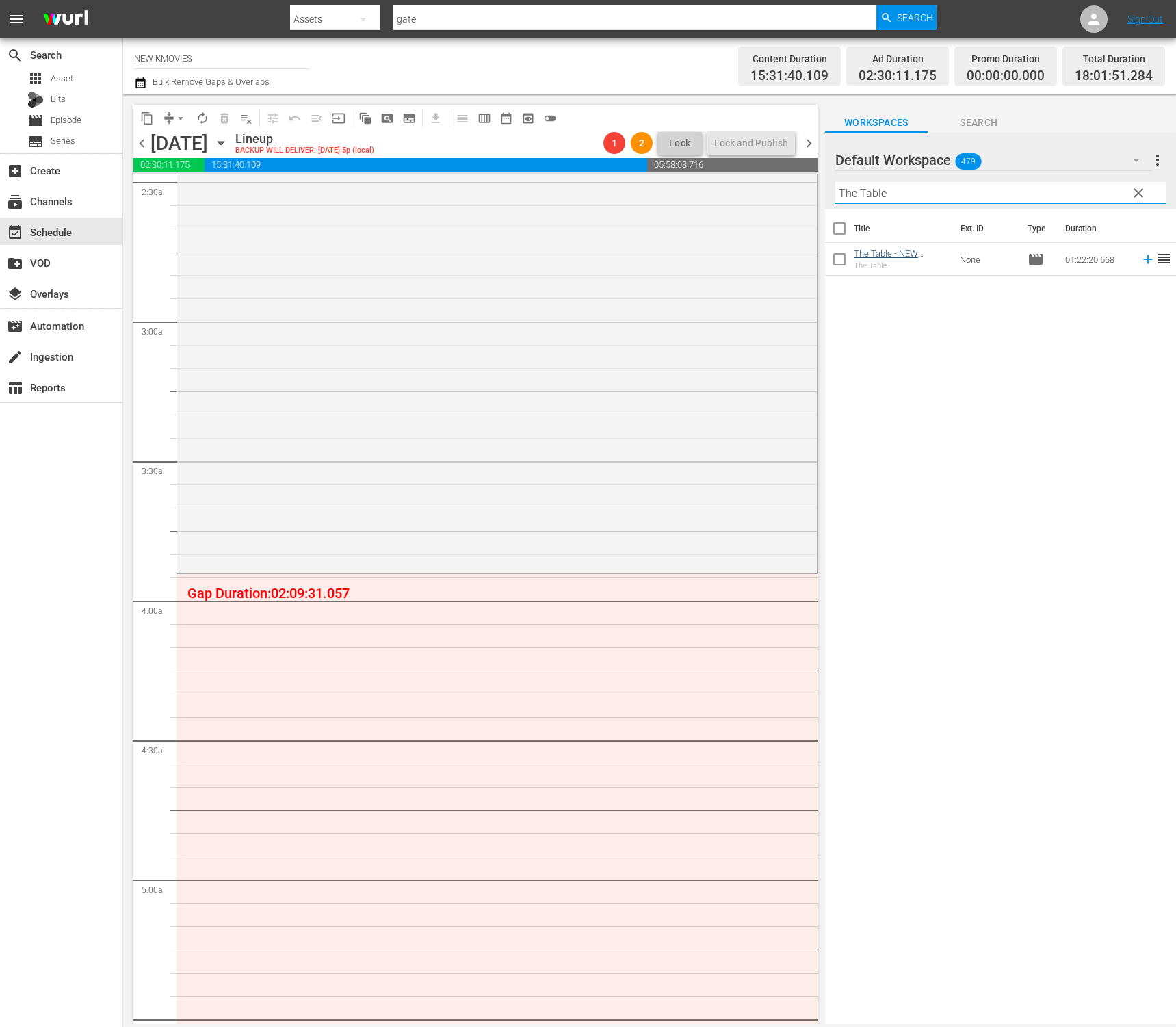
scroll to position [727, 0]
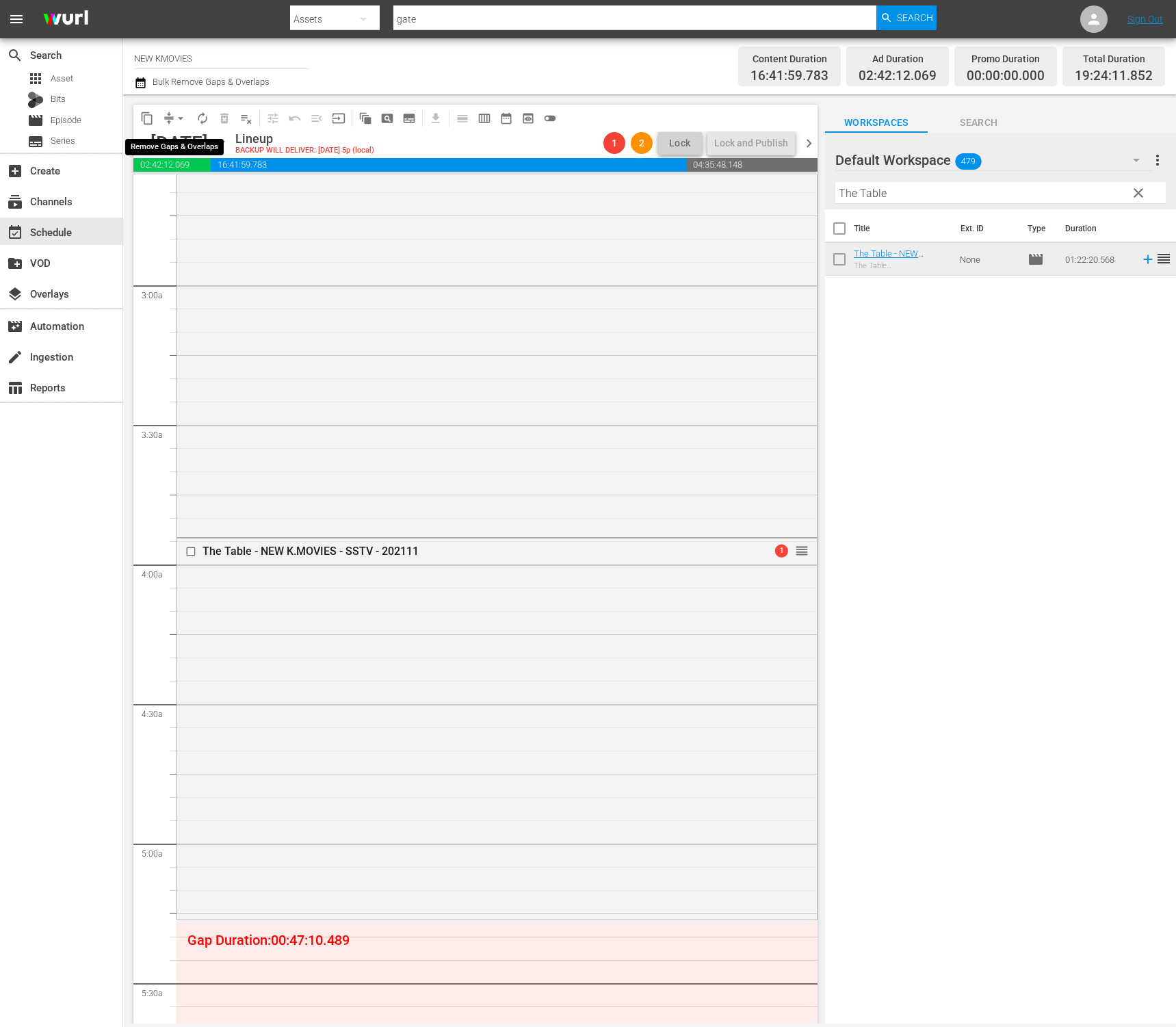
click at [178, 115] on span "arrow_drop_down" at bounding box center [180, 118] width 14 height 14
click at [195, 192] on li "Align to End of Previous Day" at bounding box center [182, 191] width 144 height 23
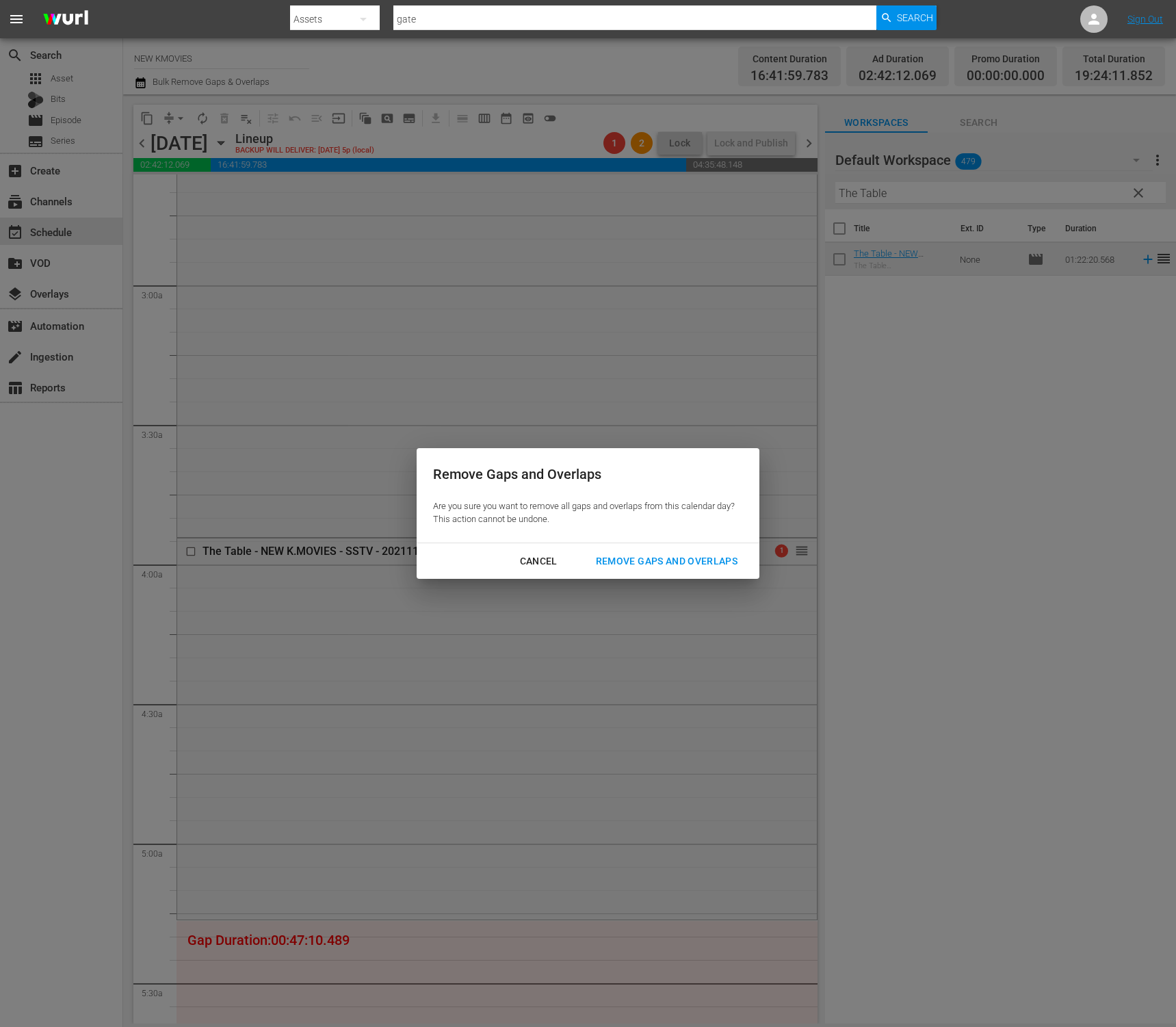
click at [664, 568] on div "Remove Gaps and Overlaps" at bounding box center [667, 561] width 164 height 17
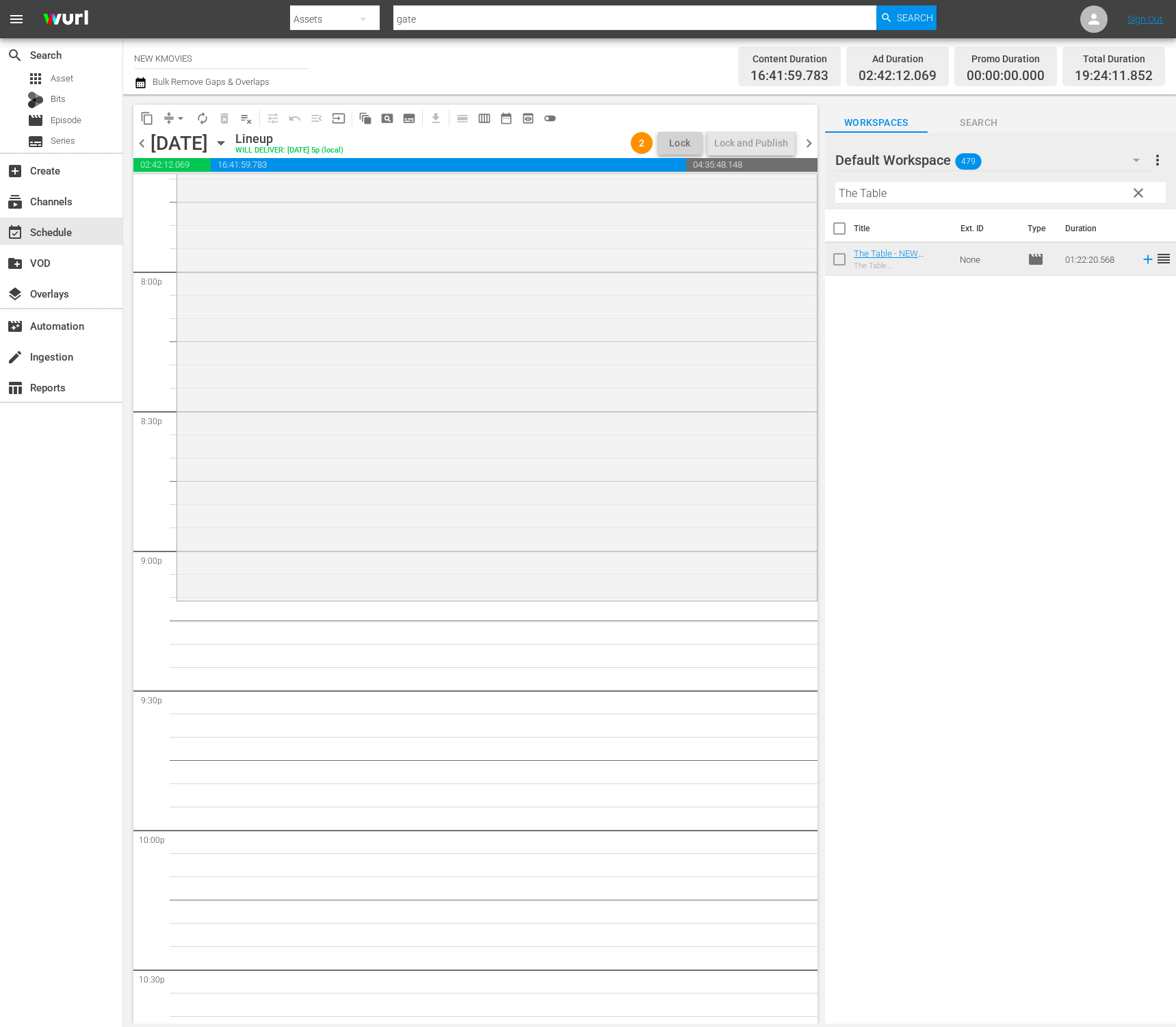
scroll to position [5852, 0]
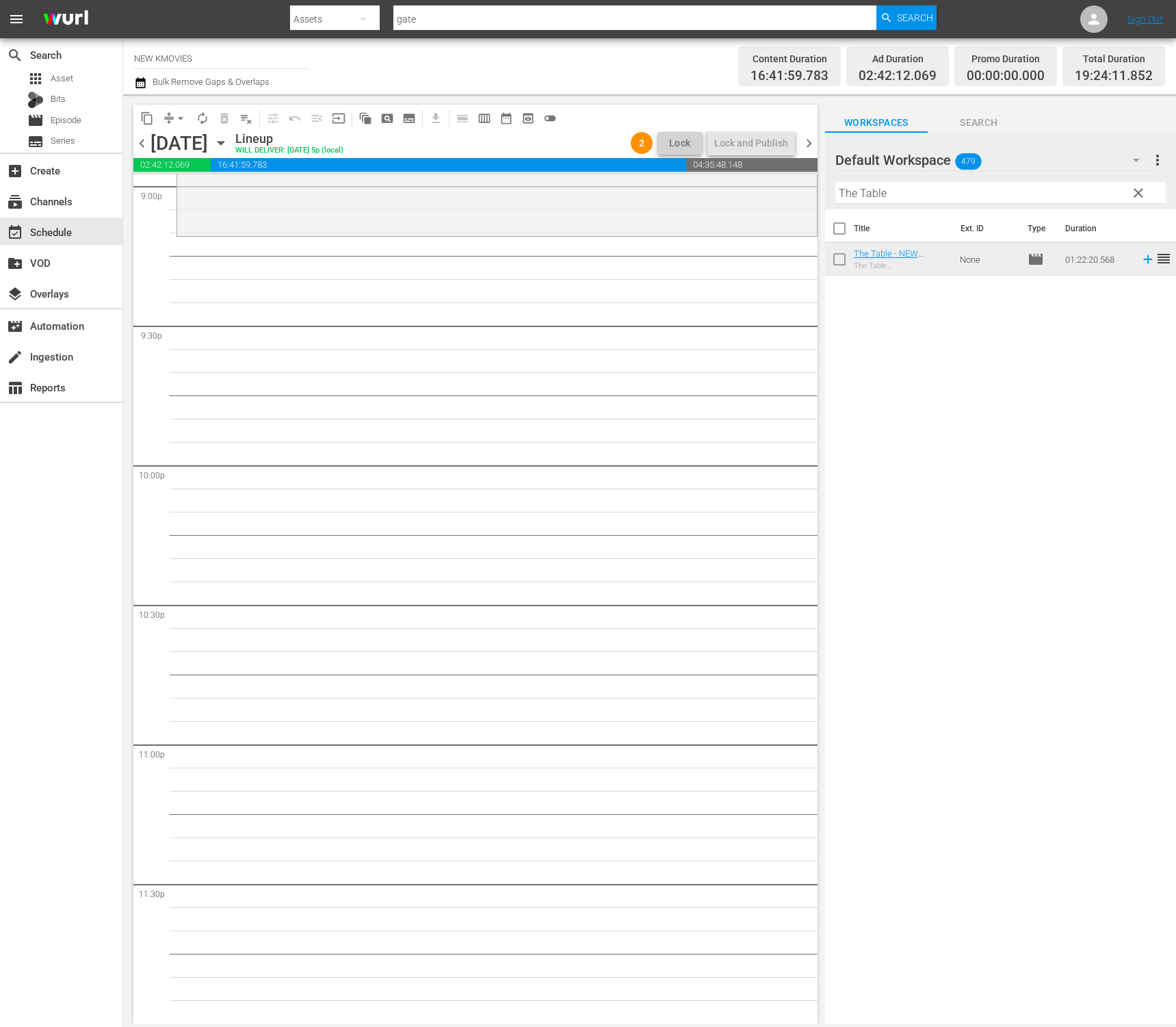
click at [927, 184] on input "The Table" at bounding box center [1000, 193] width 330 height 22
paste input "Blind"
click at [897, 195] on input "Blind" at bounding box center [1000, 193] width 330 height 22
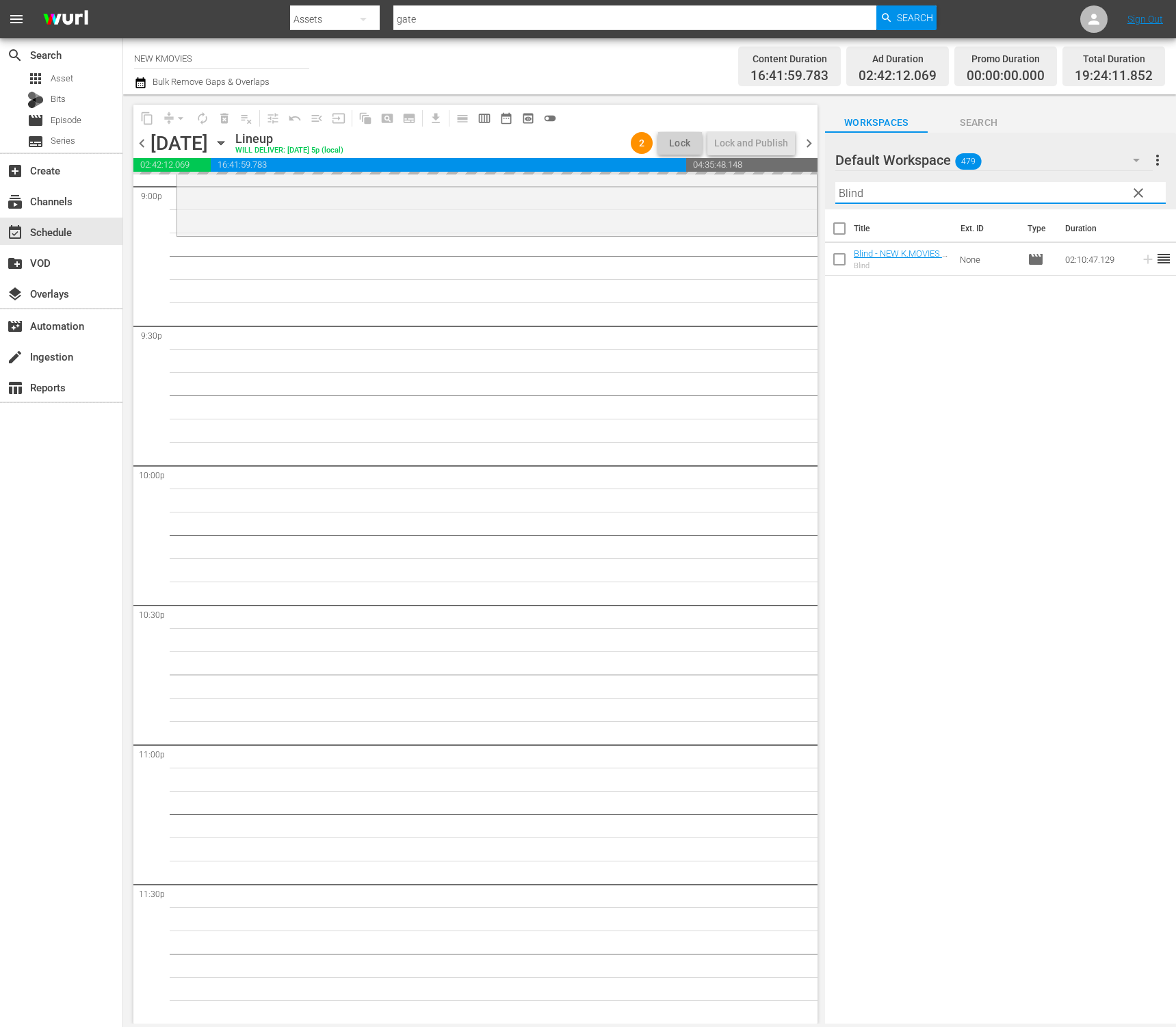
click at [897, 195] on input "Blind" at bounding box center [1000, 193] width 330 height 22
paste input "The Uncle"
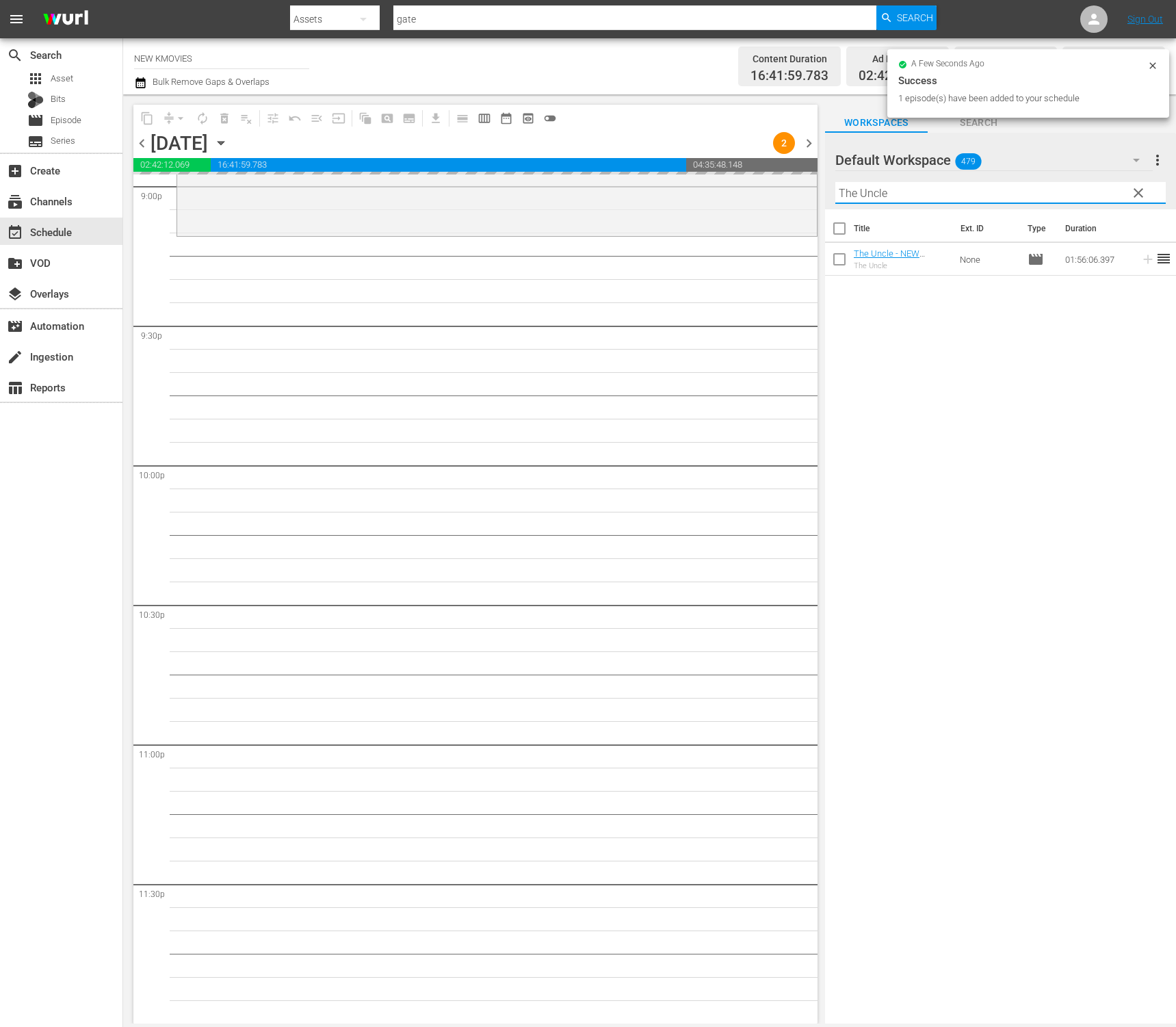
scroll to position [5851, 0]
type input "The Uncle"
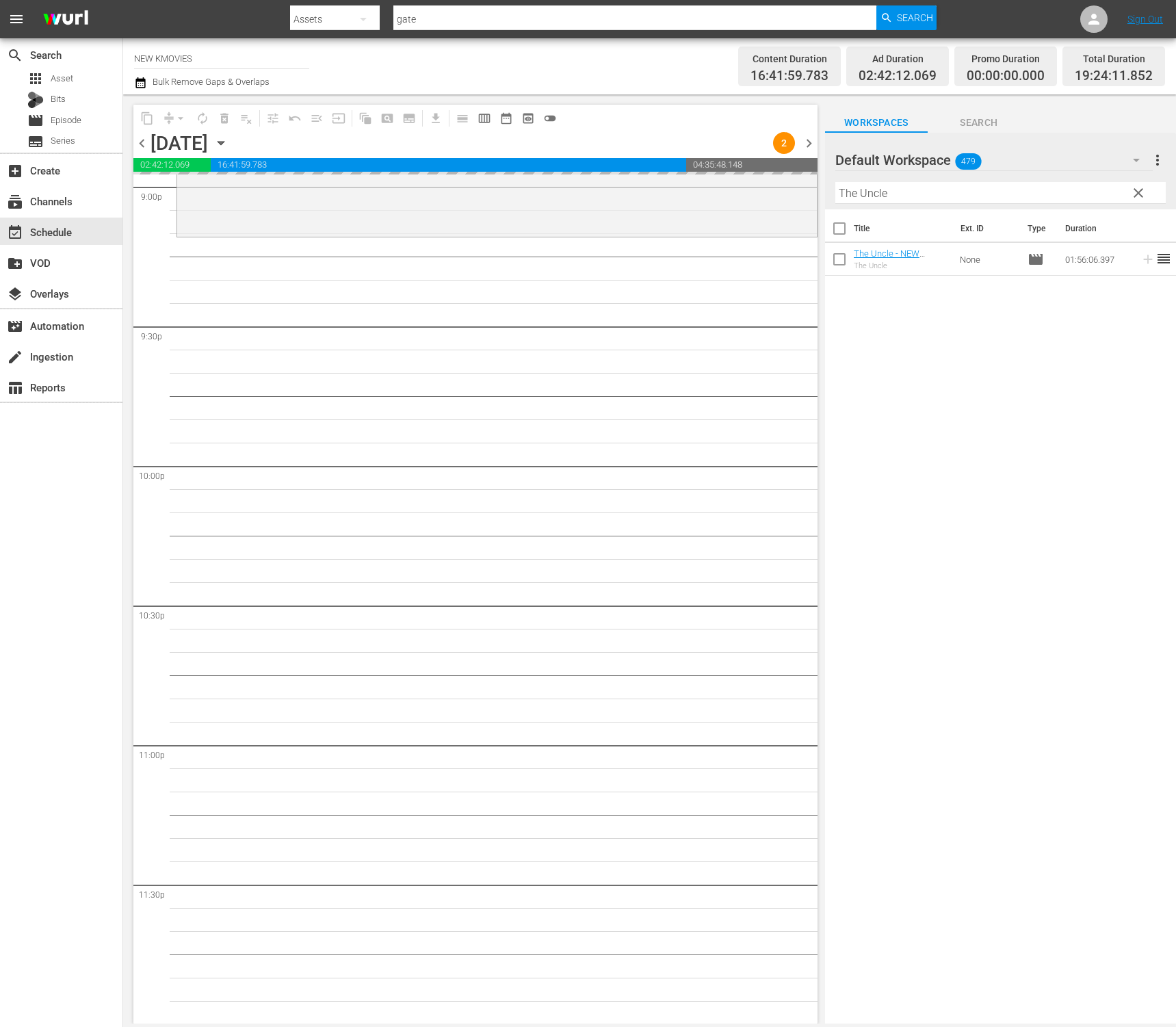
scroll to position [5852, 0]
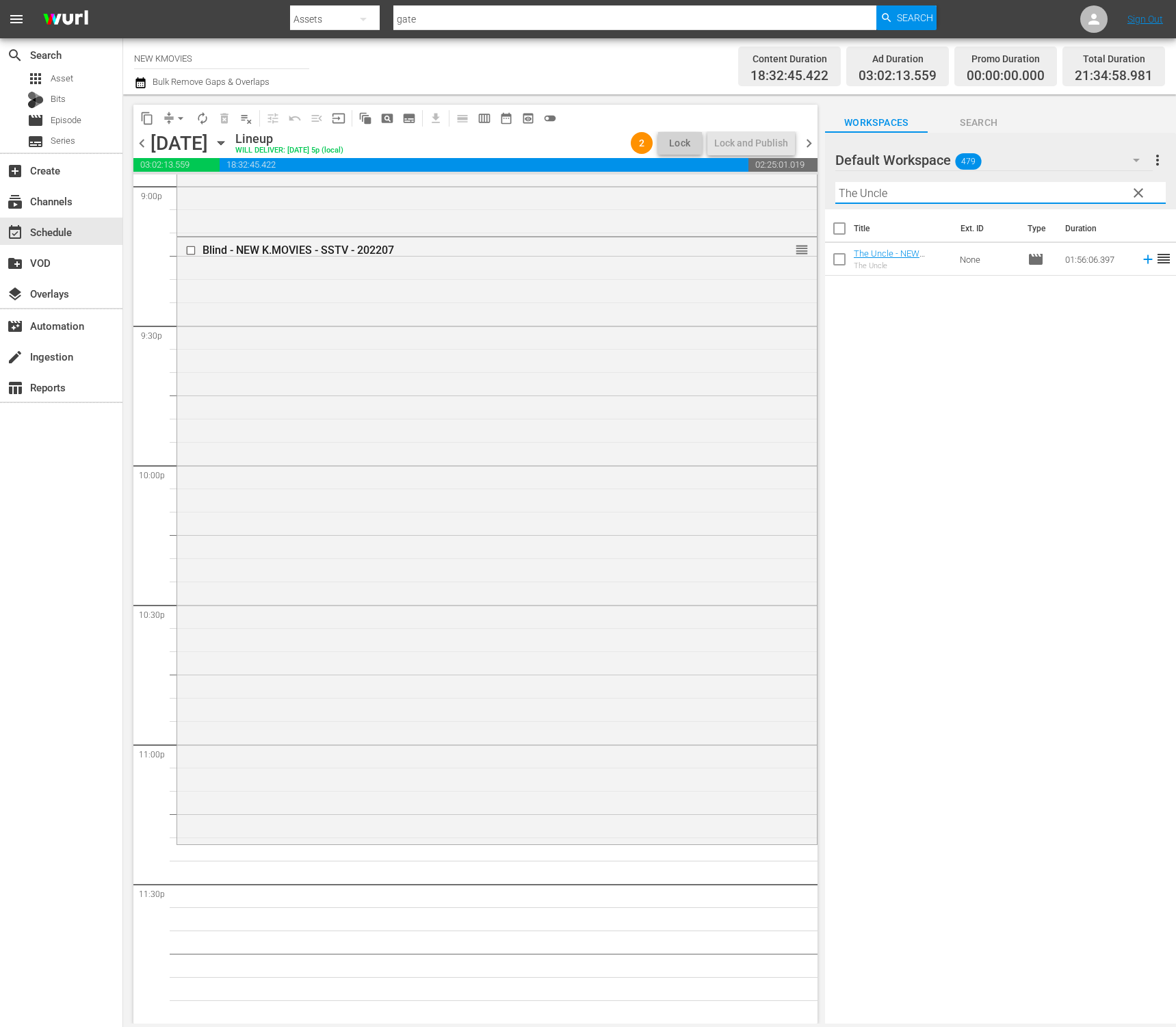
click at [882, 354] on div "Title Ext. ID Type Duration The Uncle - NEW K.MOVIES - SSTV - 202503 The Uncle …" at bounding box center [1000, 617] width 351 height 816
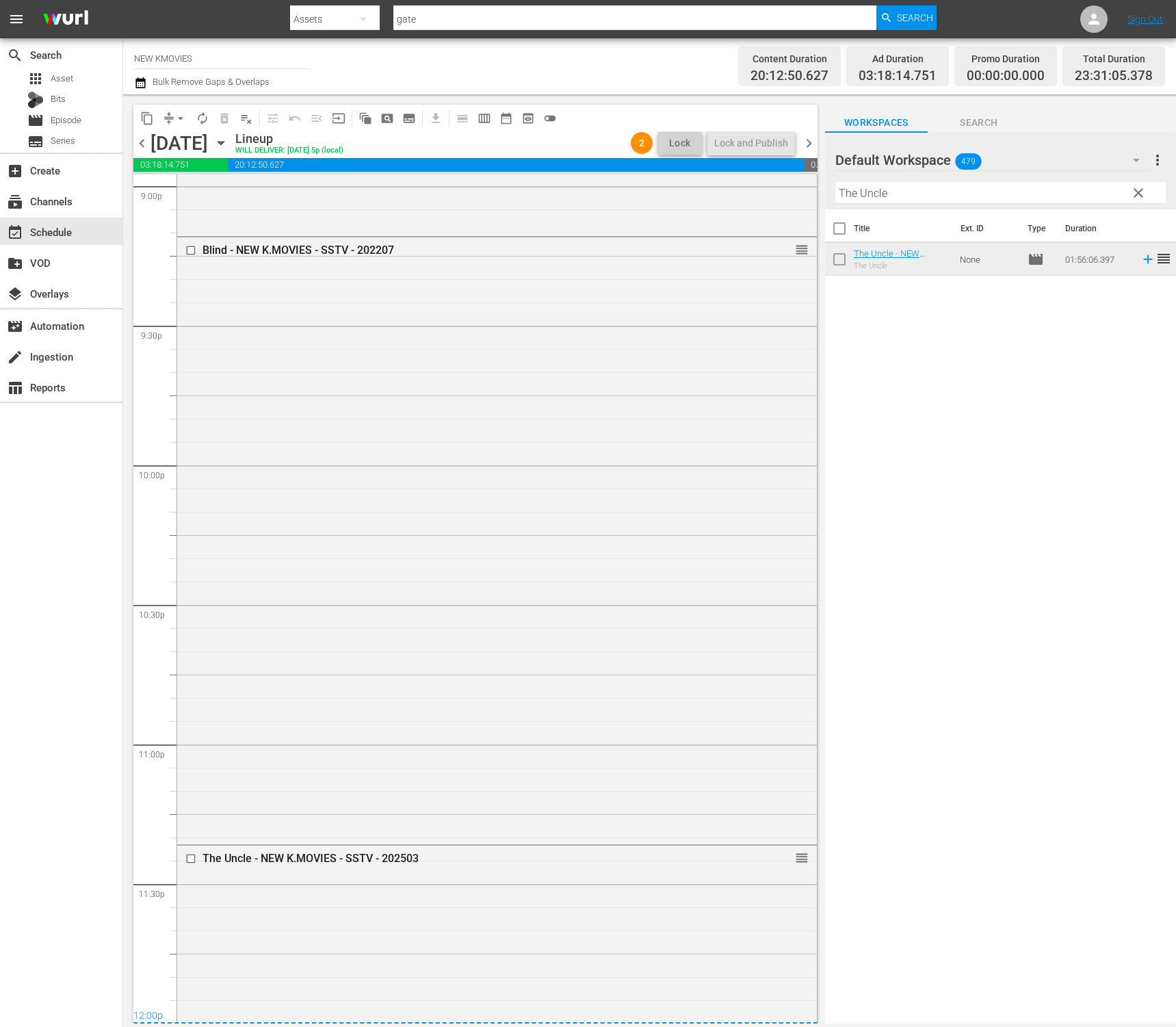
click at [1083, 838] on div "Title Ext. ID Type Duration The Uncle - NEW K.MOVIES - SSTV - 202503 The Uncle …" at bounding box center [1000, 617] width 351 height 816
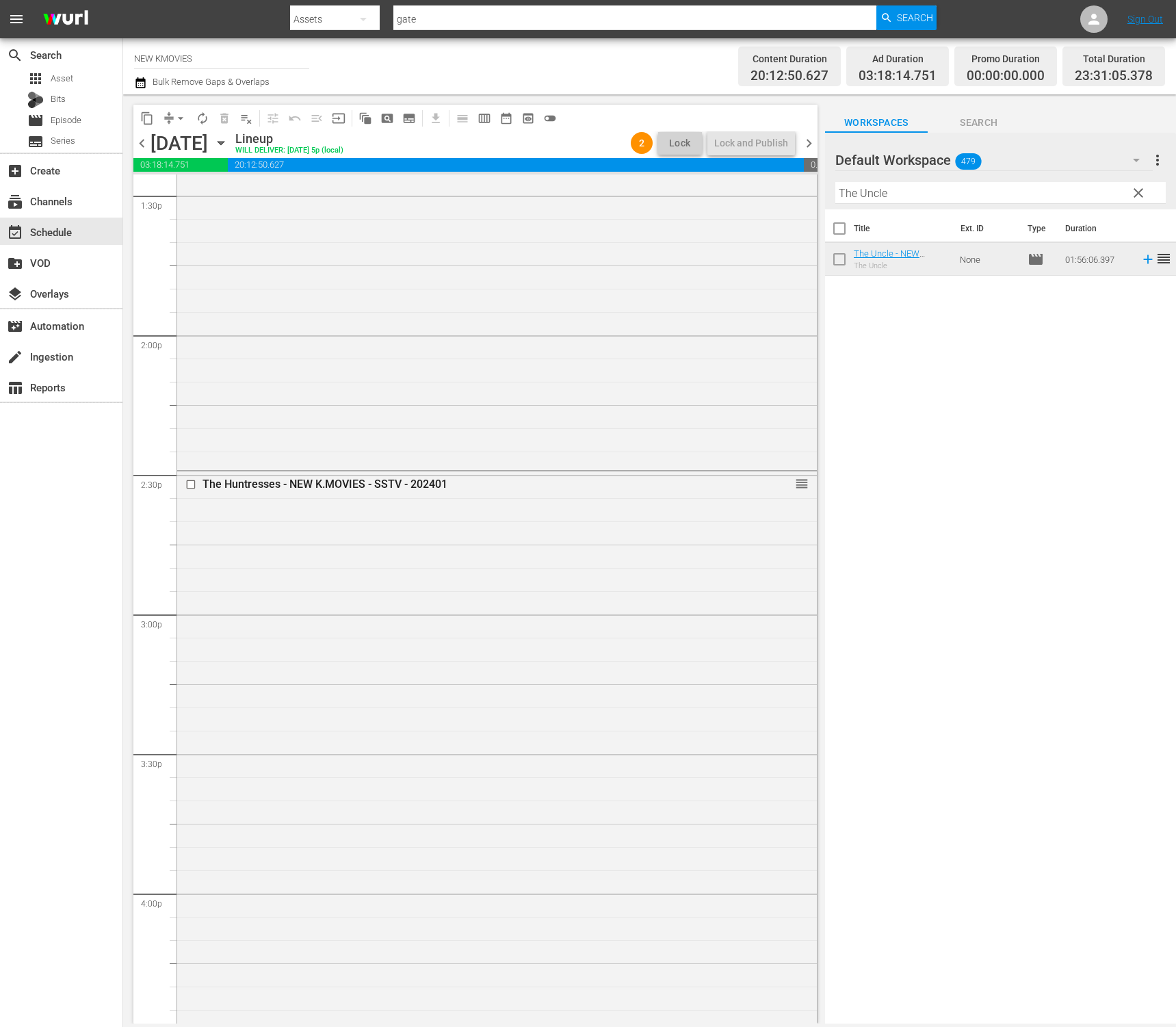
scroll to position [0, 0]
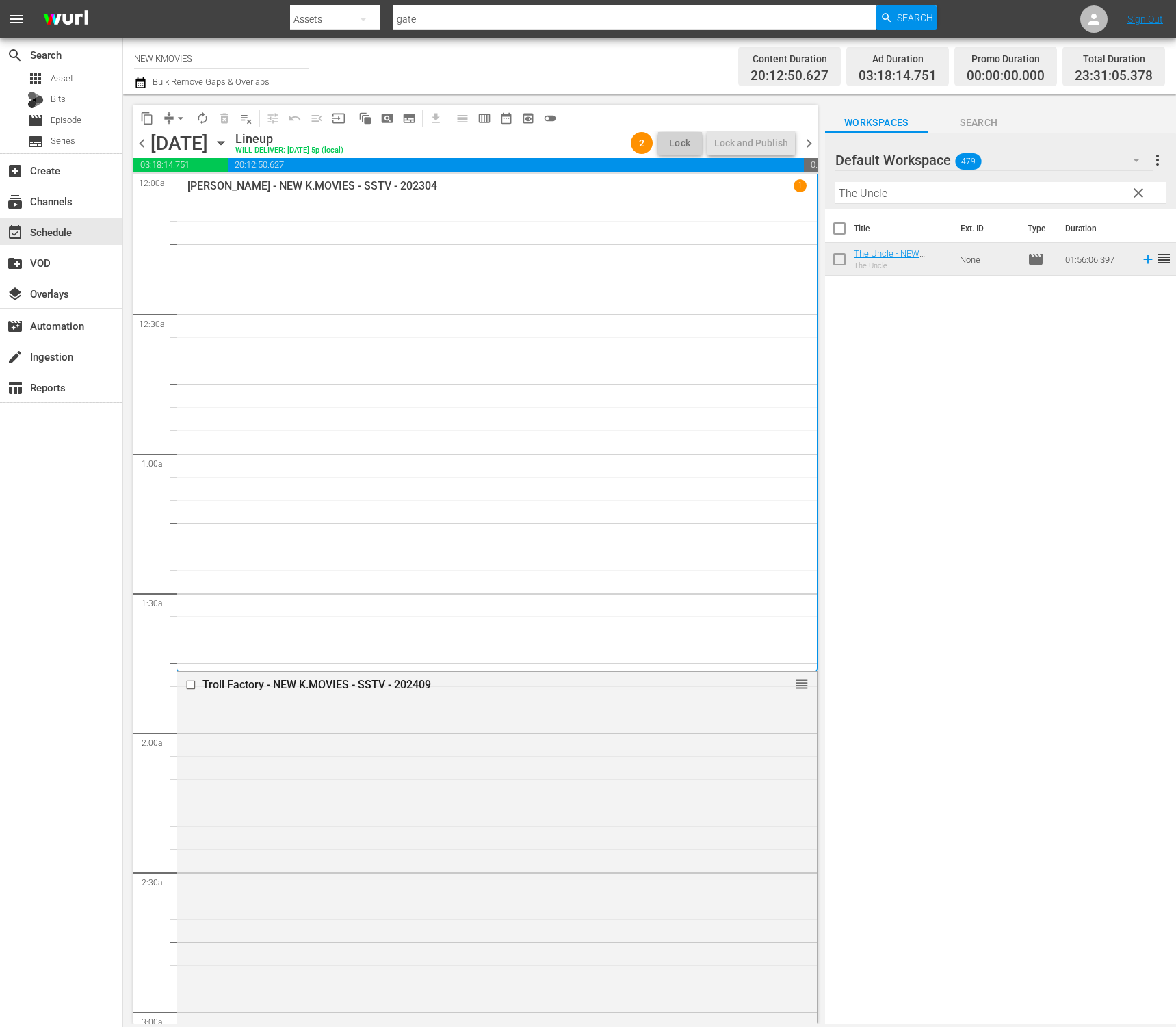
click at [810, 148] on span "chevron_right" at bounding box center [809, 143] width 17 height 17
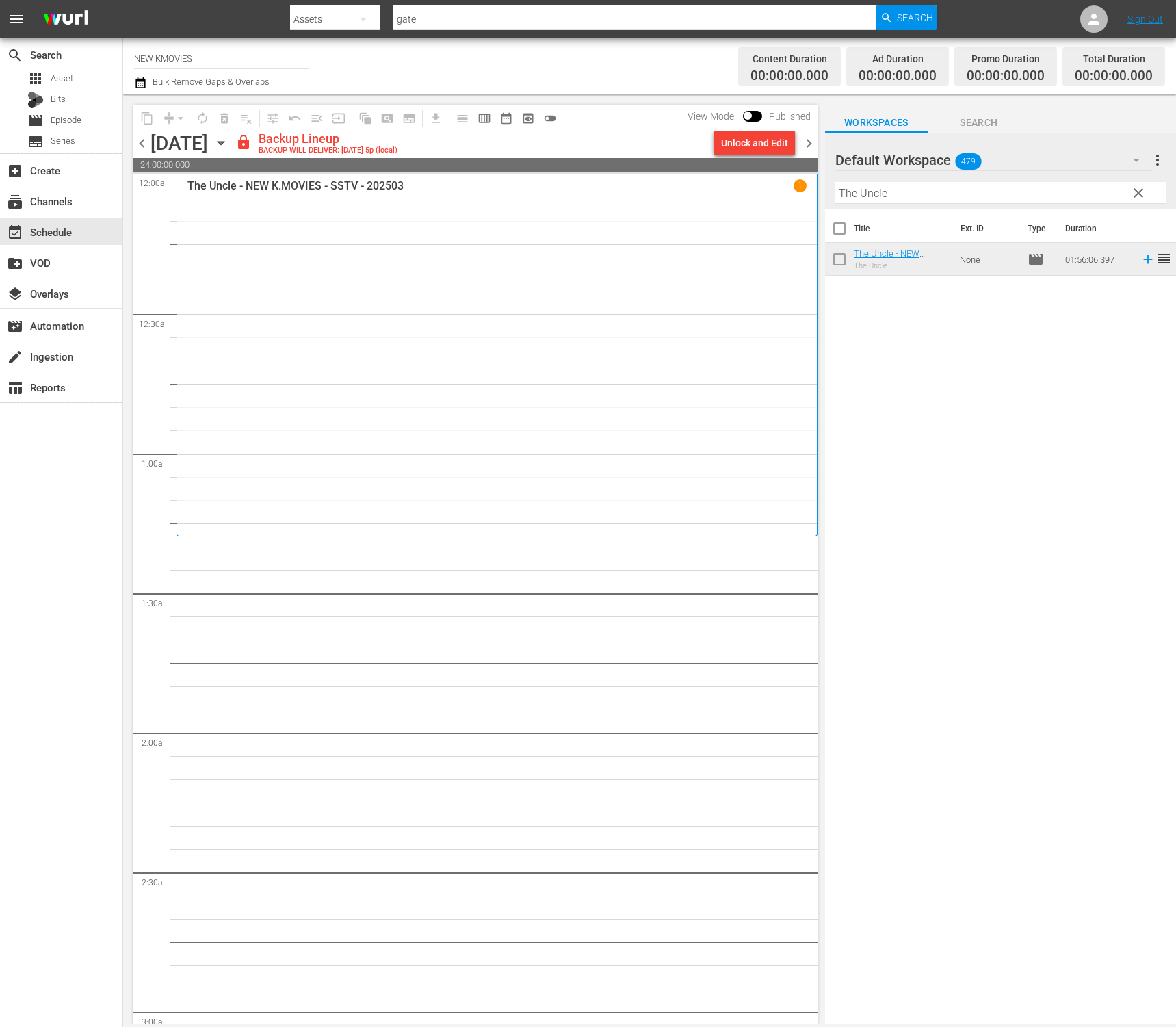
click at [920, 206] on div "Filter by Title The Uncle" at bounding box center [1000, 193] width 330 height 32
click at [926, 186] on input "The Uncle" at bounding box center [1000, 193] width 330 height 22
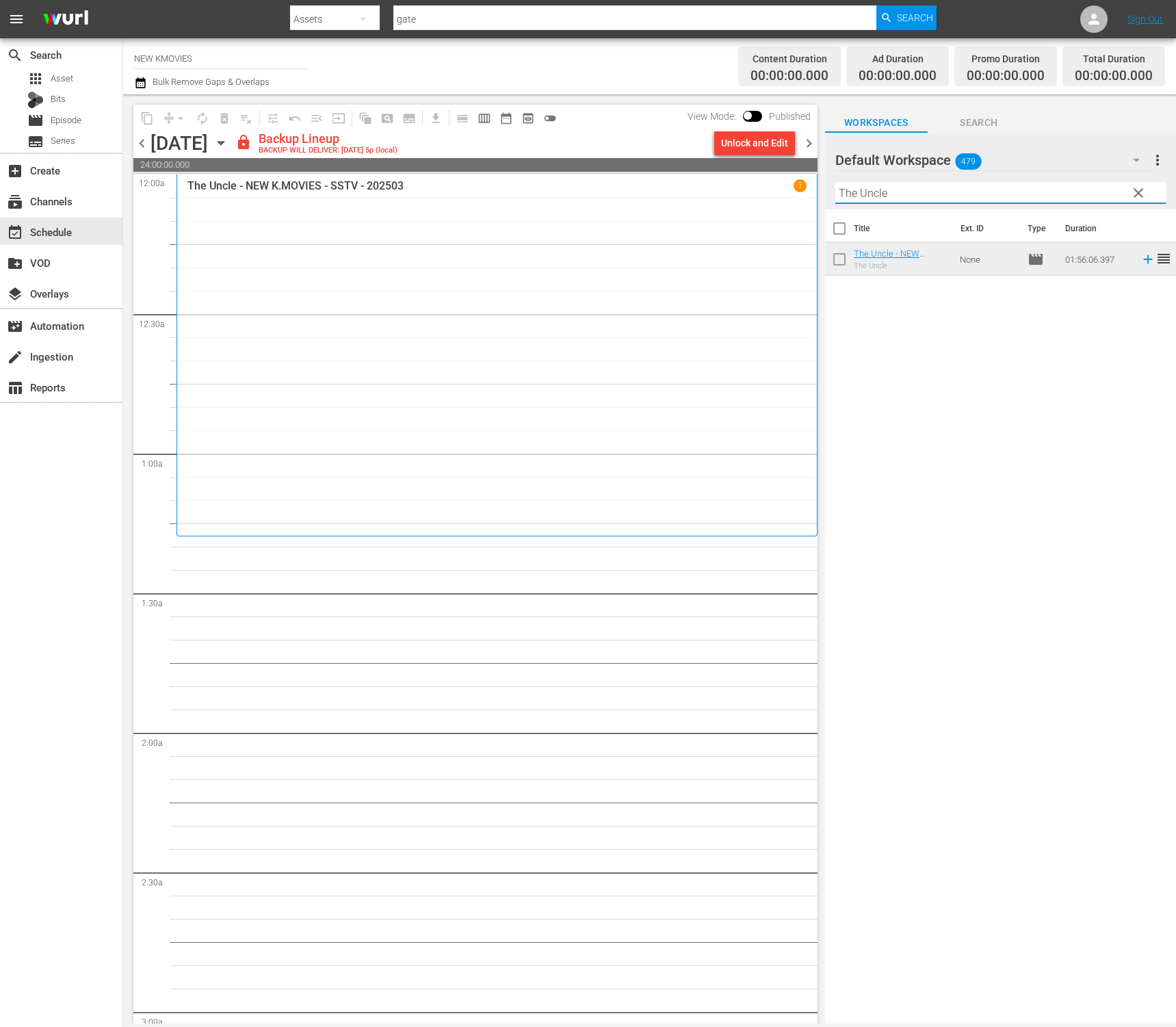
click at [926, 186] on input "The Uncle" at bounding box center [1000, 193] width 330 height 22
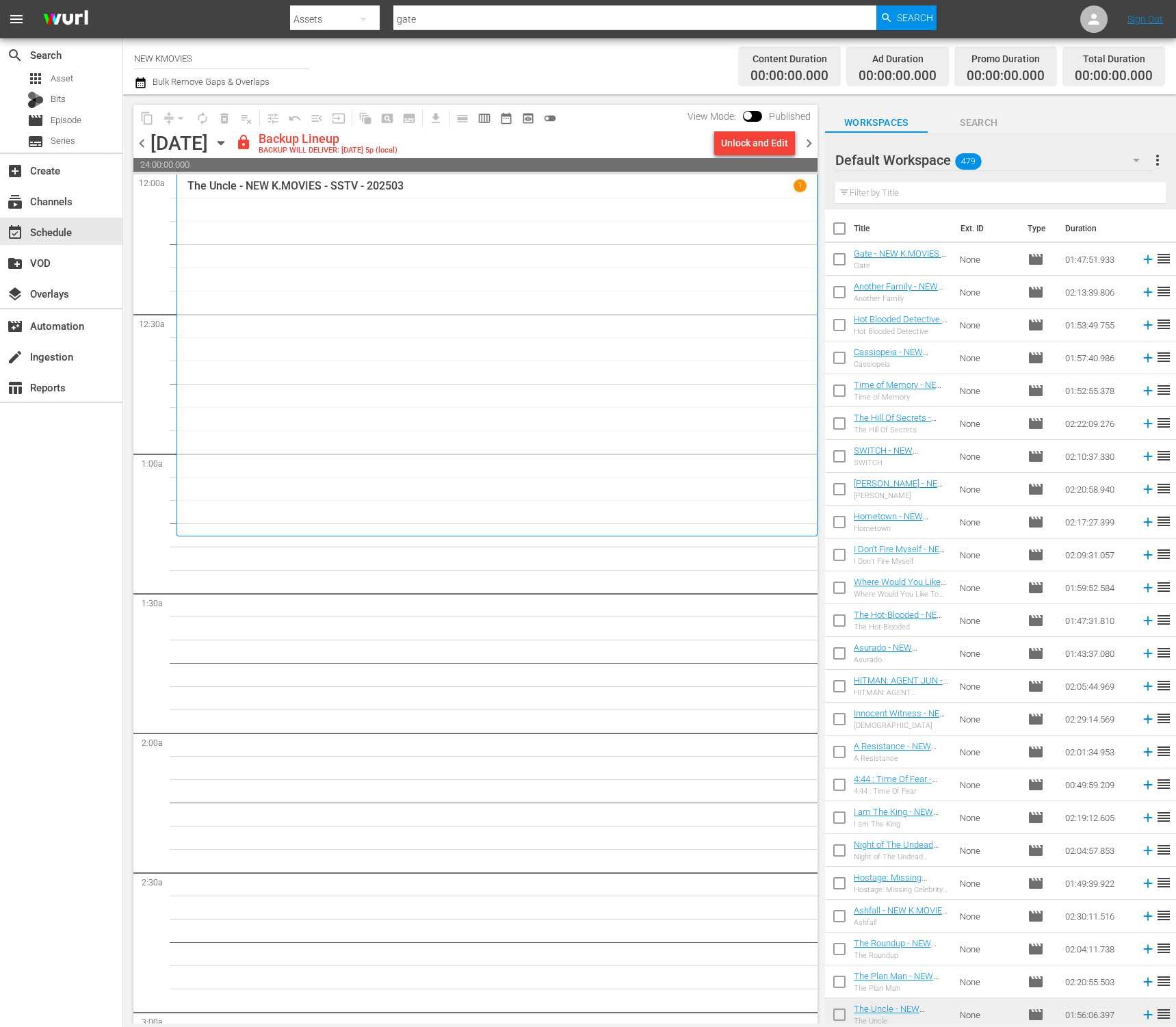
click at [731, 149] on div "Unlock and Edit" at bounding box center [755, 142] width 67 height 24
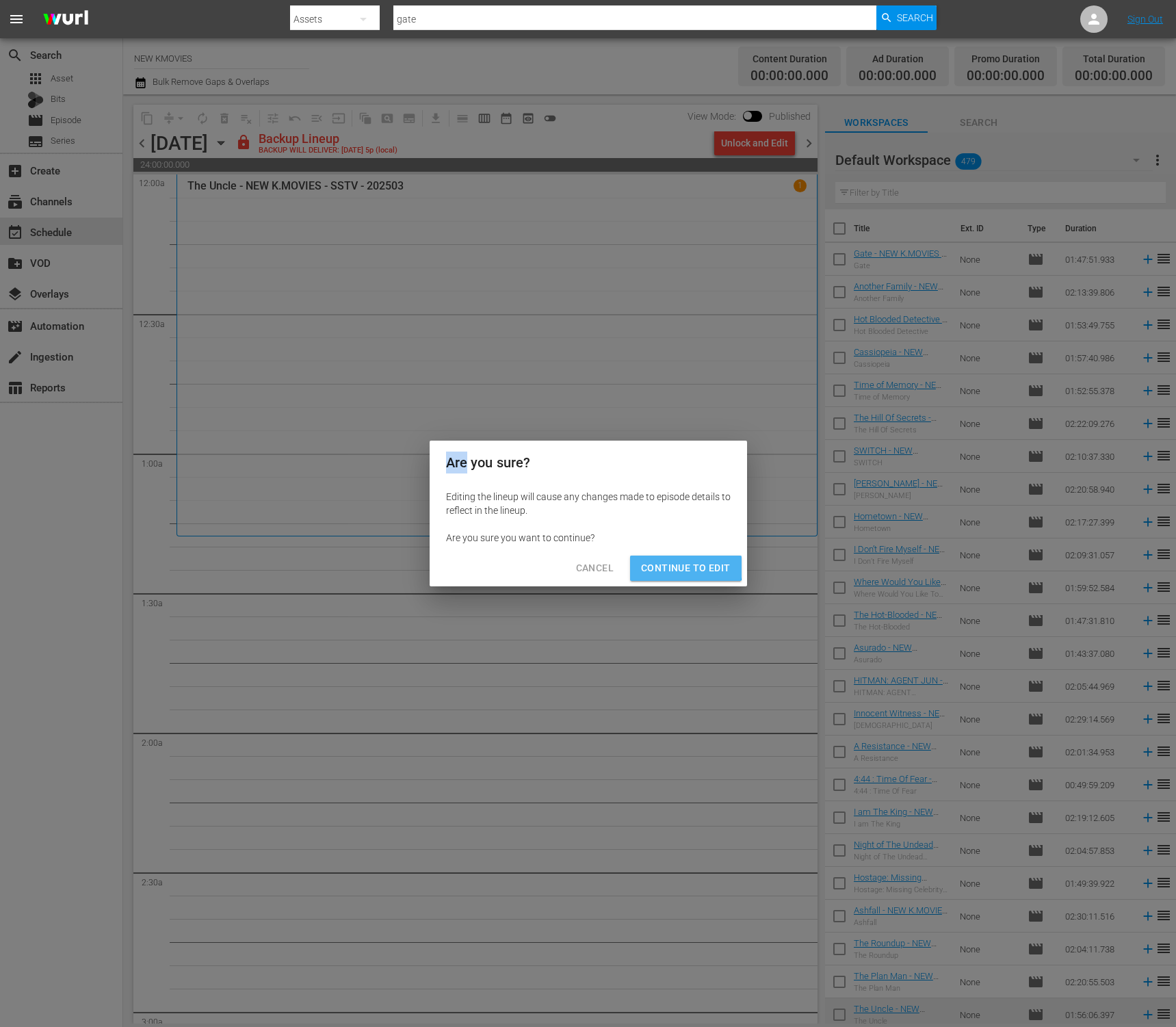
click at [670, 562] on span "Continue to Edit" at bounding box center [685, 568] width 89 height 17
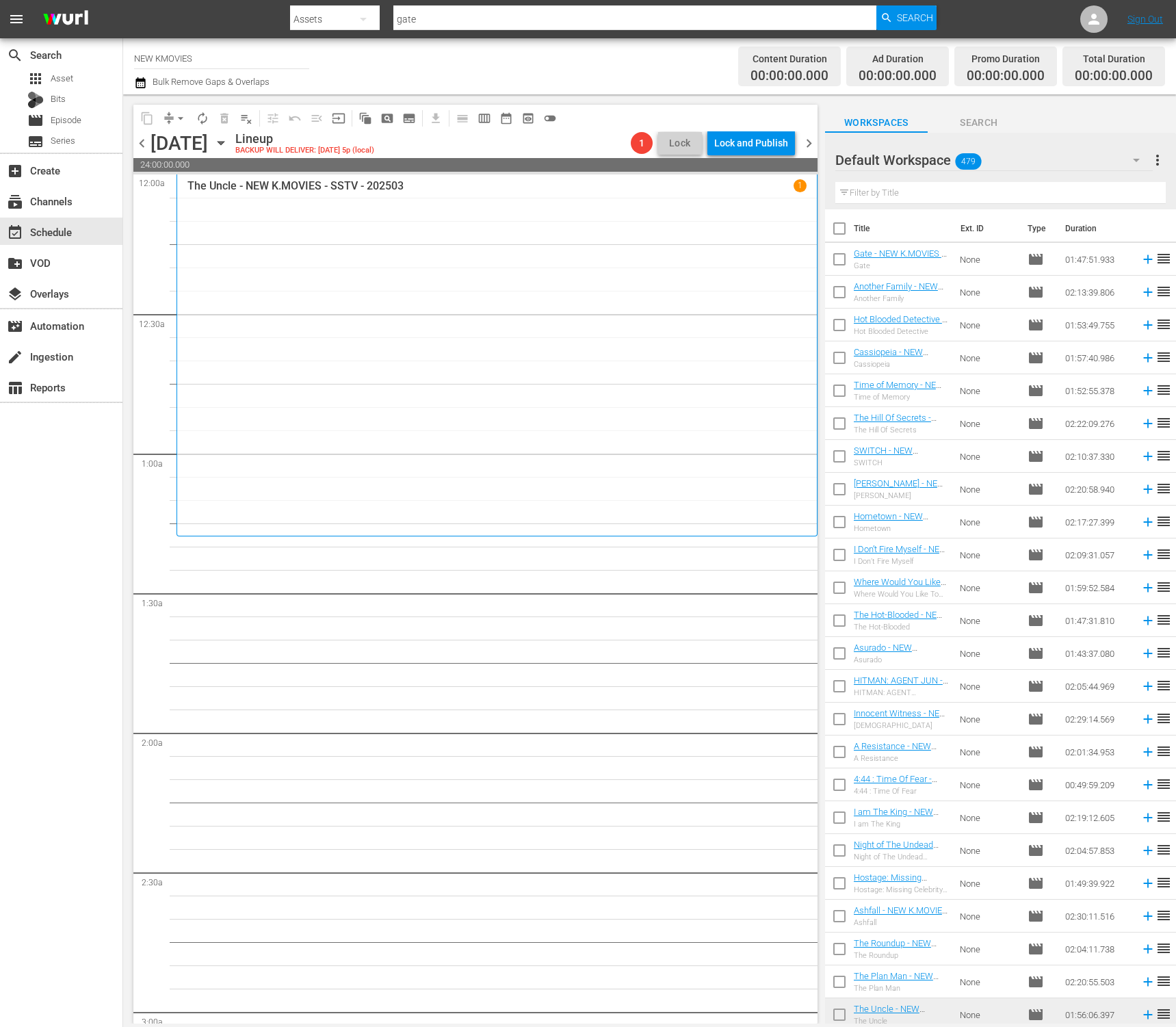
click at [1032, 156] on div "Default Workspace 479" at bounding box center [994, 159] width 317 height 39
click at [1031, 158] on div "Default Workspace (479)" at bounding box center [588, 514] width 1176 height 1027
click at [1095, 121] on div "Default Workspace (479)" at bounding box center [588, 514] width 1176 height 1027
click at [1103, 115] on div "Workspaces Search" at bounding box center [1000, 119] width 351 height 27
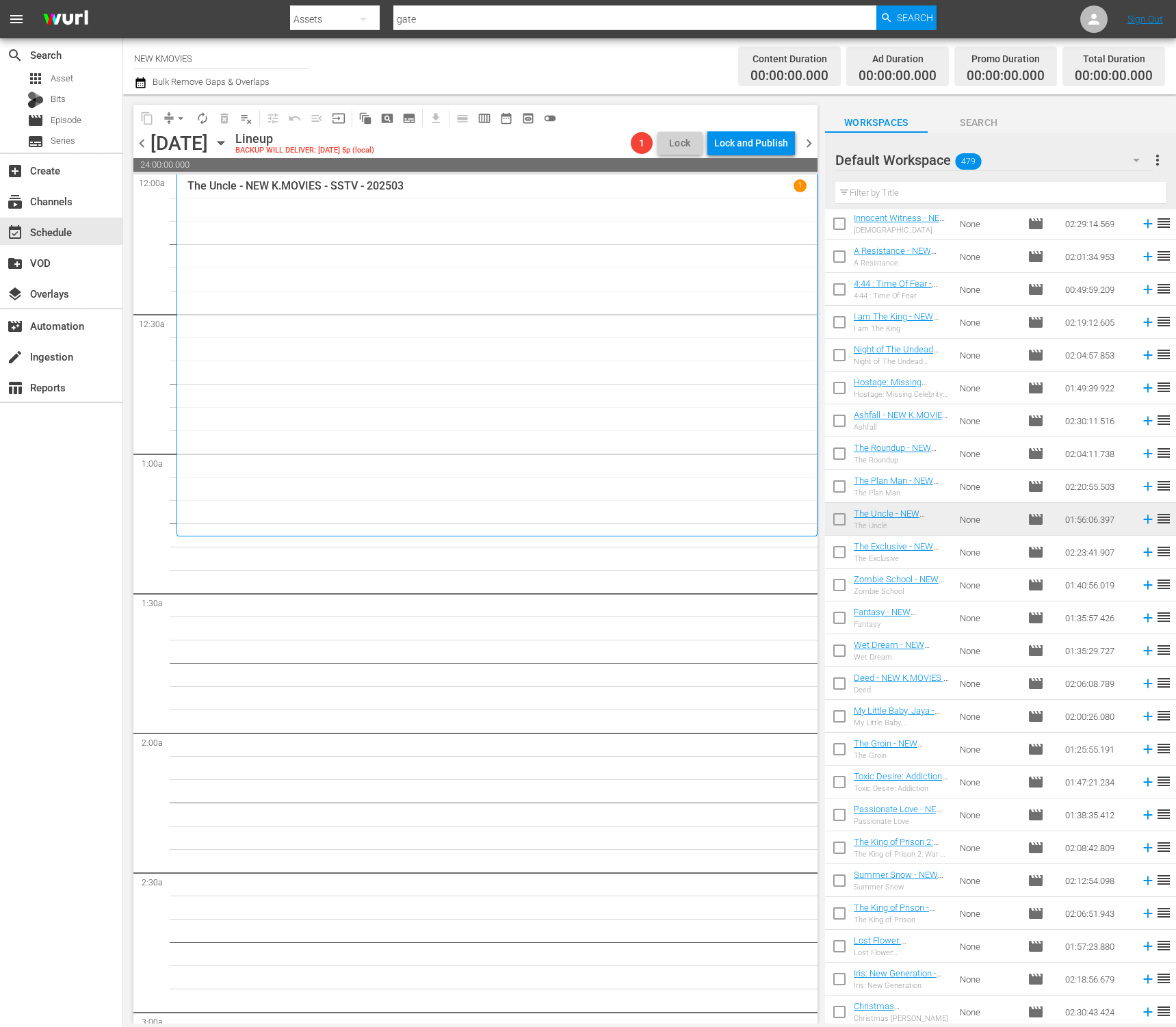
click at [956, 189] on input "text" at bounding box center [1000, 193] width 330 height 22
click at [1015, 189] on input "text" at bounding box center [1000, 193] width 330 height 22
paste input "Passionate Love"
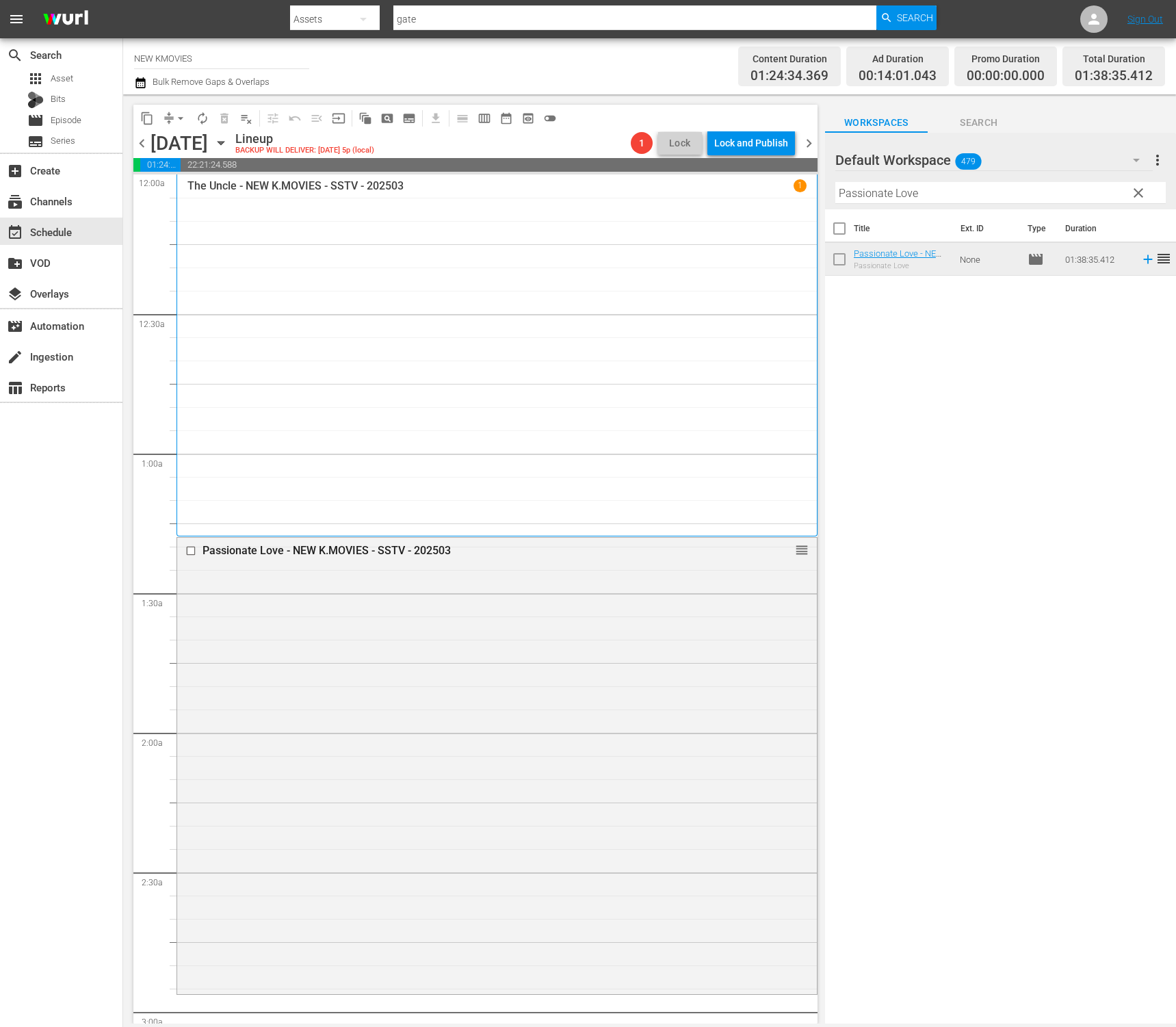
scroll to position [139, 0]
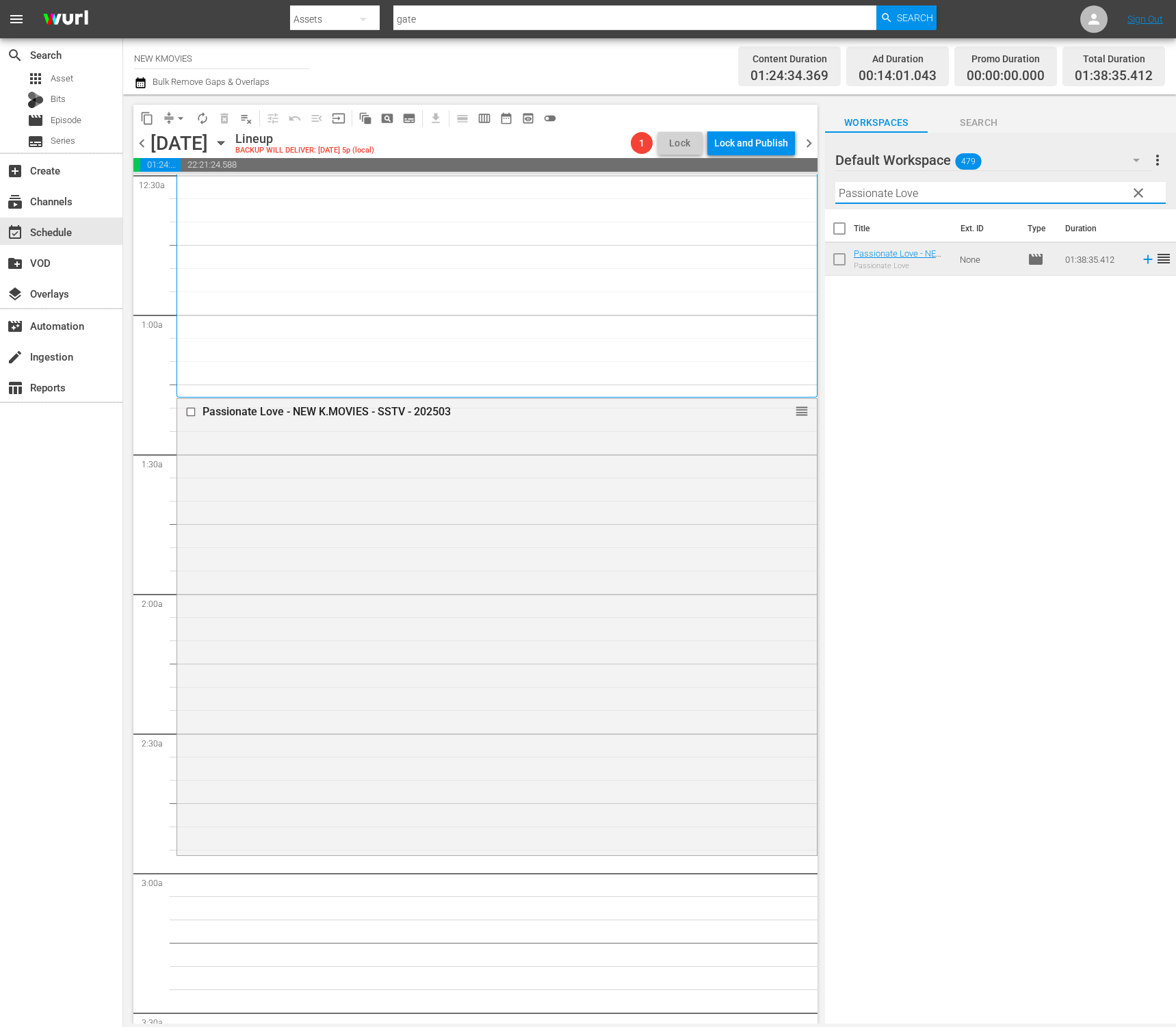
click at [906, 200] on input "Passionate Love" at bounding box center [1000, 193] width 330 height 22
paste input "Moonlit Winter"
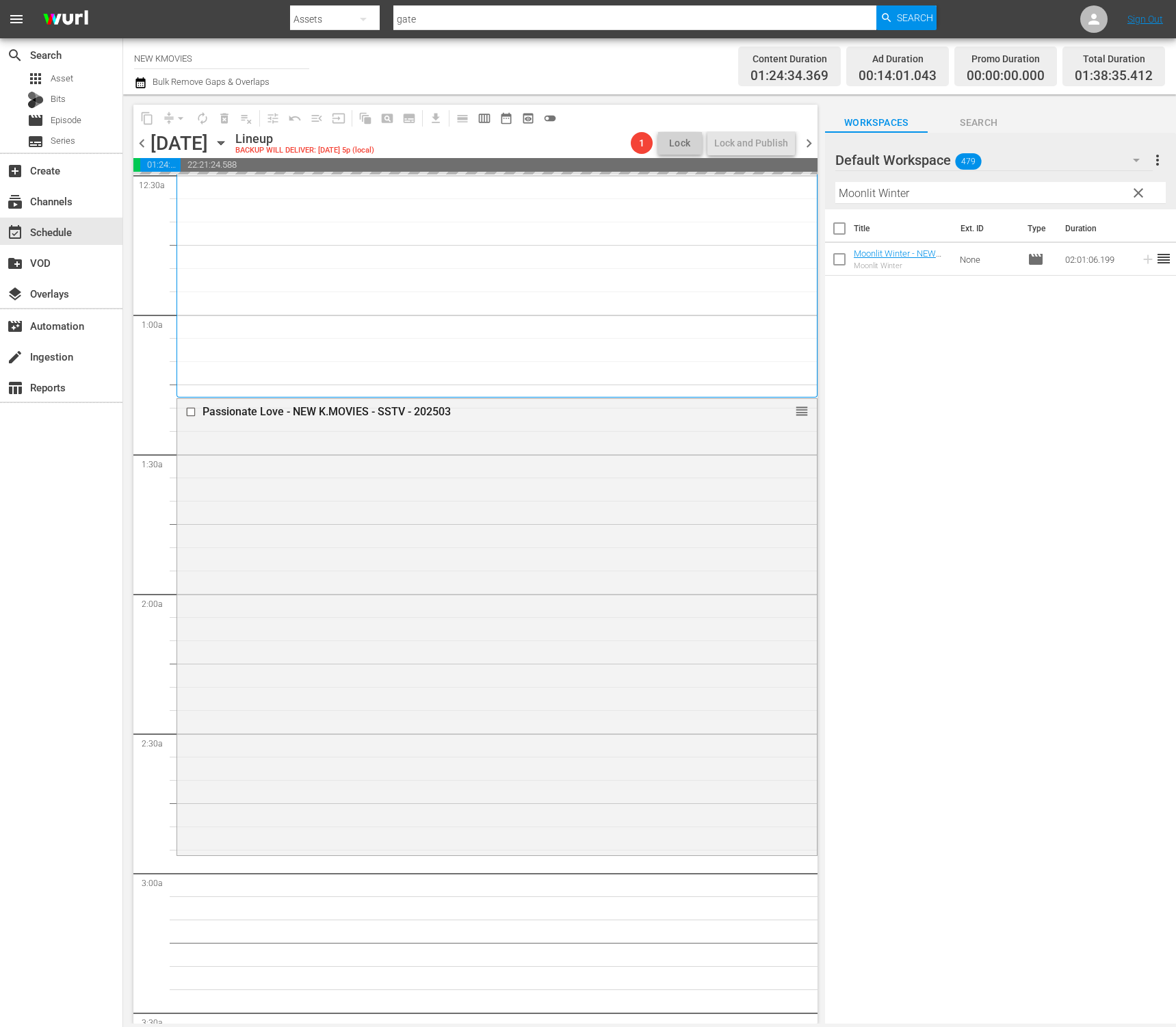
click at [1005, 195] on input "Moonlit Winter" at bounding box center [1000, 193] width 330 height 22
paste input "Ashfall"
click at [181, 128] on div "arrow_drop_down" at bounding box center [180, 118] width 22 height 22
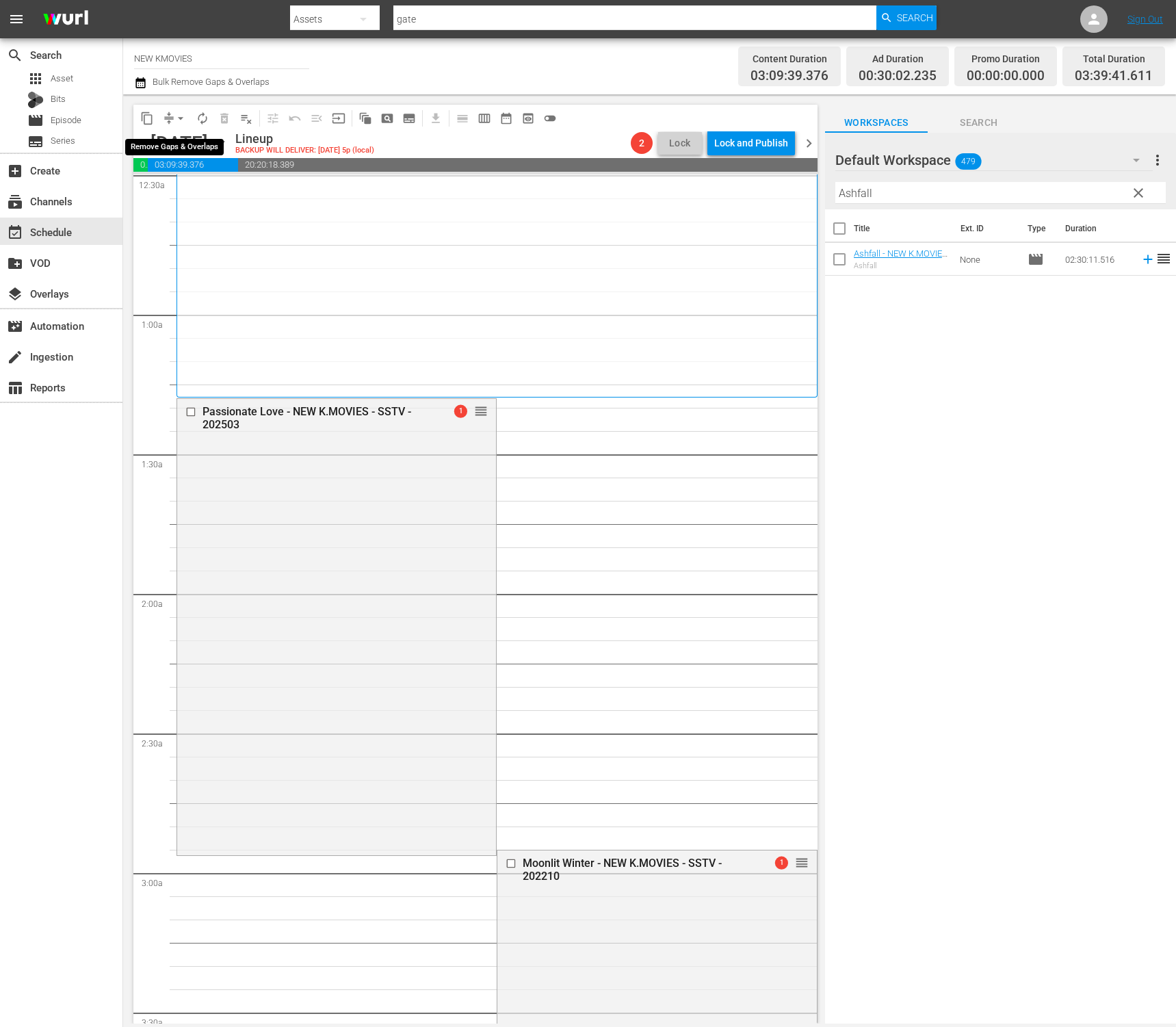
click at [178, 121] on span "arrow_drop_down" at bounding box center [180, 118] width 14 height 14
click at [185, 192] on li "Align to End of Previous Day" at bounding box center [182, 191] width 144 height 23
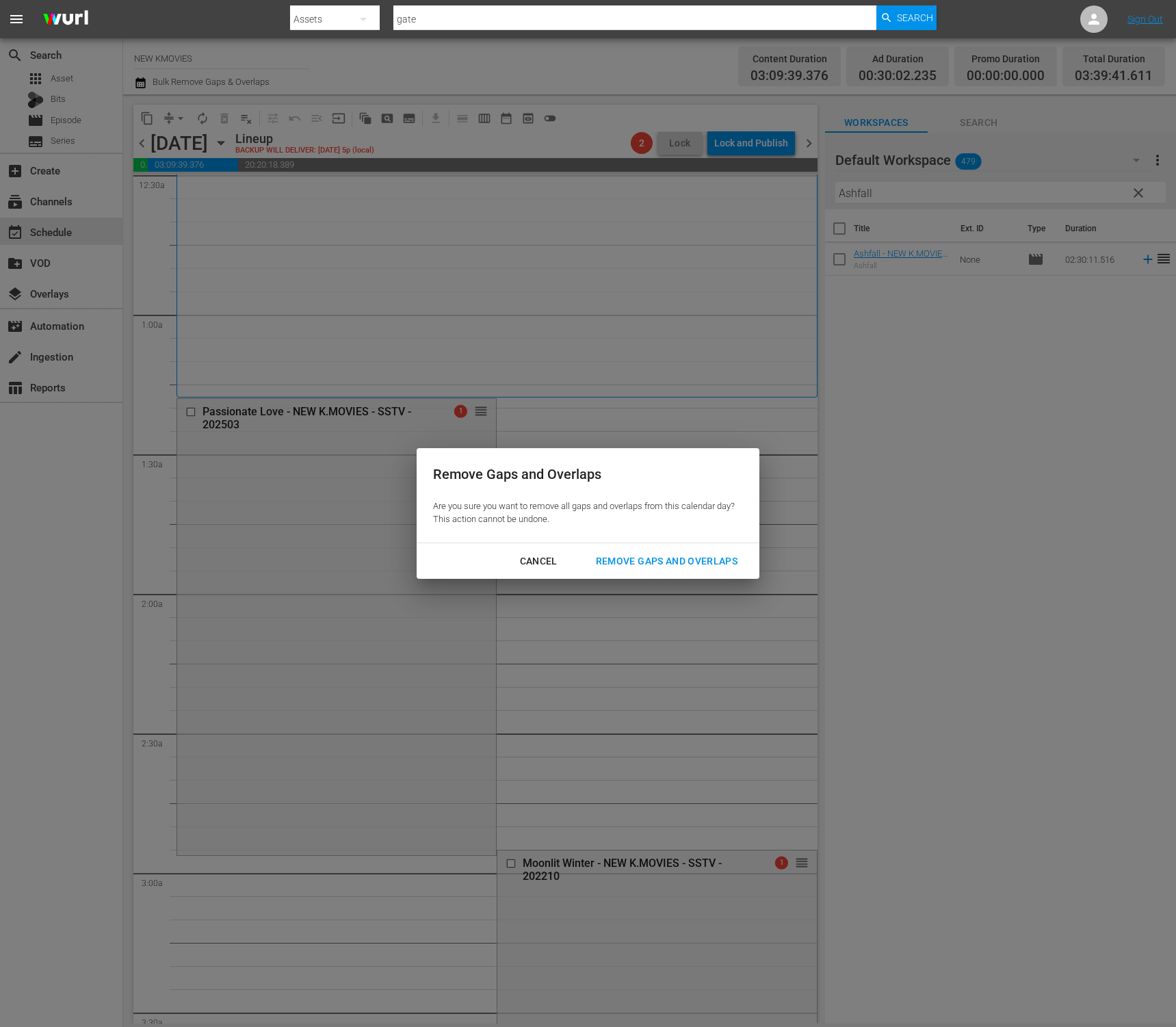
click at [662, 559] on div "Remove Gaps and Overlaps" at bounding box center [667, 561] width 164 height 17
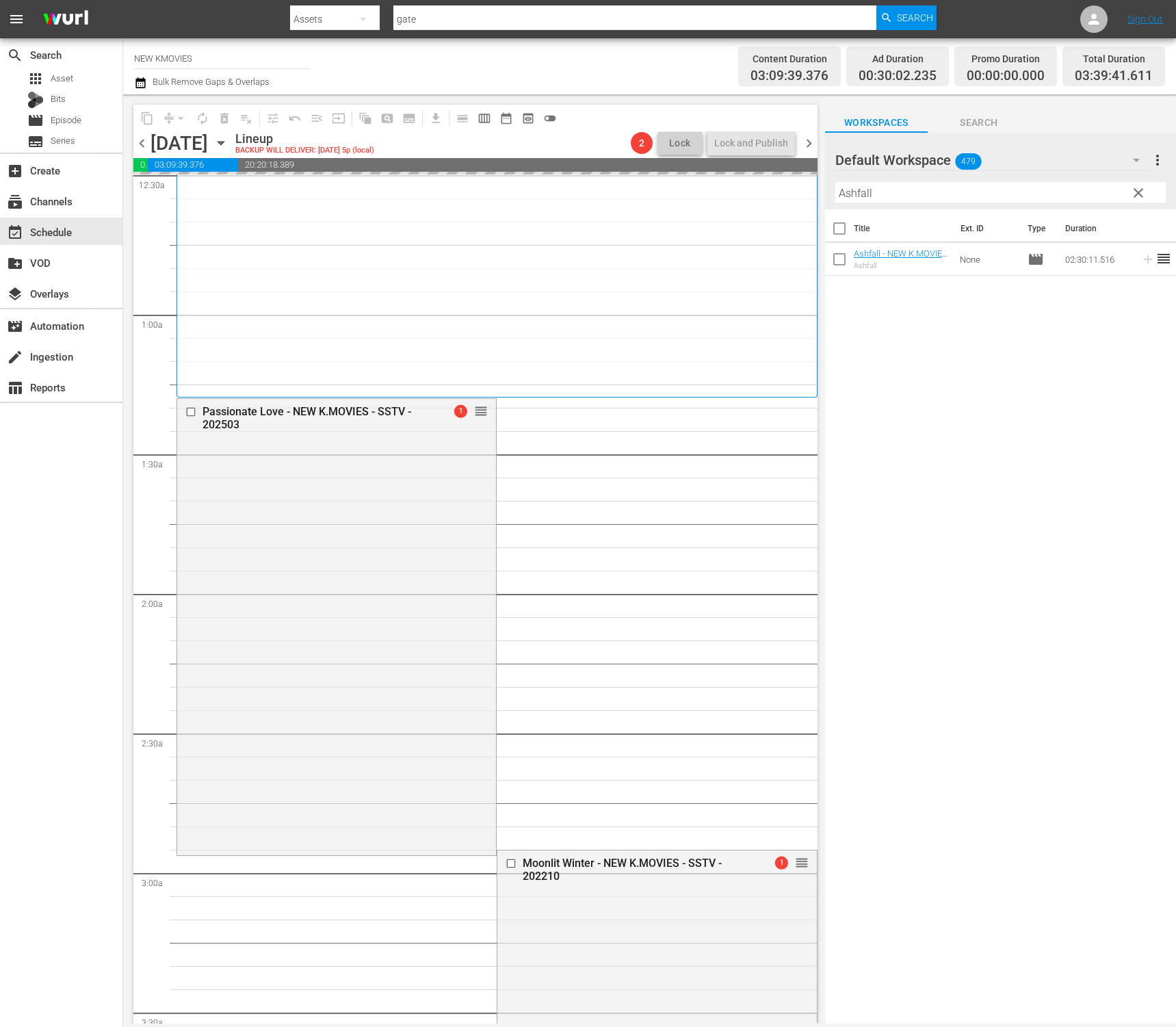
click at [964, 186] on input "Ashfall" at bounding box center [1000, 193] width 330 height 22
paste input "Following"
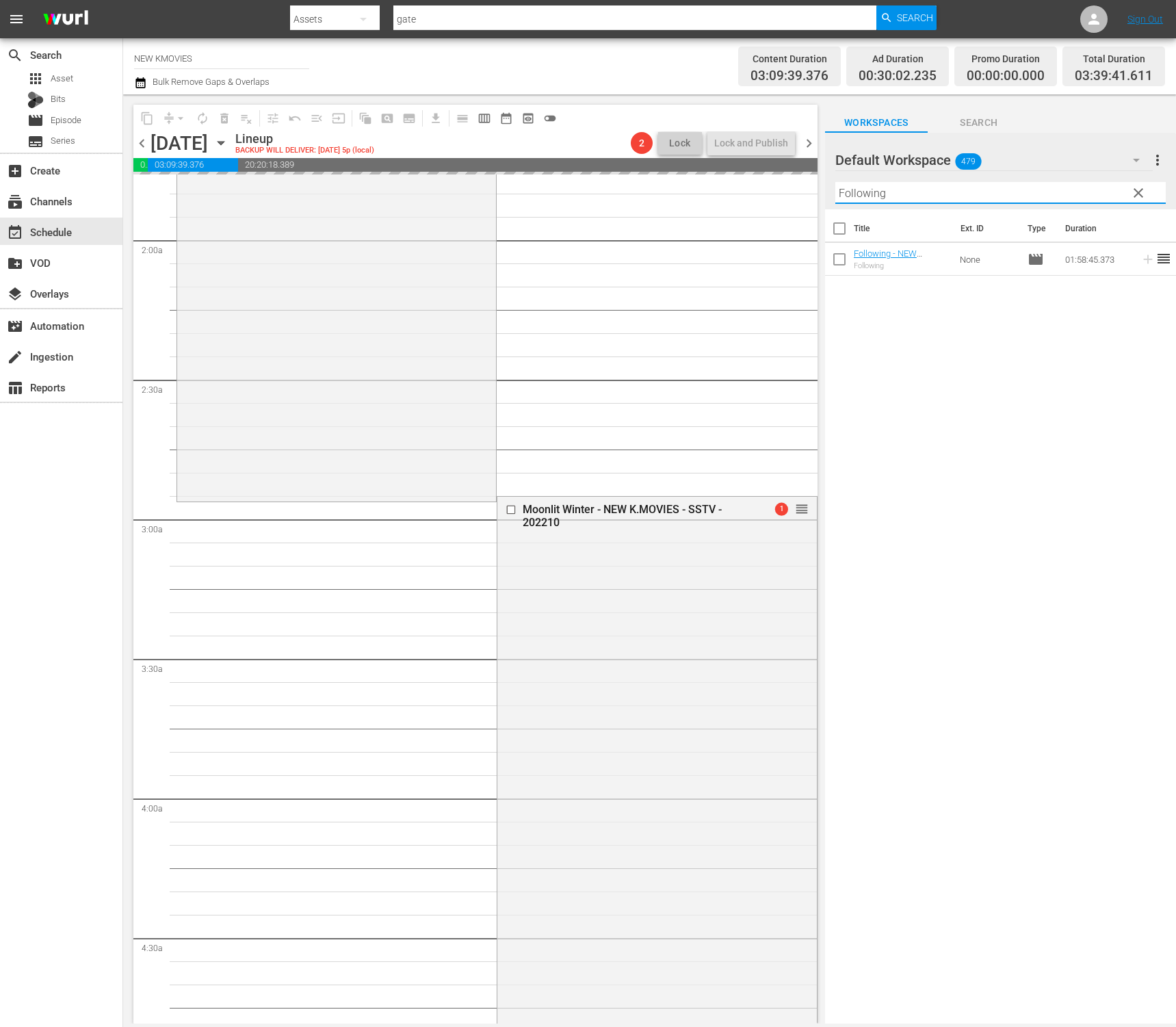
scroll to position [499, 0]
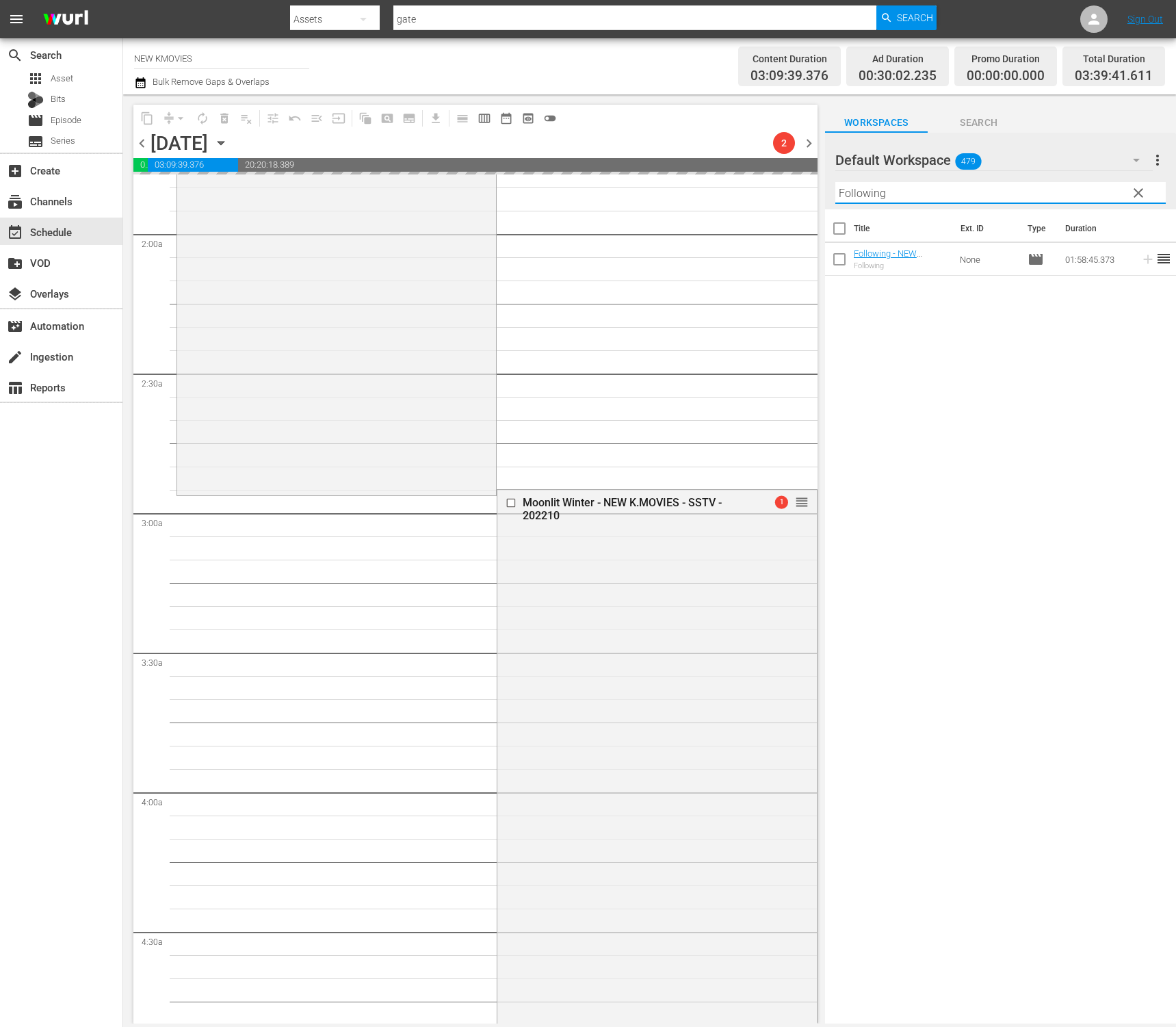
click at [931, 196] on input "Following" at bounding box center [1000, 193] width 330 height 22
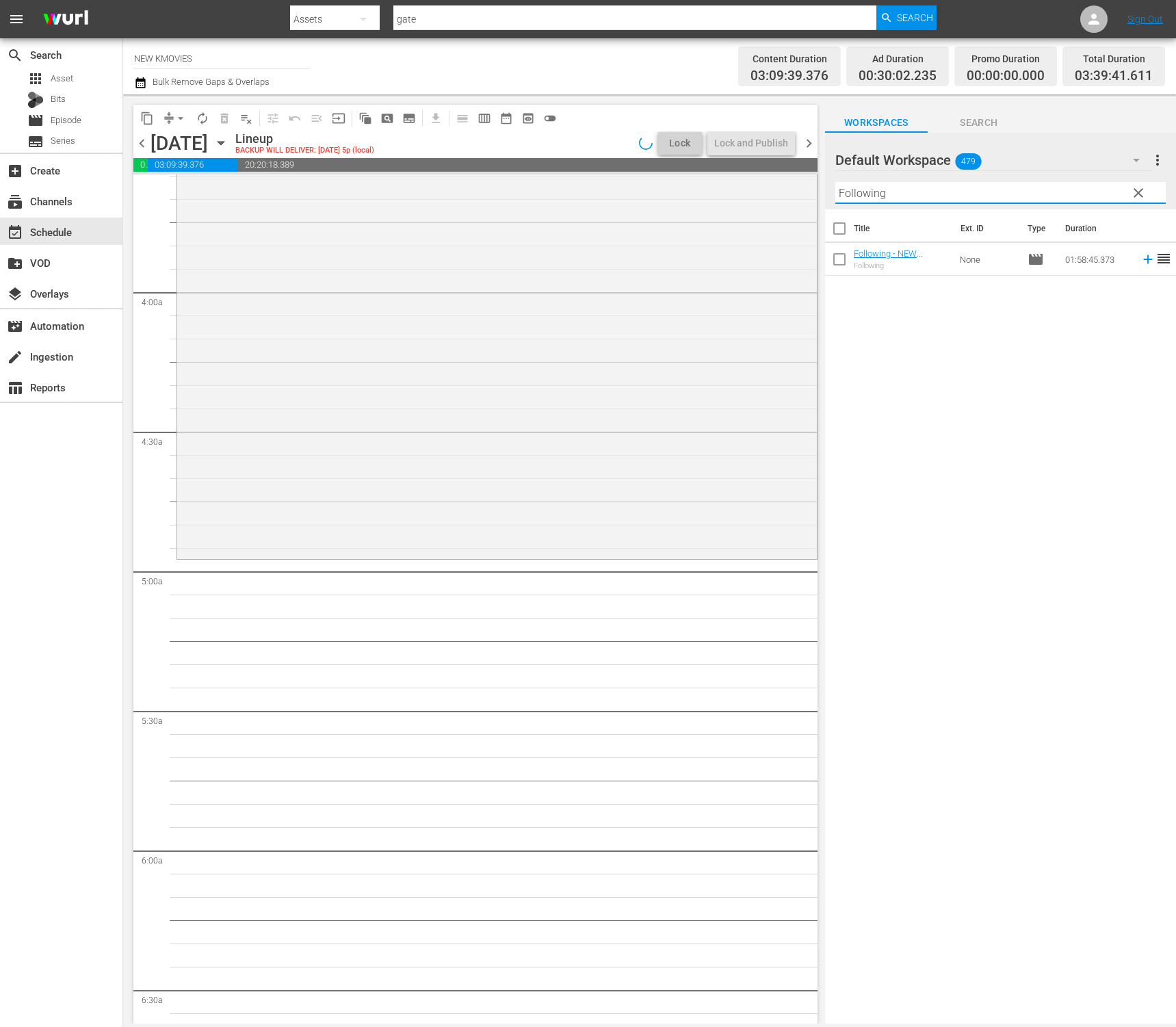
scroll to position [1147, 0]
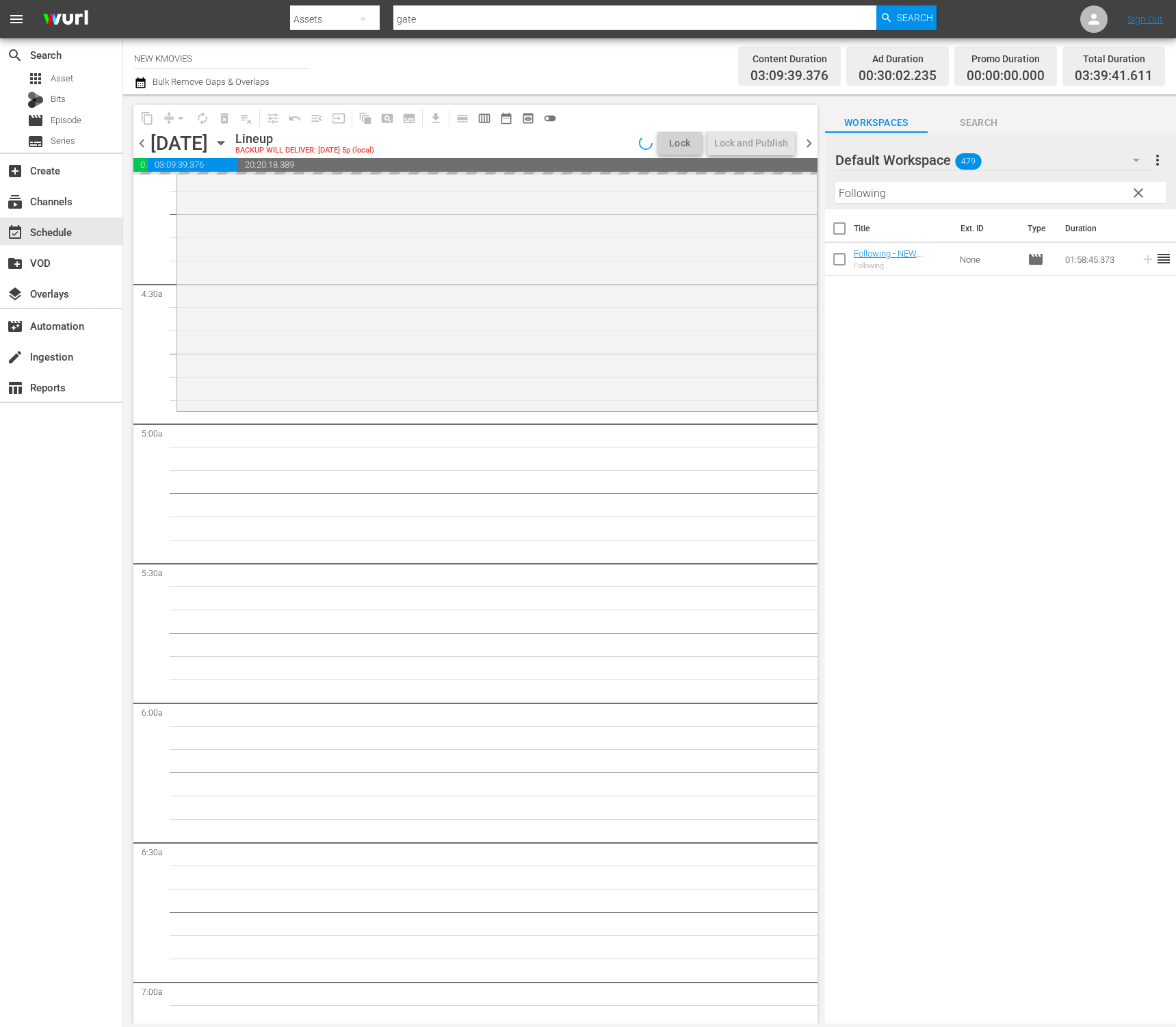
click at [986, 200] on input "Following" at bounding box center [1000, 193] width 330 height 22
paste input "SWITCH"
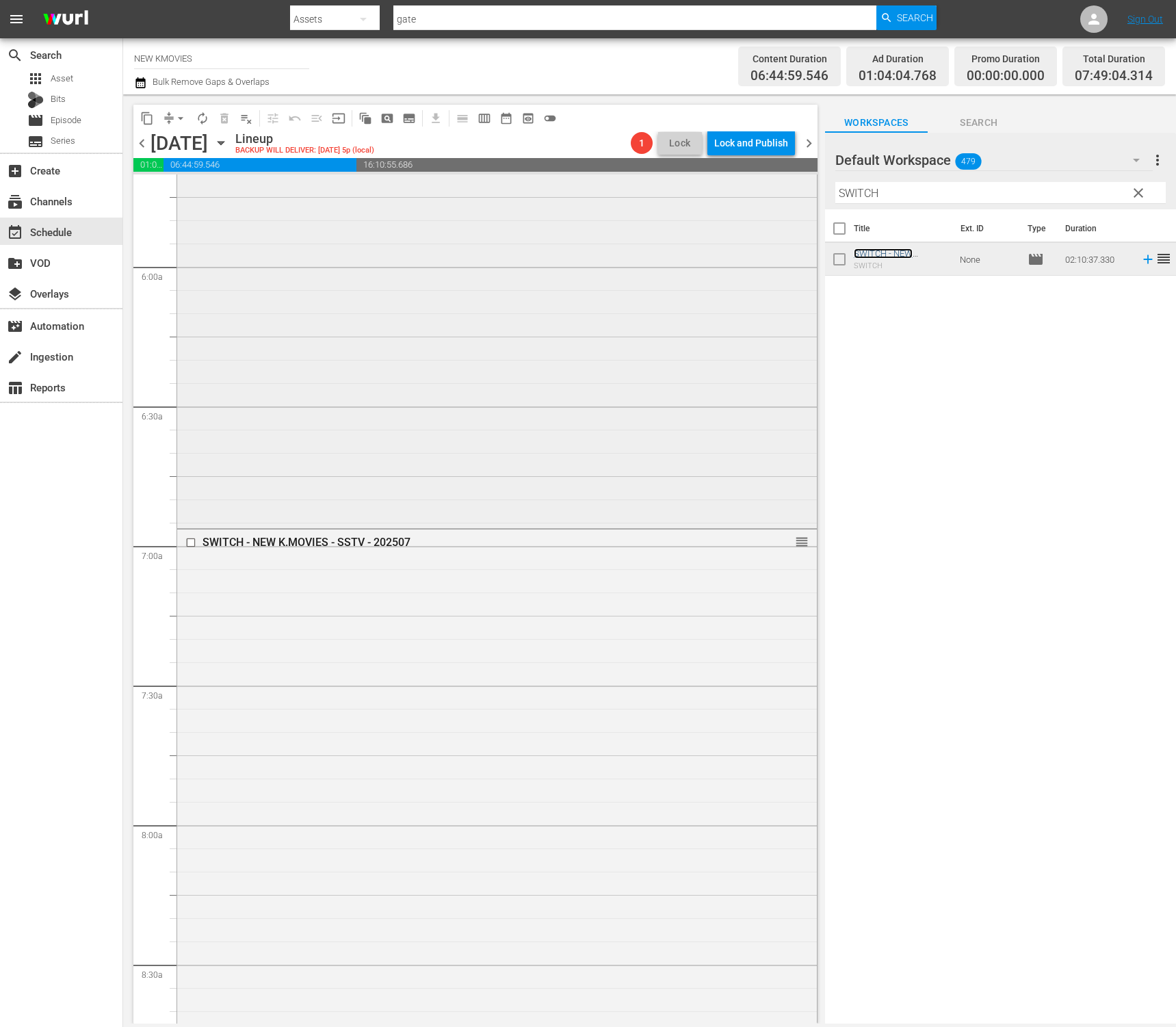
scroll to position [1586, 0]
click at [903, 194] on input "SWITCH" at bounding box center [1000, 193] width 330 height 22
paste input "Love So Divine"
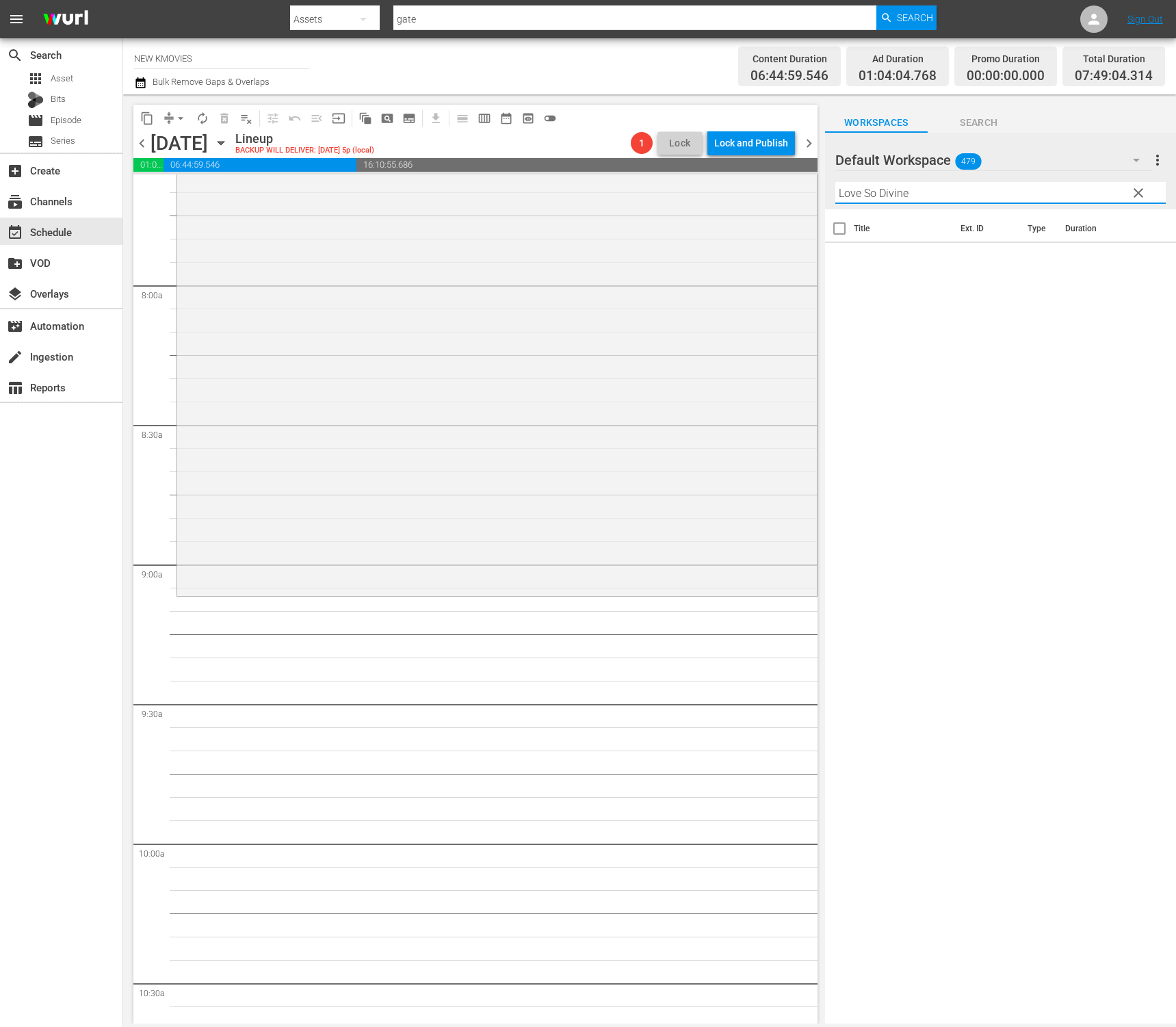
scroll to position [2137, 0]
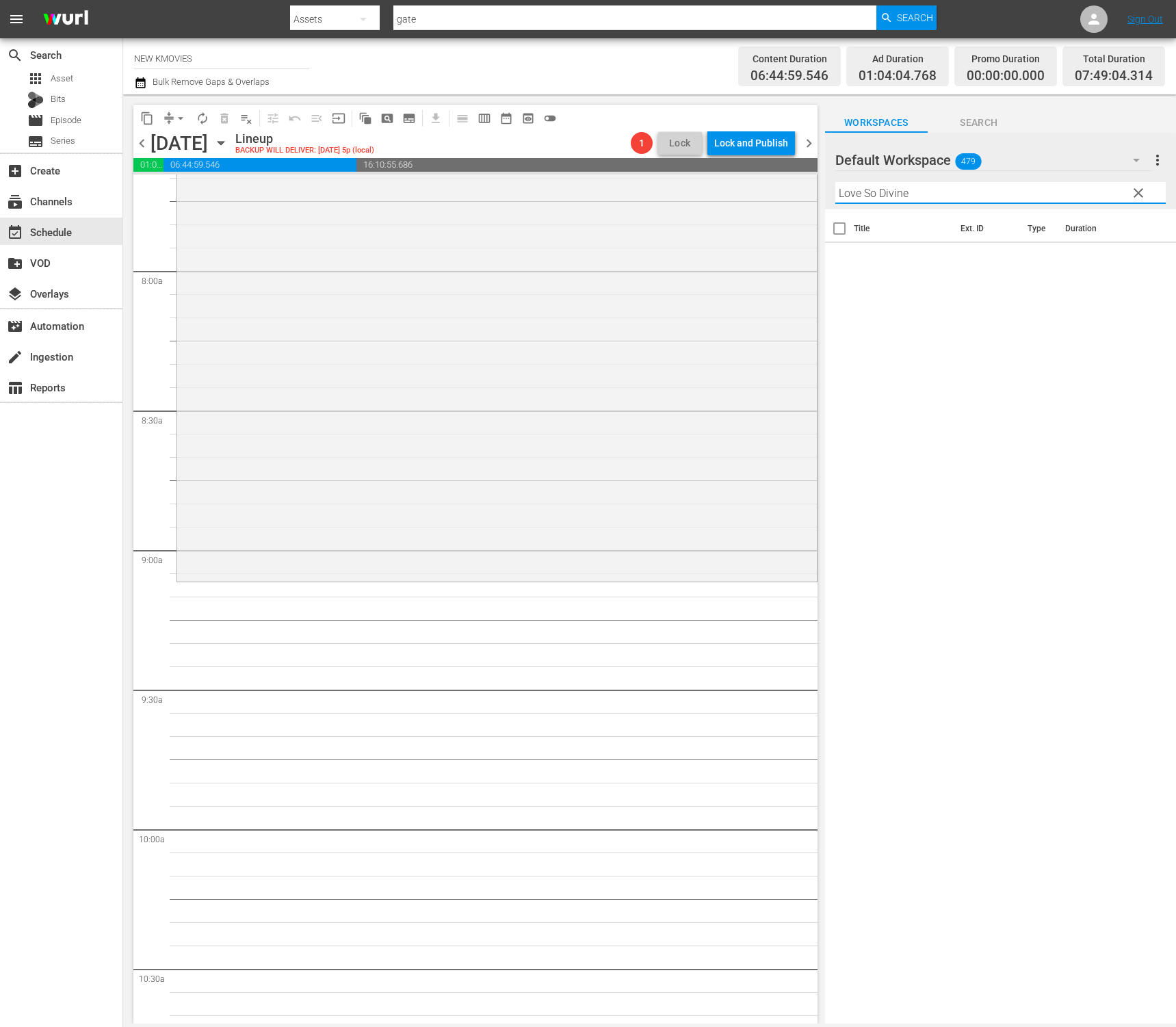
click at [863, 192] on input "Love So Divine" at bounding box center [1000, 193] width 330 height 22
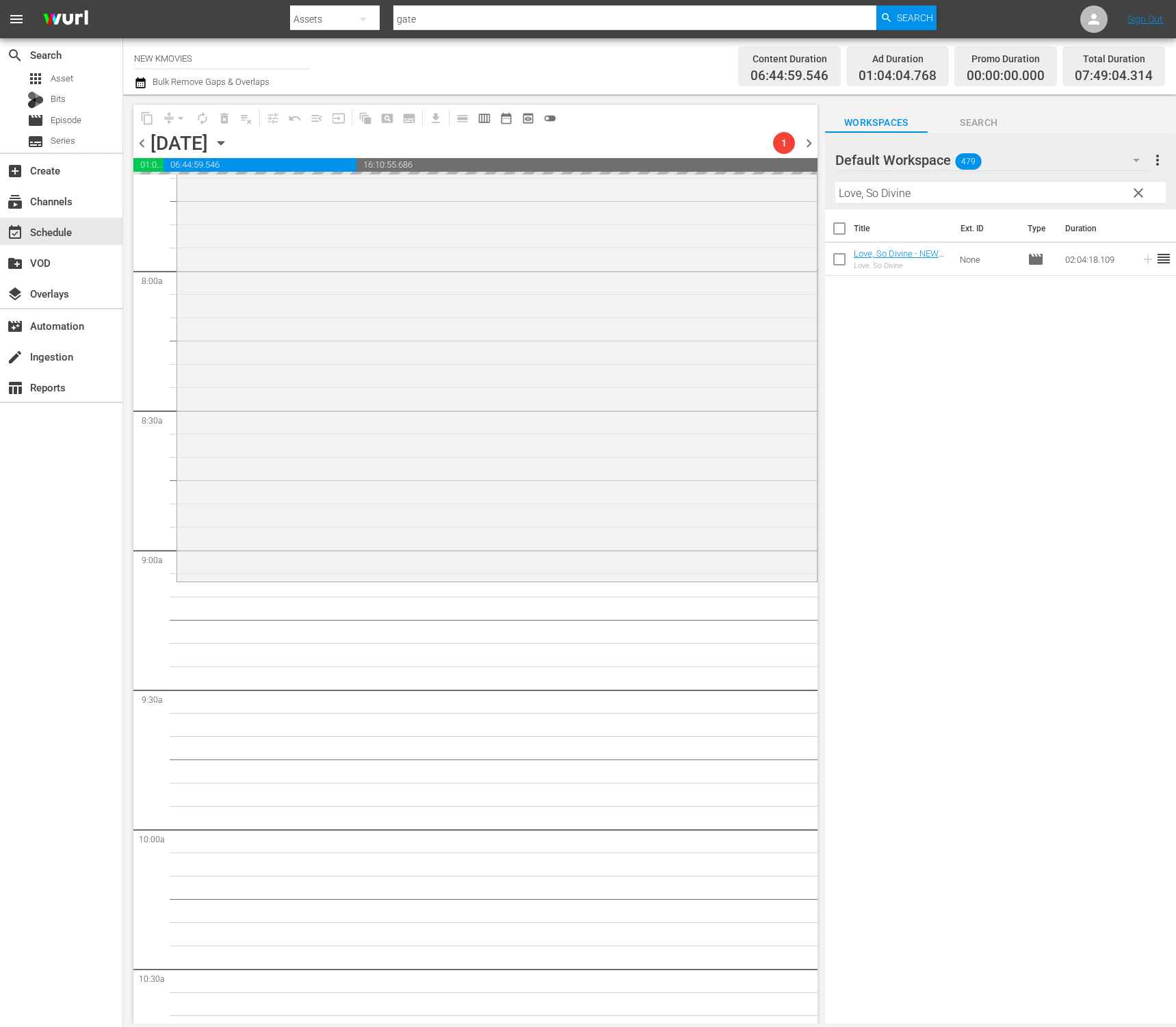
click at [1001, 189] on input "Love, So Divine" at bounding box center [1000, 193] width 330 height 22
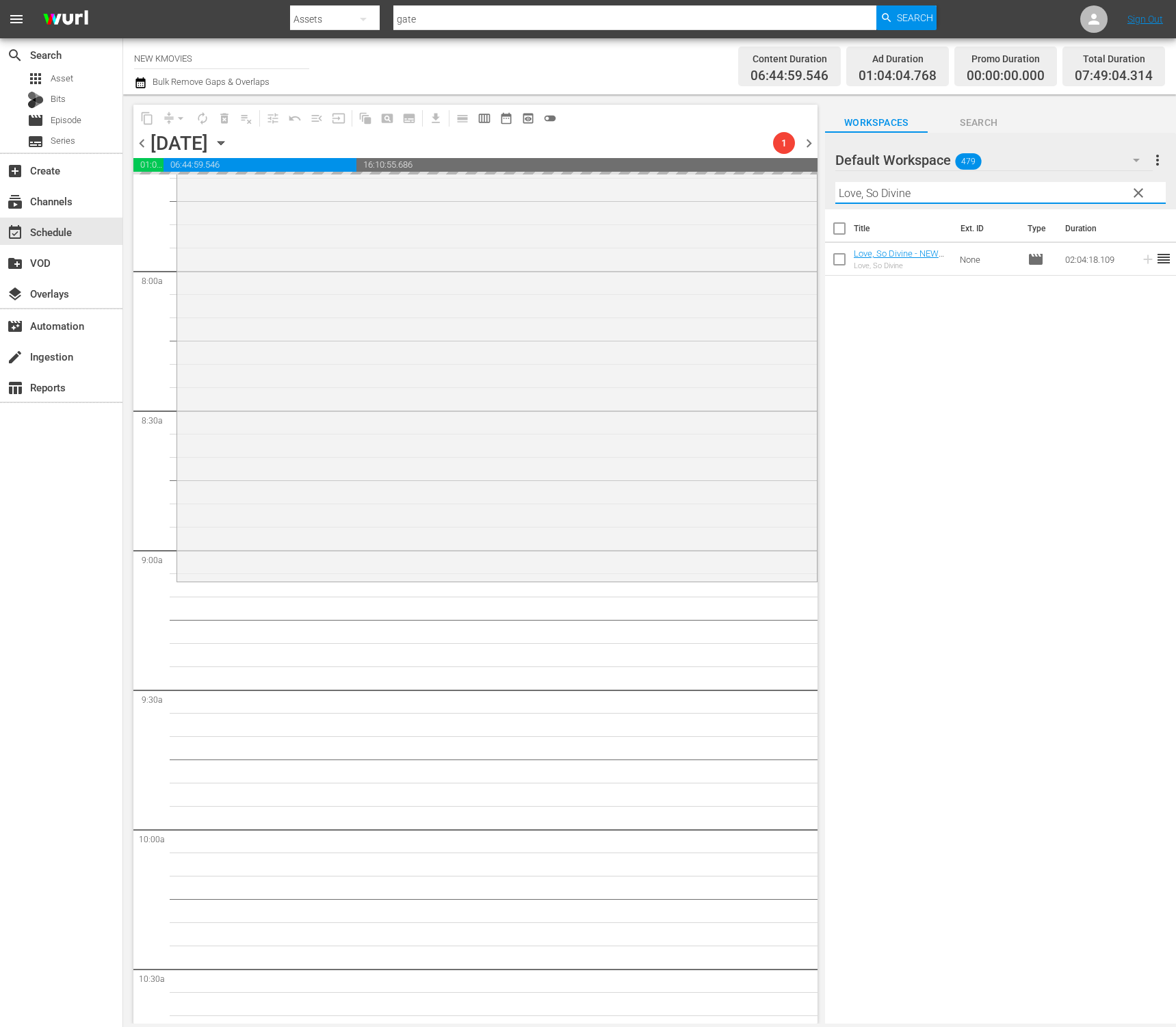
click at [1001, 189] on input "Love, So Divine" at bounding box center [1000, 193] width 330 height 22
paste input "Miracle In Cell No.7"
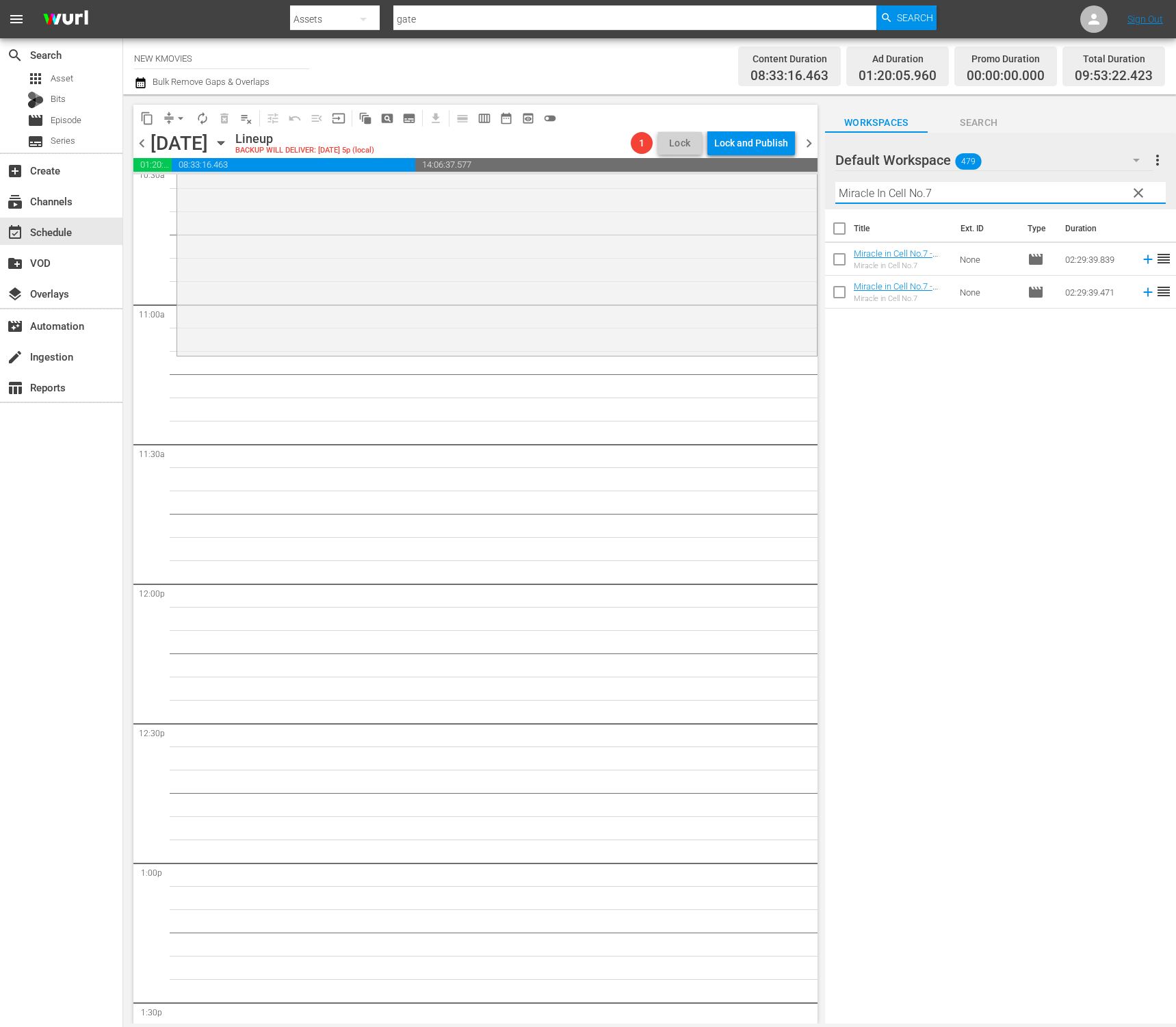
scroll to position [2975, 0]
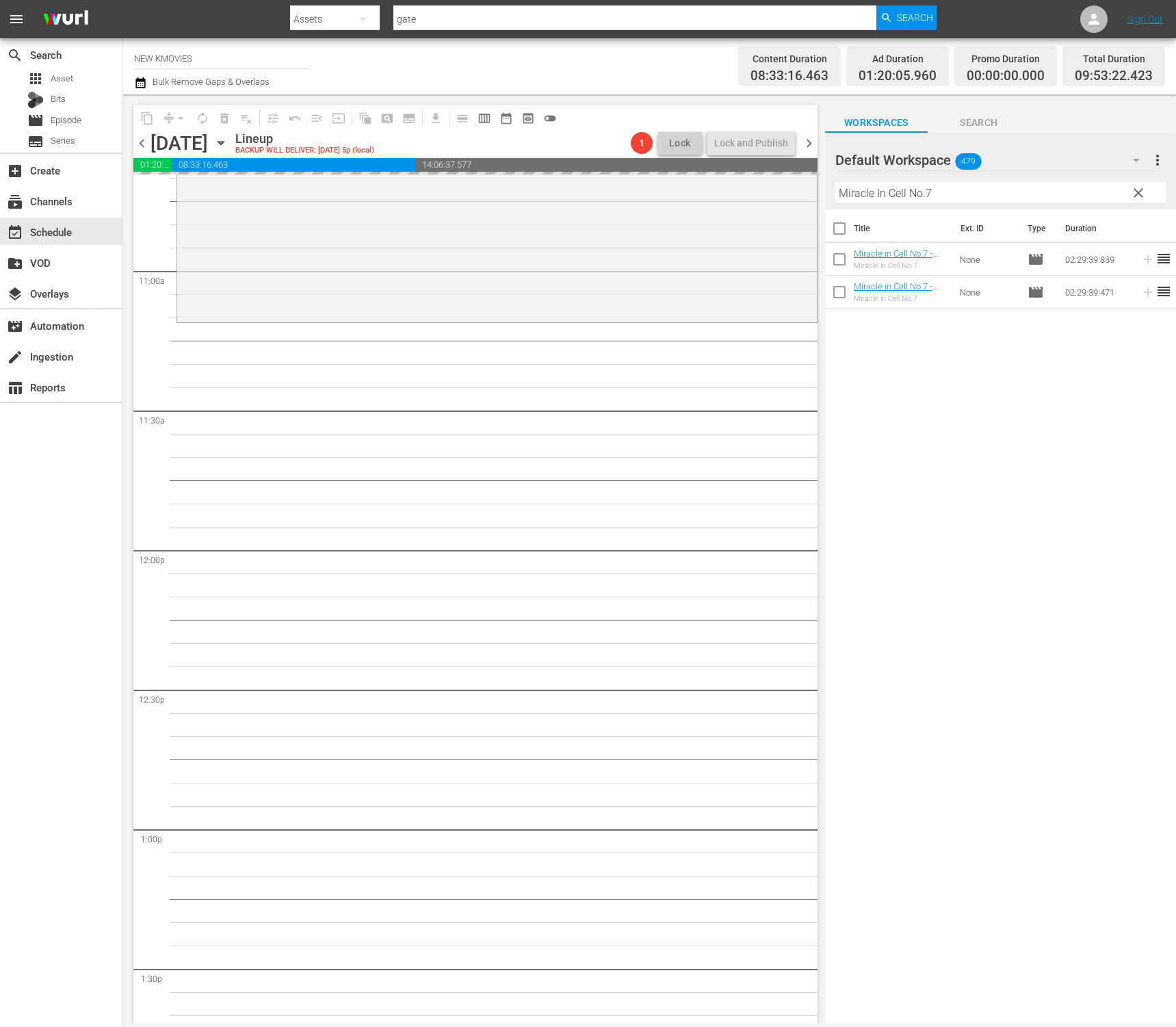
click at [912, 189] on input "Miracle In Cell No.7" at bounding box center [1000, 193] width 330 height 22
paste input "y Little Bride"
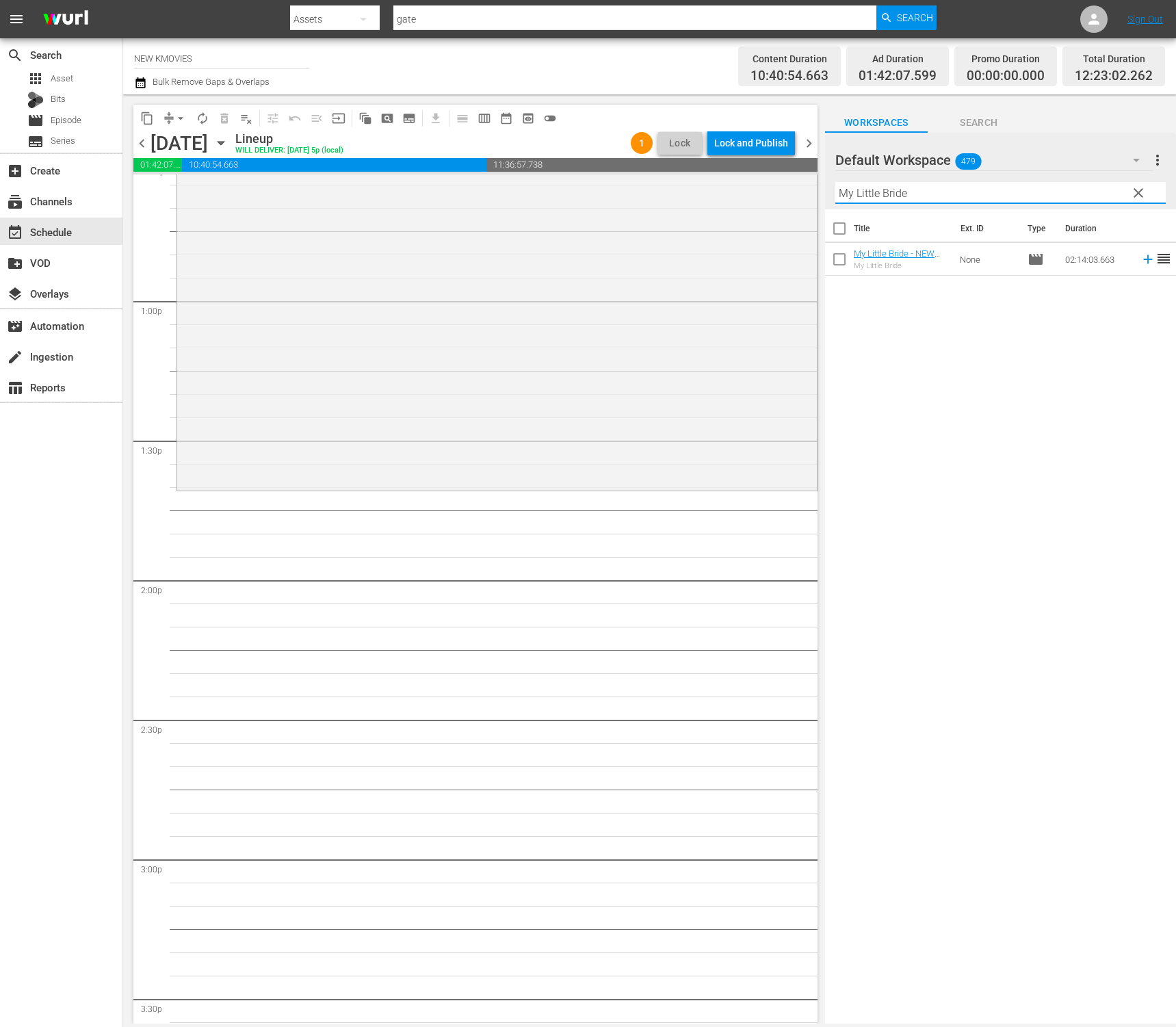
scroll to position [3607, 0]
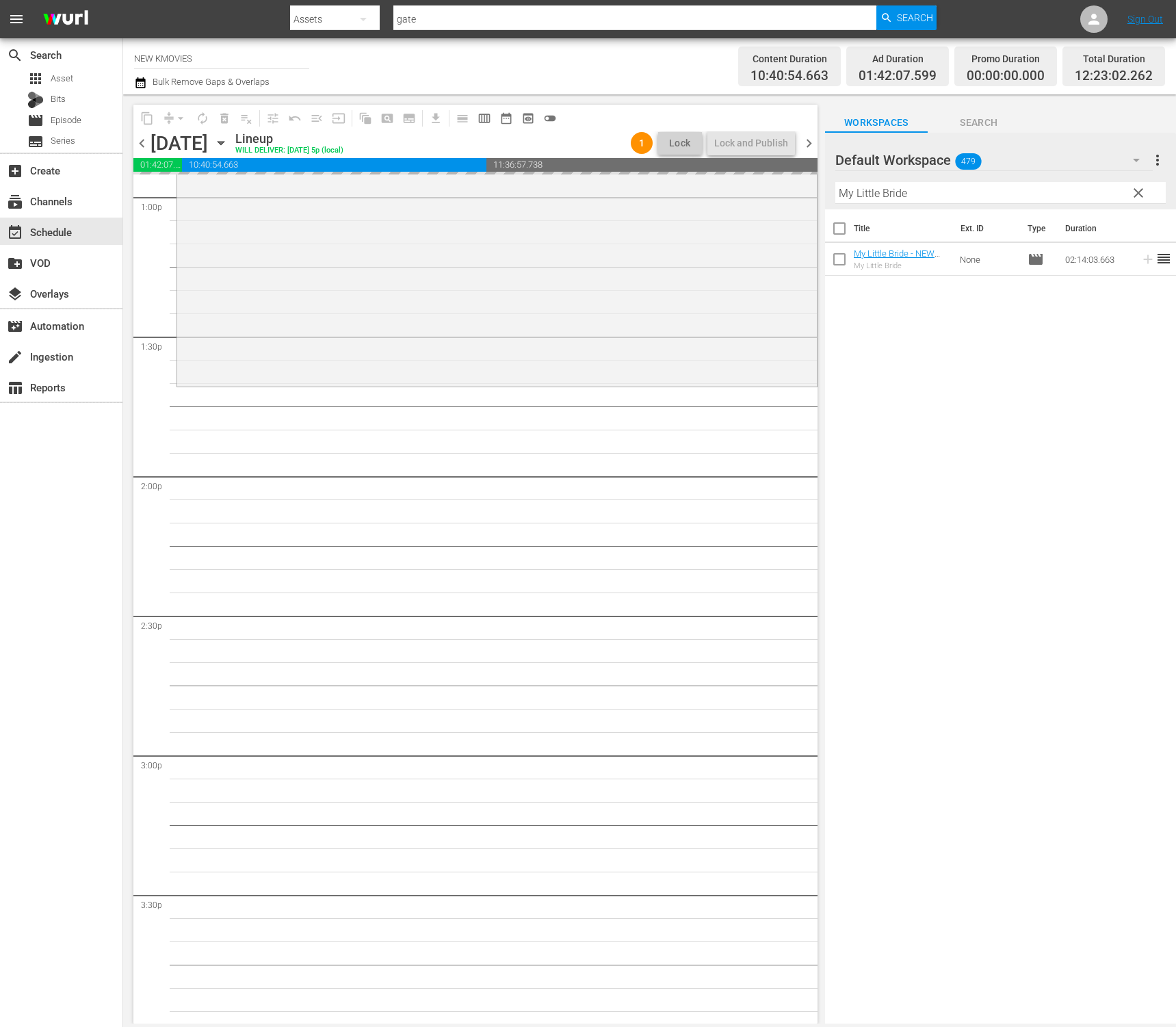
click at [1026, 189] on input "My Little Bride" at bounding box center [1000, 193] width 330 height 22
paste input "Iris: The Movi"
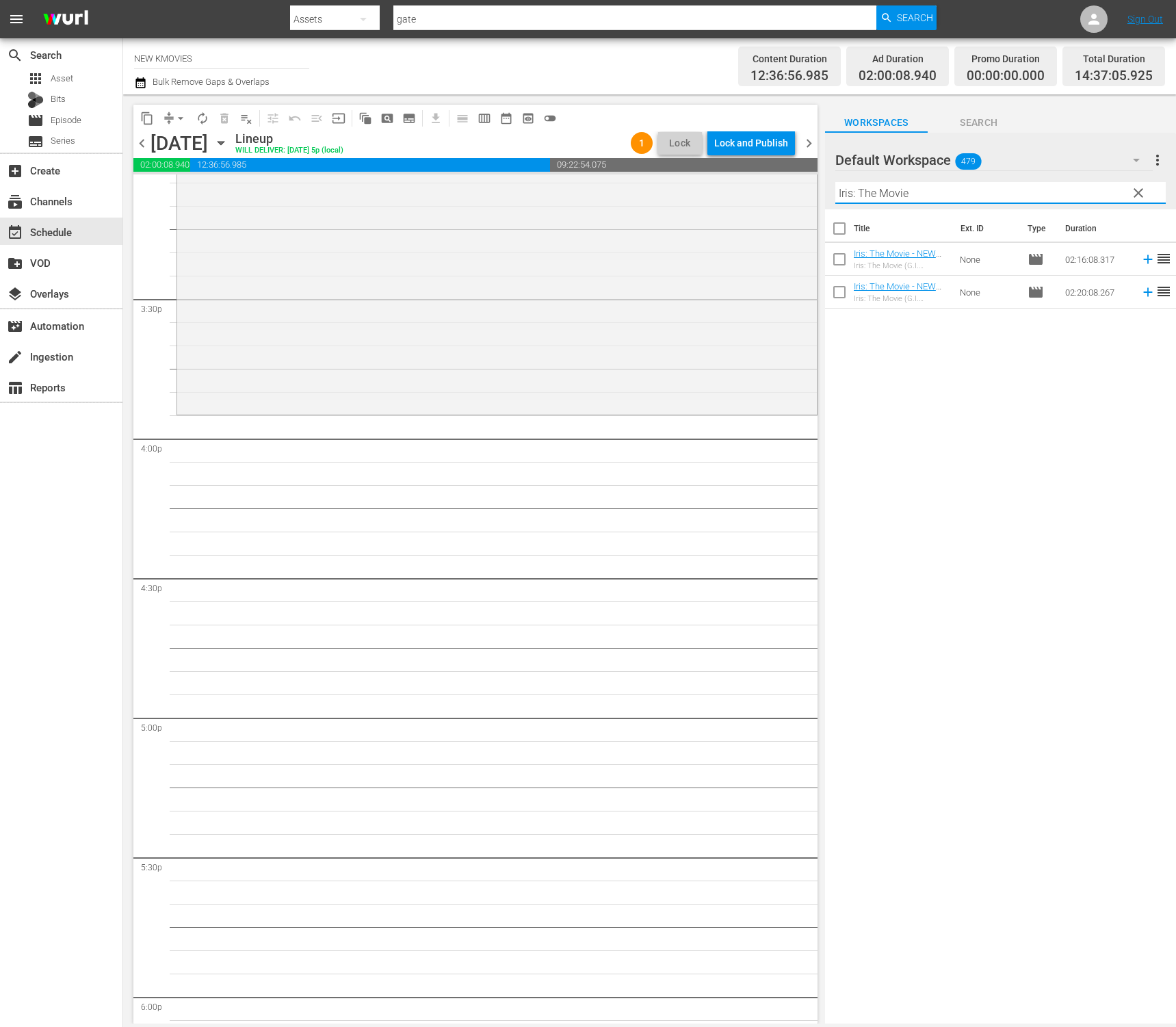
scroll to position [4167, 0]
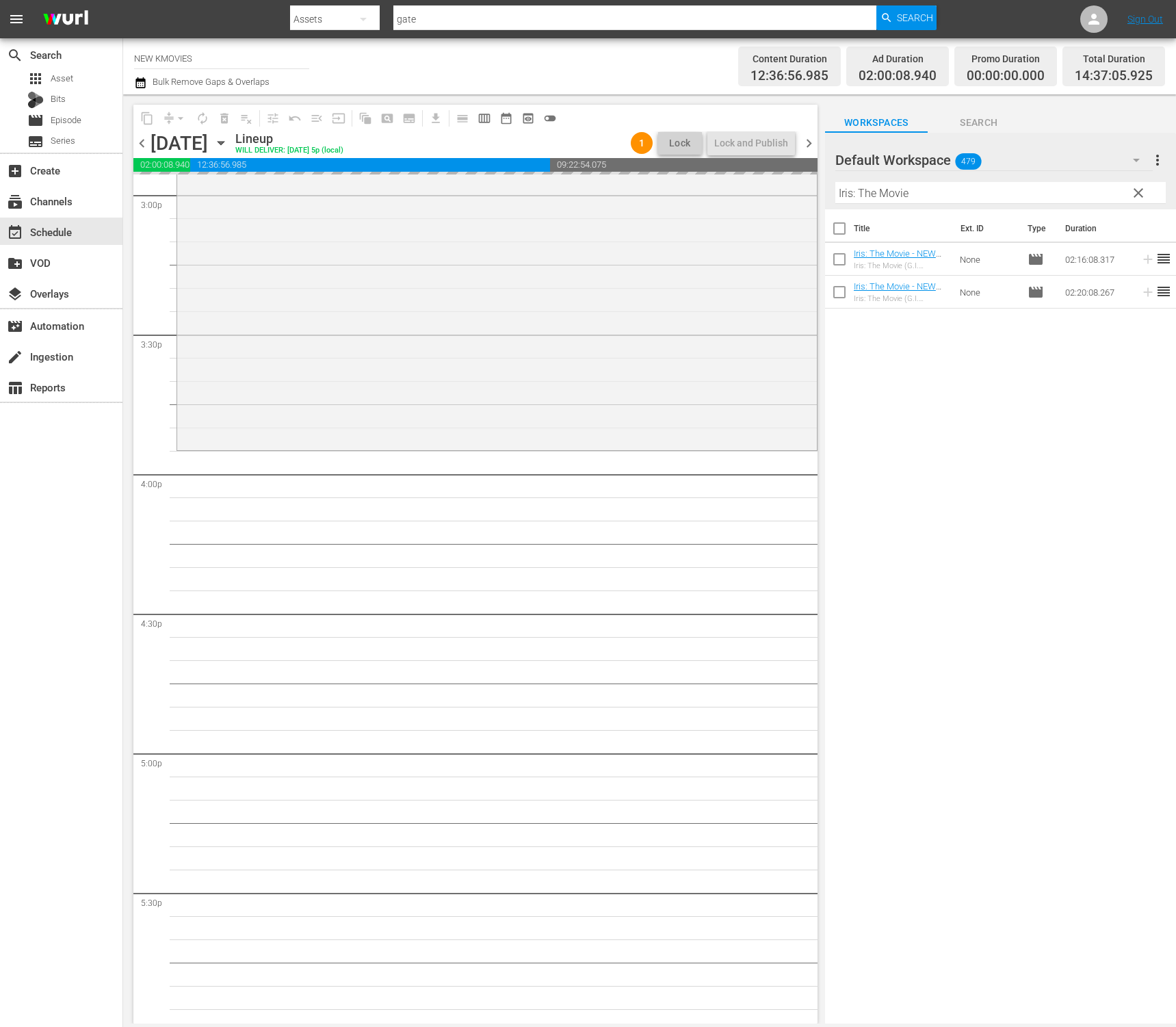
click at [869, 198] on input "Iris: The Movie" at bounding box center [1000, 193] width 330 height 22
paste input "My Wif"
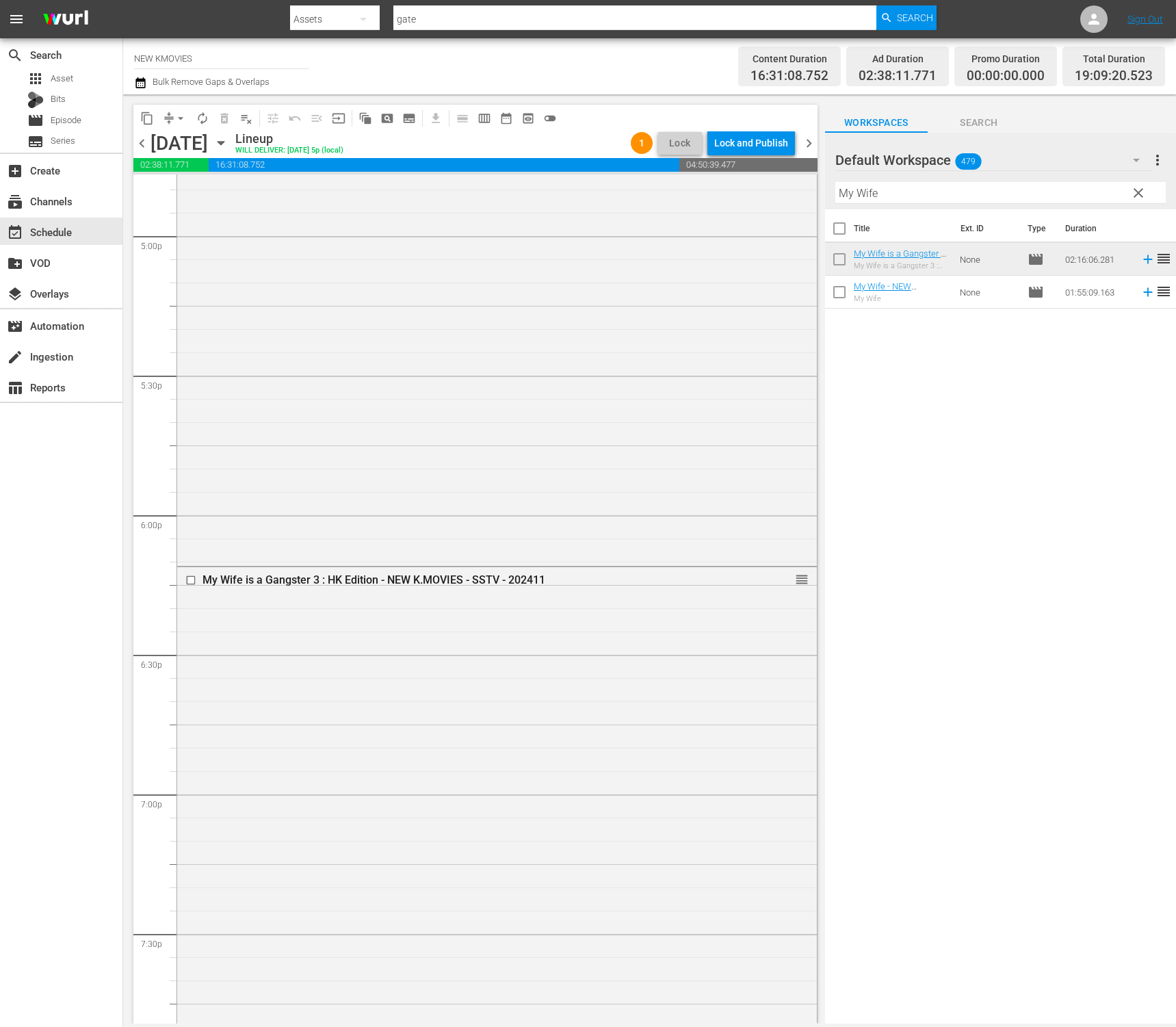
scroll to position [4740, 0]
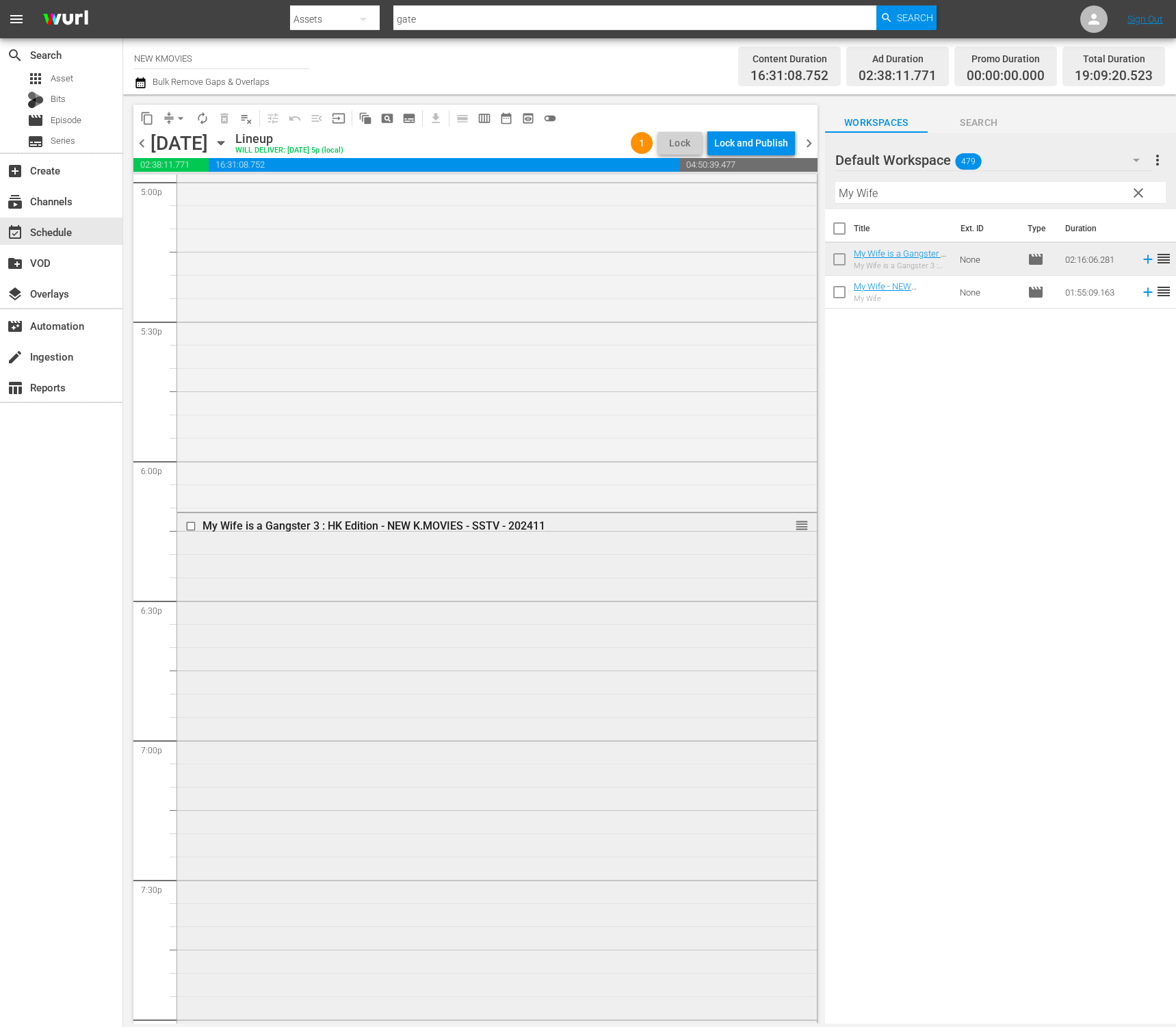
click at [187, 526] on input "checkbox" at bounding box center [193, 526] width 14 height 12
click at [228, 121] on span "delete_forever_outlined" at bounding box center [224, 118] width 14 height 14
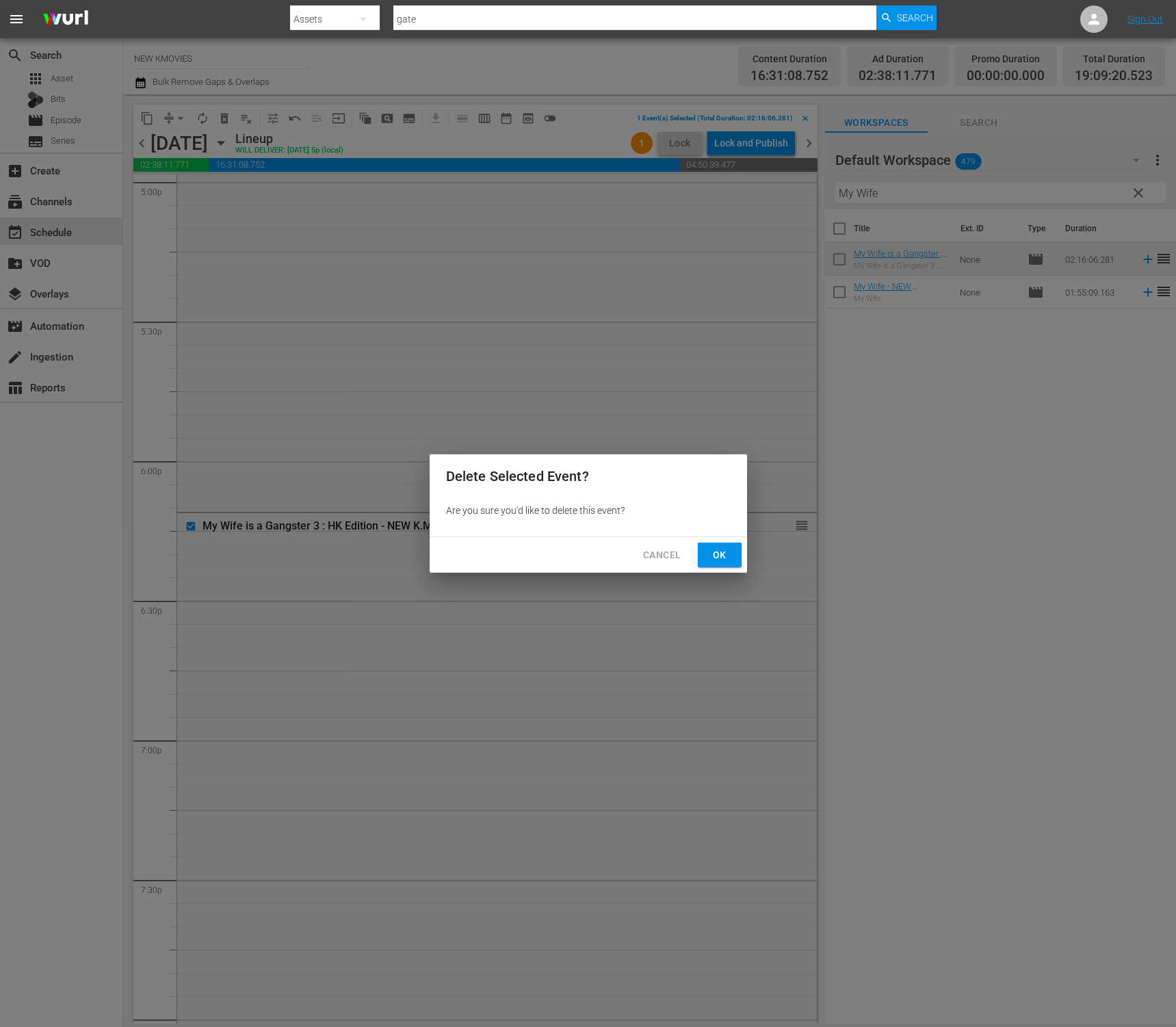
click at [717, 557] on span "Ok" at bounding box center [719, 555] width 22 height 17
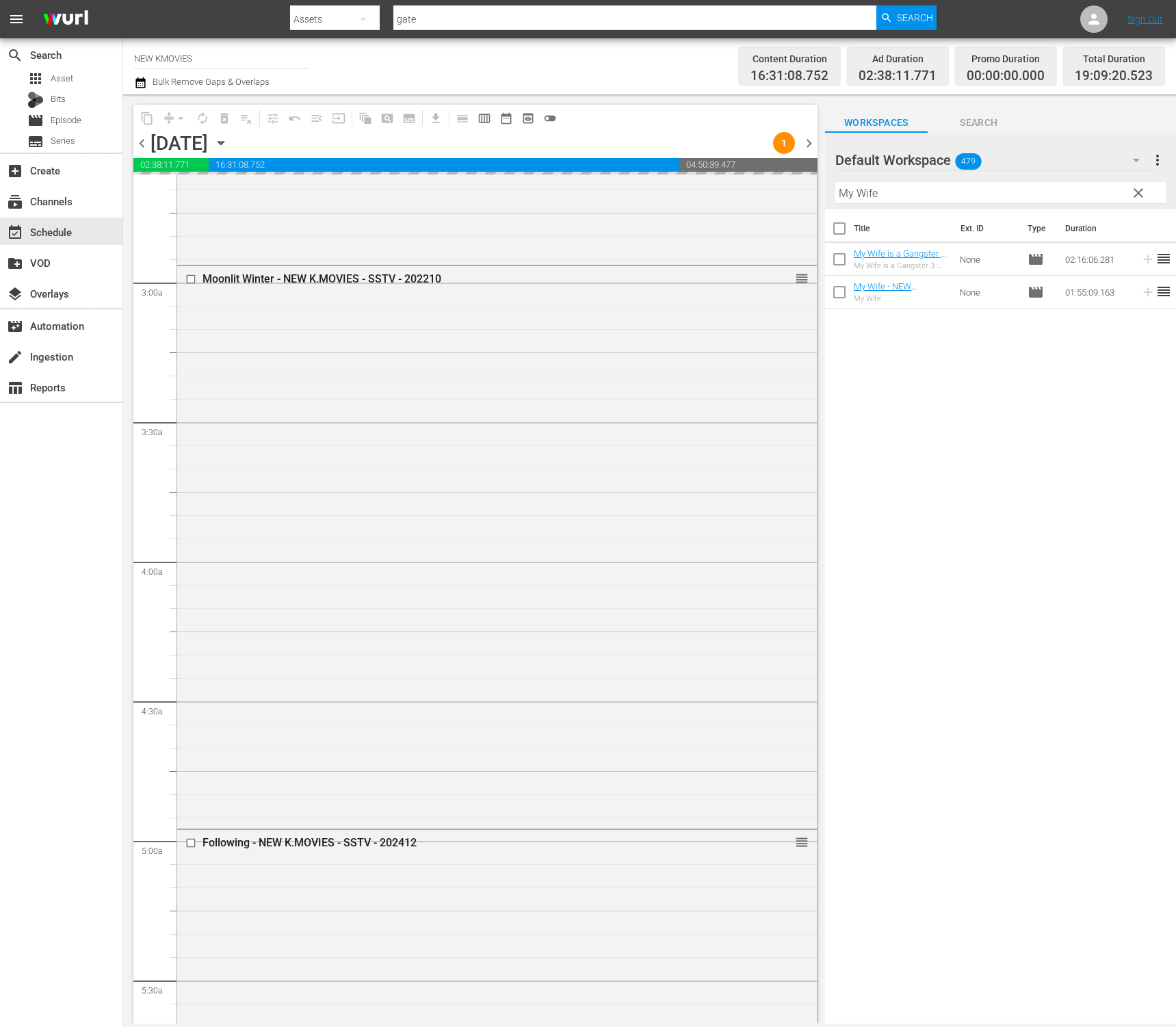
scroll to position [1071, 0]
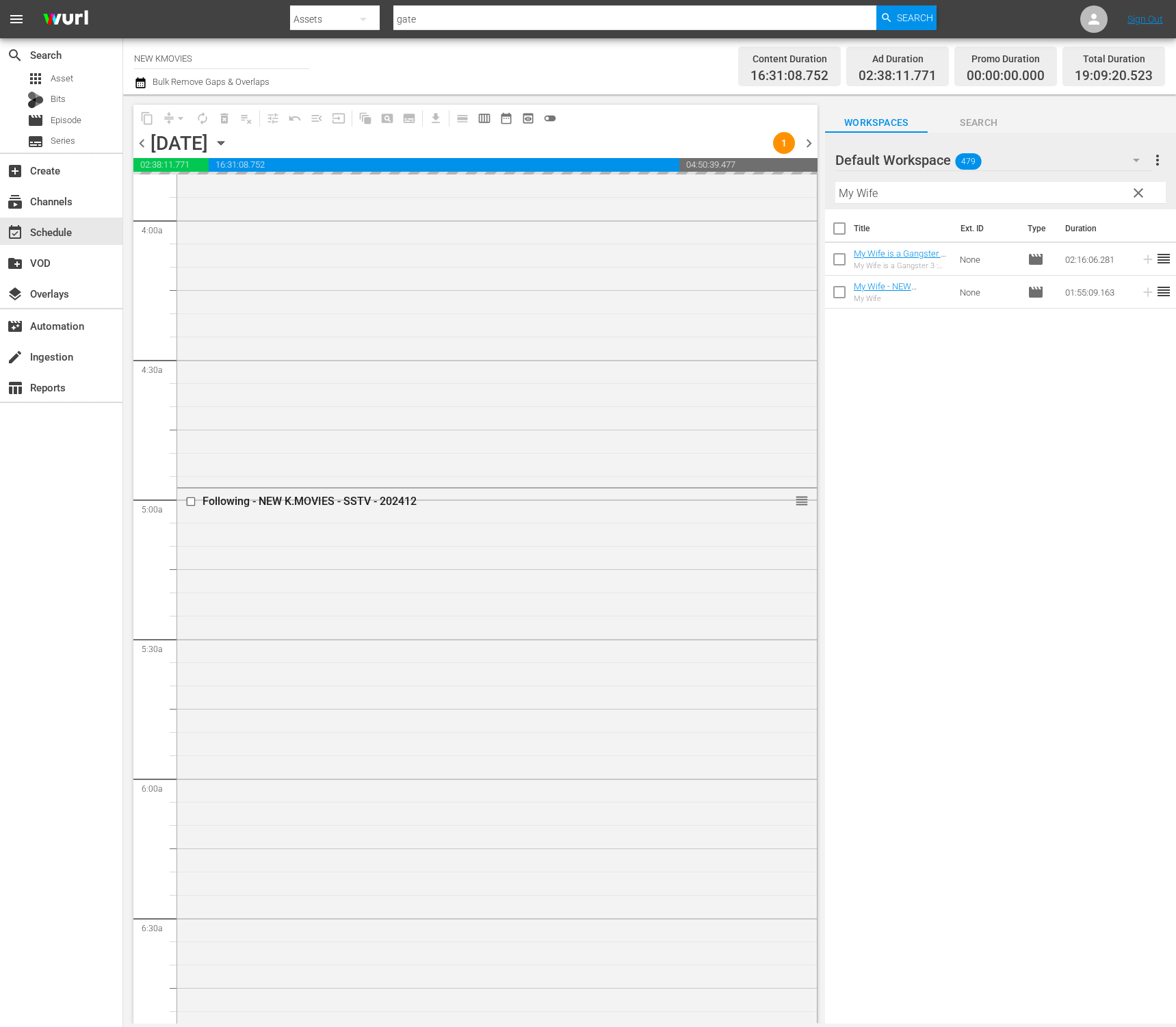
click at [905, 202] on input "My Wife" at bounding box center [1000, 193] width 330 height 22
paste input "Ashfall"
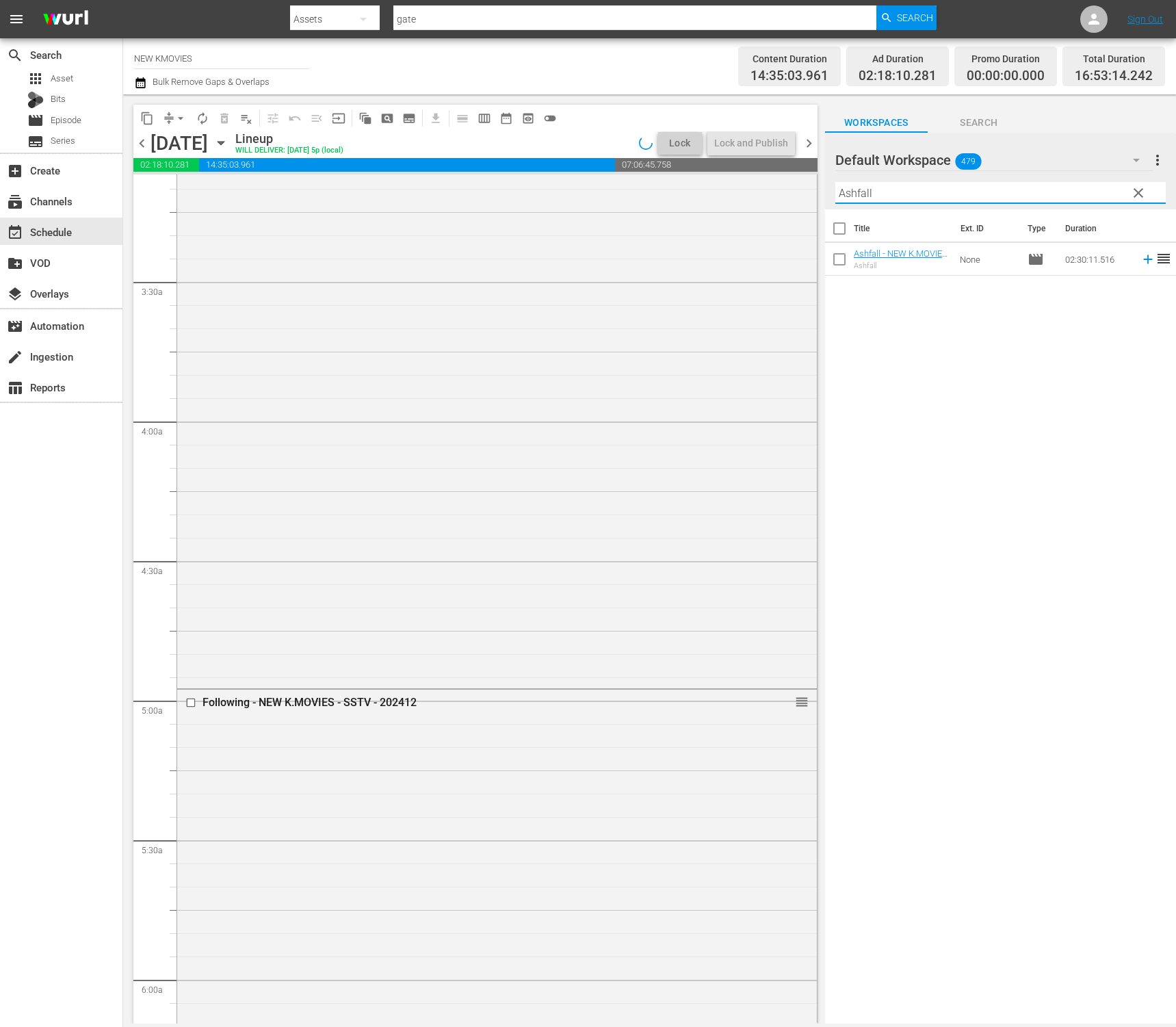
scroll to position [923, 0]
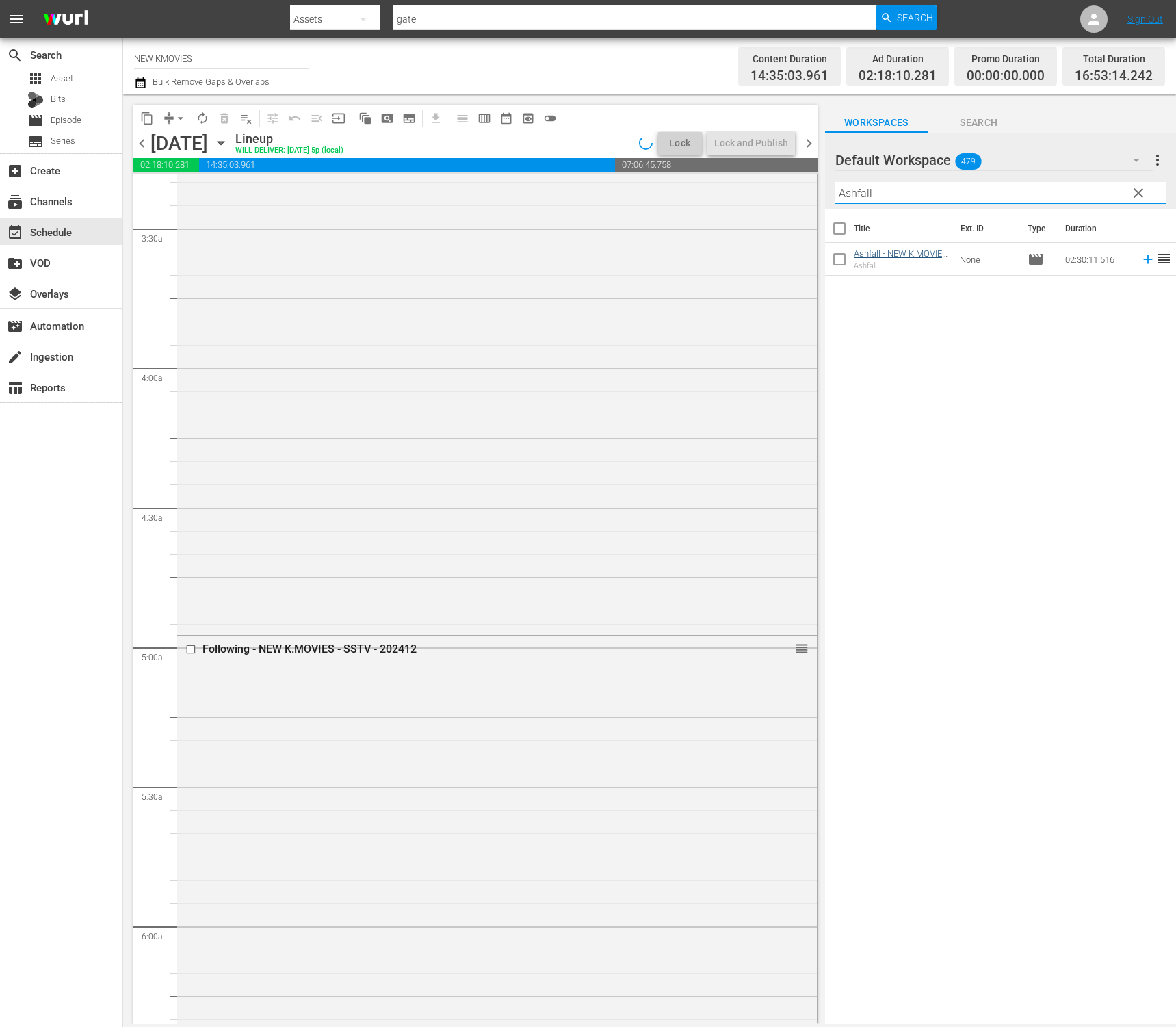
type input "Ashfall"
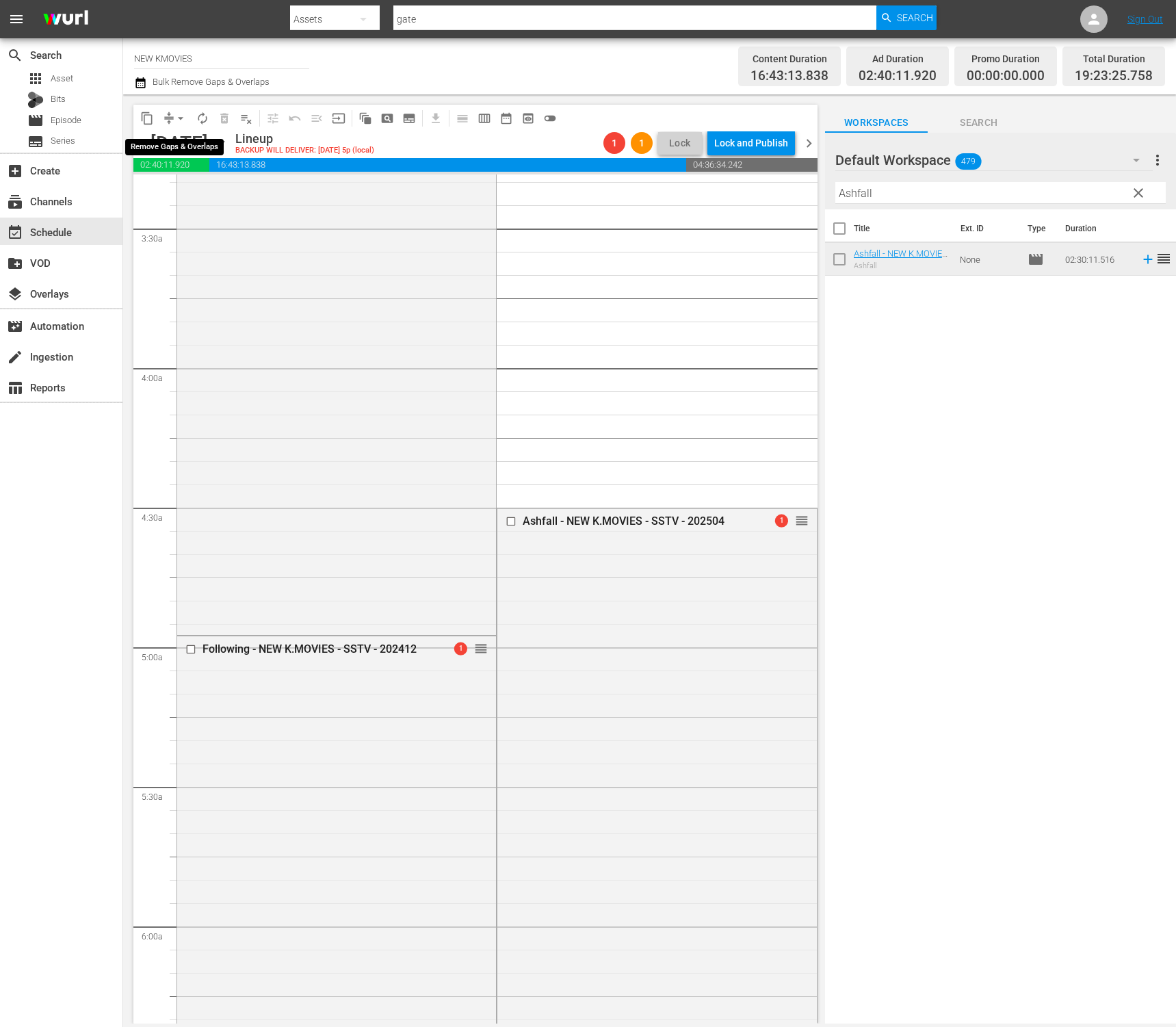
click at [179, 120] on span "arrow_drop_down" at bounding box center [180, 118] width 14 height 14
click at [178, 195] on li "Align to End of Previous Day" at bounding box center [182, 191] width 144 height 23
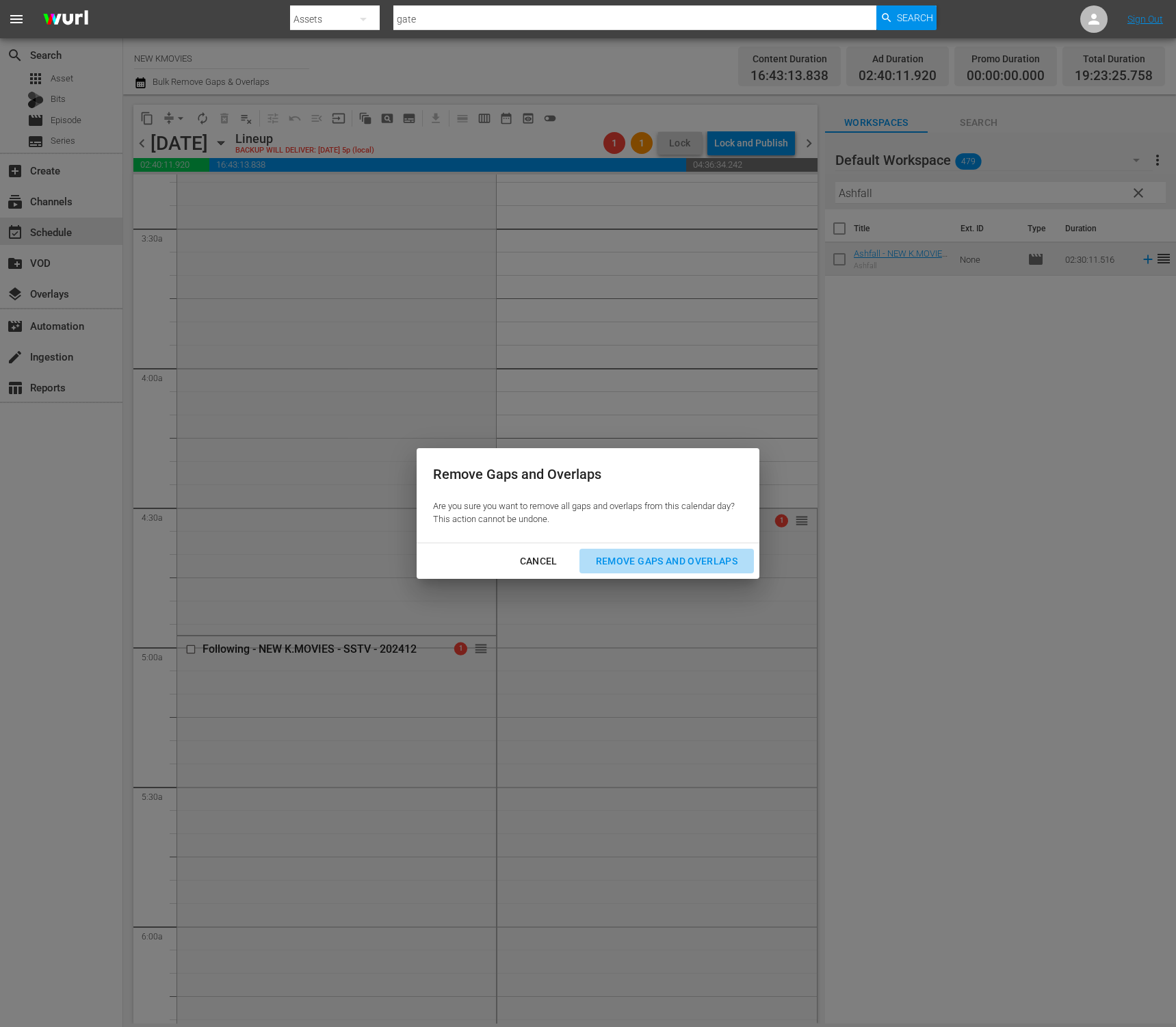
click at [678, 572] on button "Remove Gaps and Overlaps" at bounding box center [666, 561] width 175 height 25
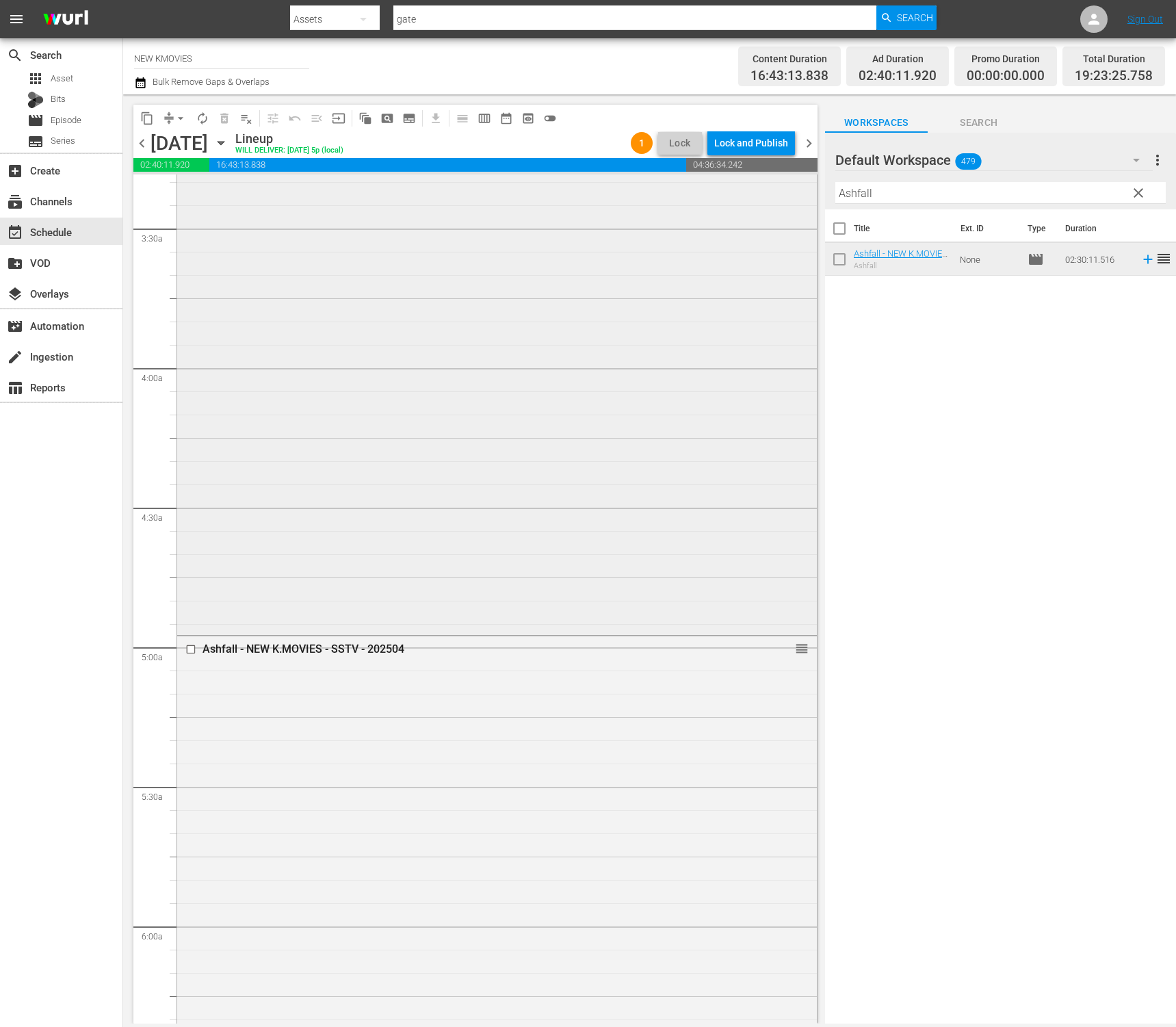
click at [539, 572] on div "Moonlit Winter - NEW K.MOVIES - SSTV - 202210 reorder" at bounding box center [497, 352] width 639 height 559
